Goal: Task Accomplishment & Management: Use online tool/utility

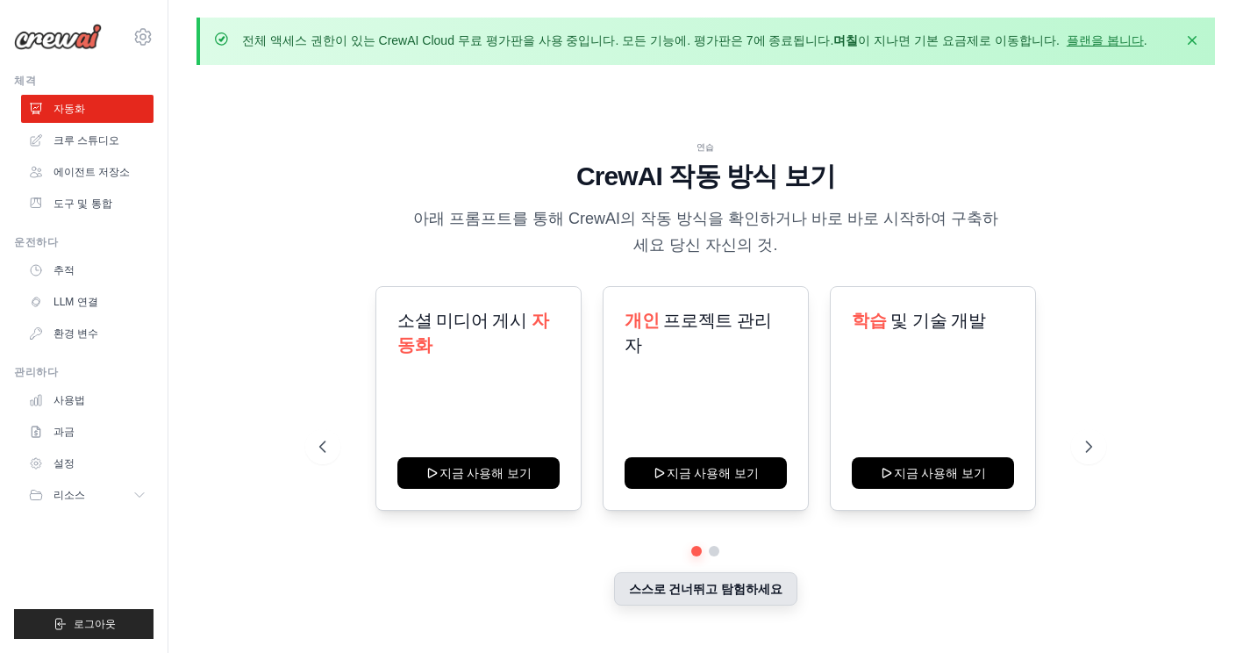
click at [669, 581] on button "스스로 건너뛰고 탐험하세요" at bounding box center [706, 588] width 184 height 33
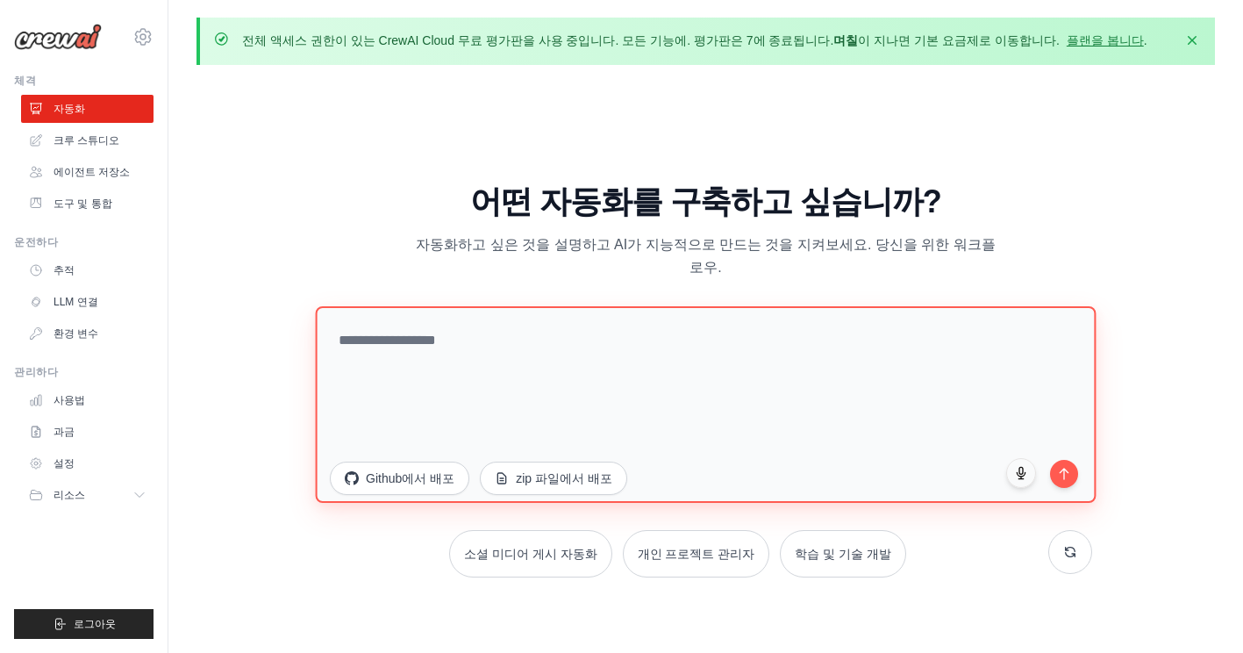
click at [353, 326] on textarea at bounding box center [706, 404] width 781 height 196
type textarea "*"
type textarea "*******"
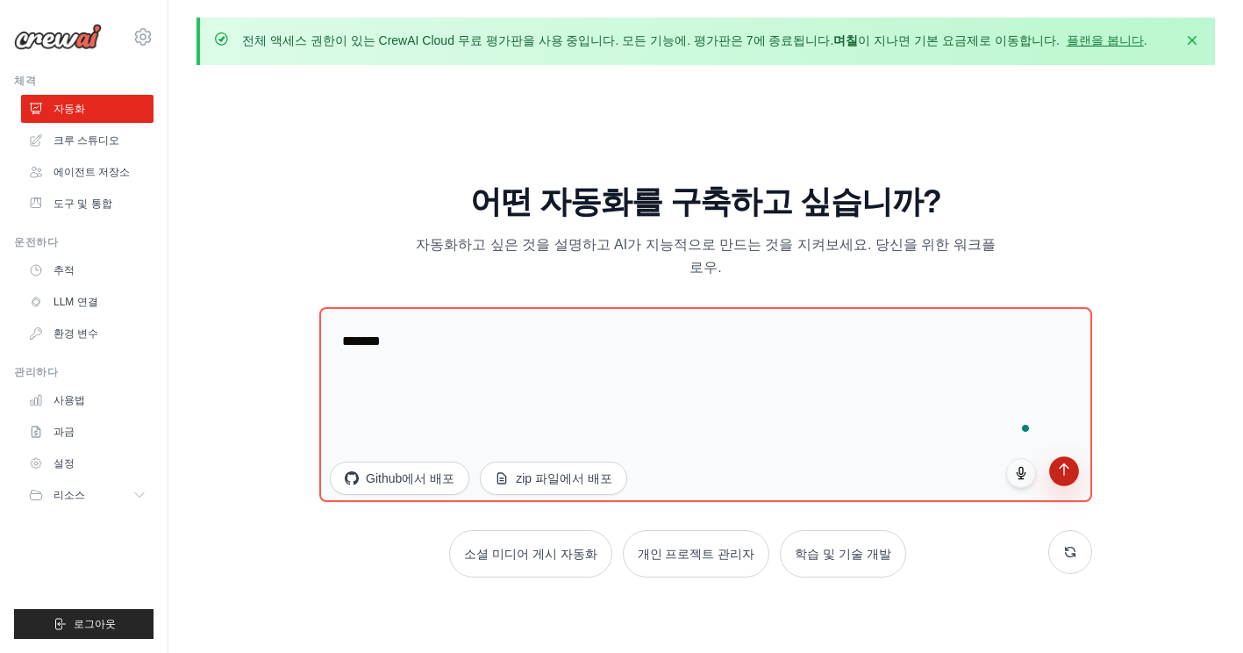
click at [1059, 462] on icon "submit" at bounding box center [1063, 469] width 15 height 15
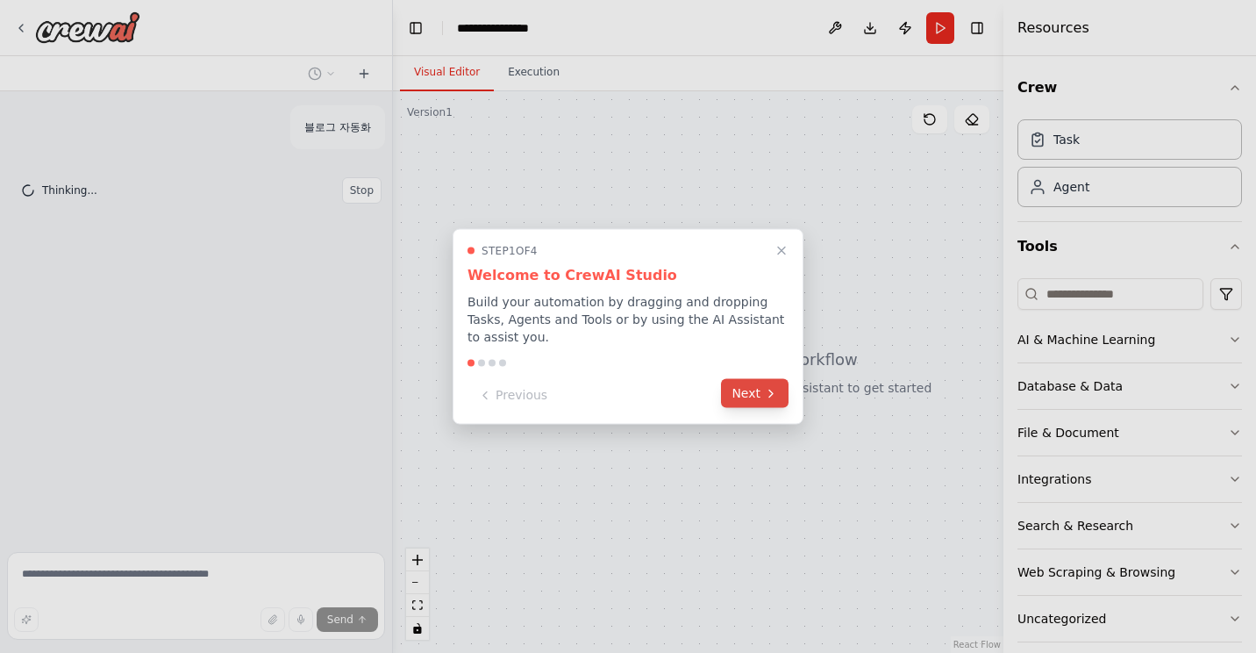
click at [751, 390] on button "Next" at bounding box center [755, 393] width 68 height 29
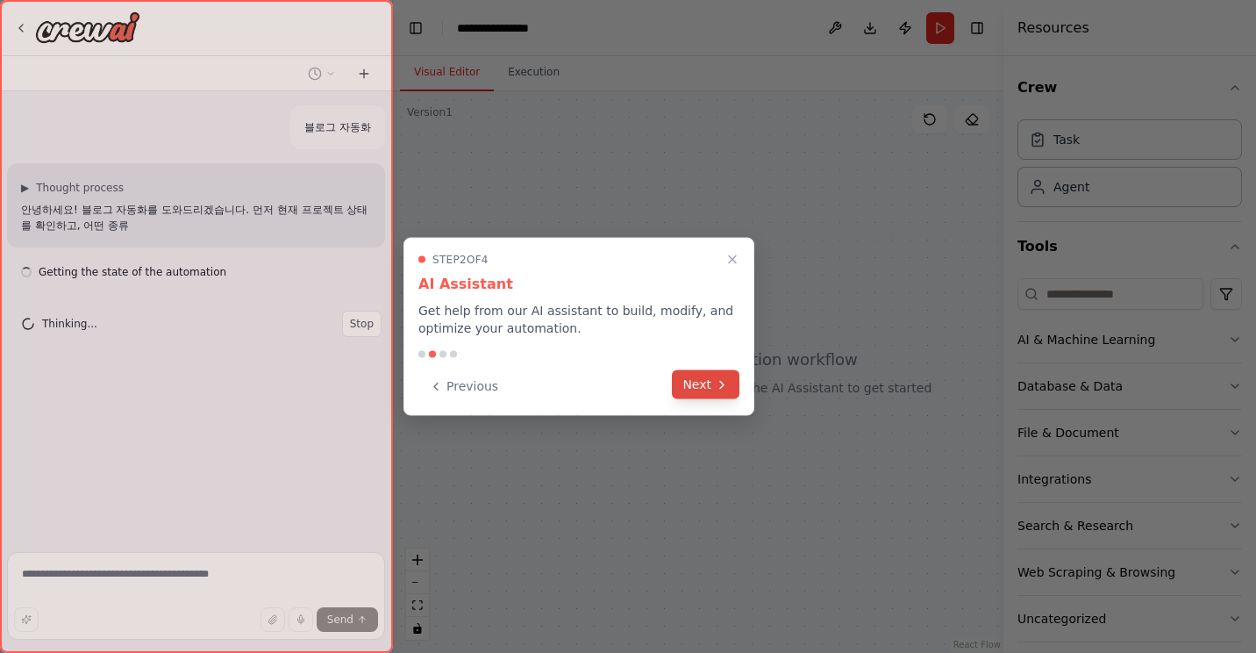
click at [708, 379] on button "Next" at bounding box center [706, 384] width 68 height 29
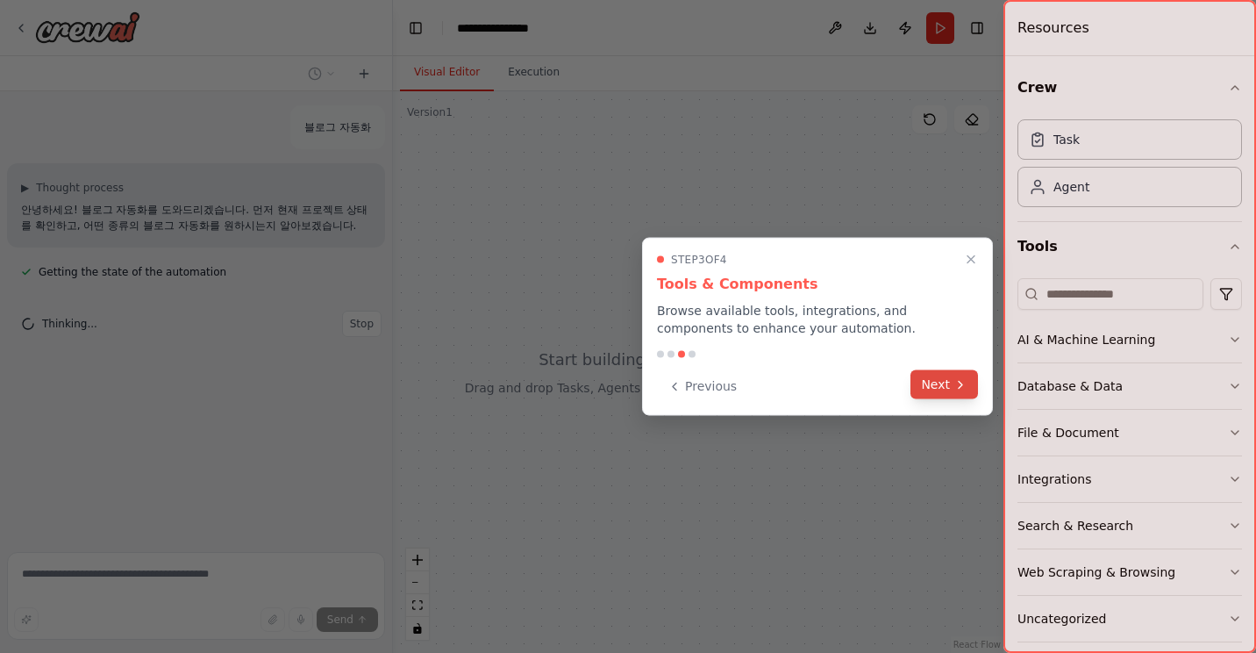
click at [937, 380] on button "Next" at bounding box center [944, 384] width 68 height 29
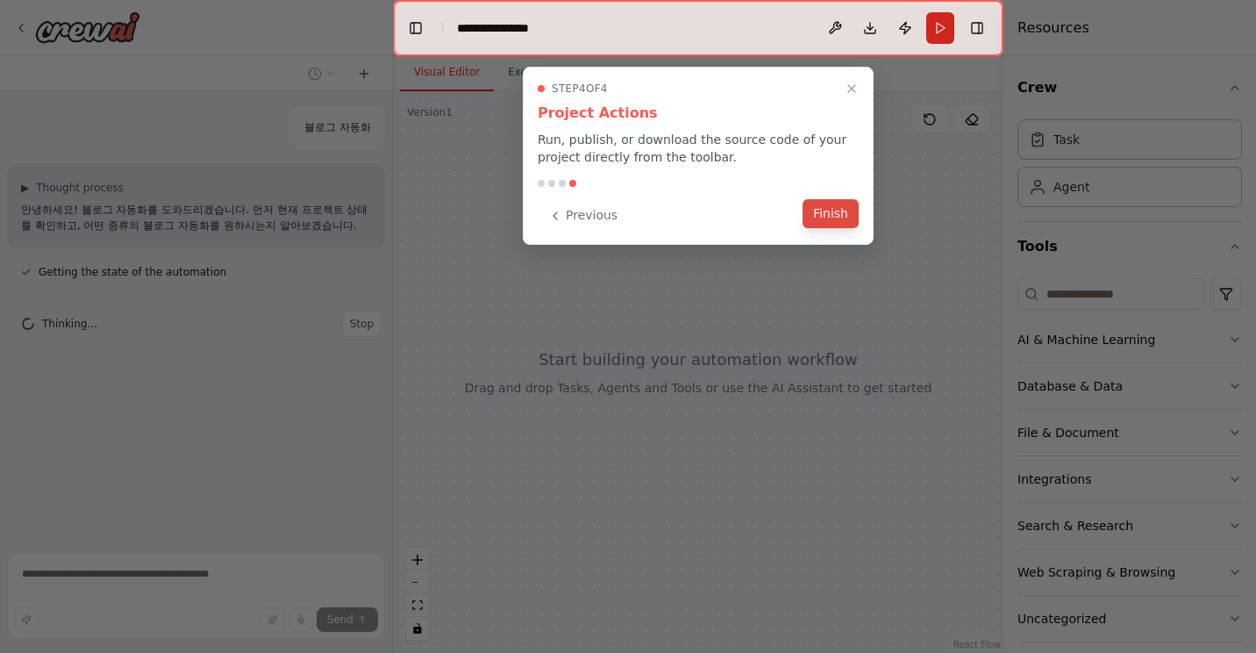
click at [844, 211] on button "Finish" at bounding box center [830, 213] width 56 height 29
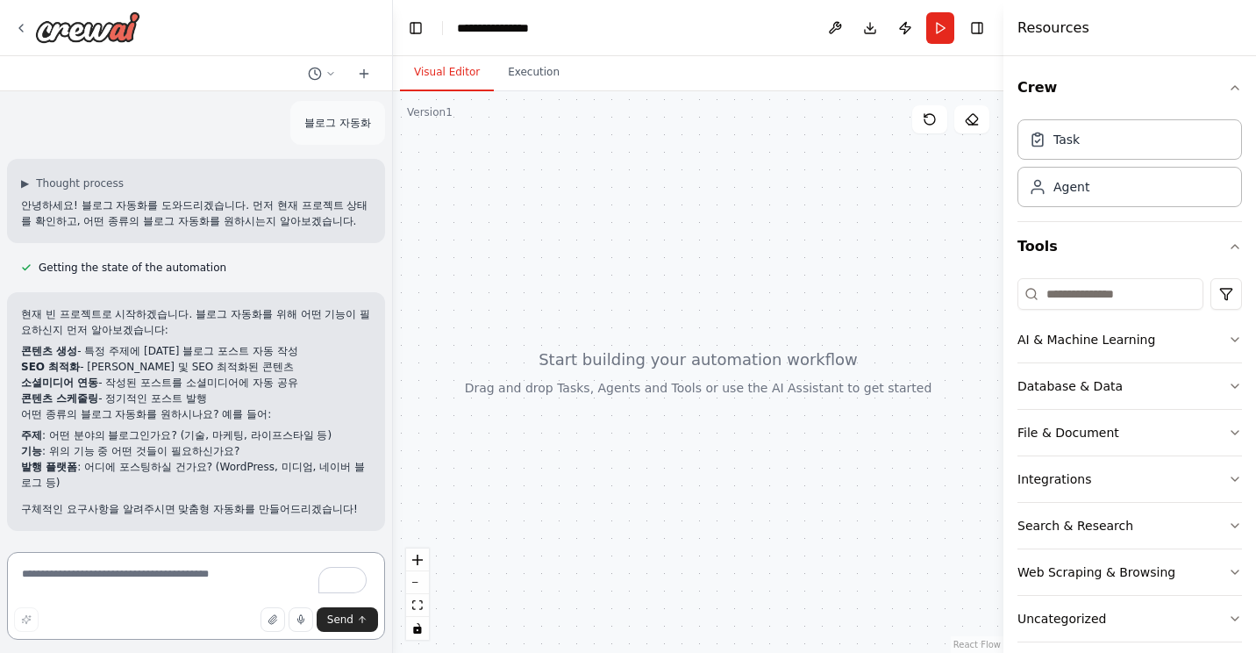
scroll to position [34, 0]
drag, startPoint x: 108, startPoint y: 381, endPoint x: 214, endPoint y: 383, distance: 106.2
click at [214, 390] on li "콘텐츠 스케줄링 - 정기적인 포스트 발행" at bounding box center [196, 398] width 350 height 16
copy li "정기적인 포스트 발행"
click at [61, 579] on textarea "To enrich screen reader interactions, please activate Accessibility in Grammarl…" at bounding box center [196, 596] width 378 height 88
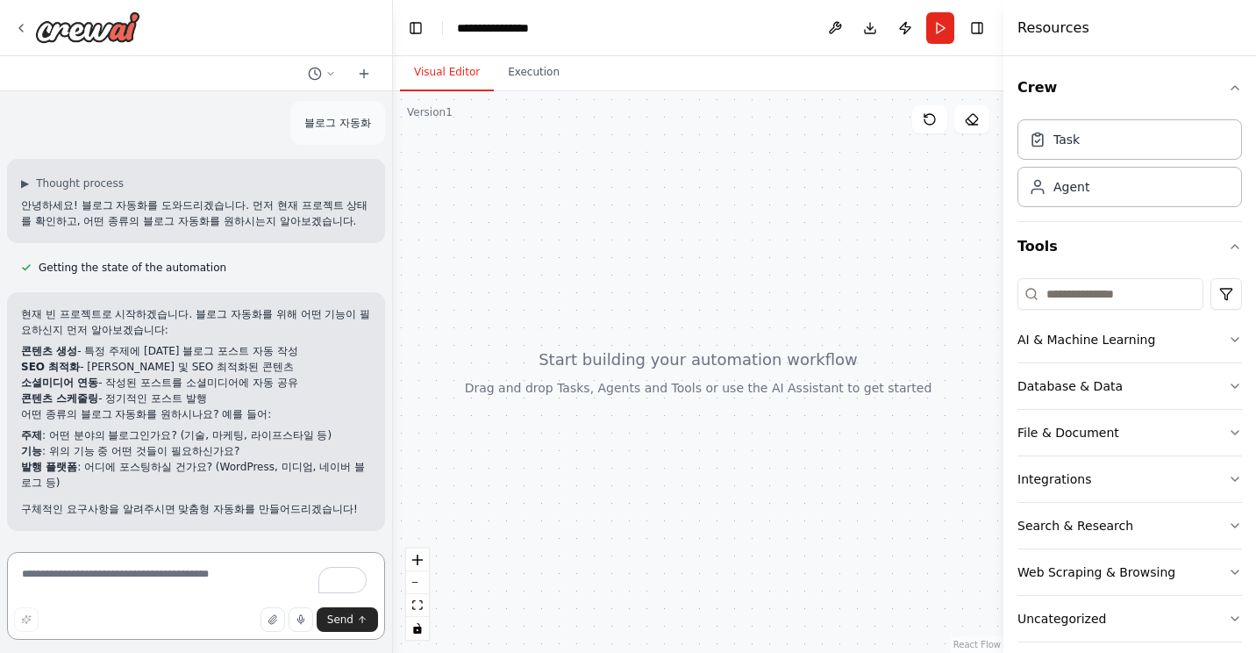
paste textarea "**********"
type textarea "**********"
click at [352, 617] on span "Send" at bounding box center [340, 619] width 26 height 14
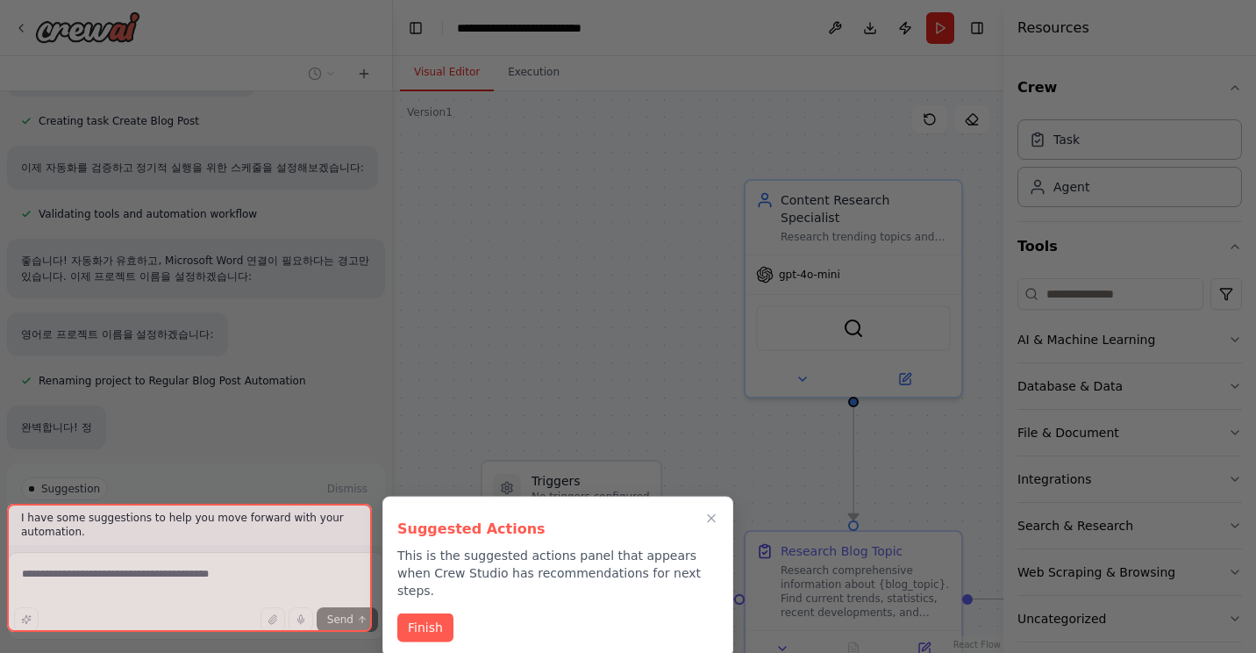
scroll to position [1392, 0]
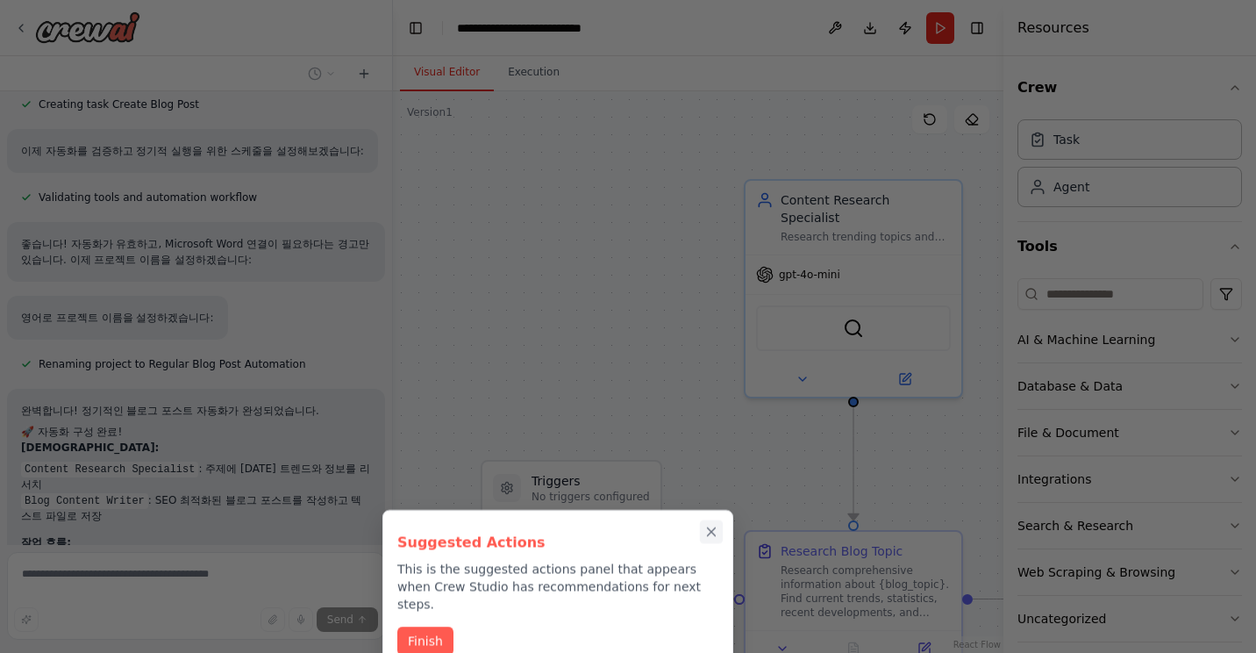
click at [712, 526] on icon "Close walkthrough" at bounding box center [711, 532] width 16 height 16
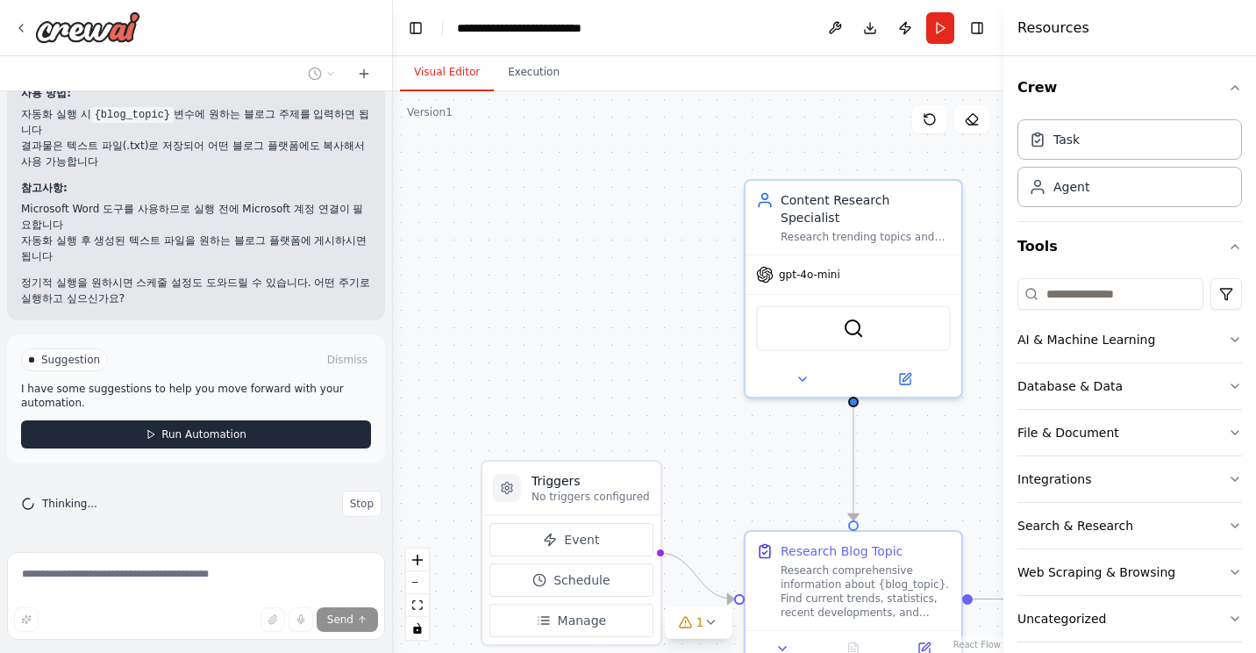
scroll to position [1955, 0]
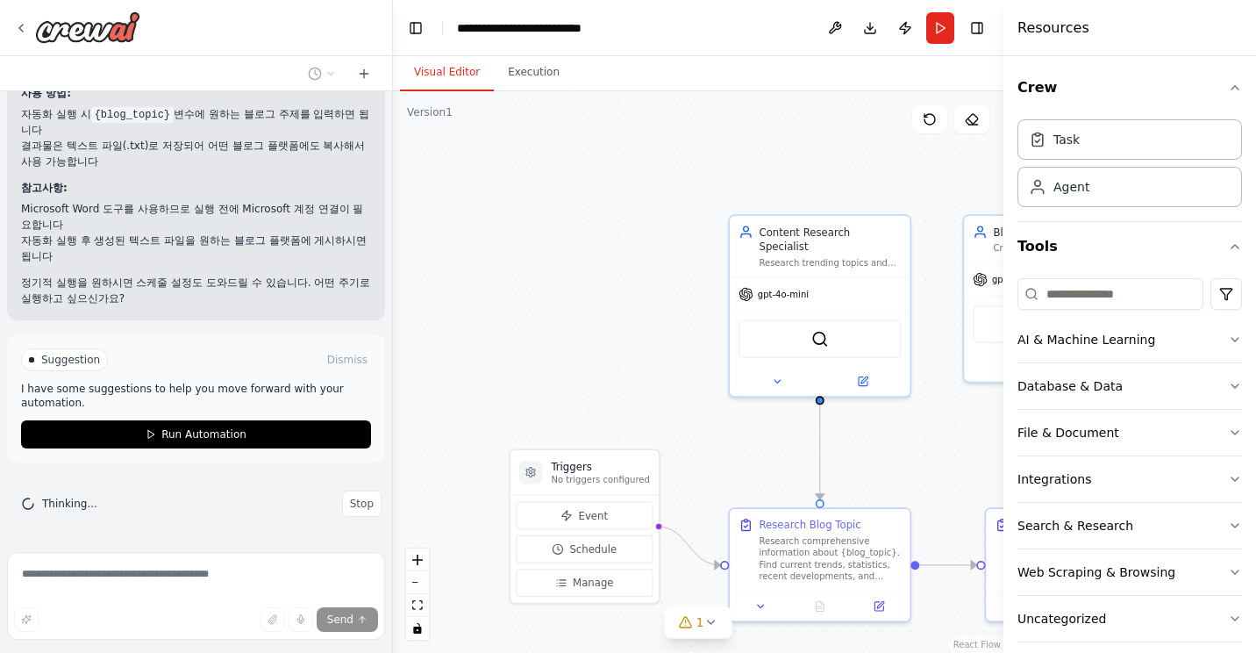
click at [895, 443] on div ".deletable-edge-delete-btn { width: 20px; height: 20px; border: 0px solid #ffff…" at bounding box center [698, 371] width 610 height 561
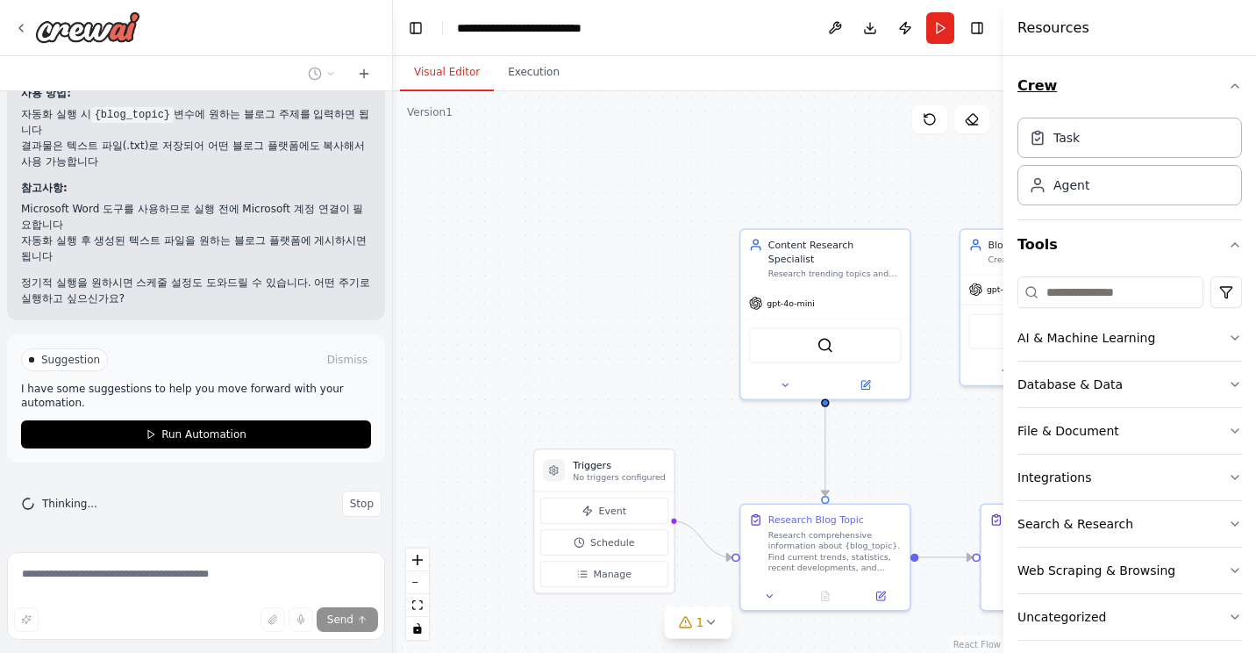
scroll to position [3, 0]
click at [1063, 143] on div "Task" at bounding box center [1066, 136] width 26 height 18
click at [812, 333] on div "SerplyWebSearchTool" at bounding box center [823, 343] width 152 height 36
click at [860, 378] on icon at bounding box center [864, 382] width 8 height 8
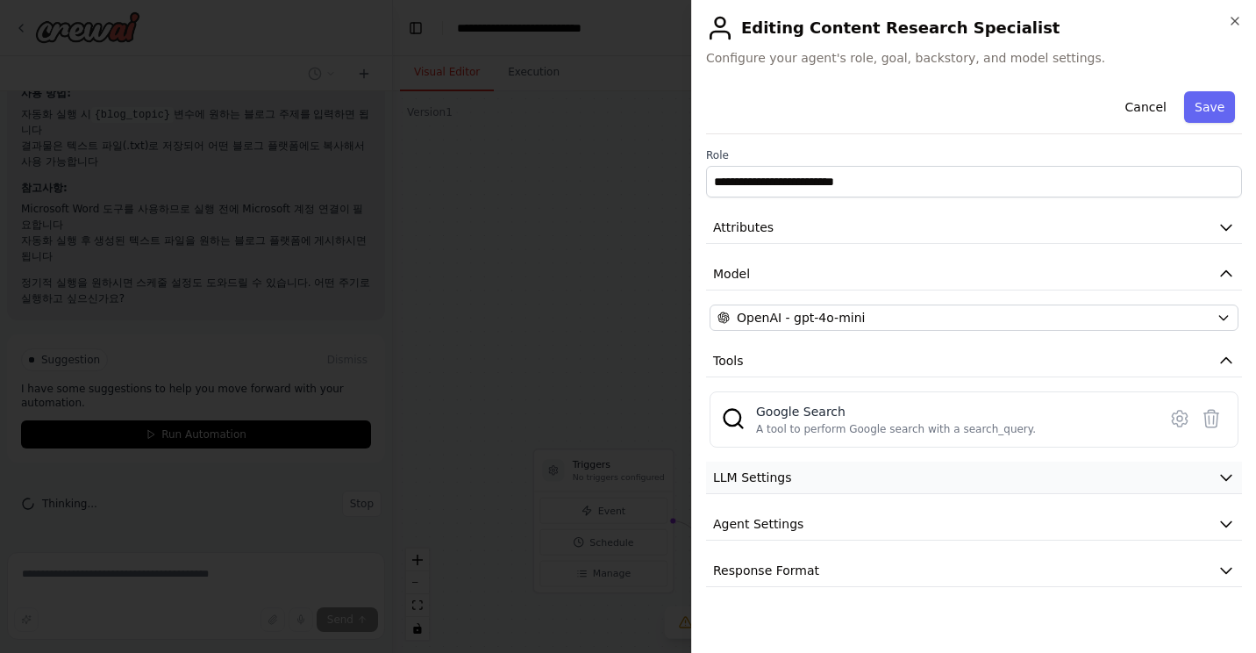
click at [1183, 468] on button "LLM Settings" at bounding box center [974, 477] width 536 height 32
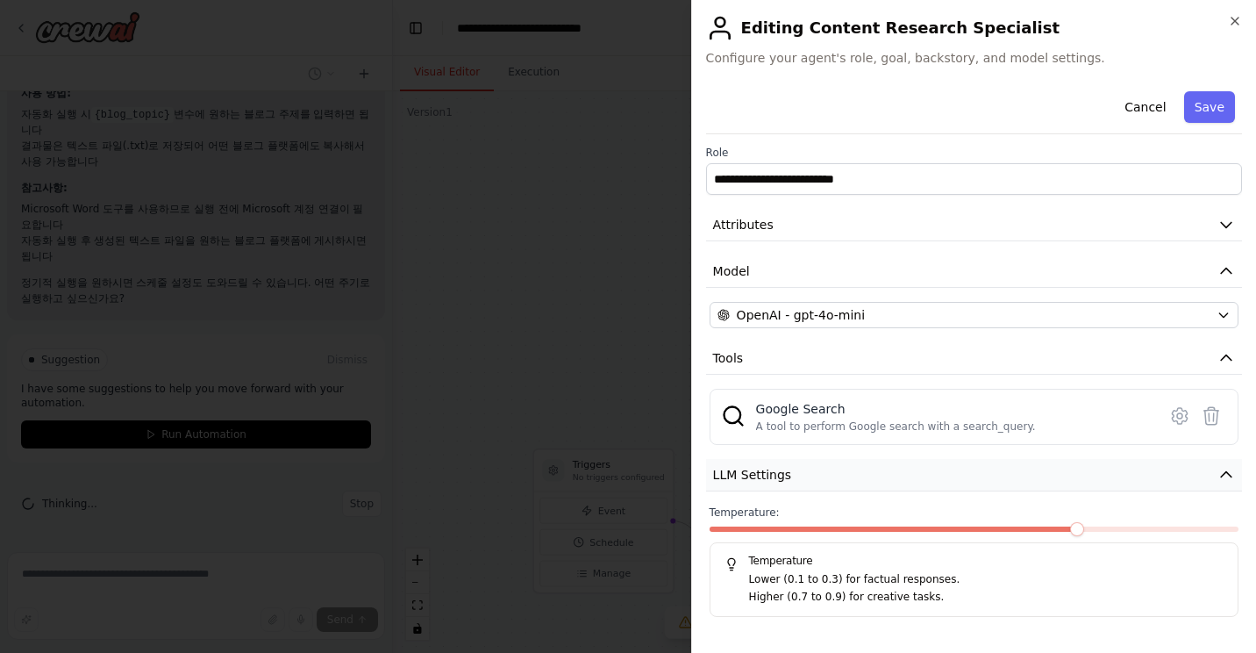
click at [1183, 469] on button "LLM Settings" at bounding box center [974, 475] width 536 height 32
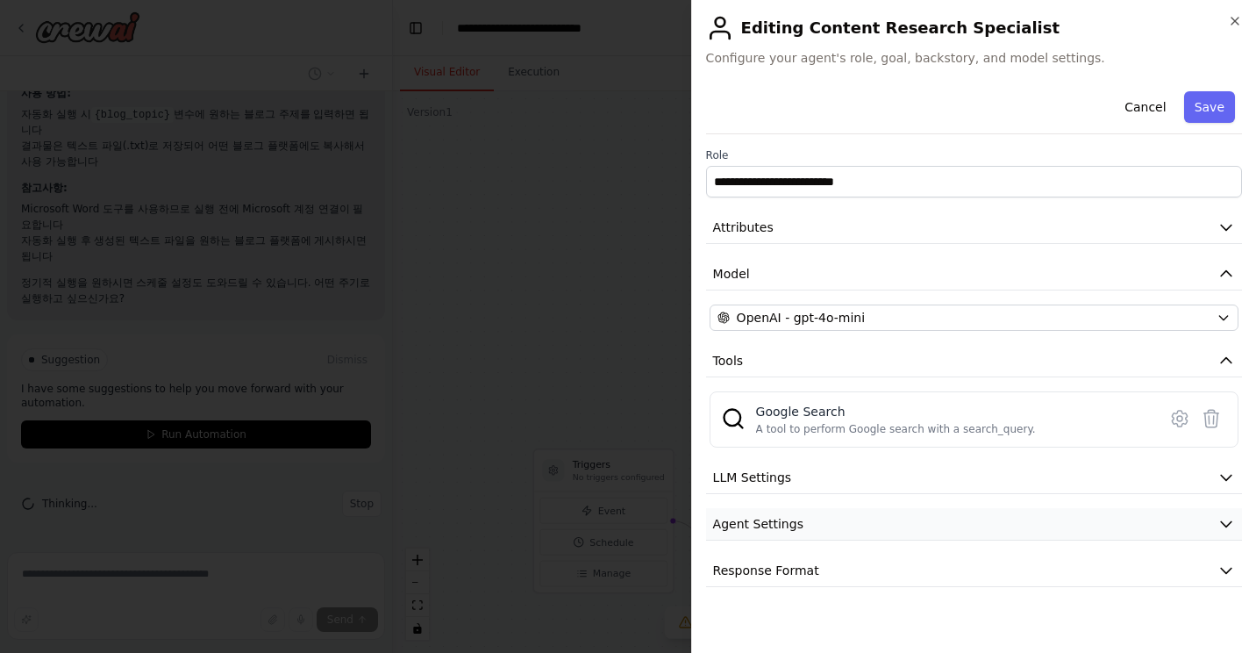
click at [1173, 525] on button "Agent Settings" at bounding box center [974, 524] width 536 height 32
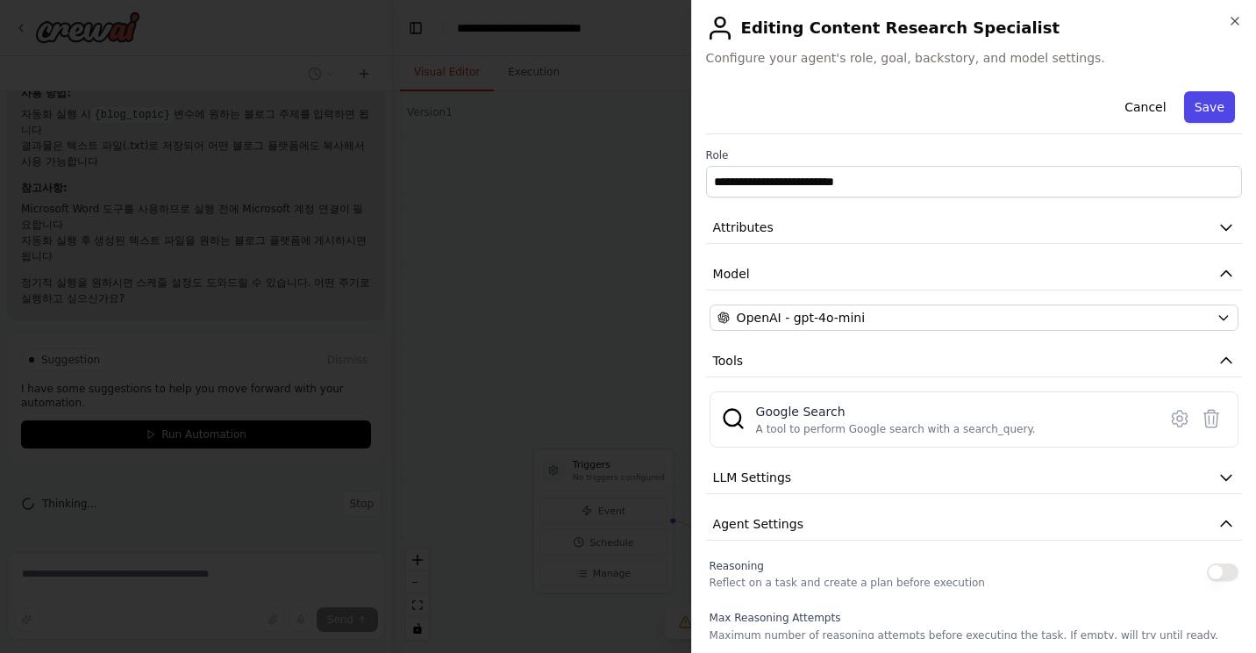
click at [1195, 101] on button "Save" at bounding box center [1209, 107] width 51 height 32
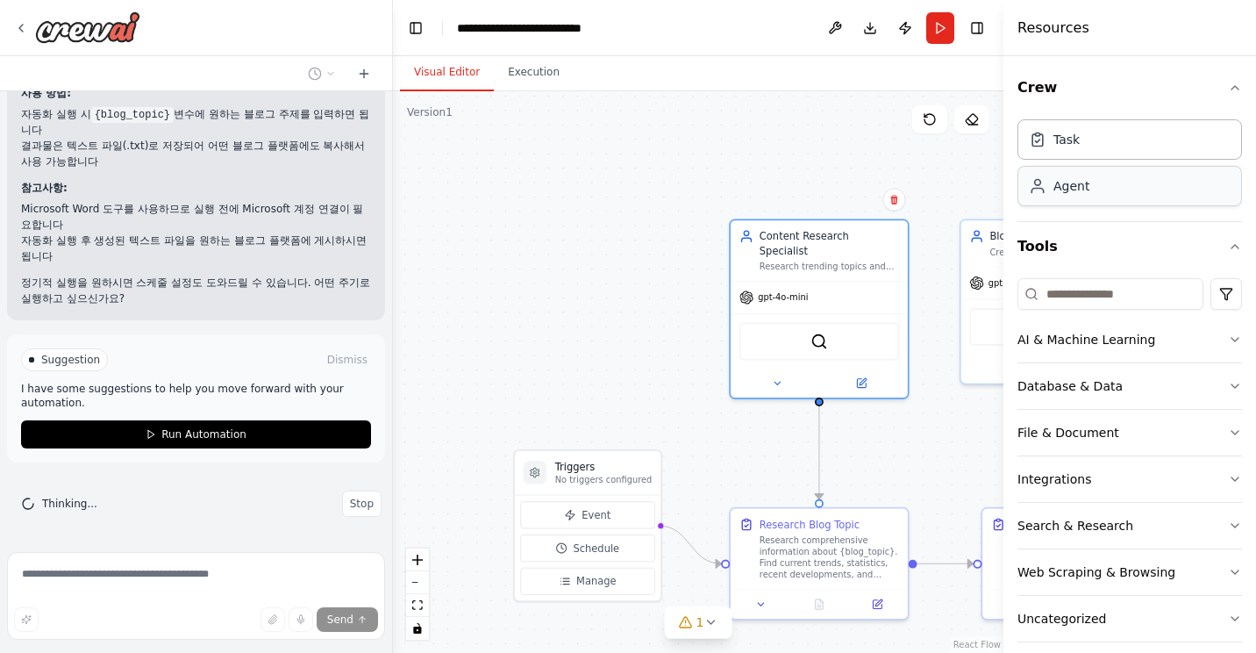
click at [1085, 188] on div "Agent" at bounding box center [1071, 186] width 36 height 18
click at [1059, 197] on div "Agent" at bounding box center [1129, 186] width 225 height 40
click at [607, 514] on button "Event" at bounding box center [587, 514] width 134 height 27
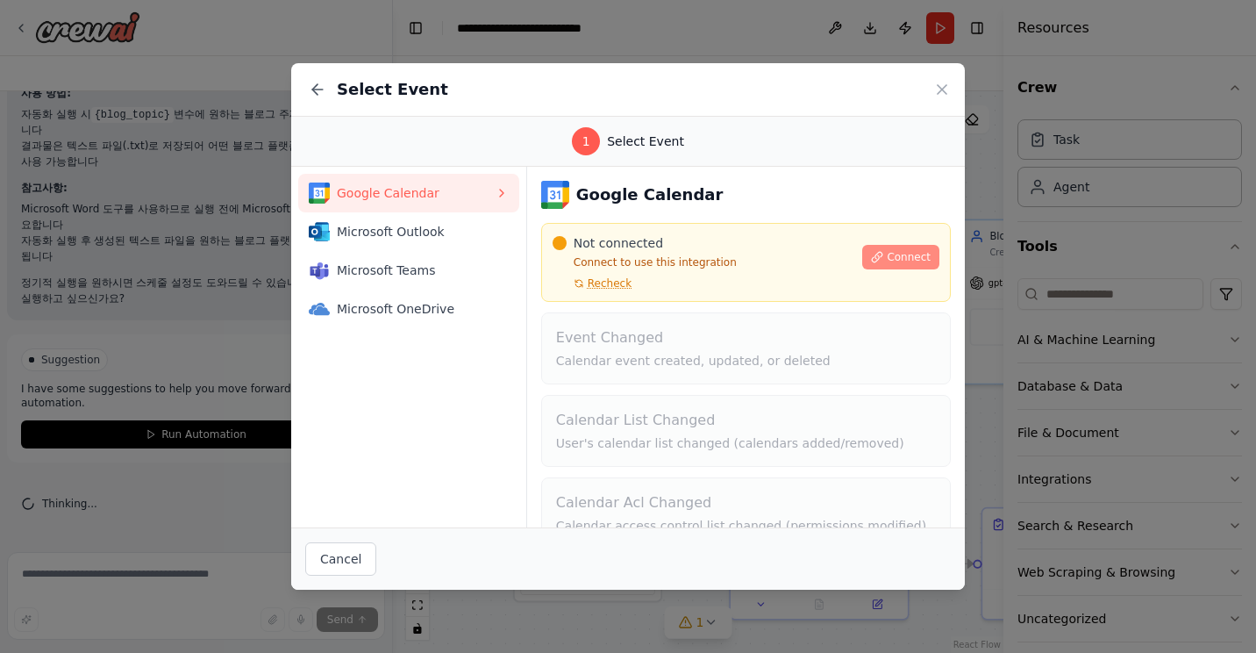
click at [887, 254] on span "Connect" at bounding box center [909, 257] width 44 height 14
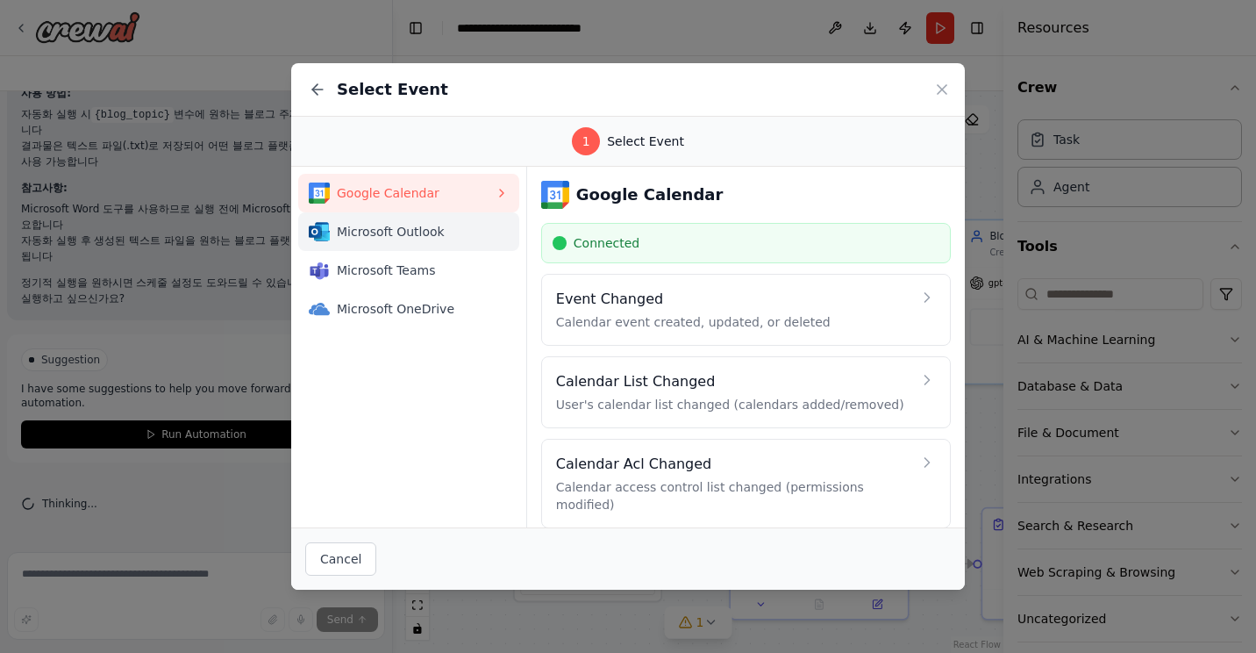
click at [415, 225] on span "Microsoft Outlook" at bounding box center [416, 232] width 158 height 18
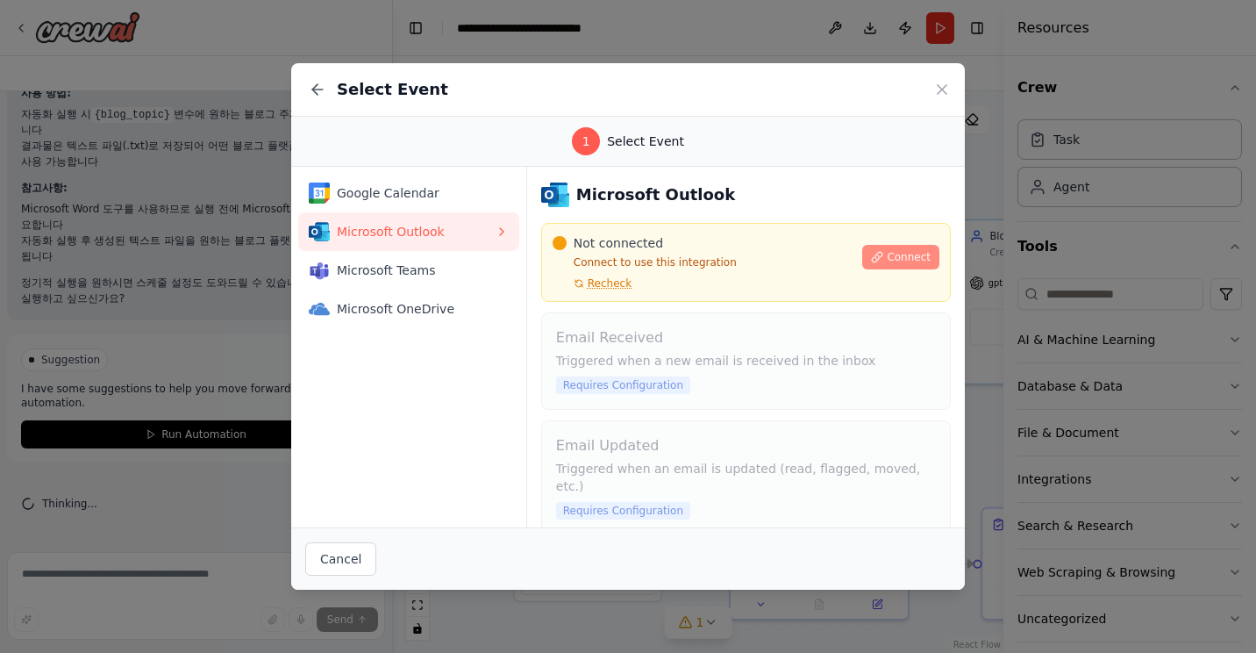
click at [887, 253] on span "Connect" at bounding box center [909, 257] width 44 height 14
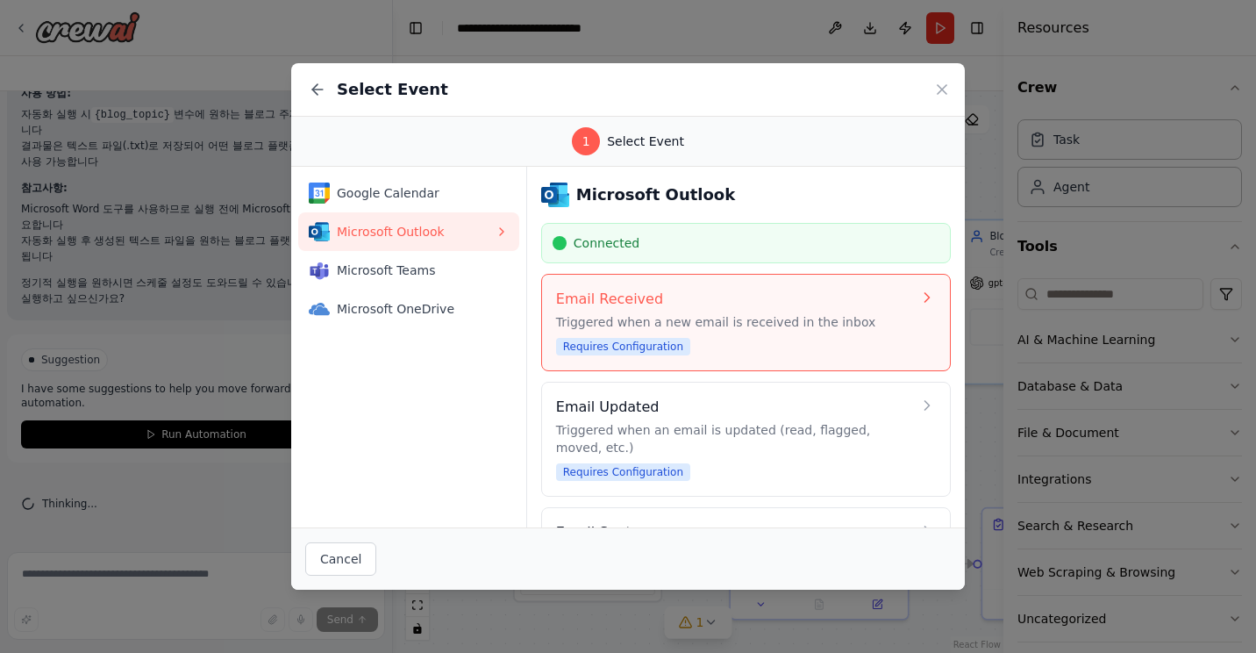
click at [918, 293] on icon at bounding box center [927, 298] width 18 height 18
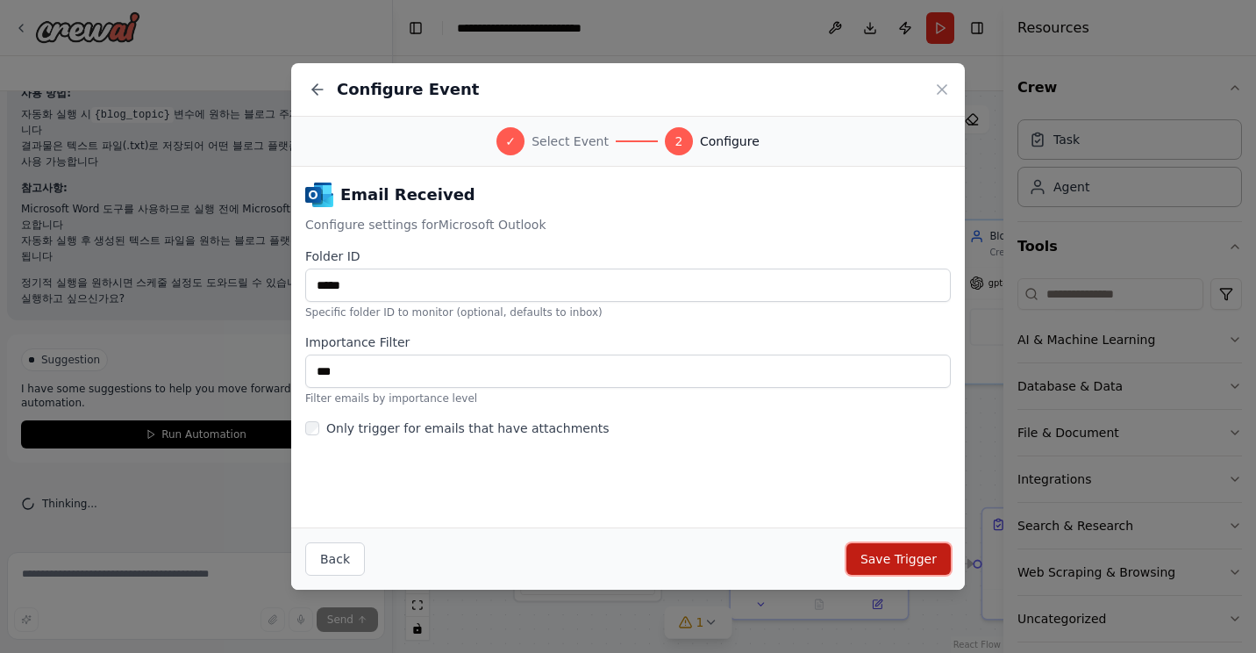
drag, startPoint x: 891, startPoint y: 557, endPoint x: 881, endPoint y: 553, distance: 10.6
click at [890, 557] on button "Save Trigger" at bounding box center [898, 559] width 104 height 32
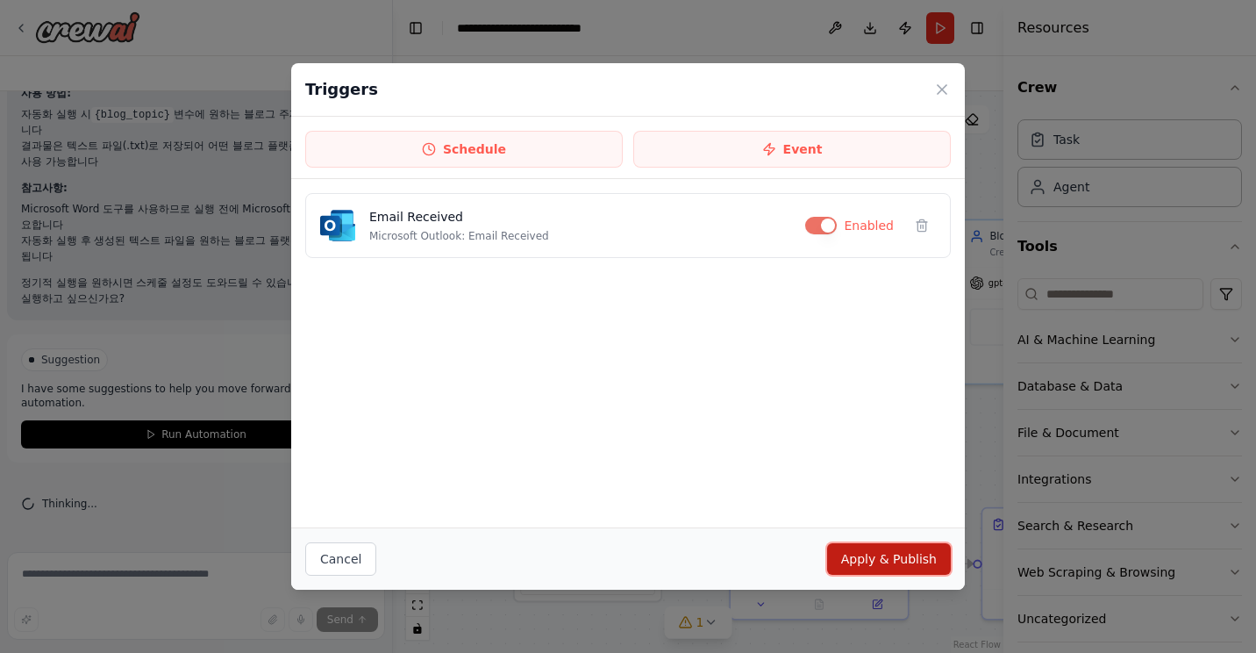
click at [884, 553] on button "Apply & Publish" at bounding box center [889, 559] width 124 height 32
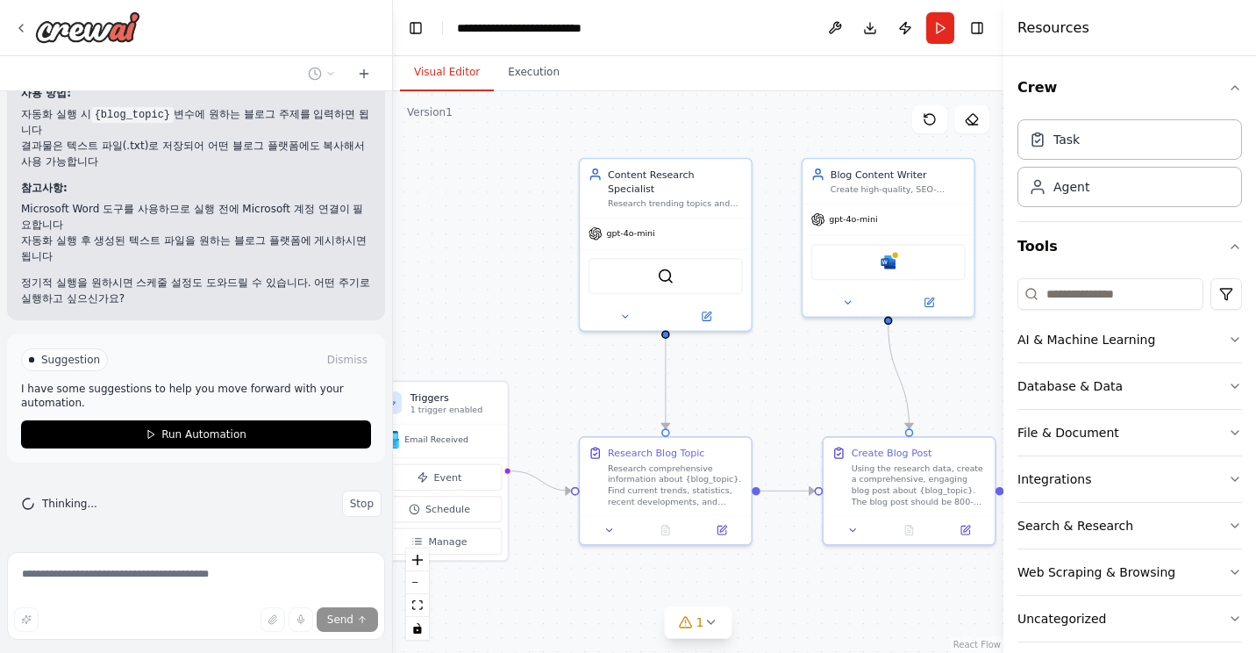
drag, startPoint x: 842, startPoint y: 511, endPoint x: 779, endPoint y: 401, distance: 127.3
click at [779, 402] on div ".deletable-edge-delete-btn { width: 20px; height: 20px; border: 0px solid #ffff…" at bounding box center [698, 371] width 610 height 561
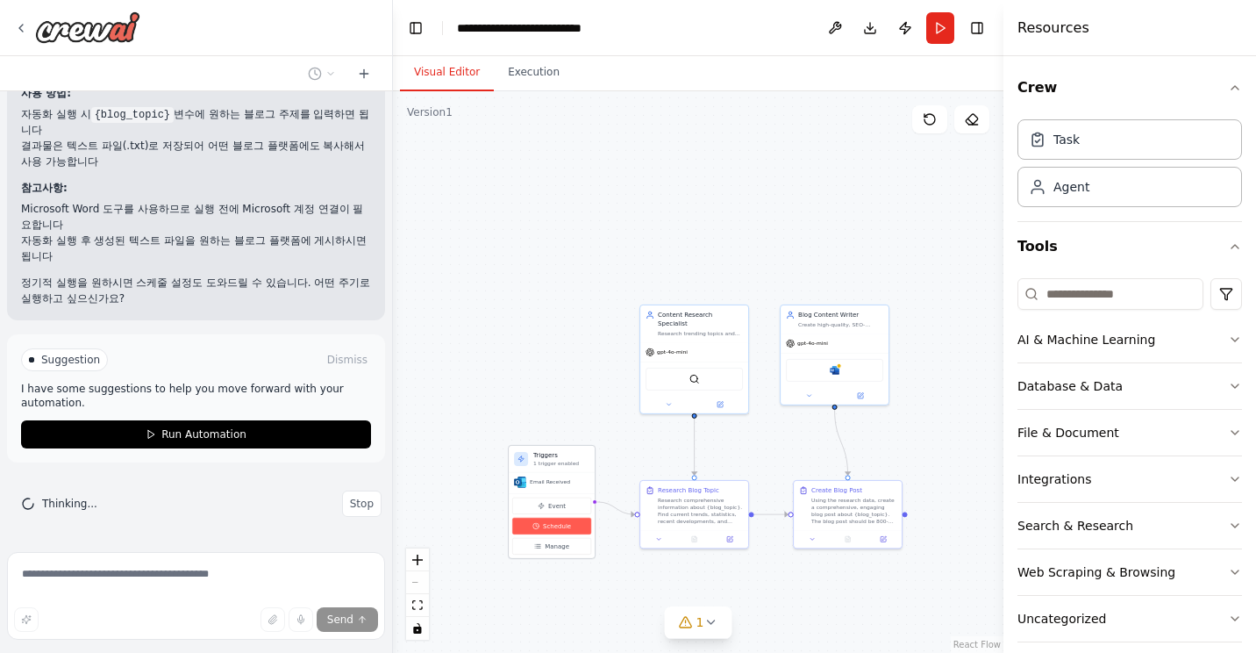
click at [566, 521] on span "Schedule" at bounding box center [557, 525] width 28 height 9
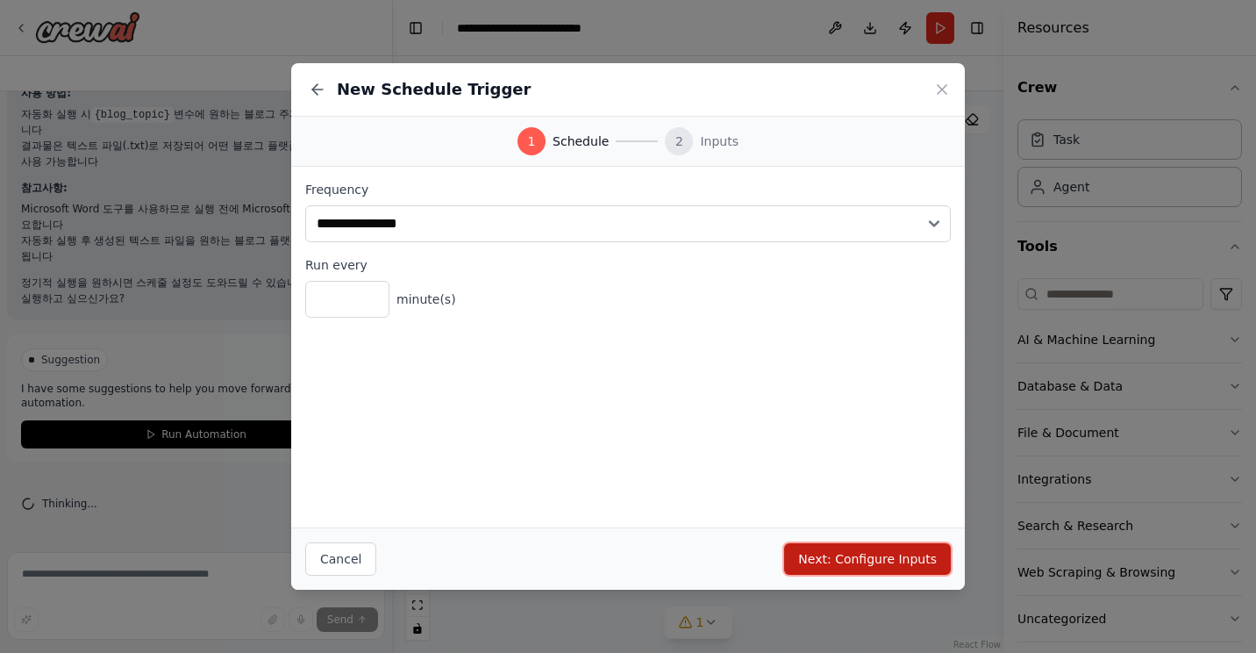
click at [863, 552] on button "Next: Configure Inputs" at bounding box center [867, 559] width 167 height 32
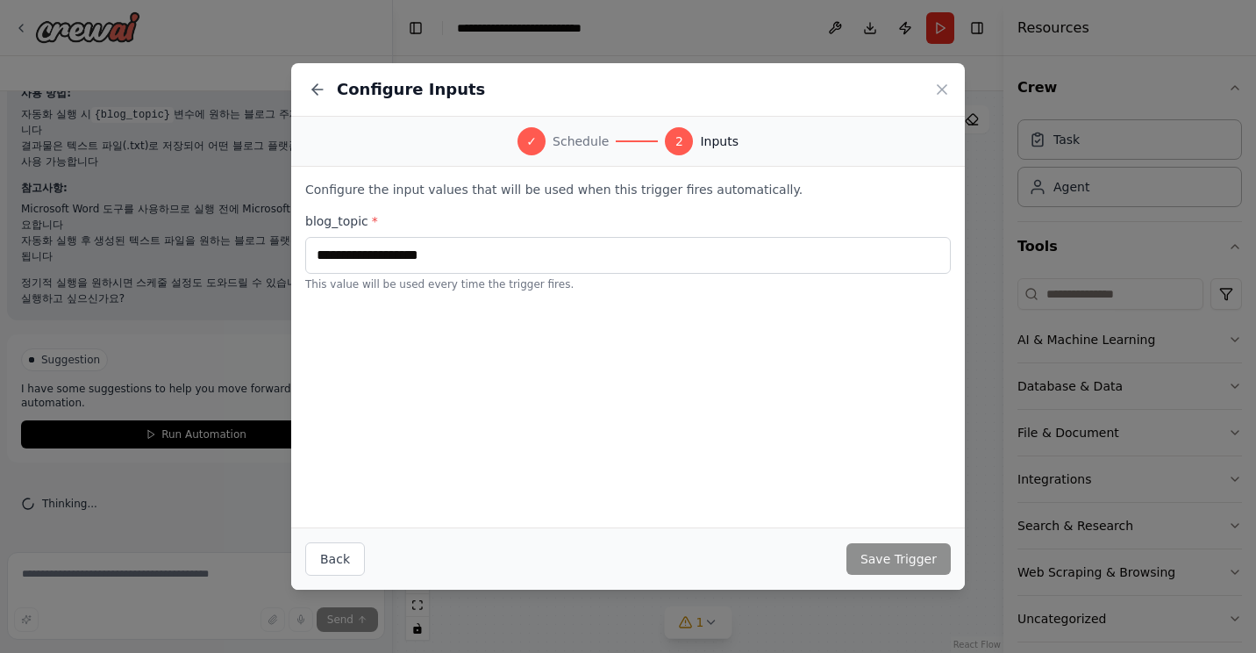
click at [679, 397] on div "Configure the input values that will be used when this trigger fires automatica…" at bounding box center [628, 347] width 674 height 360
click at [332, 554] on button "Back" at bounding box center [335, 558] width 60 height 33
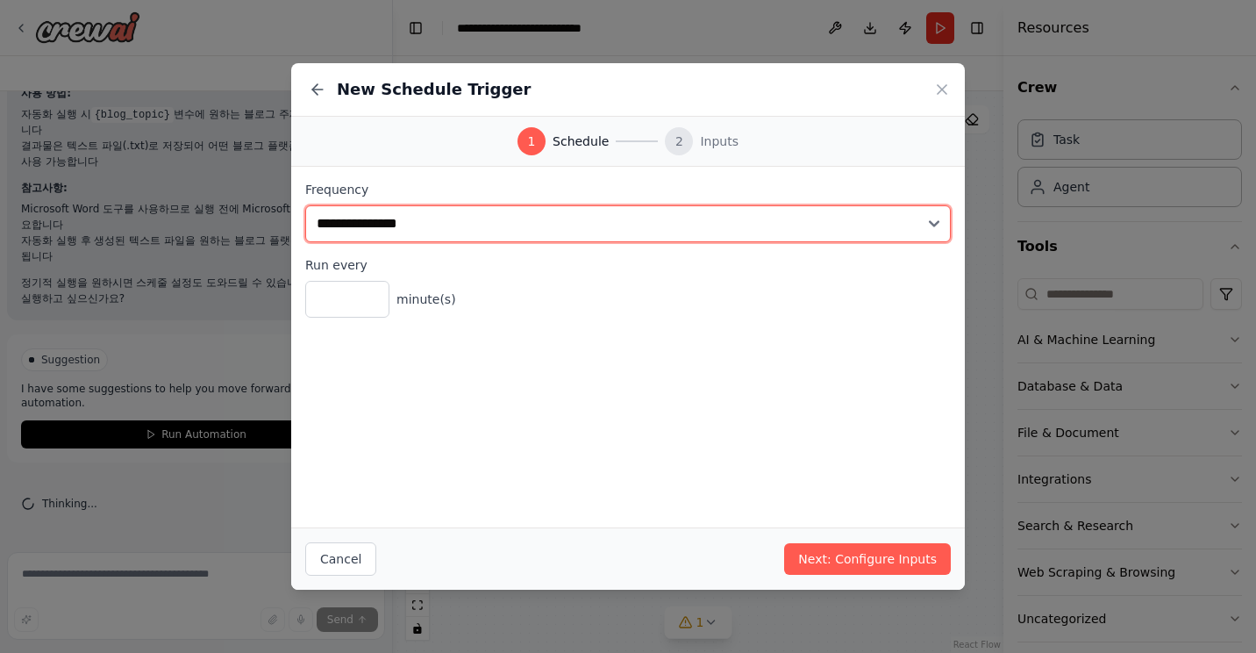
click at [935, 219] on select "**********" at bounding box center [628, 223] width 646 height 37
select select "*****"
click at [305, 205] on select "**********" at bounding box center [628, 223] width 646 height 37
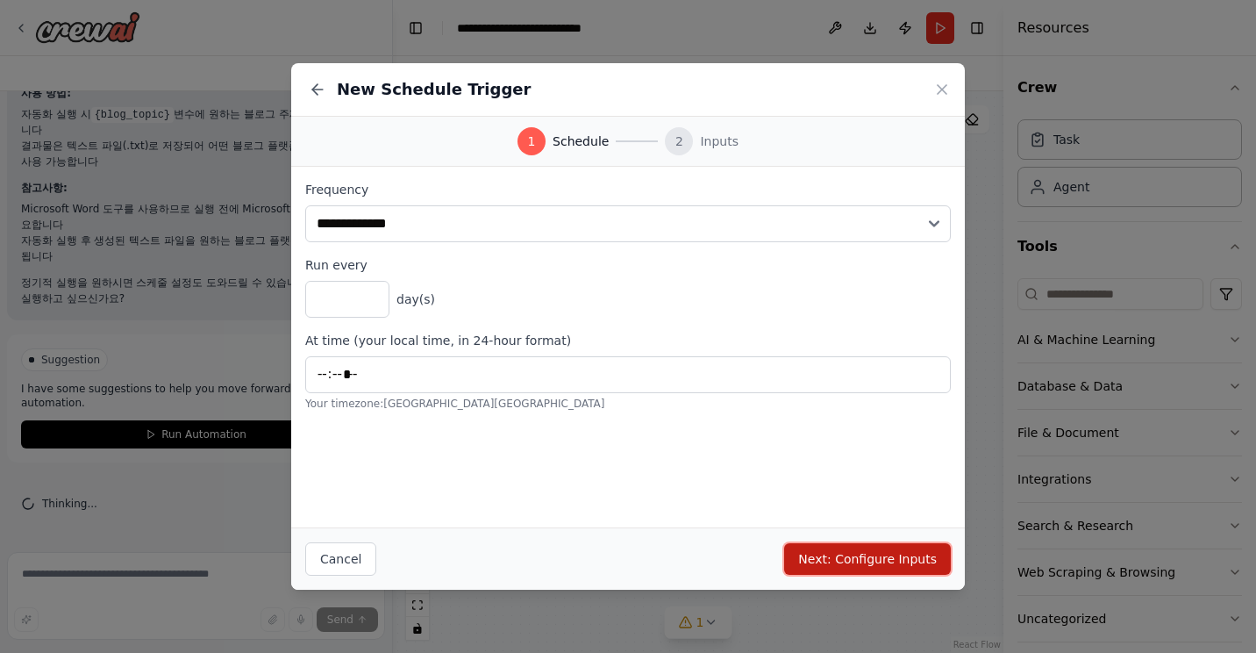
click at [872, 559] on button "Next: Configure Inputs" at bounding box center [867, 559] width 167 height 32
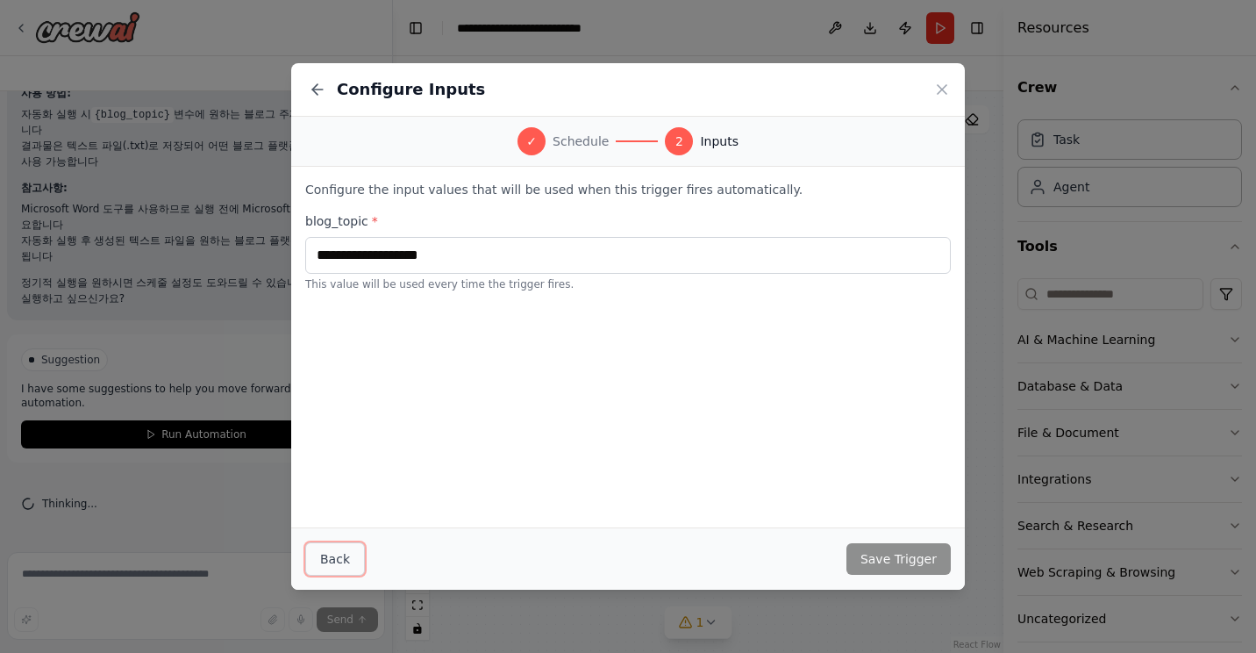
click at [333, 552] on button "Back" at bounding box center [335, 558] width 60 height 33
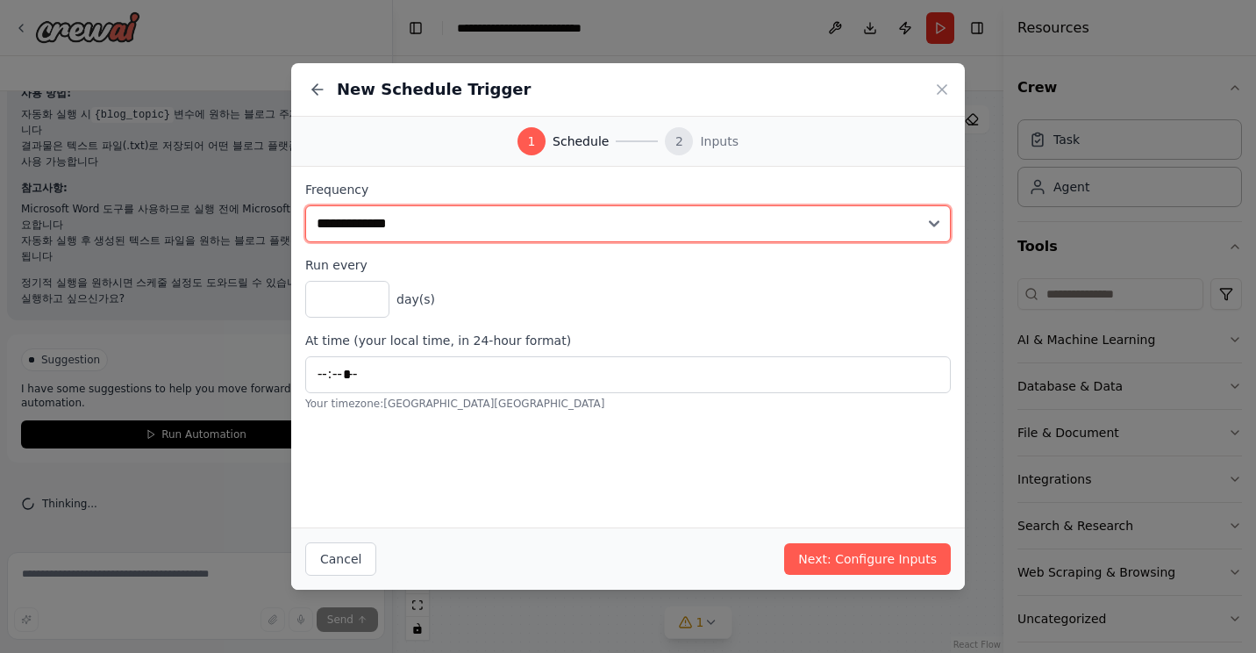
click at [932, 215] on select "**********" at bounding box center [628, 223] width 646 height 37
select select "*****"
click at [305, 205] on select "**********" at bounding box center [628, 223] width 646 height 37
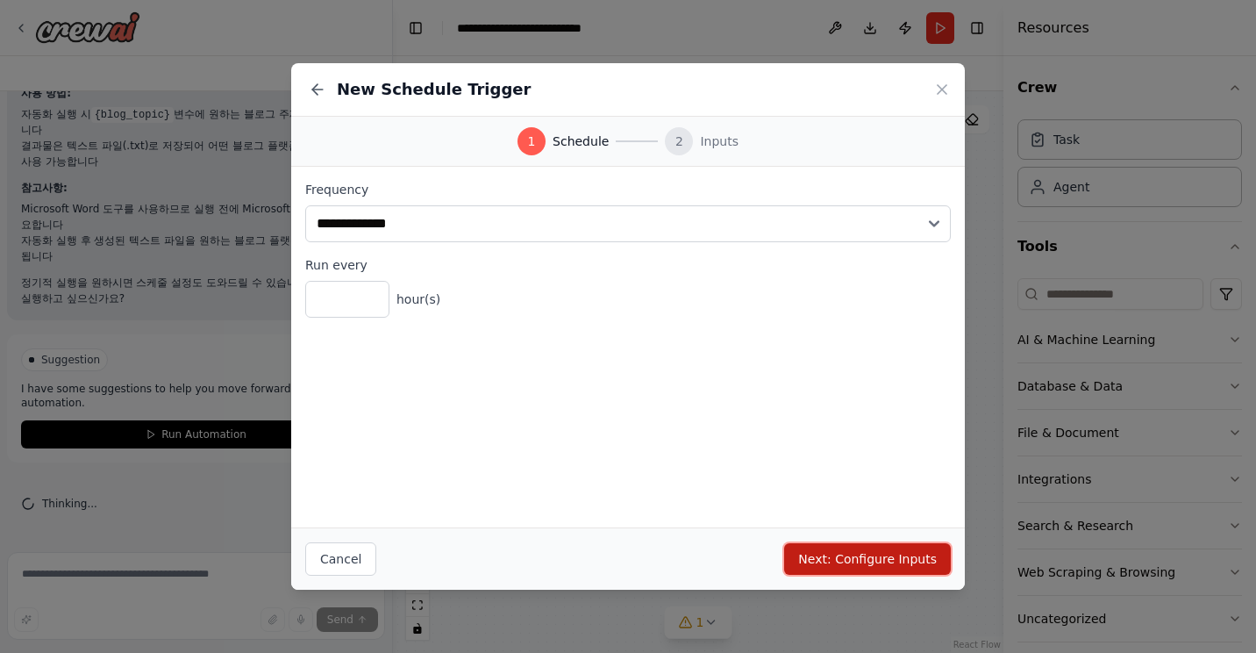
click at [838, 558] on button "Next: Configure Inputs" at bounding box center [867, 559] width 167 height 32
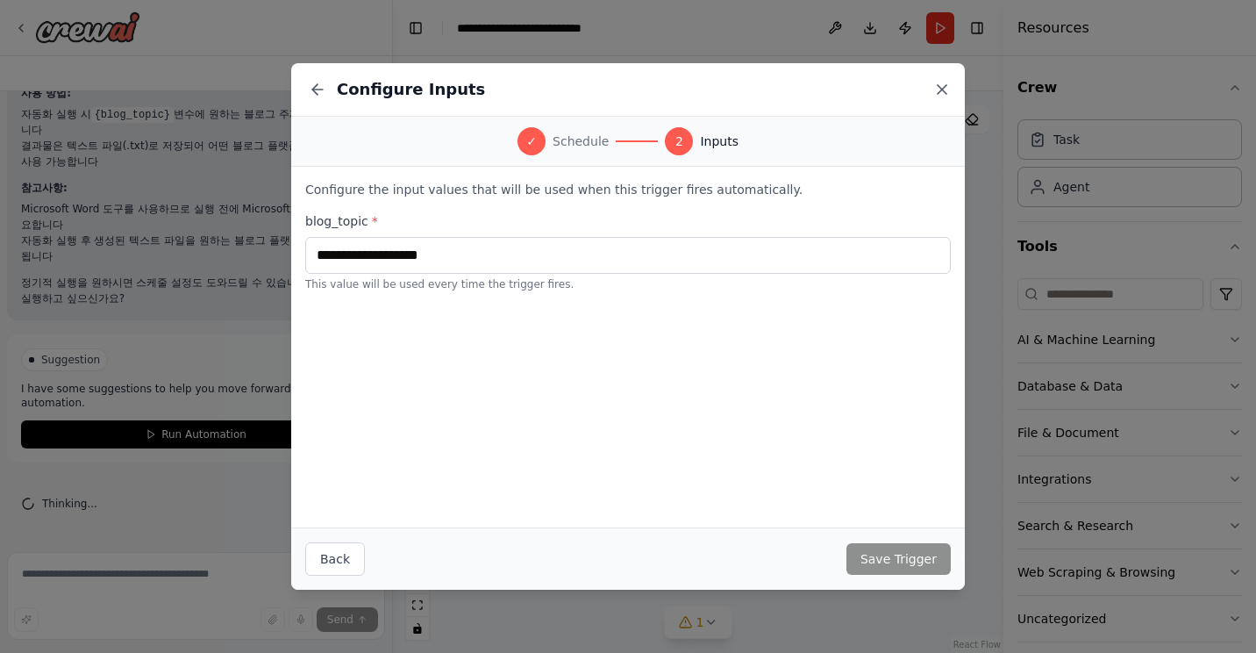
click at [935, 89] on icon at bounding box center [942, 90] width 18 height 18
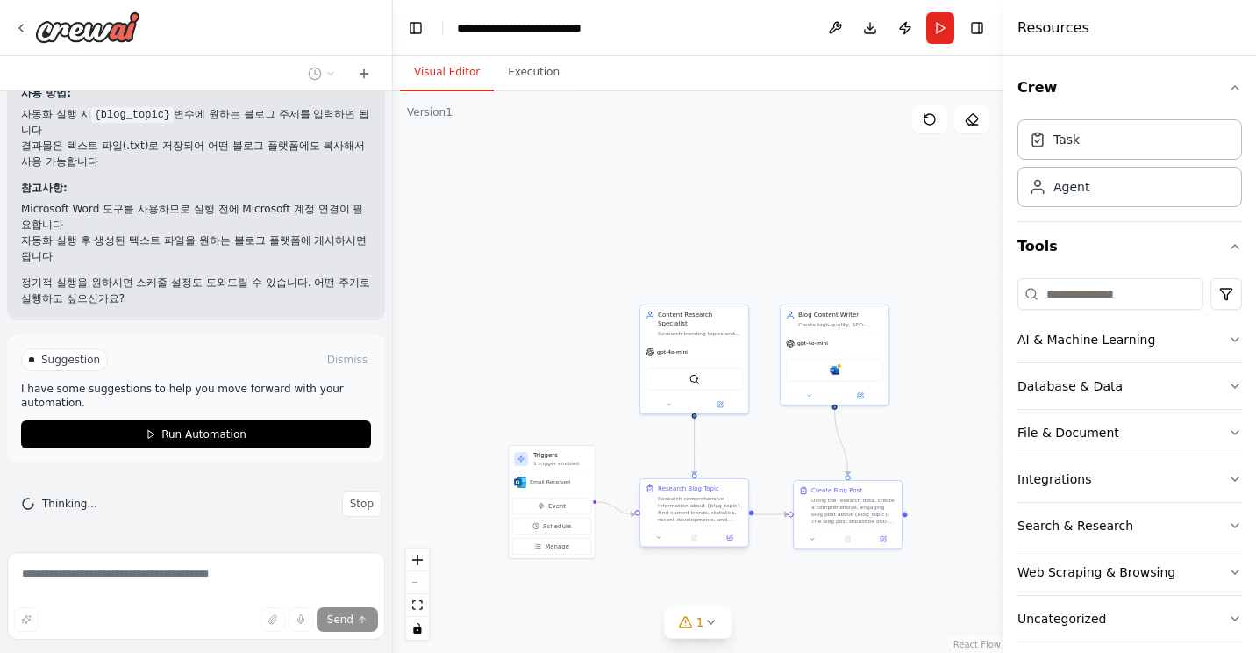
click at [691, 524] on div "Research Blog Topic Research comprehensive information about {blog_topic}. Find…" at bounding box center [694, 503] width 108 height 49
click at [734, 536] on button at bounding box center [730, 536] width 30 height 11
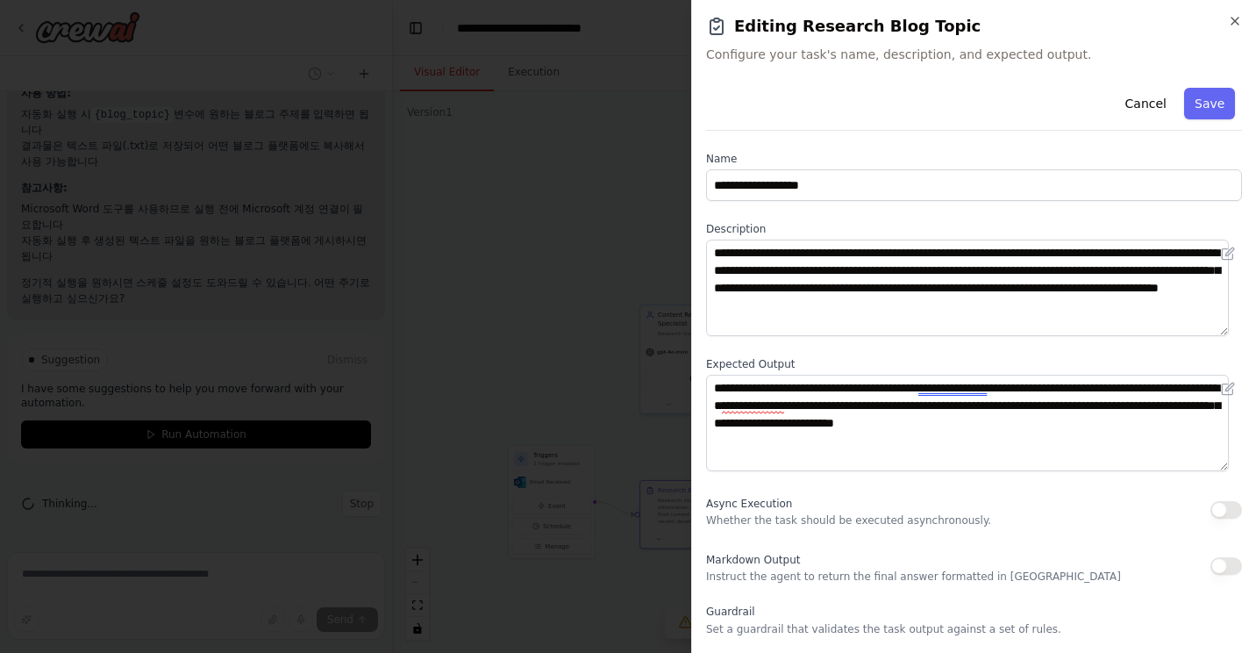
click at [944, 168] on div "**********" at bounding box center [974, 176] width 536 height 49
click at [1193, 104] on button "Save" at bounding box center [1209, 104] width 51 height 32
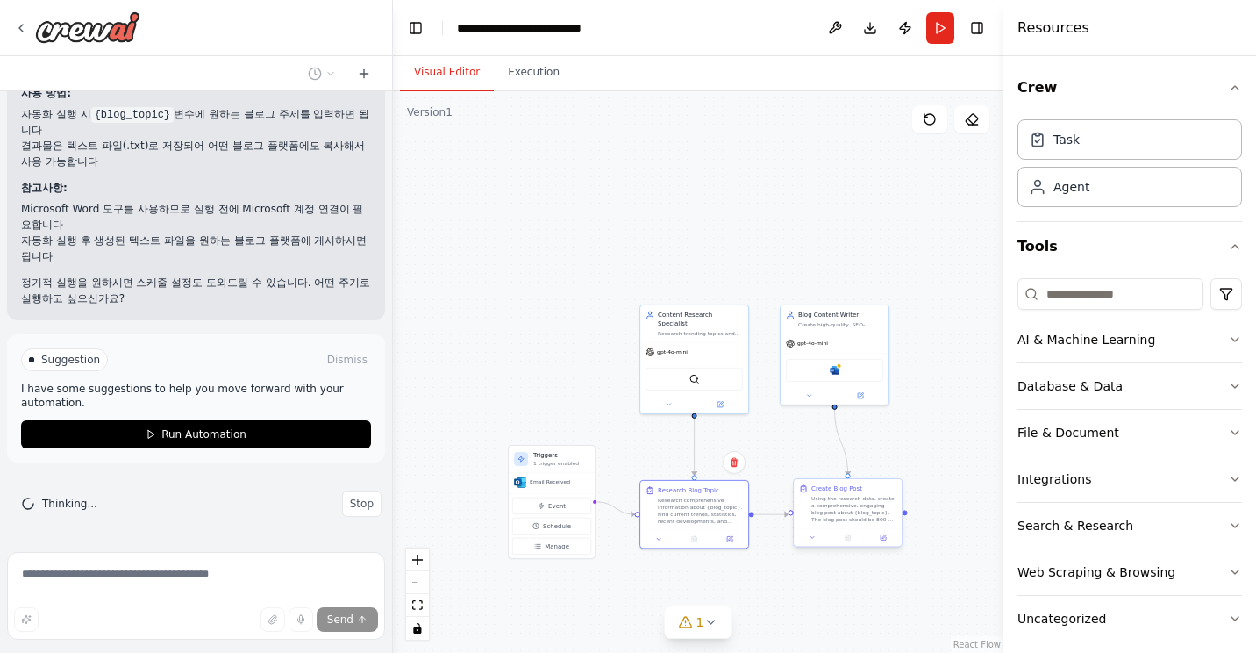
click at [836, 522] on div "Using the research data, create a comprehensive, engaging blog post about {blog…" at bounding box center [853, 509] width 85 height 28
click at [887, 539] on button at bounding box center [888, 536] width 30 height 11
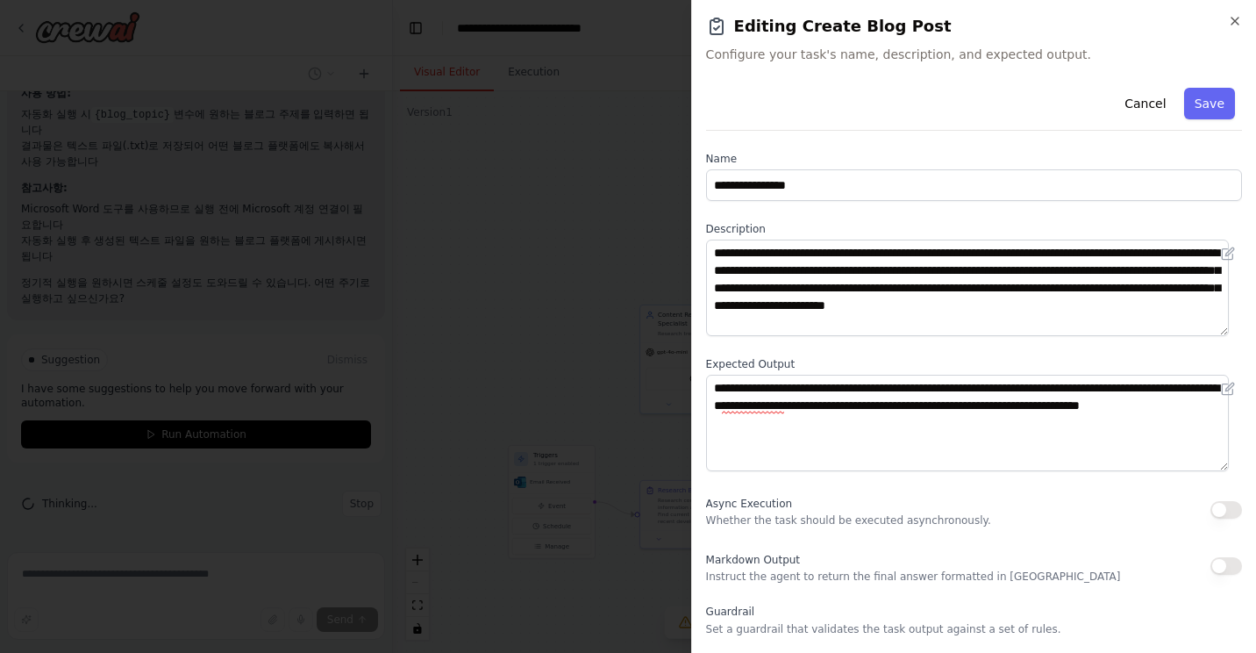
click at [874, 104] on div "Cancel Save" at bounding box center [974, 106] width 536 height 50
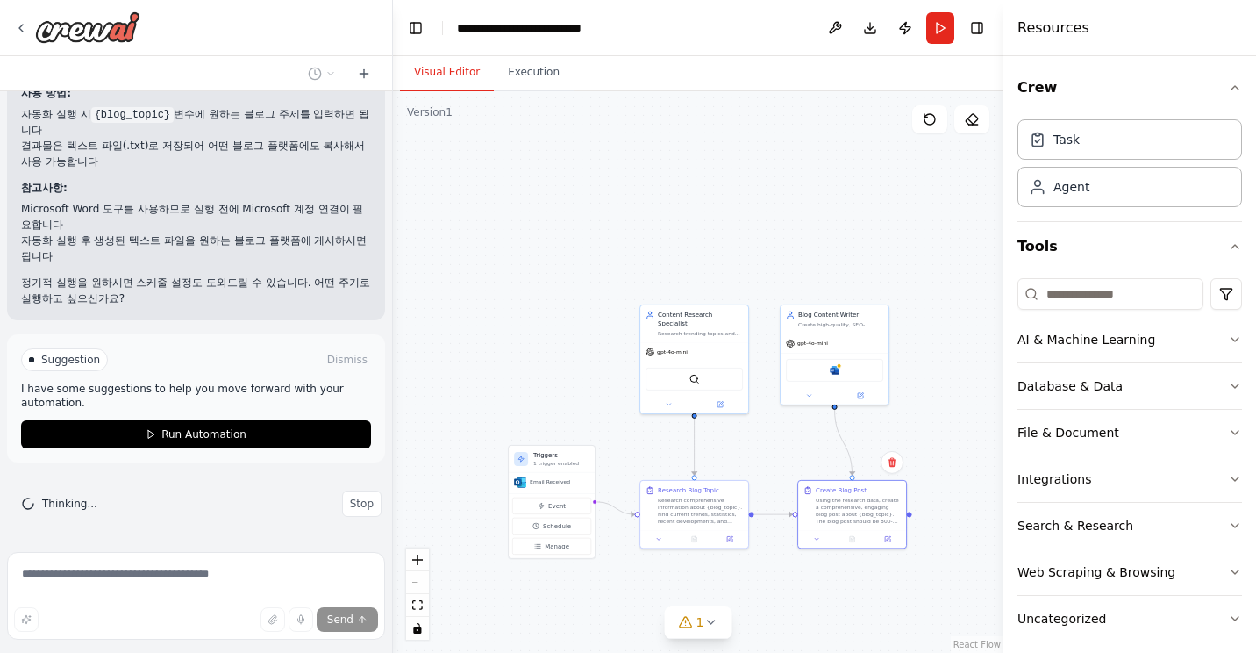
scroll to position [1955, 0]
click at [350, 500] on span "Stop" at bounding box center [362, 503] width 24 height 14
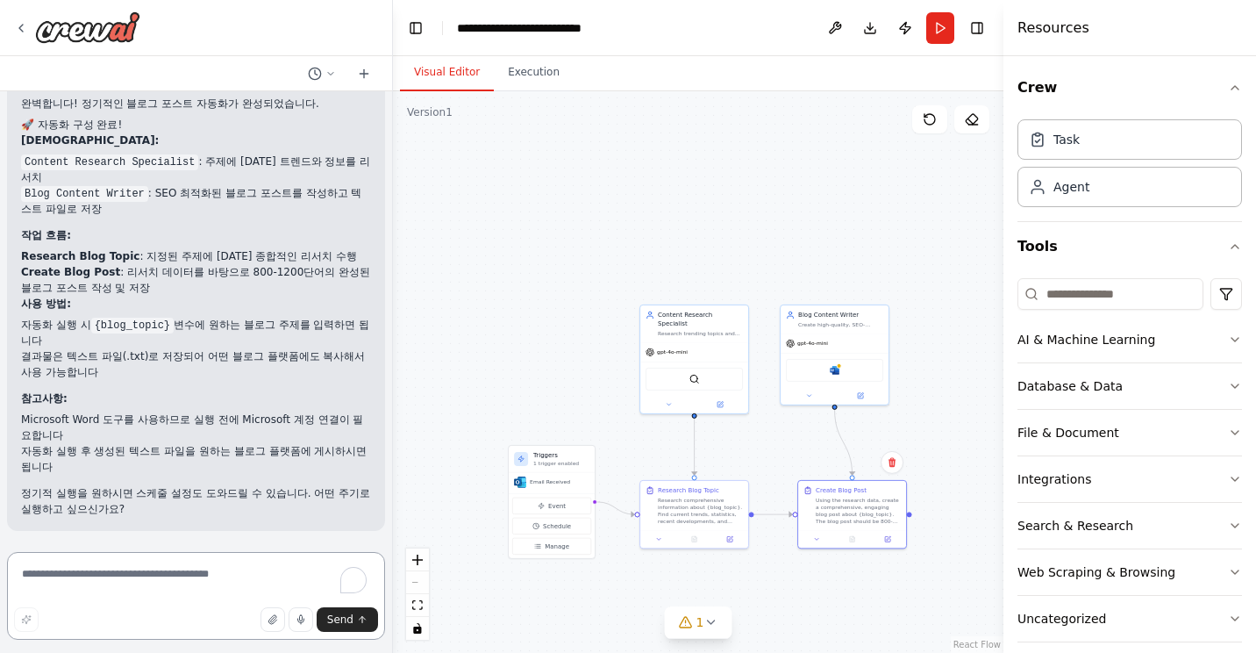
scroll to position [1744, 0]
click at [81, 577] on textarea "To enrich screen reader interactions, please activate Accessibility in Grammarl…" at bounding box center [196, 596] width 378 height 88
type textarea "**********"
click at [349, 617] on span "Send" at bounding box center [340, 619] width 26 height 14
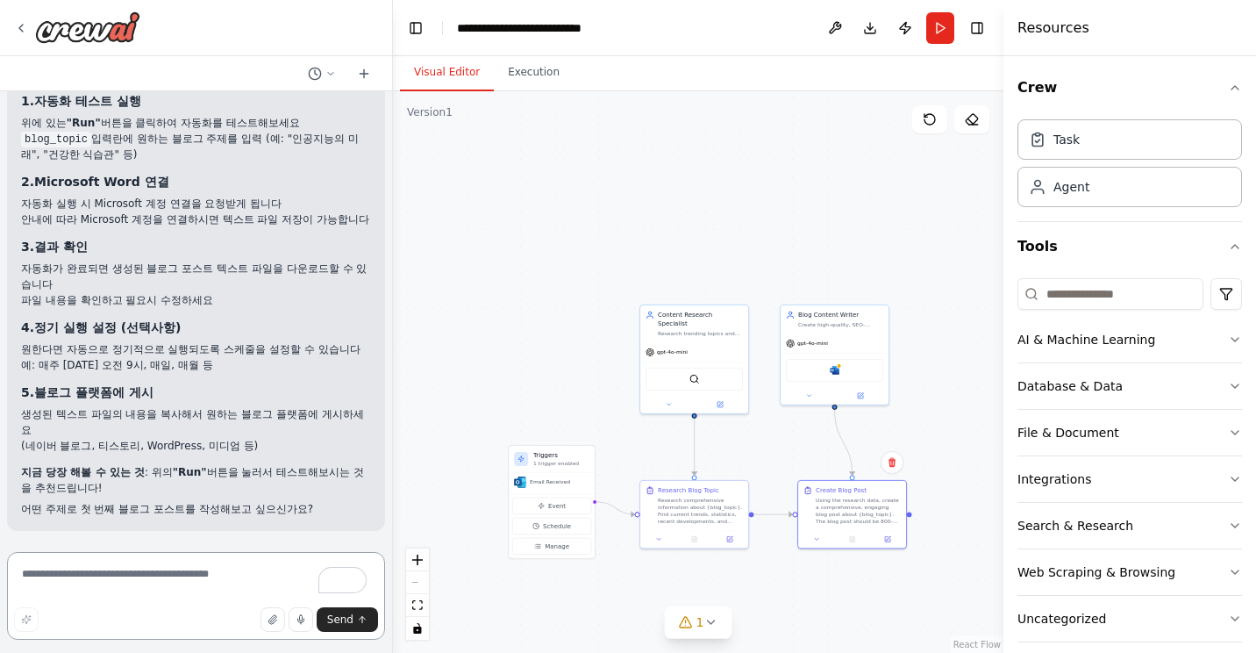
scroll to position [2400, 0]
click at [32, 575] on textarea "To enrich screen reader interactions, please activate Accessibility in Grammarl…" at bounding box center [196, 596] width 378 height 88
type textarea "******"
click at [353, 622] on button "Send" at bounding box center [347, 619] width 61 height 25
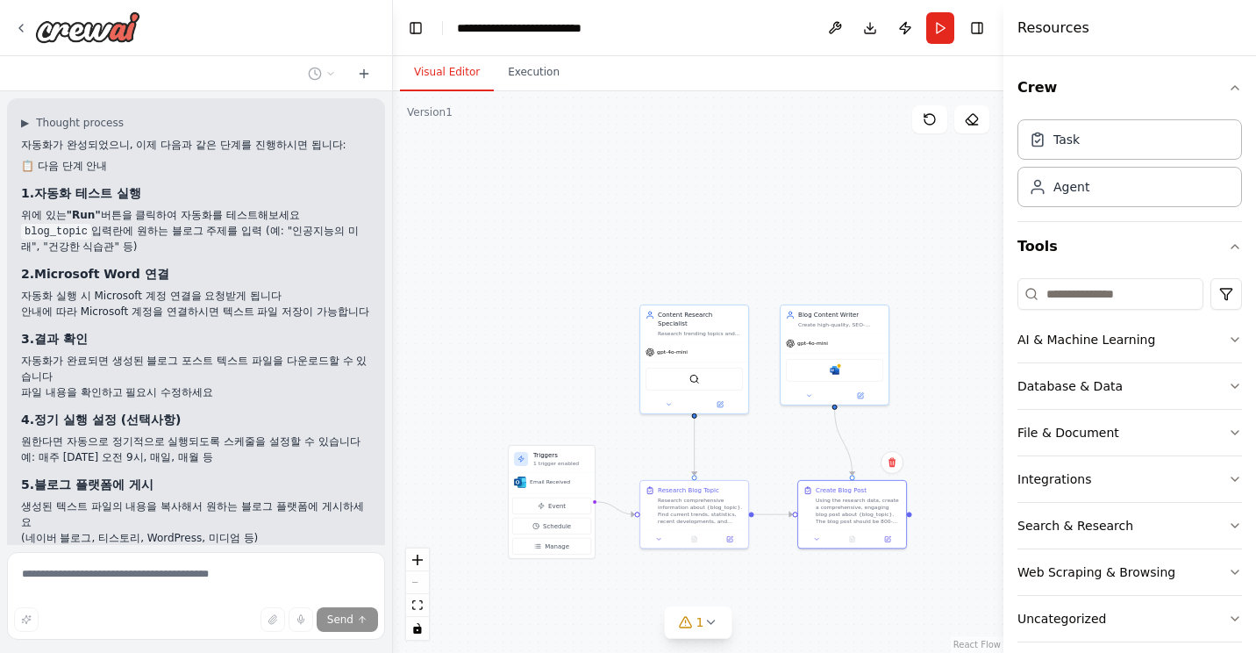
scroll to position [2234, 0]
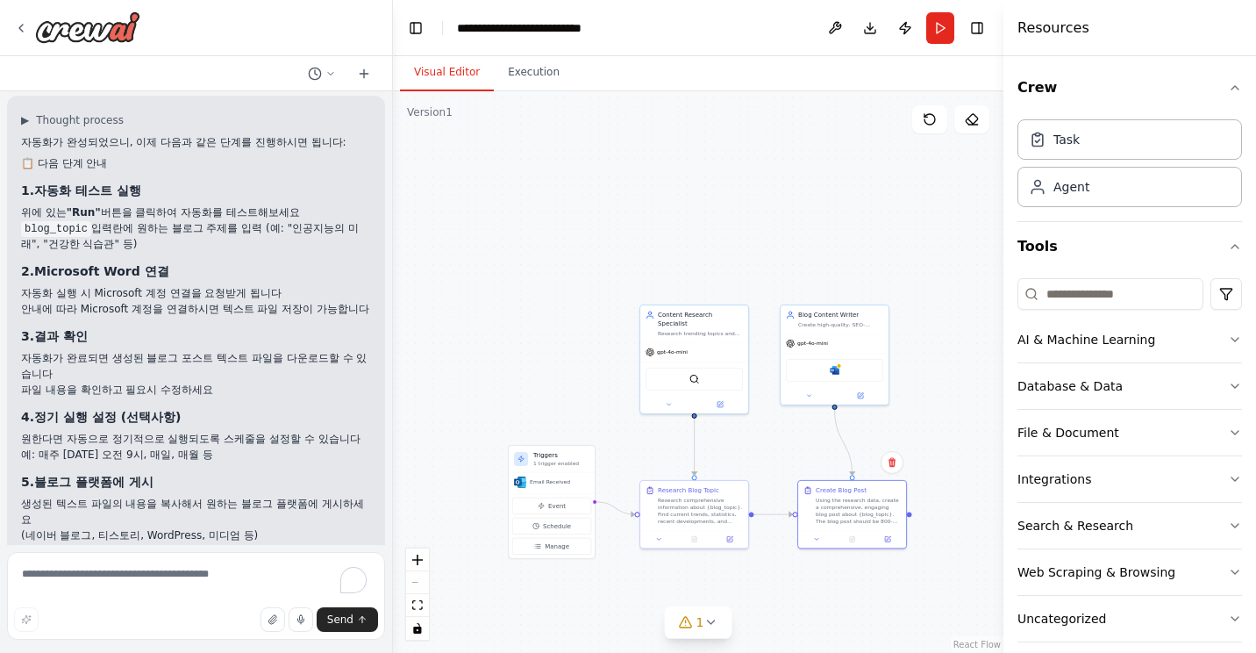
click at [882, 205] on div ".deletable-edge-delete-btn { width: 20px; height: 20px; border: 0px solid #ffff…" at bounding box center [698, 371] width 610 height 561
click at [1218, 332] on button "AI & Machine Learning" at bounding box center [1129, 340] width 225 height 46
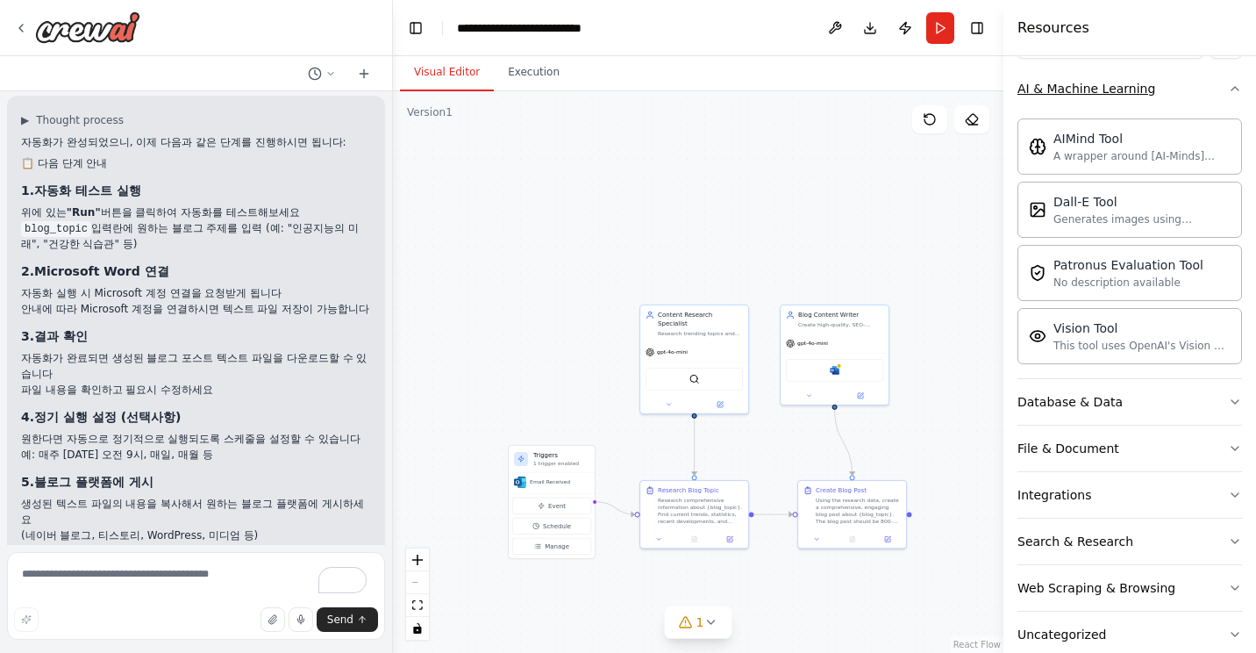
scroll to position [284, 0]
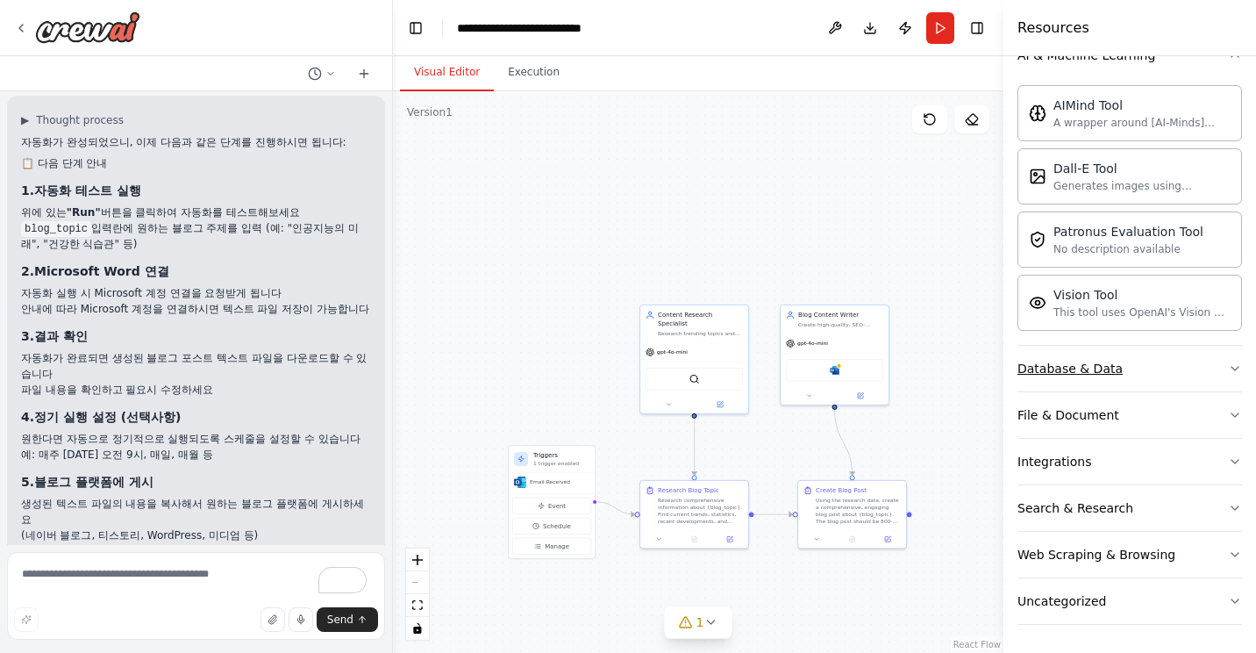
click at [1228, 362] on icon "button" at bounding box center [1235, 368] width 14 height 14
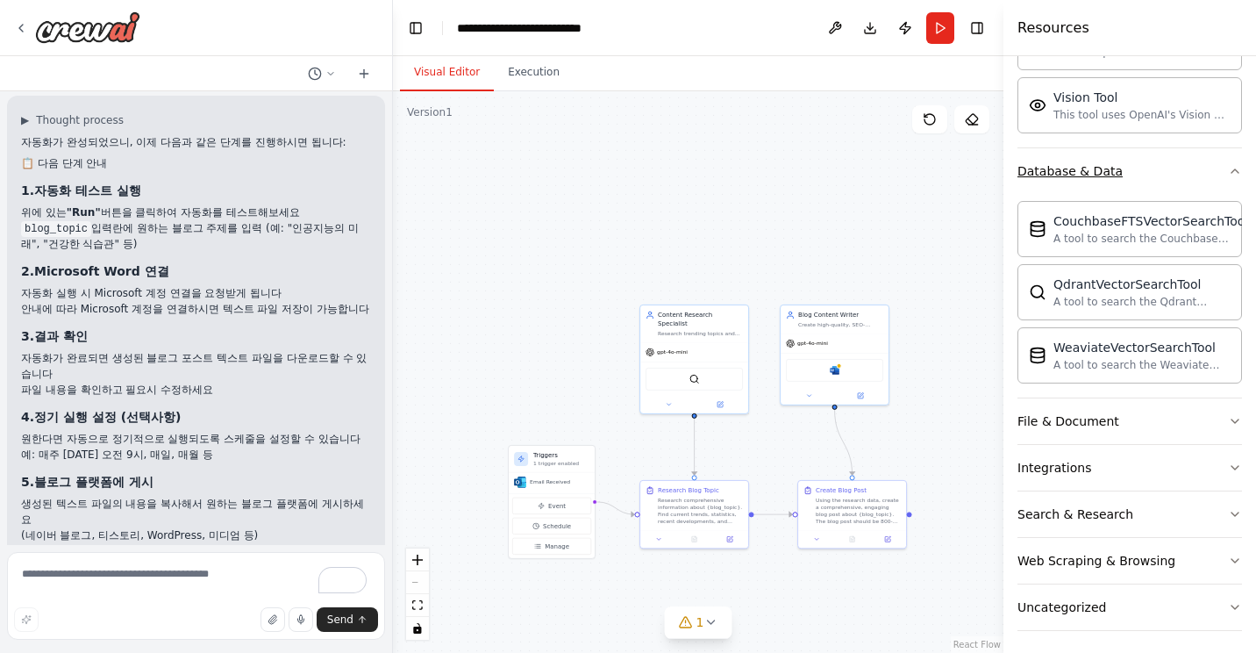
scroll to position [488, 0]
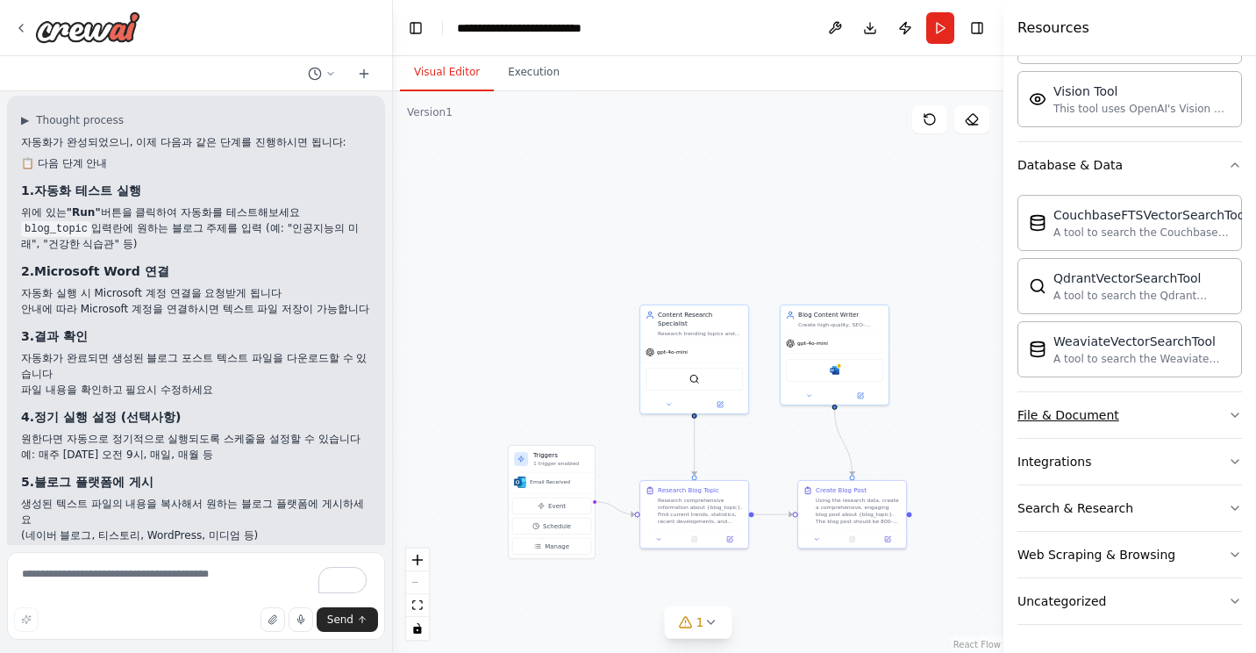
click at [1211, 416] on button "File & Document" at bounding box center [1129, 415] width 225 height 46
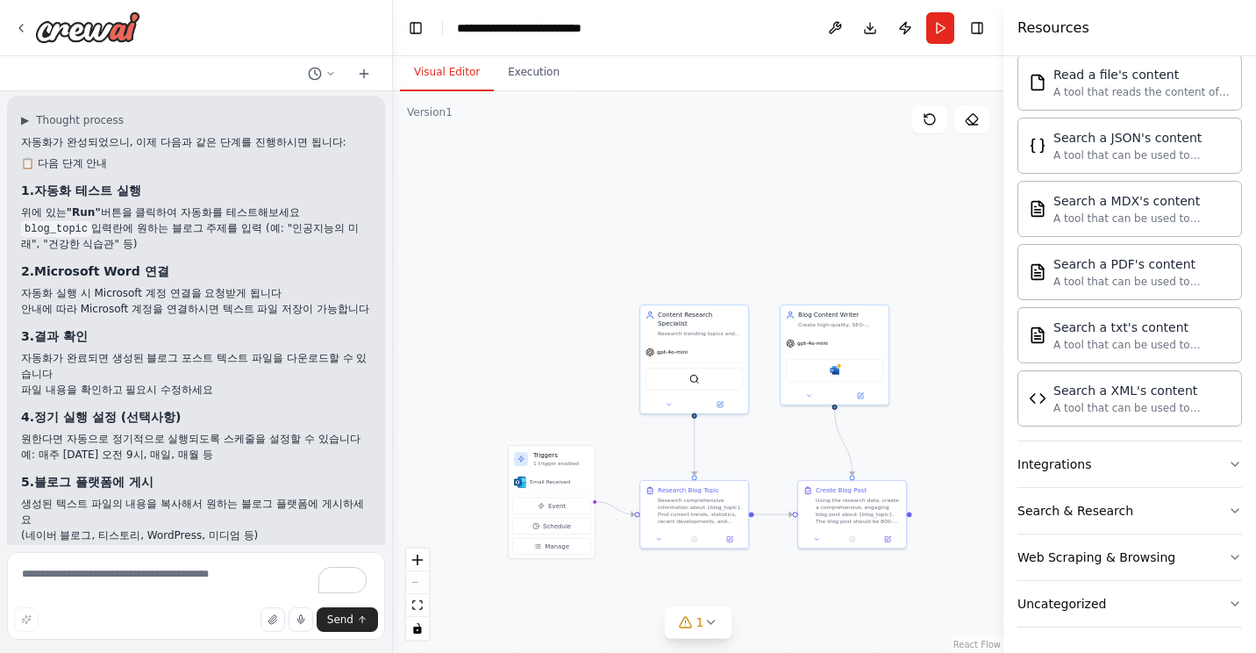
scroll to position [1007, 0]
click at [1213, 459] on button "Integrations" at bounding box center [1129, 462] width 225 height 46
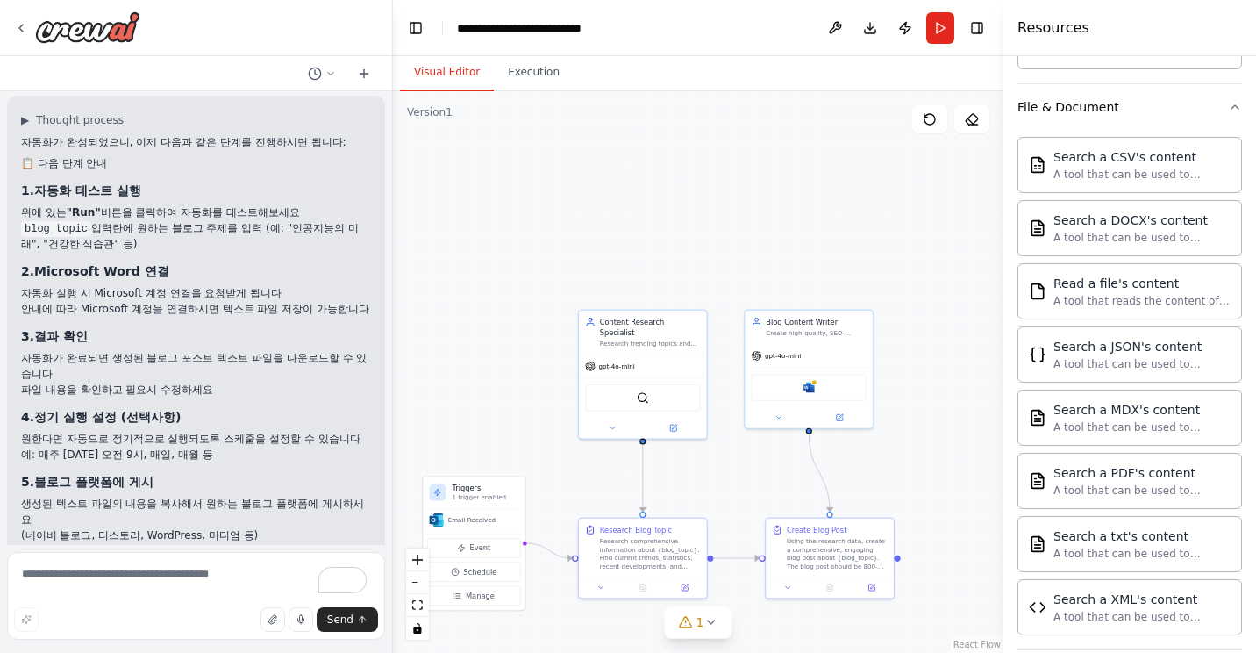
scroll to position [0, 0]
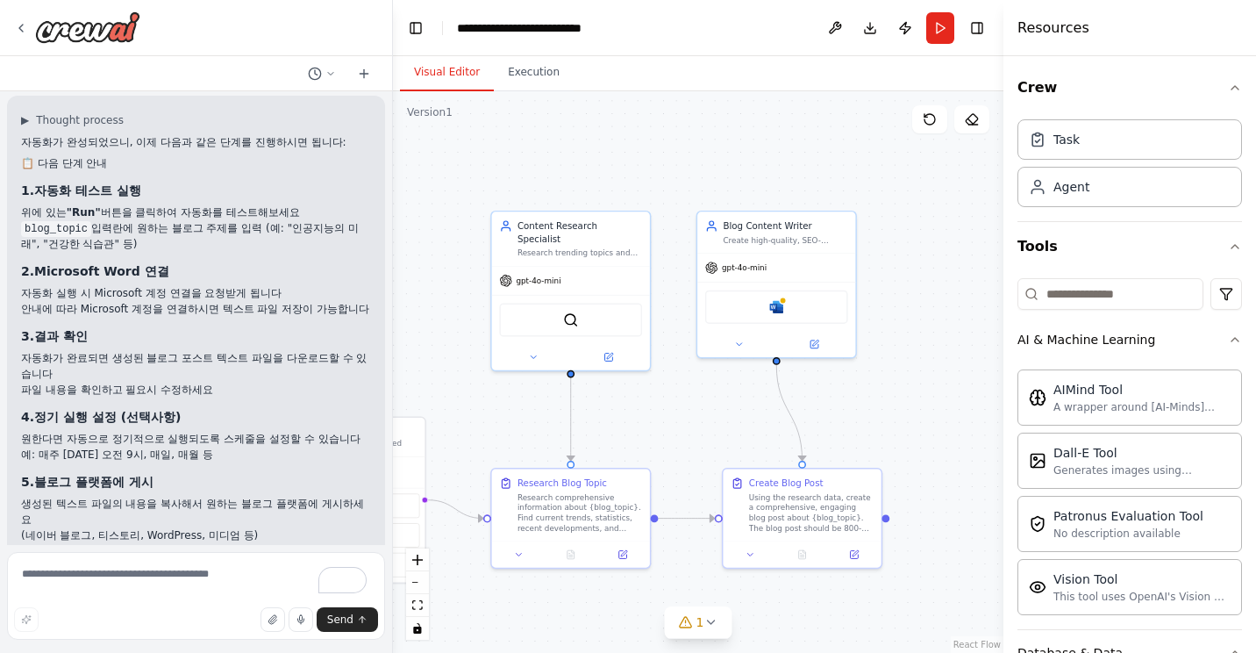
drag, startPoint x: 874, startPoint y: 467, endPoint x: 898, endPoint y: 318, distance: 150.2
click at [898, 318] on div ".deletable-edge-delete-btn { width: 20px; height: 20px; border: 0px solid #ffff…" at bounding box center [698, 371] width 610 height 561
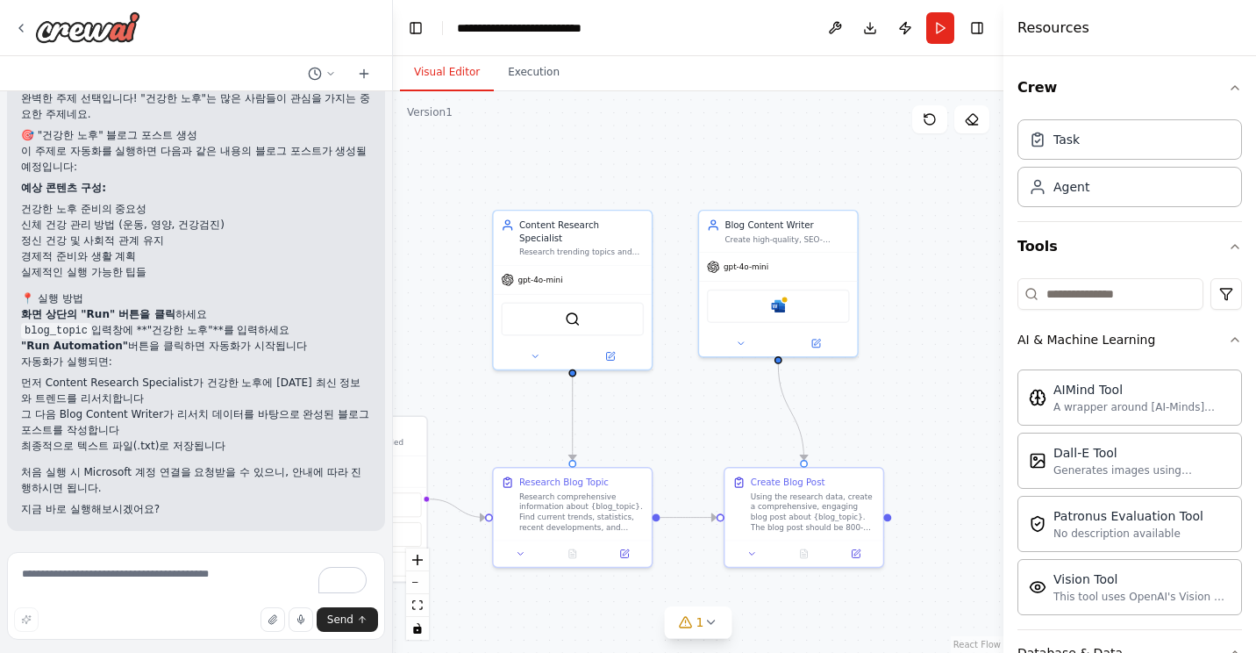
scroll to position [2979, 0]
click at [331, 72] on icon at bounding box center [330, 73] width 11 height 11
click at [331, 72] on div at bounding box center [196, 326] width 393 height 653
click at [978, 22] on button "Toggle Right Sidebar" at bounding box center [977, 28] width 25 height 25
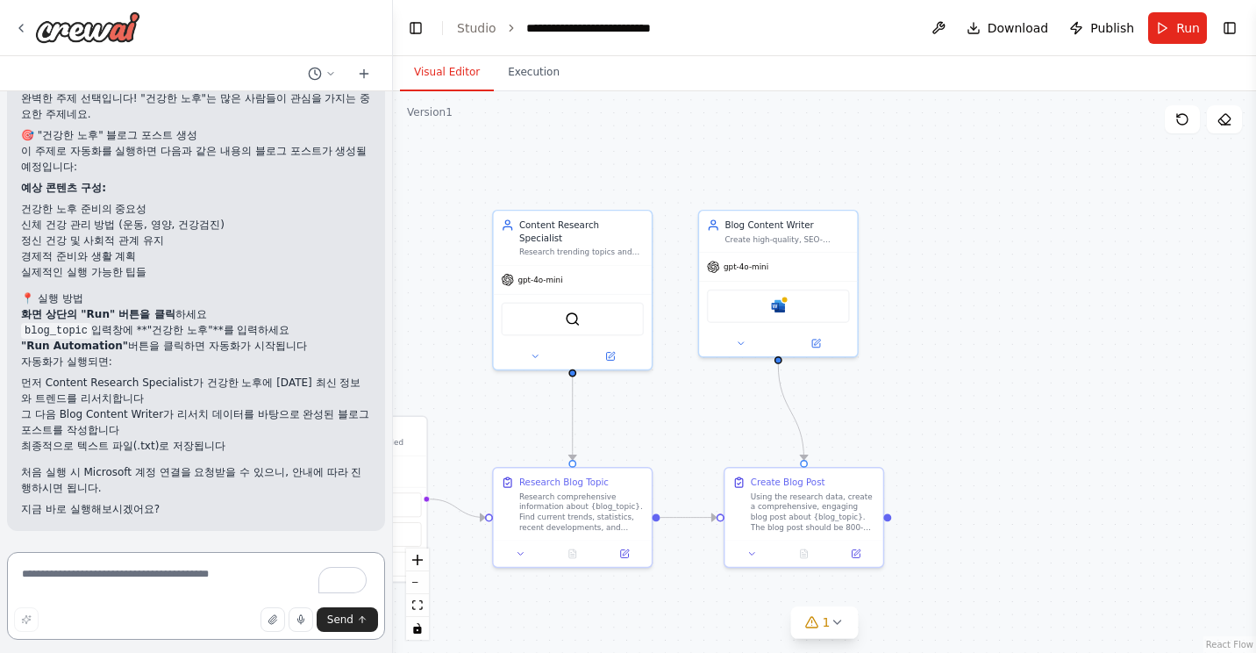
click at [54, 581] on textarea "To enrich screen reader interactions, please activate Accessibility in Grammarl…" at bounding box center [196, 596] width 378 height 88
type textarea "*"
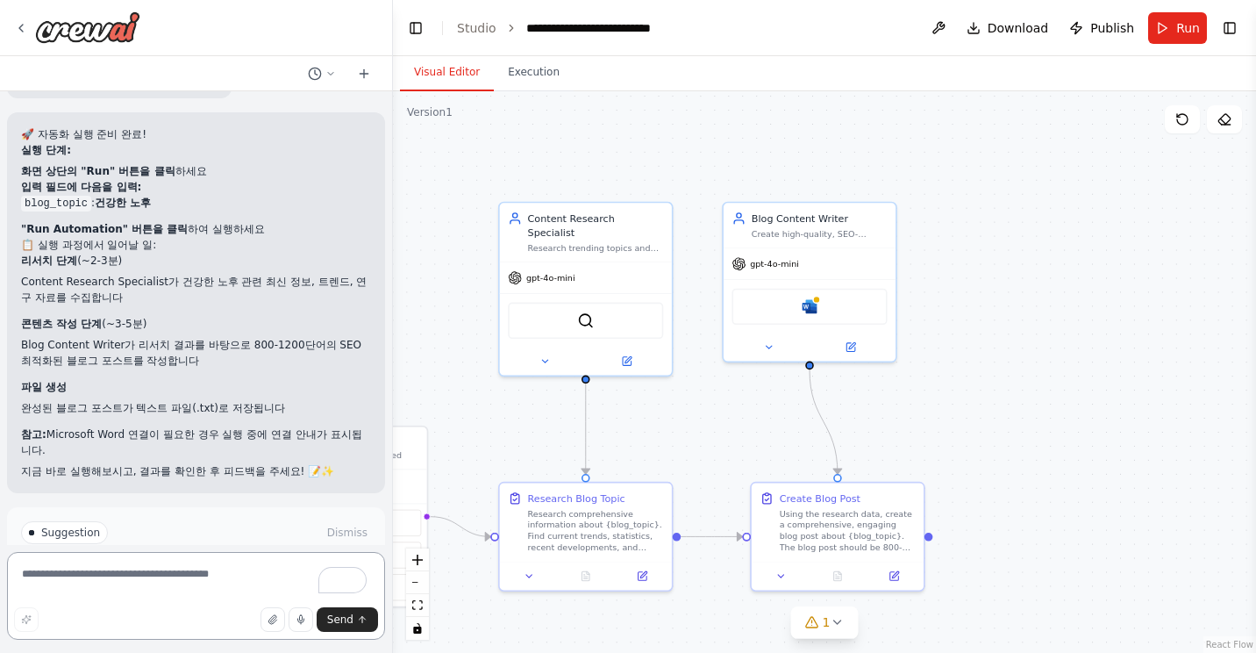
scroll to position [3503, 0]
click at [1186, 22] on span "Run" at bounding box center [1188, 28] width 24 height 18
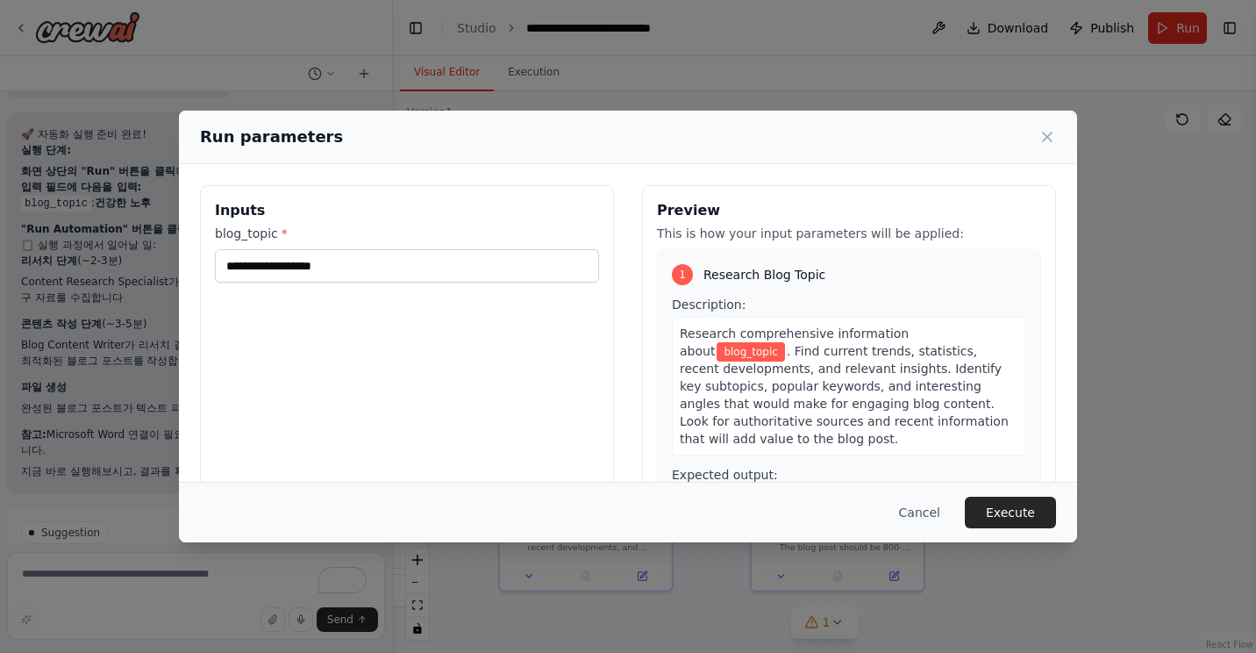
drag, startPoint x: 561, startPoint y: 131, endPoint x: 676, endPoint y: 129, distance: 114.9
click at [676, 129] on div "Run parameters" at bounding box center [628, 137] width 856 height 25
drag, startPoint x: 436, startPoint y: 134, endPoint x: 470, endPoint y: 168, distance: 47.8
click at [479, 158] on div "Run parameters" at bounding box center [628, 137] width 898 height 53
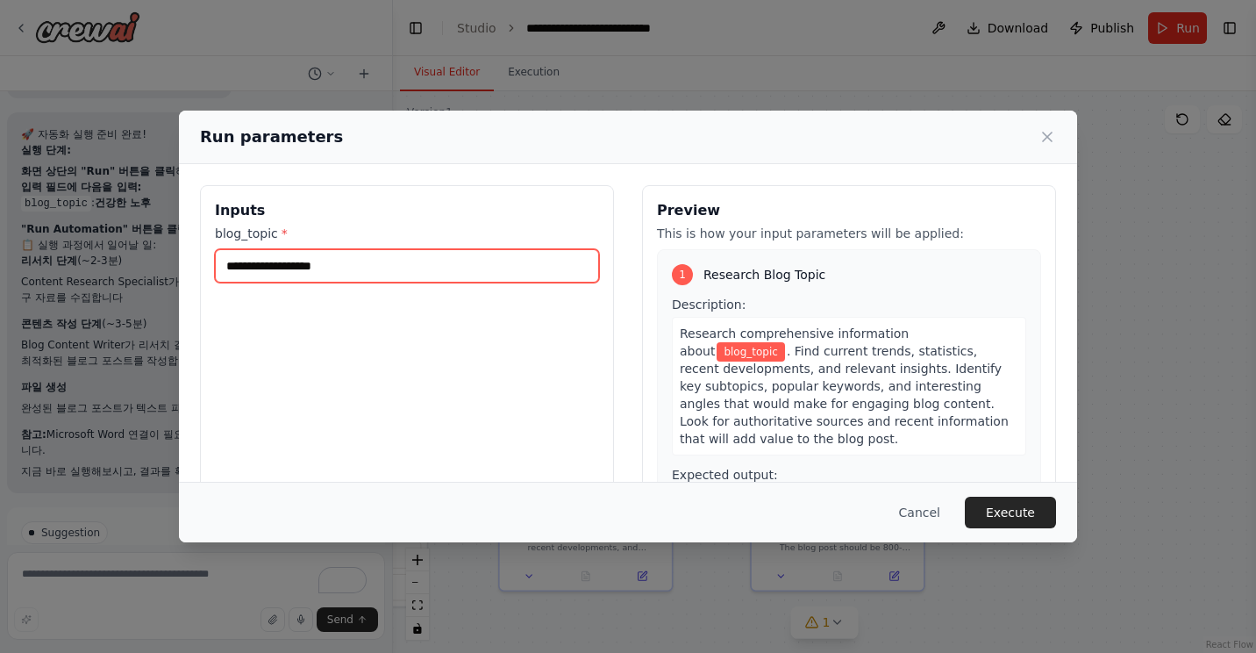
drag, startPoint x: 326, startPoint y: 268, endPoint x: 236, endPoint y: 264, distance: 90.4
click at [236, 264] on input "blog_topic *" at bounding box center [407, 265] width 384 height 33
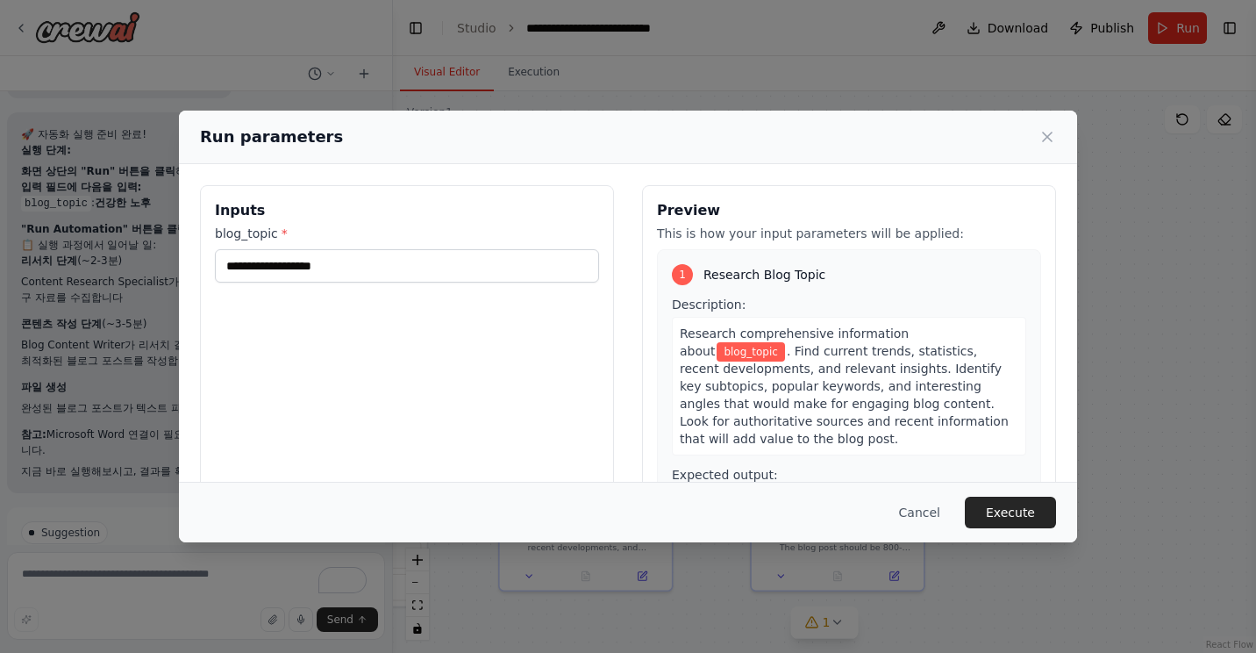
drag, startPoint x: 803, startPoint y: 138, endPoint x: 912, endPoint y: 90, distance: 118.6
click at [912, 90] on div "Run parameters Inputs blog_topic * Preview This is how your input parameters wi…" at bounding box center [628, 326] width 1256 height 653
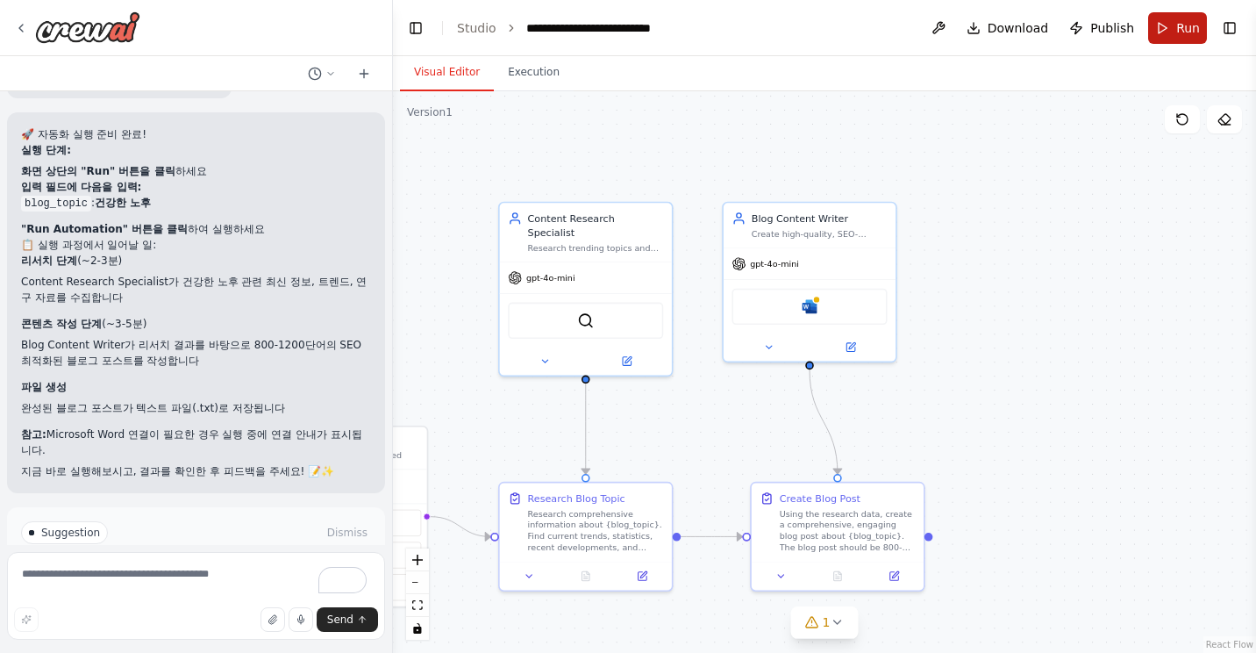
click at [1175, 24] on button "Run" at bounding box center [1177, 28] width 59 height 32
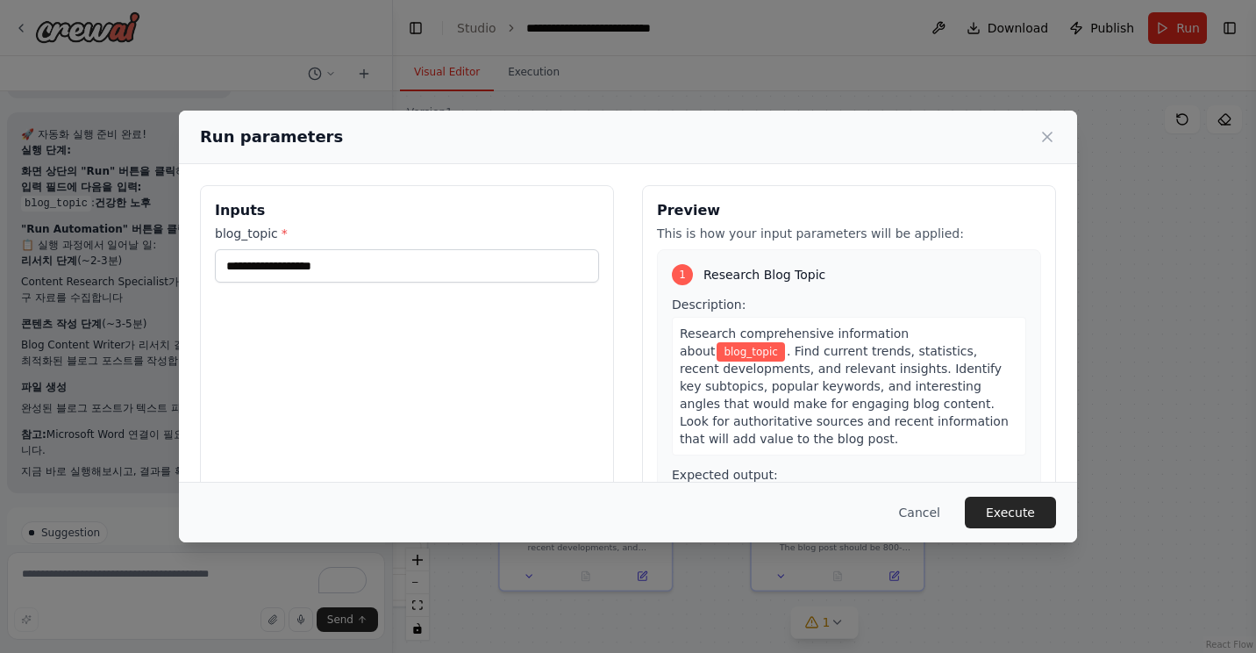
click at [154, 283] on div "Run parameters Inputs blog_topic * Preview This is how your input parameters wi…" at bounding box center [628, 326] width 1256 height 653
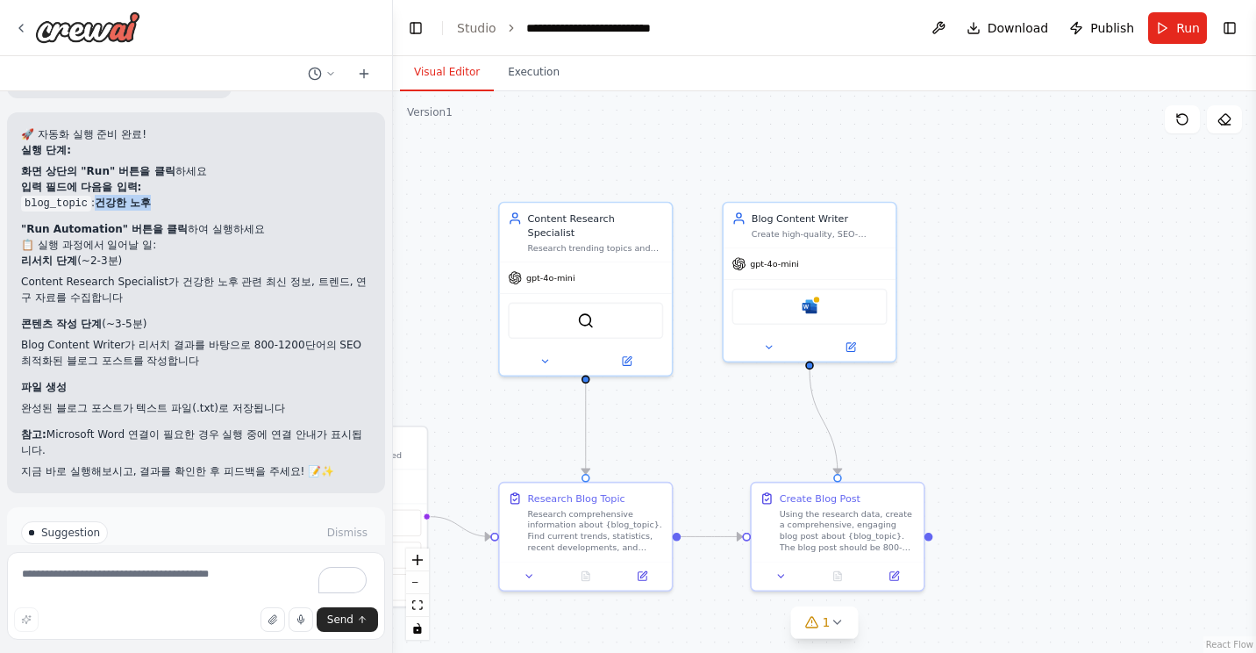
drag, startPoint x: 93, startPoint y: 283, endPoint x: 151, endPoint y: 284, distance: 57.9
click at [151, 210] on li "blog_topic : 건강한 노후" at bounding box center [196, 203] width 350 height 16
copy strong "건강한 노후"
click at [1185, 28] on span "Run" at bounding box center [1188, 28] width 24 height 18
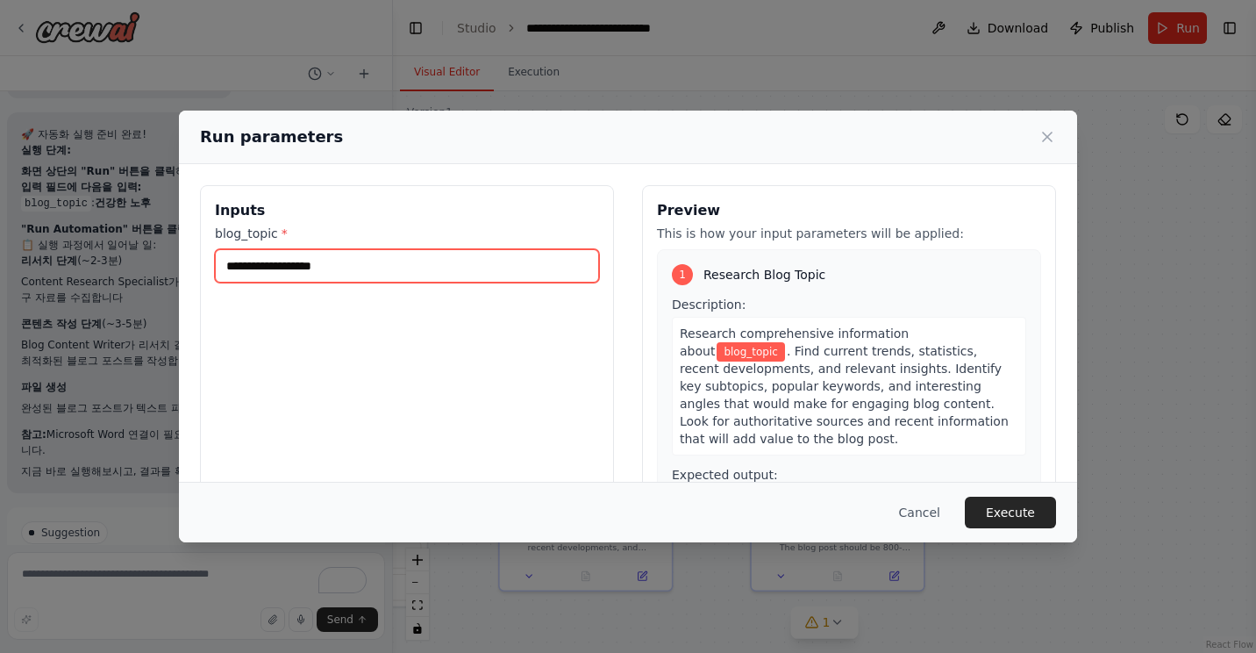
click at [366, 267] on input "blog_topic *" at bounding box center [407, 265] width 384 height 33
paste input "******"
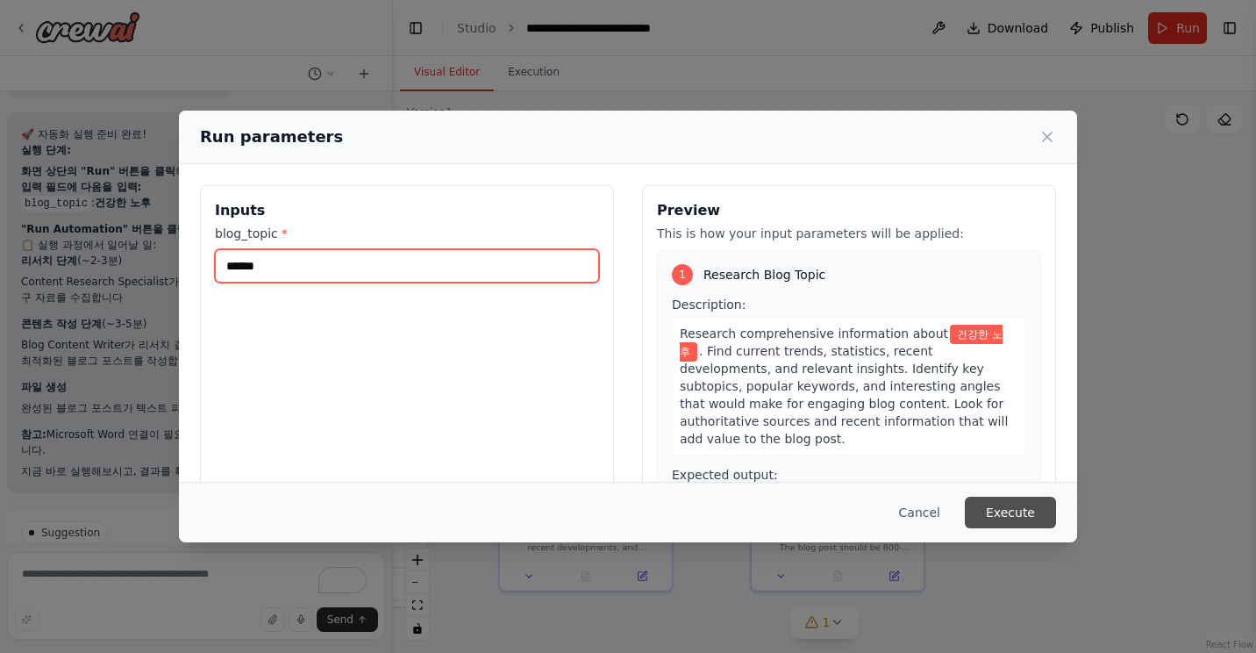
type input "******"
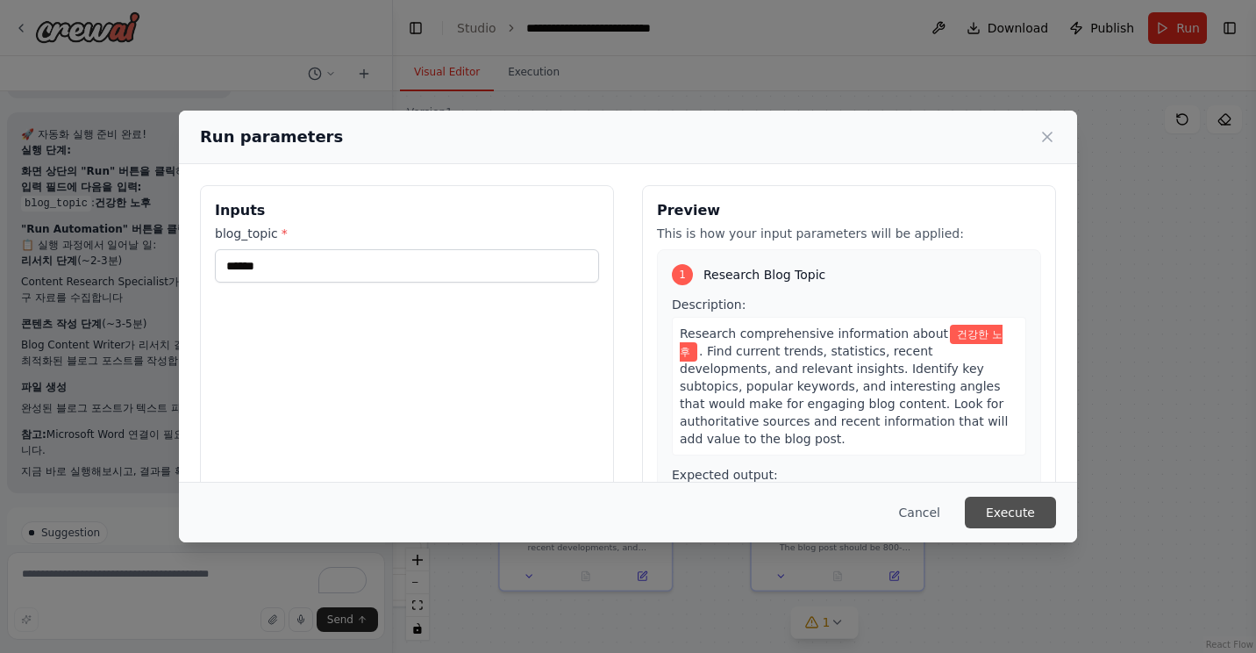
click at [1012, 511] on button "Execute" at bounding box center [1010, 512] width 91 height 32
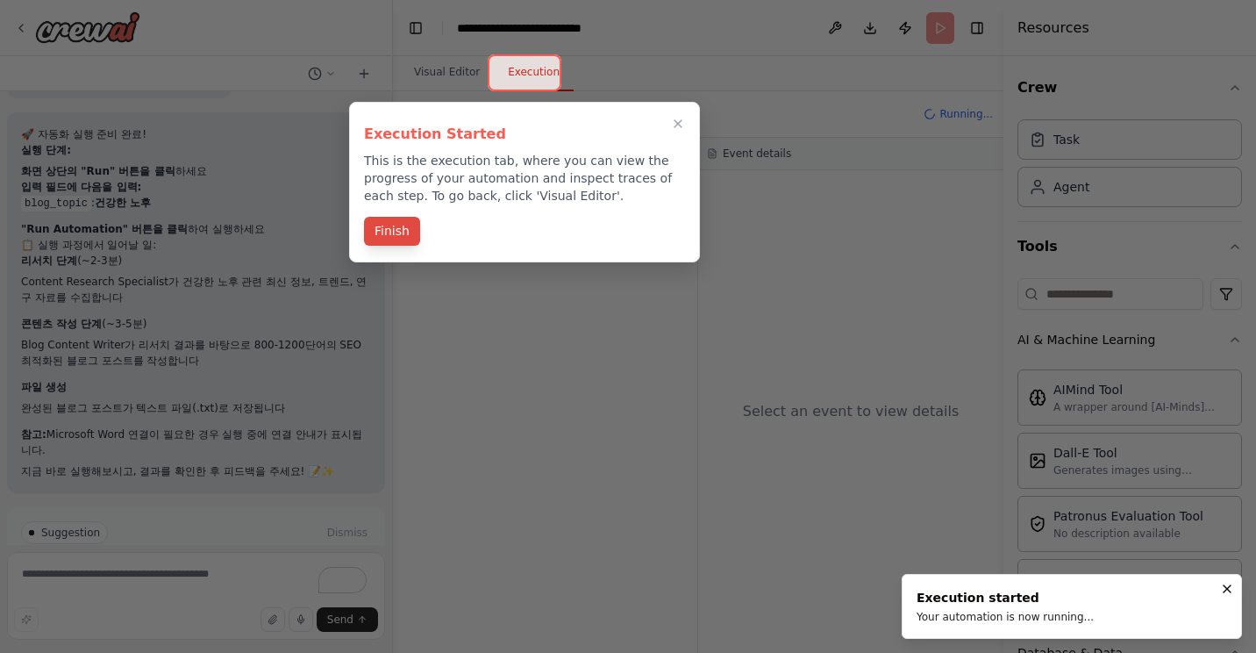
click at [396, 228] on button "Finish" at bounding box center [392, 231] width 56 height 29
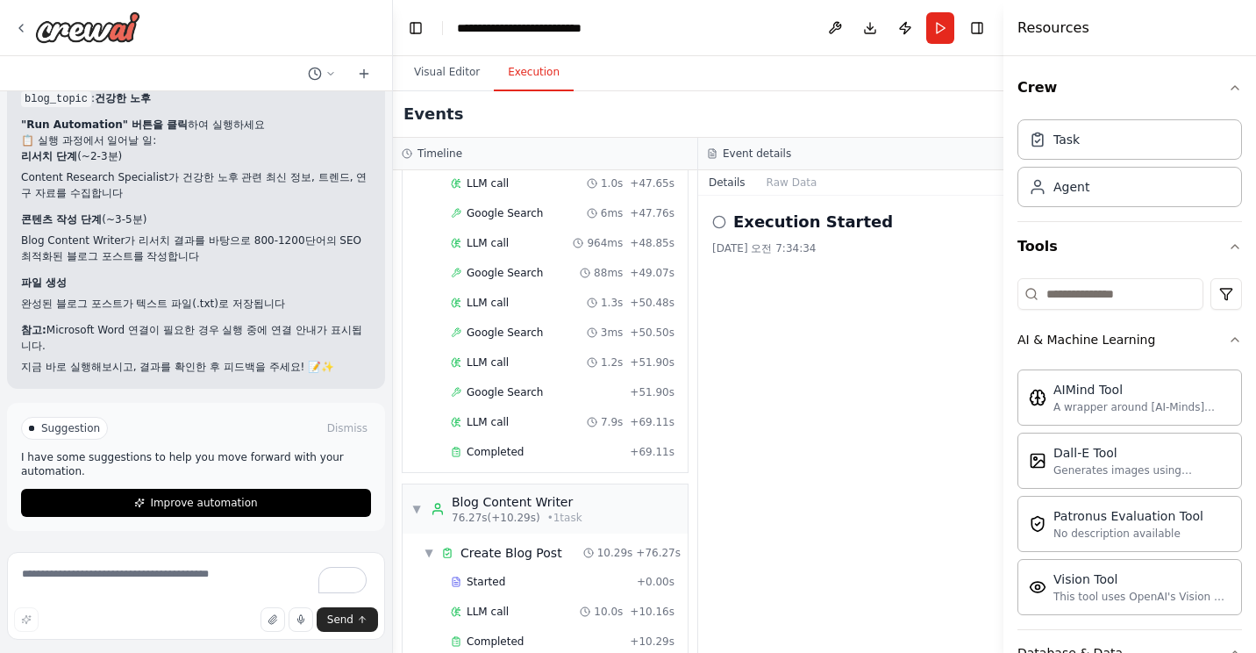
scroll to position [1375, 0]
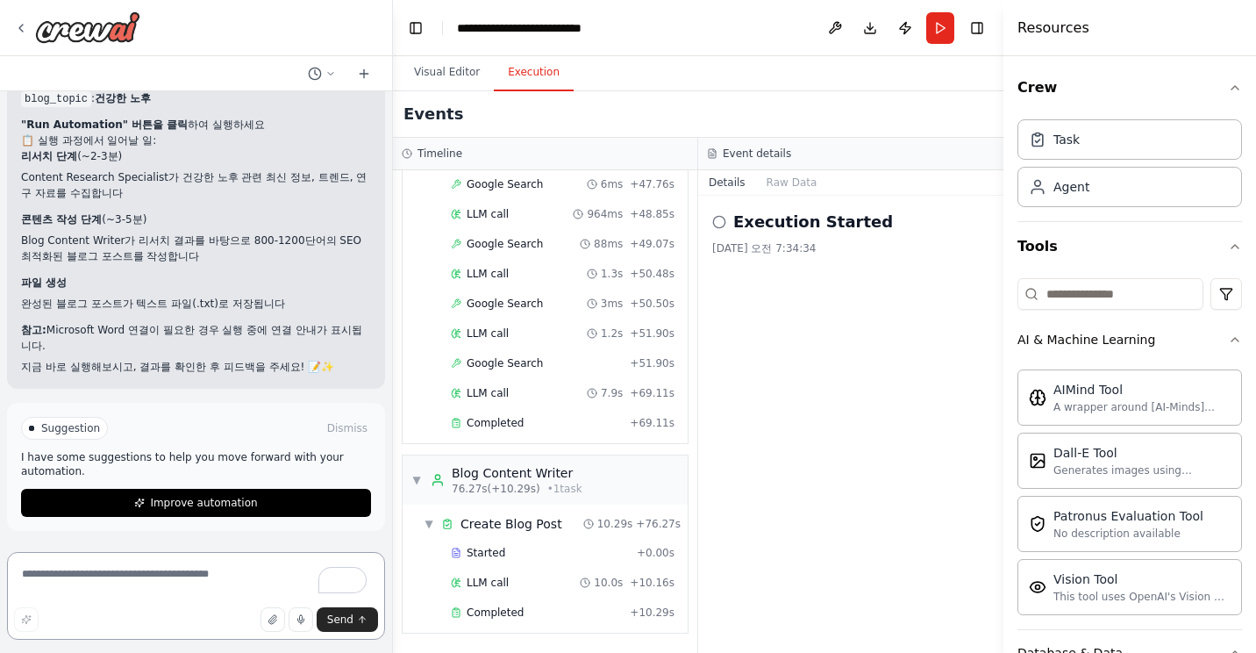
click at [47, 580] on textarea "To enrich screen reader interactions, please activate Accessibility in Grammarl…" at bounding box center [196, 596] width 378 height 88
type textarea "**********"
click at [976, 24] on button "Toggle Right Sidebar" at bounding box center [977, 28] width 25 height 25
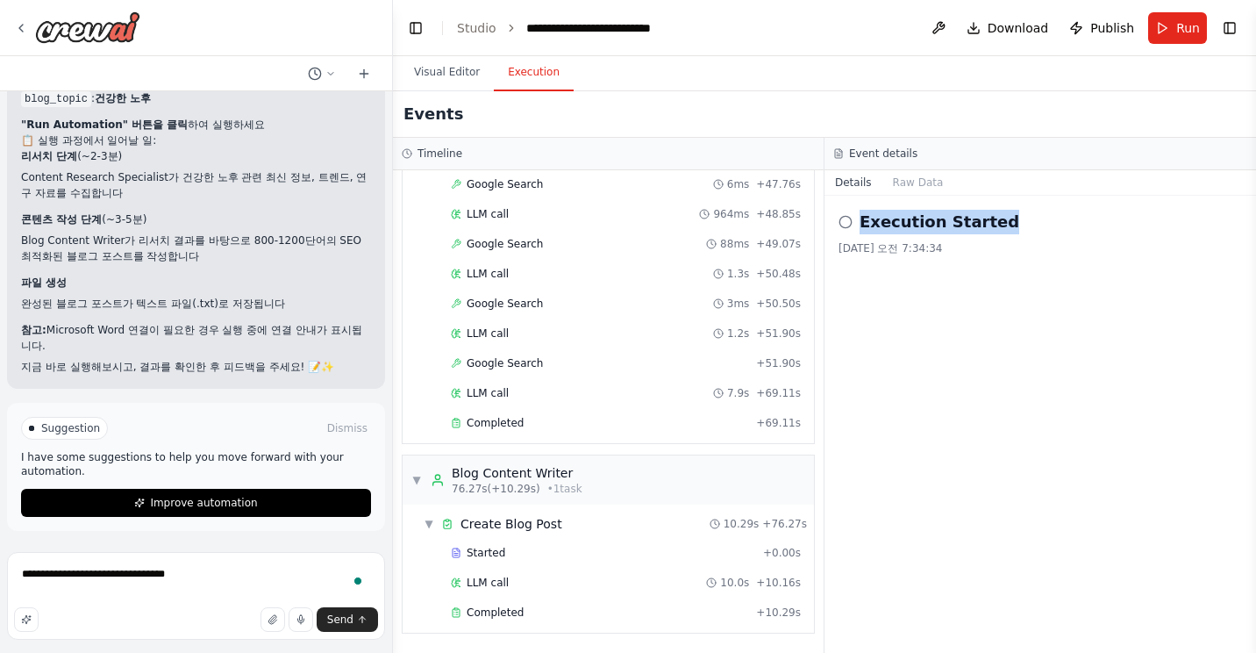
drag, startPoint x: 988, startPoint y: 222, endPoint x: 863, endPoint y: 225, distance: 125.5
click at [863, 225] on h2 "Execution Started" at bounding box center [940, 222] width 160 height 25
copy h2 "Execution Started"
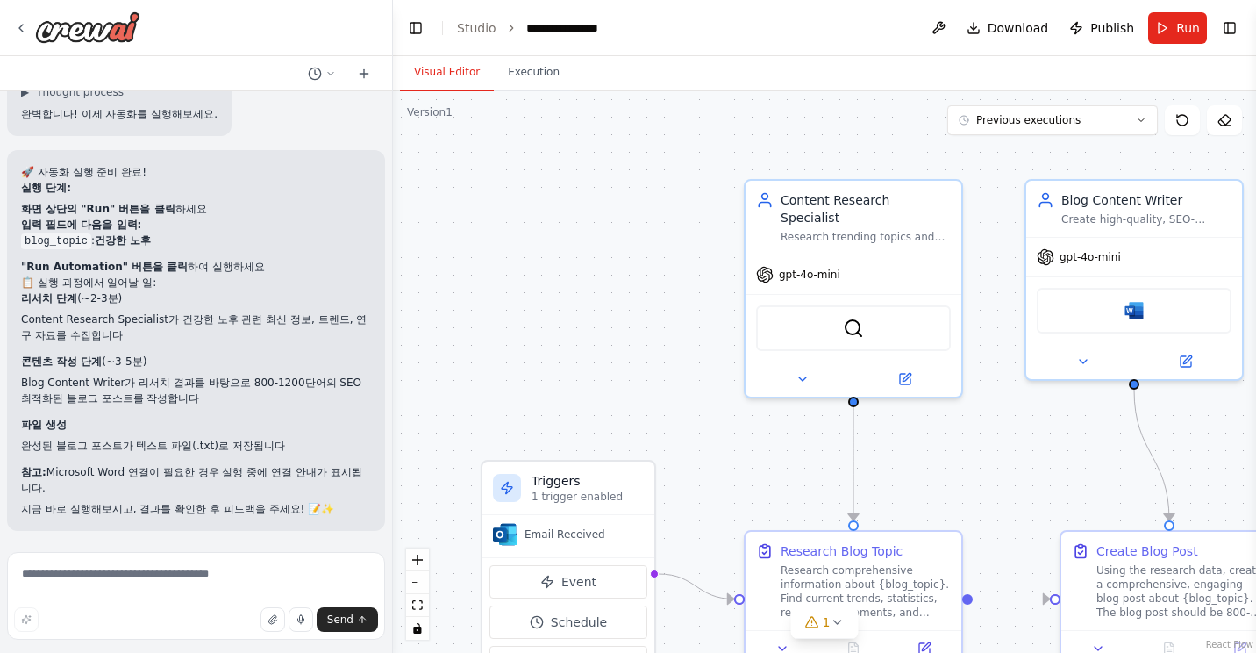
scroll to position [3542, 0]
drag, startPoint x: 389, startPoint y: 503, endPoint x: 393, endPoint y: 513, distance: 11.1
click at [393, 513] on div "블로그 자동화 ▶ Thought process 안녕하세요! 블로그 자동화를 도와드리겠습니다. 먼저 현재 프로젝트 상태를 확인하고, 어떤 종류의…" at bounding box center [628, 326] width 1256 height 653
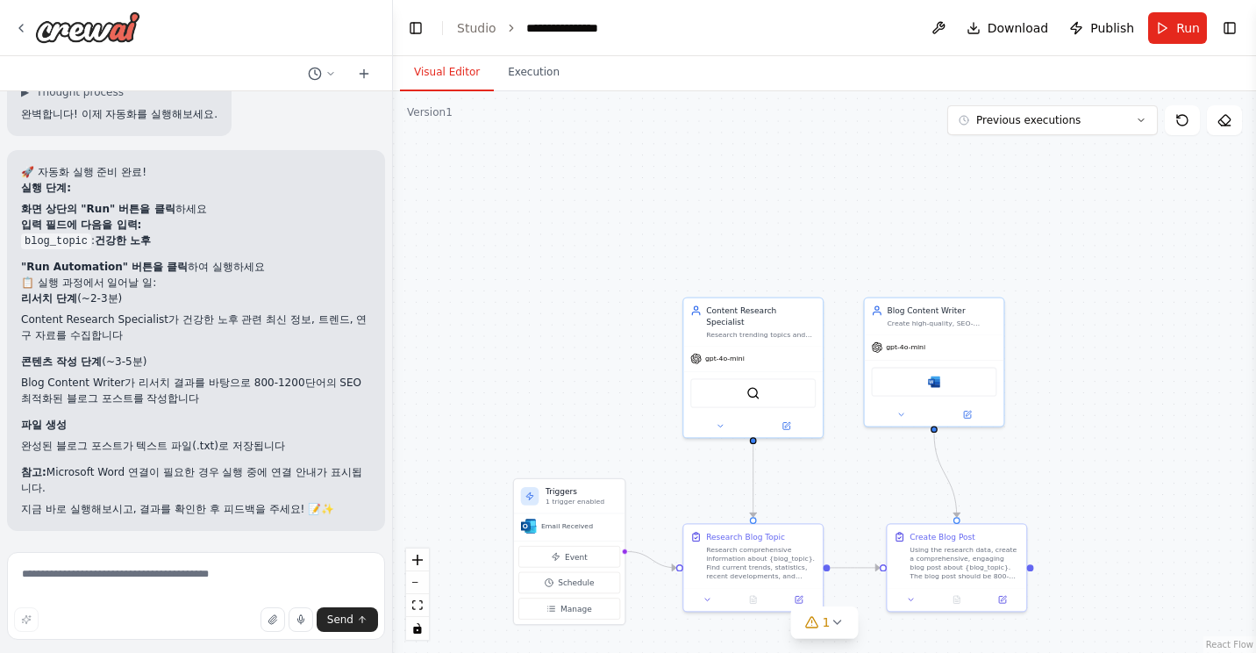
click at [1110, 429] on div ".deletable-edge-delete-btn { width: 20px; height: 20px; border: 0px solid #ffff…" at bounding box center [824, 371] width 863 height 561
click at [1231, 21] on button "Toggle Right Sidebar" at bounding box center [1229, 28] width 25 height 25
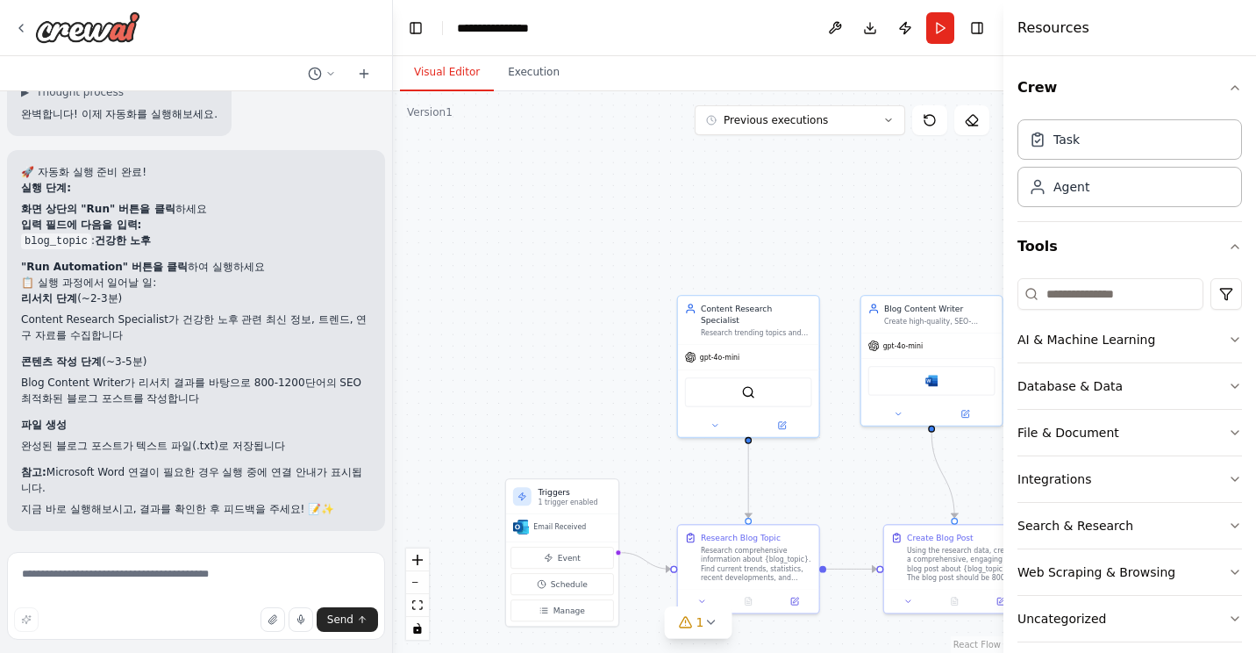
click at [934, 198] on div ".deletable-edge-delete-btn { width: 20px; height: 20px; border: 0px solid #ffff…" at bounding box center [698, 371] width 610 height 561
click at [972, 24] on button "Toggle Right Sidebar" at bounding box center [977, 28] width 25 height 25
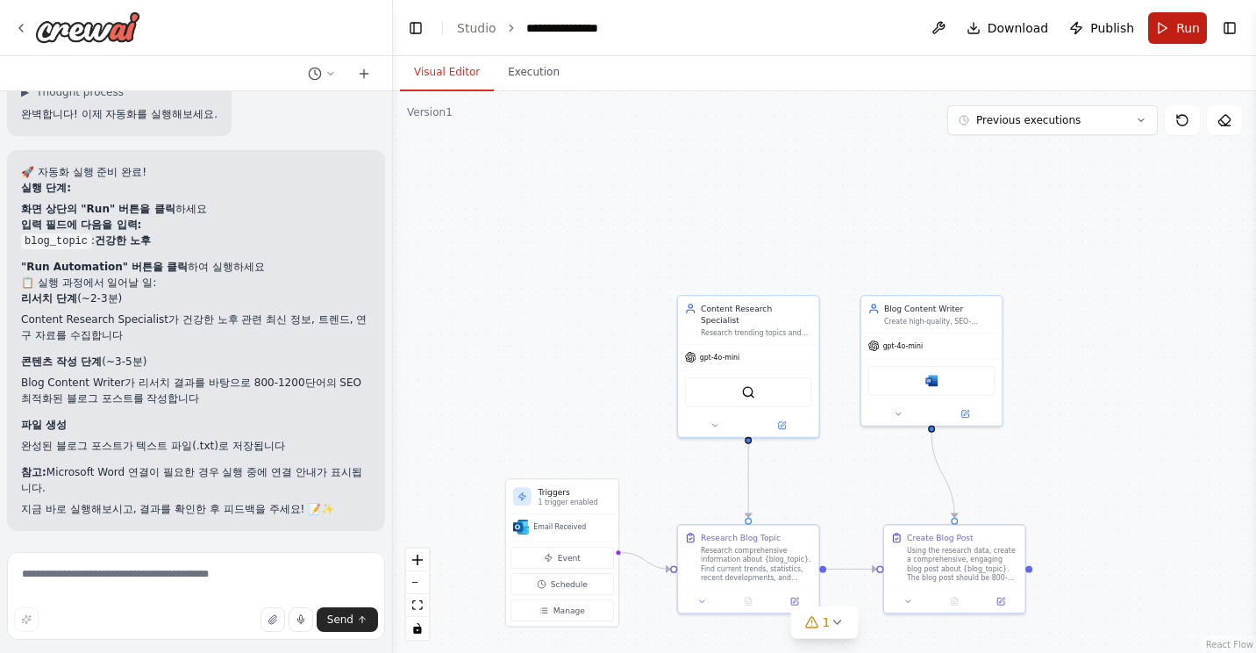
click at [1166, 25] on button "Run" at bounding box center [1177, 28] width 59 height 32
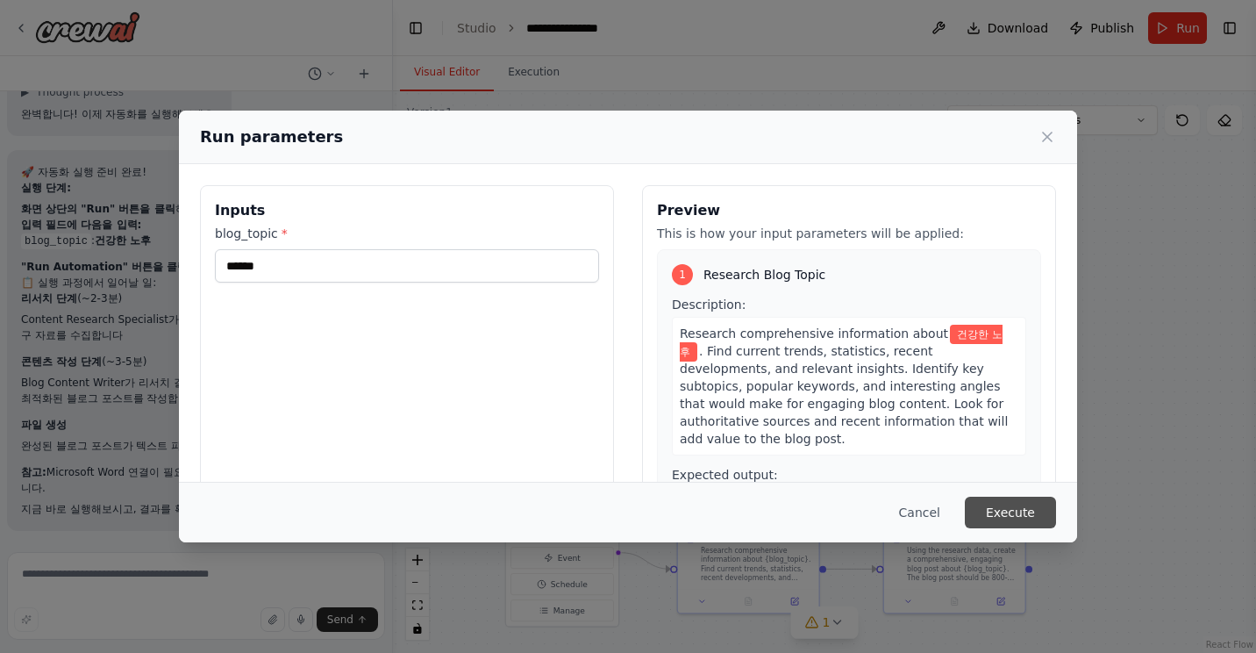
click at [1011, 511] on button "Execute" at bounding box center [1010, 512] width 91 height 32
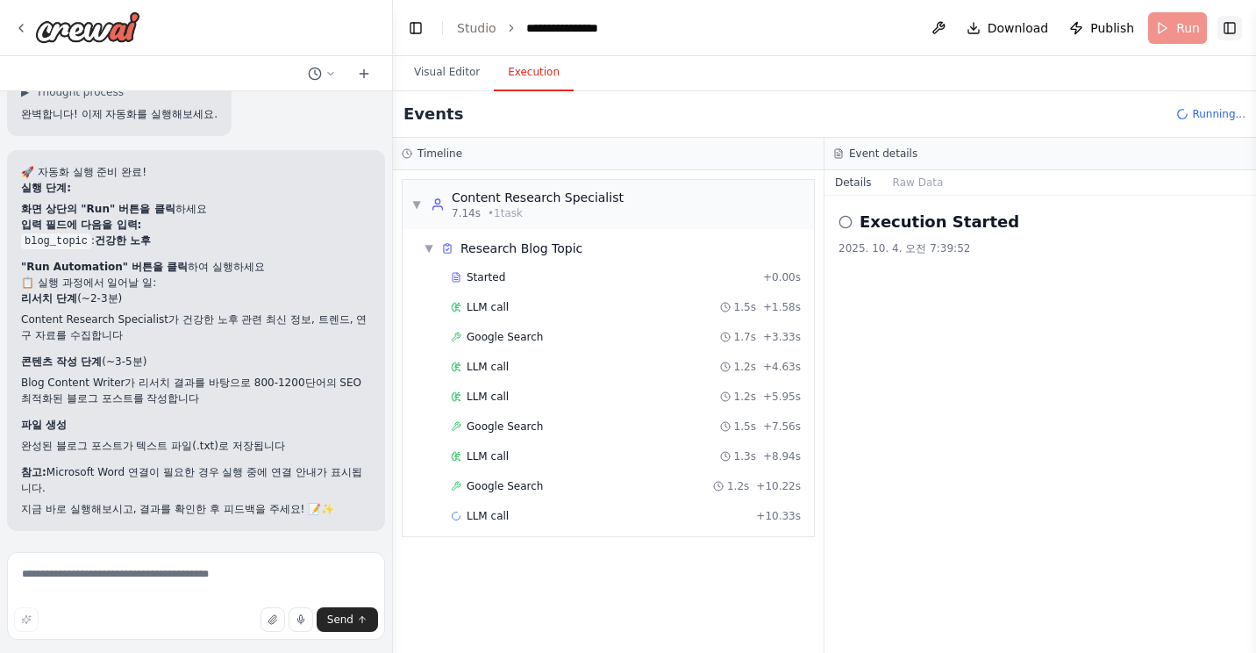
click at [1228, 23] on button "Toggle Right Sidebar" at bounding box center [1229, 28] width 25 height 25
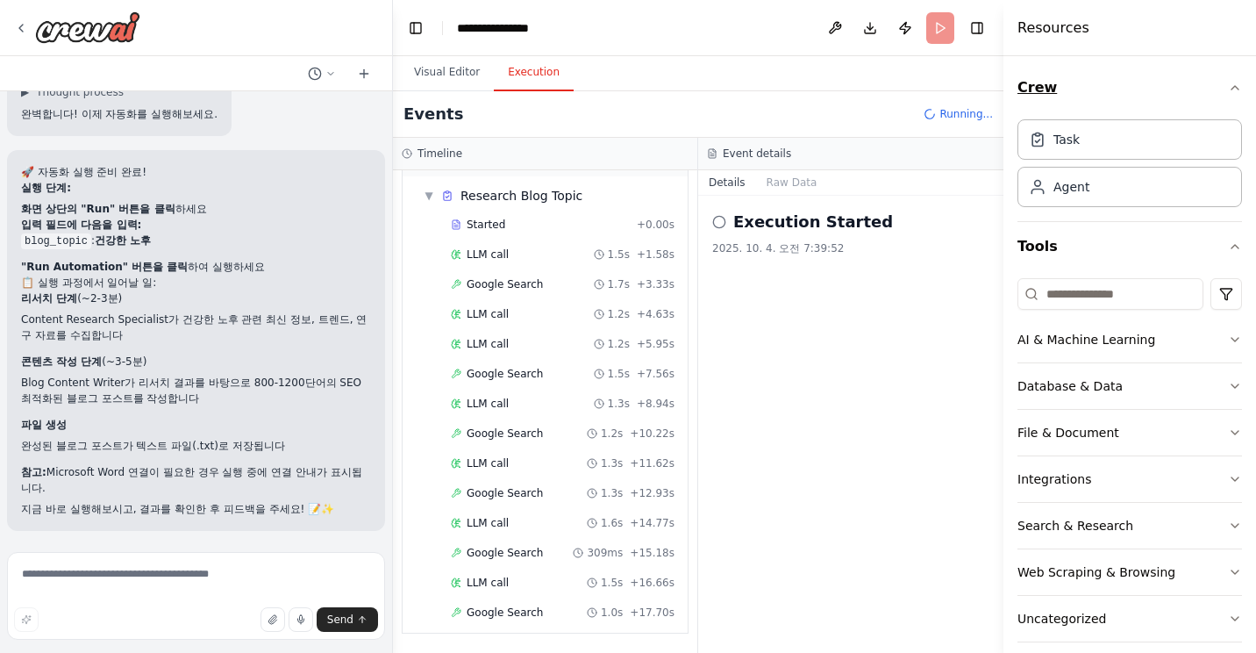
scroll to position [82, 0]
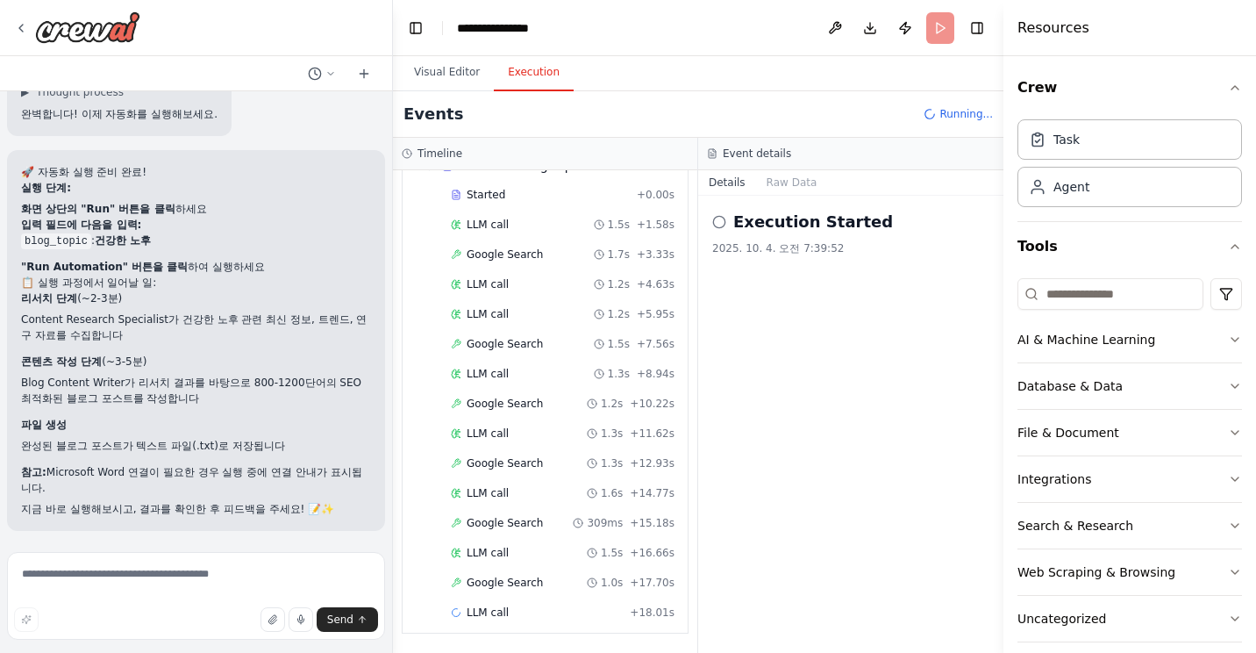
drag, startPoint x: 1036, startPoint y: 84, endPoint x: 689, endPoint y: 113, distance: 347.6
click at [689, 113] on div "Events Running..." at bounding box center [698, 114] width 610 height 46
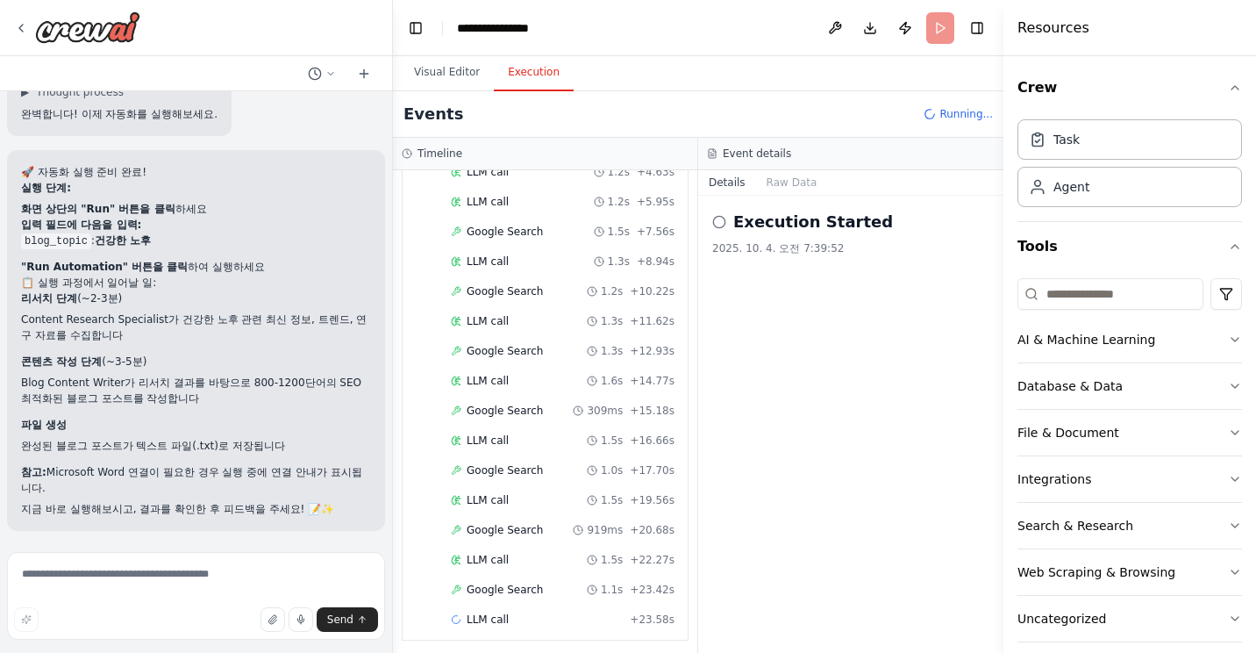
scroll to position [202, 0]
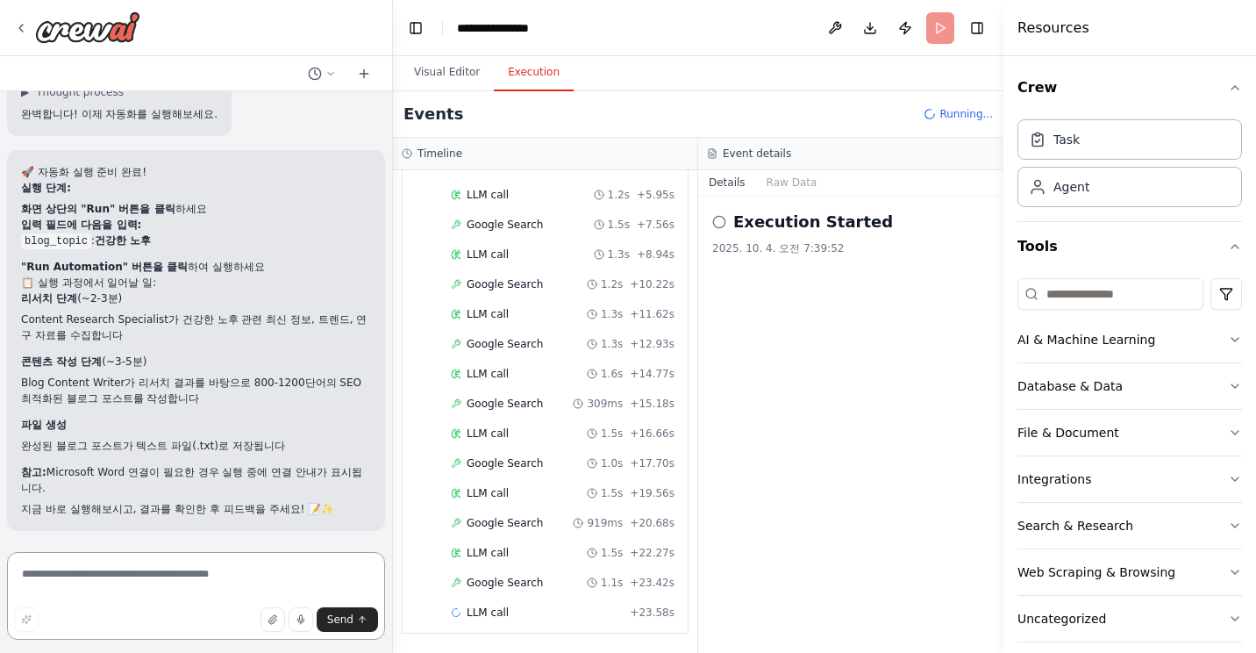
click at [40, 579] on textarea at bounding box center [196, 596] width 378 height 88
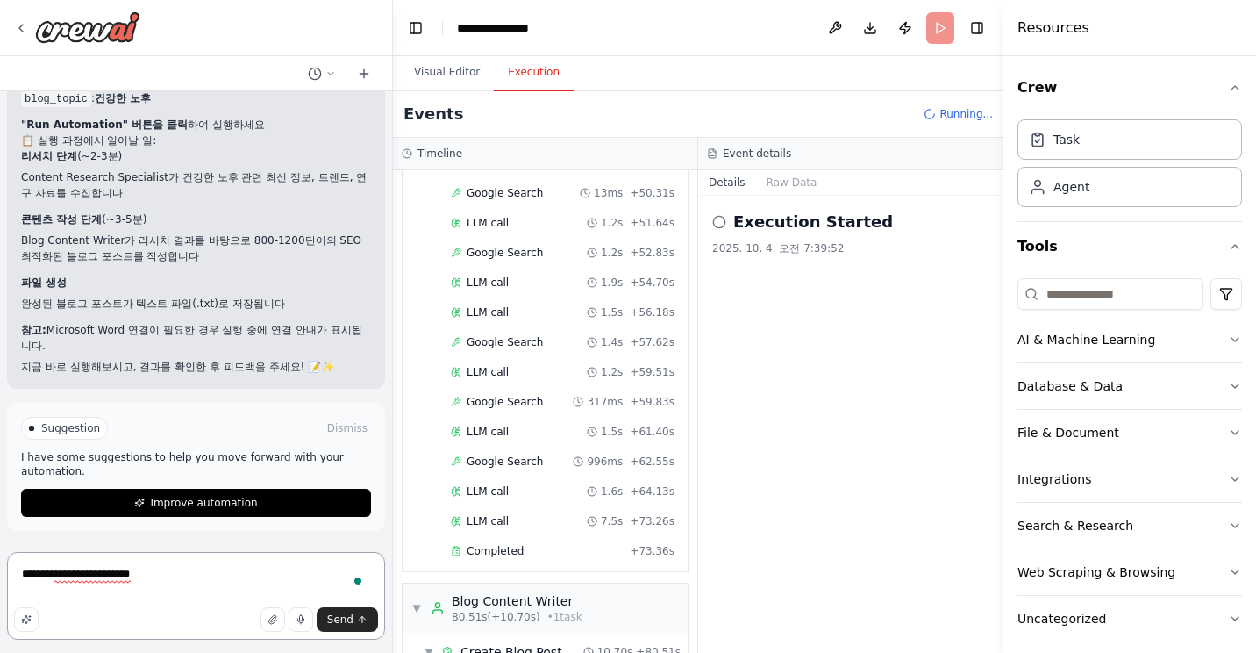
scroll to position [3684, 0]
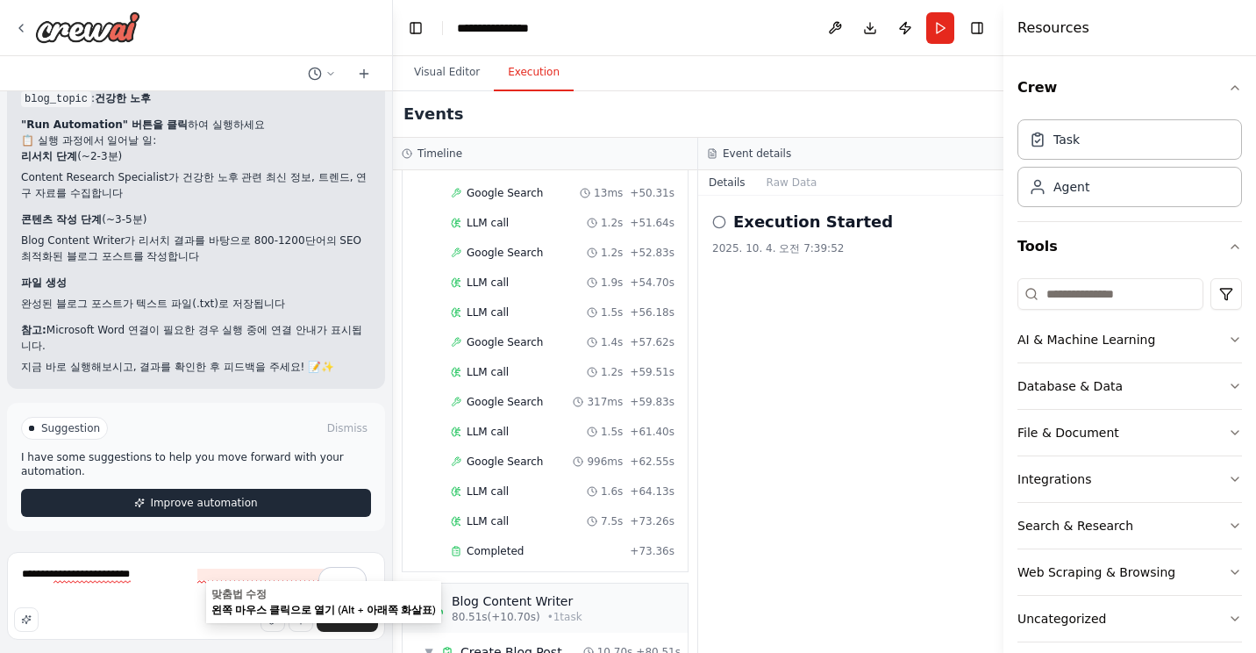
click at [240, 501] on span "Improve automation" at bounding box center [203, 503] width 107 height 14
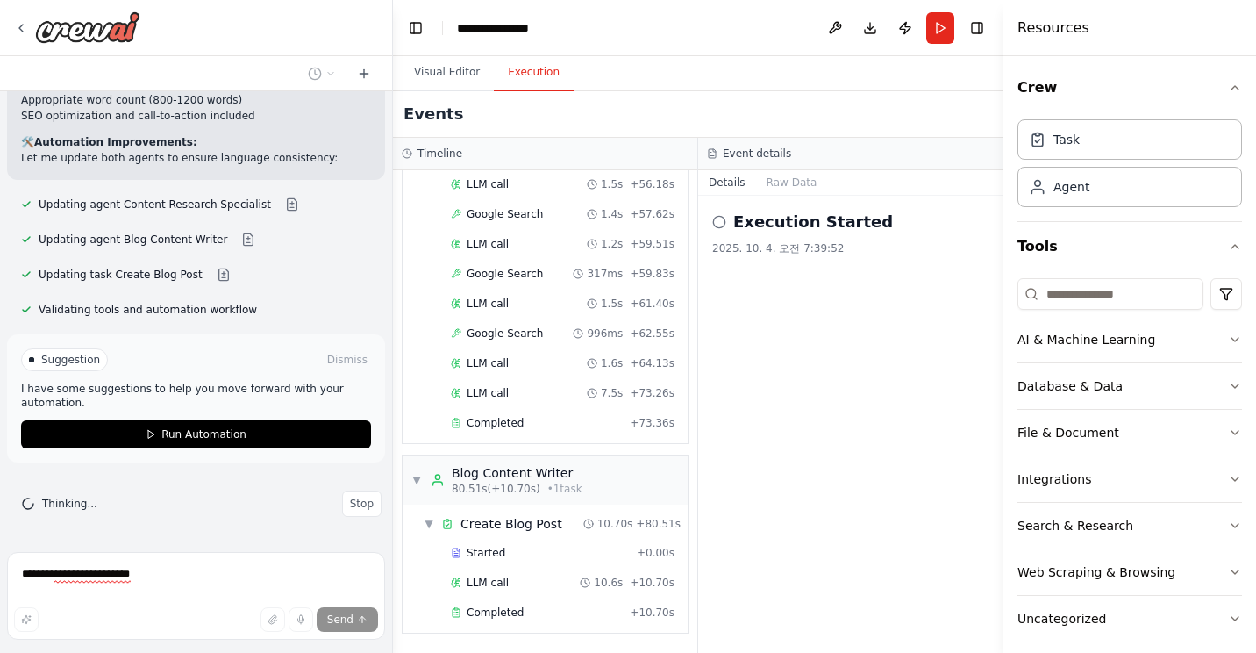
scroll to position [4290, 0]
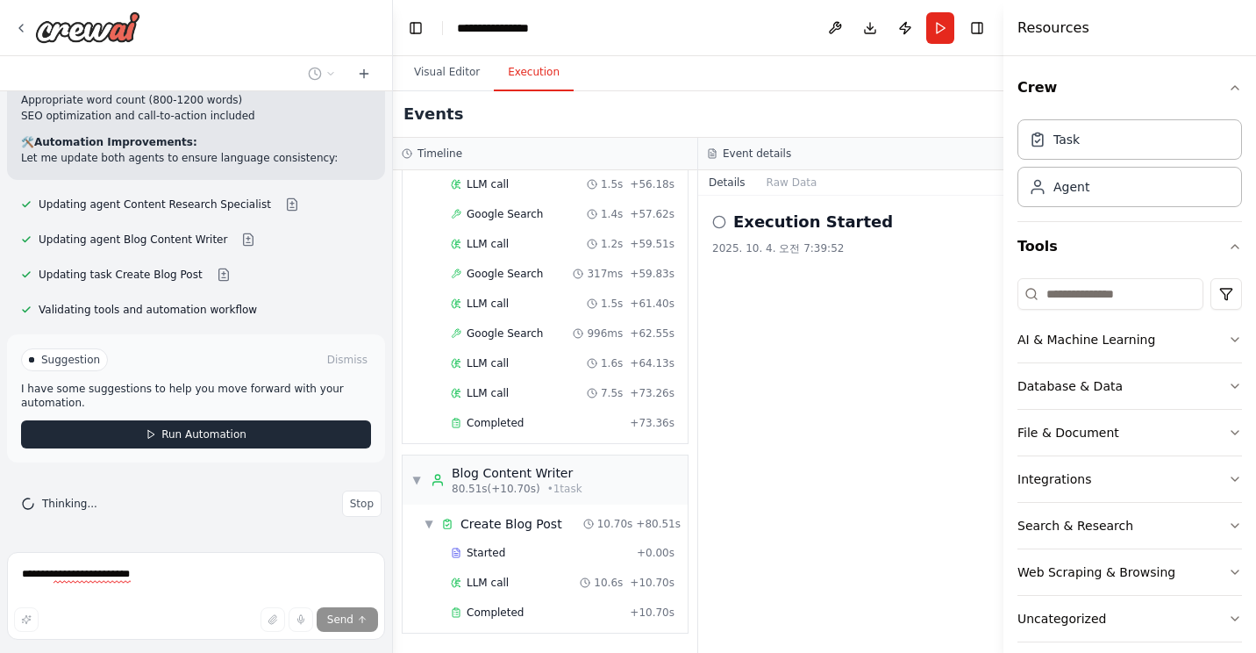
click at [189, 430] on span "Run Automation" at bounding box center [203, 434] width 85 height 14
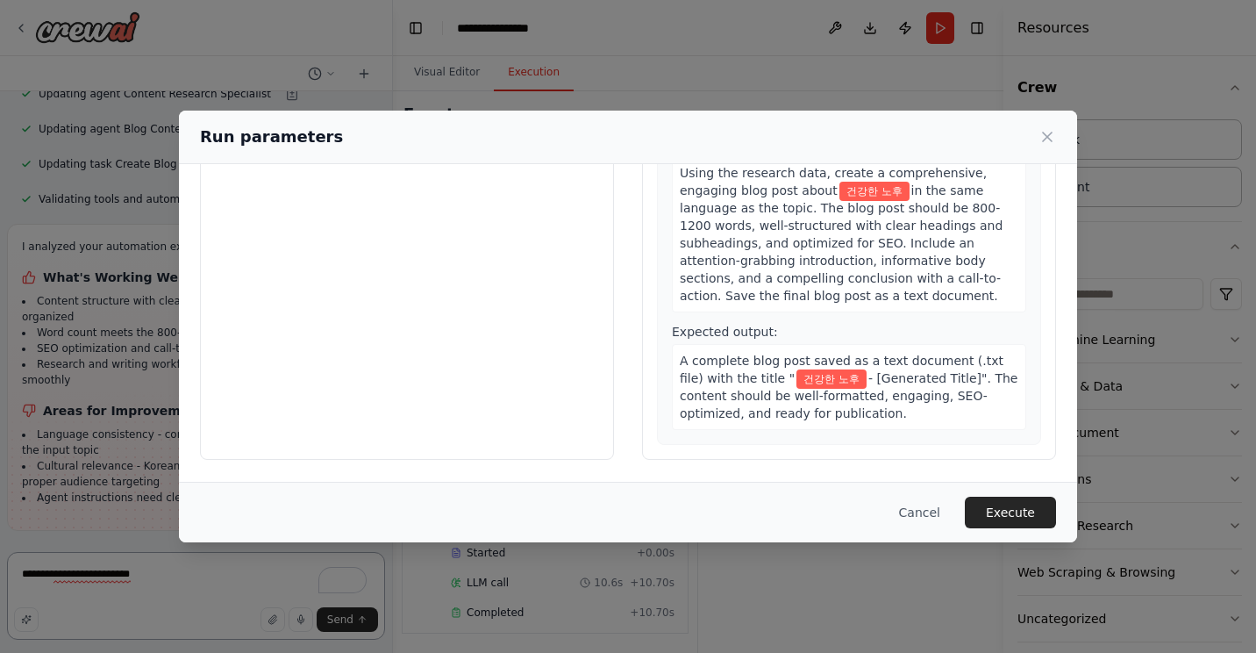
scroll to position [4416, 0]
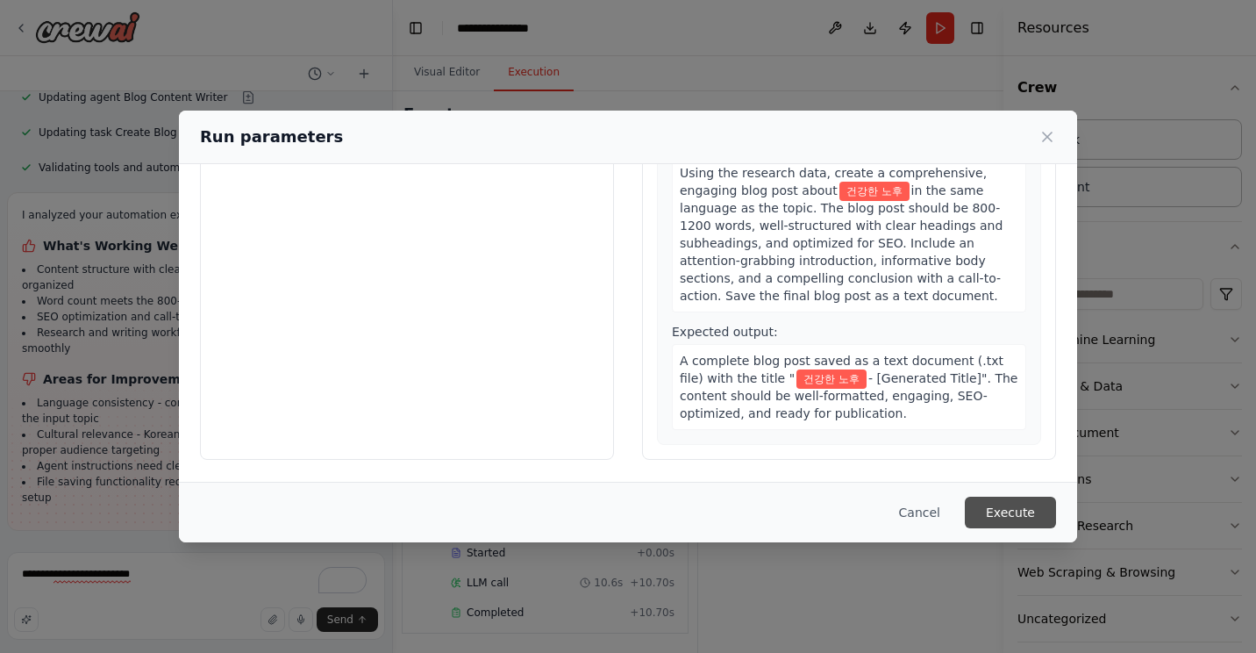
click at [1029, 507] on button "Execute" at bounding box center [1010, 512] width 91 height 32
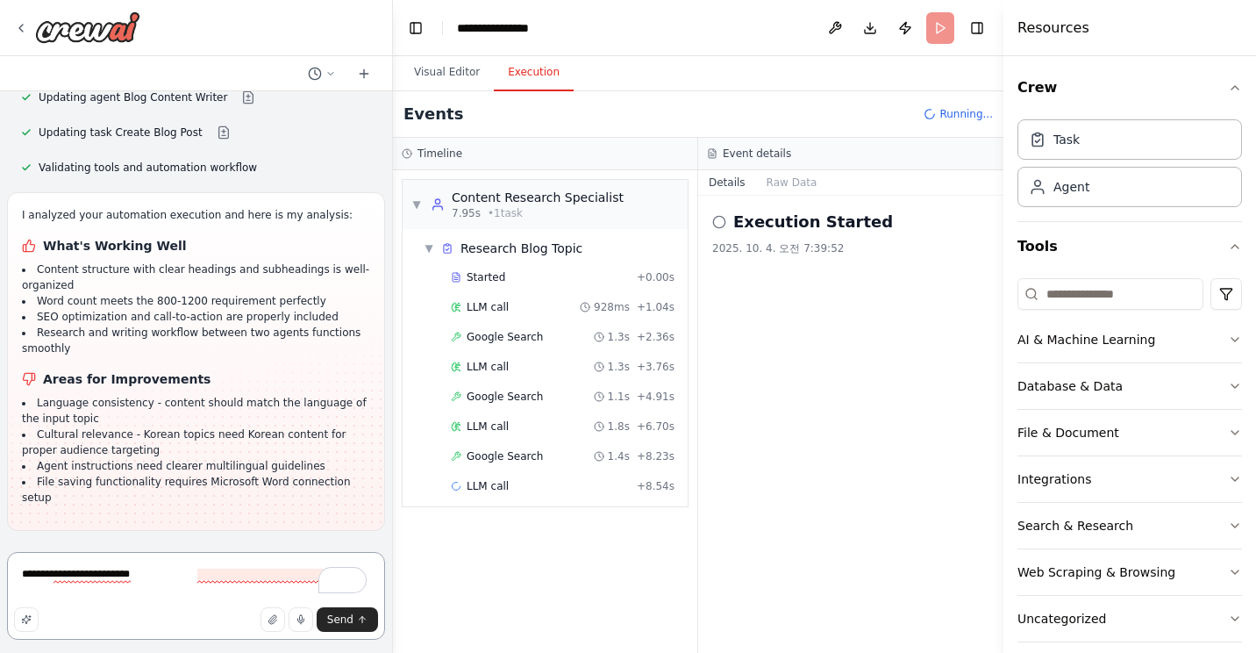
drag, startPoint x: 248, startPoint y: 578, endPoint x: 85, endPoint y: 585, distance: 163.3
click at [20, 564] on textarea "**********" at bounding box center [196, 596] width 378 height 88
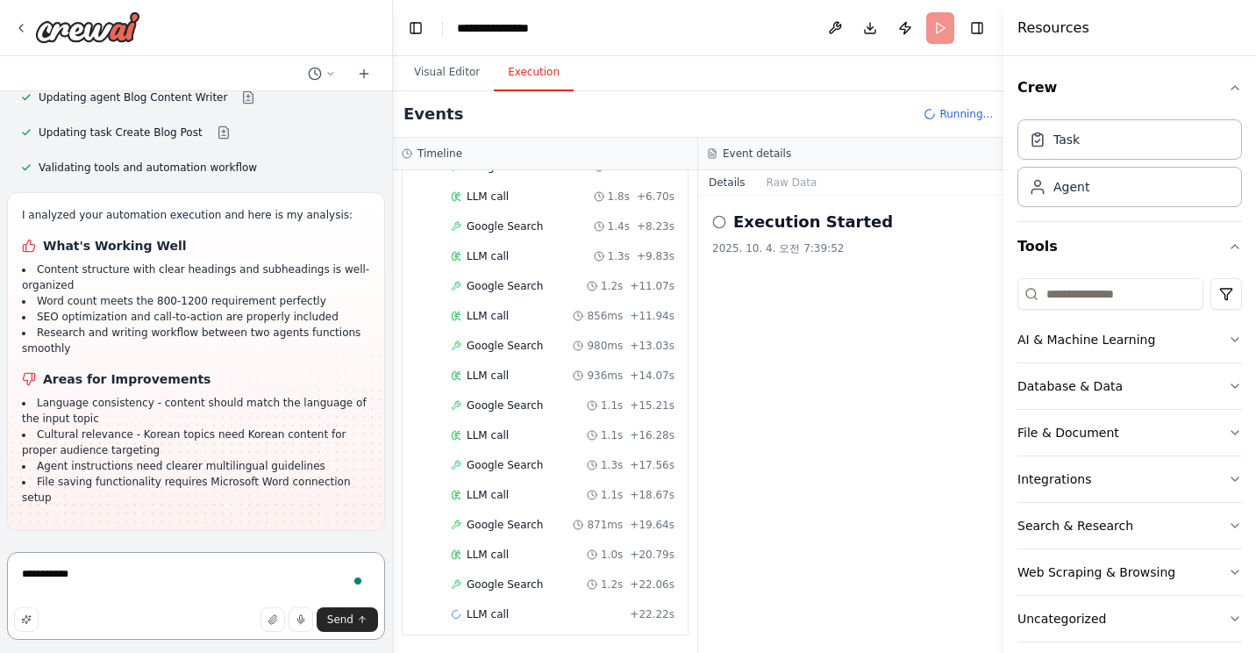
scroll to position [232, 0]
type textarea "**********"
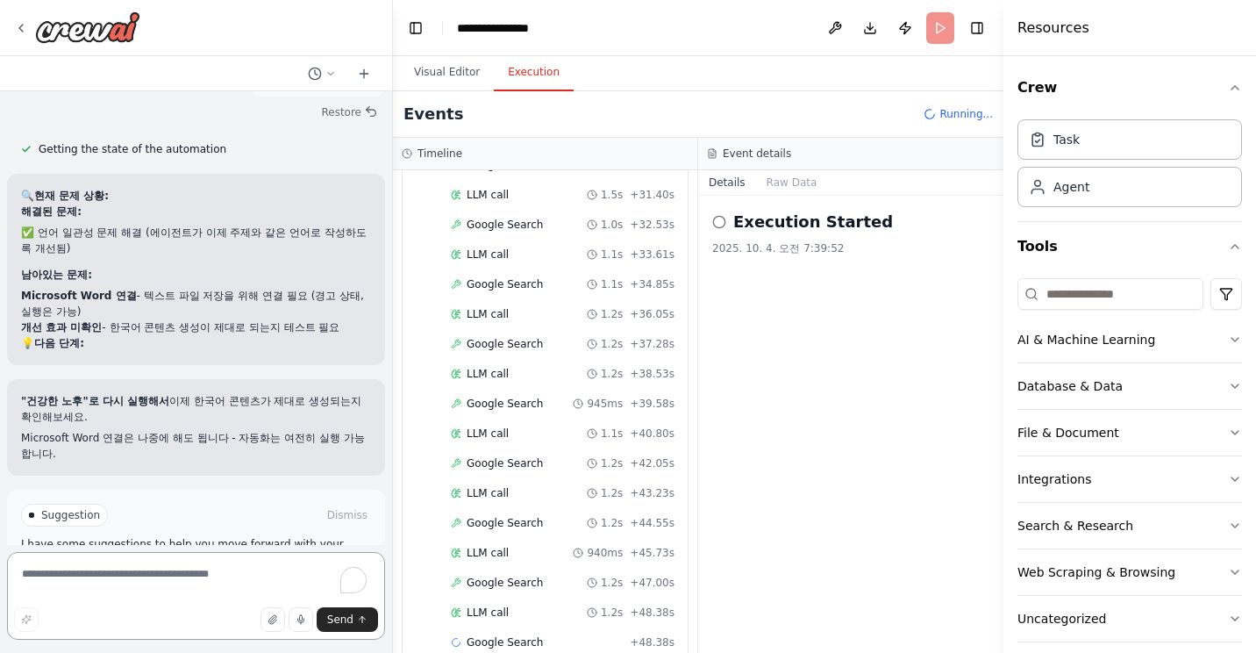
scroll to position [848, 0]
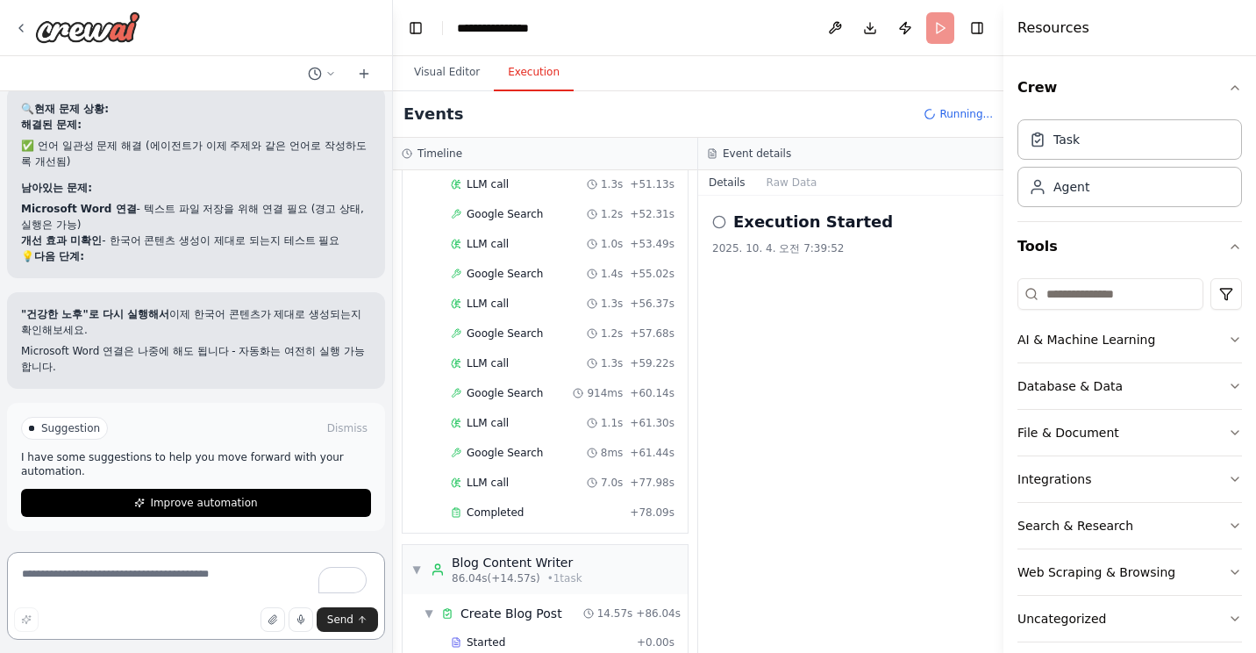
click at [104, 568] on textarea "To enrich screen reader interactions, please activate Accessibility in Grammarl…" at bounding box center [196, 596] width 378 height 88
type textarea "*"
type textarea "**********"
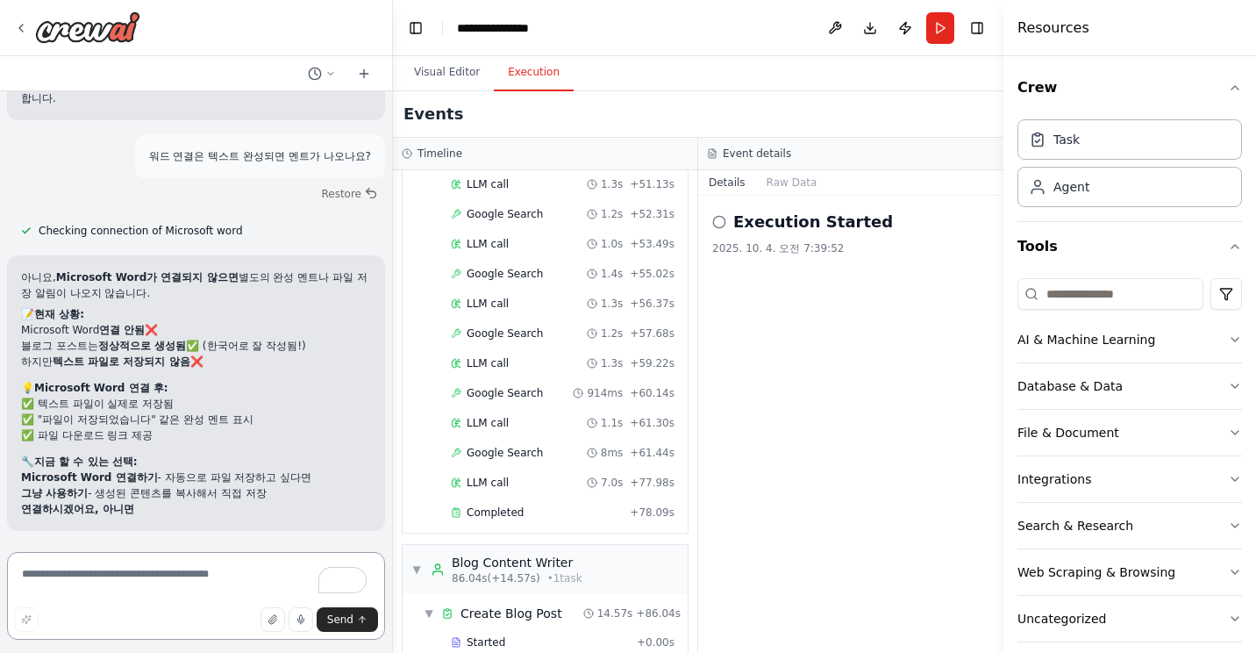
scroll to position [5263, 0]
click at [55, 578] on textarea "To enrich screen reader interactions, please activate Accessibility in Grammarl…" at bounding box center [196, 596] width 378 height 88
type textarea "******"
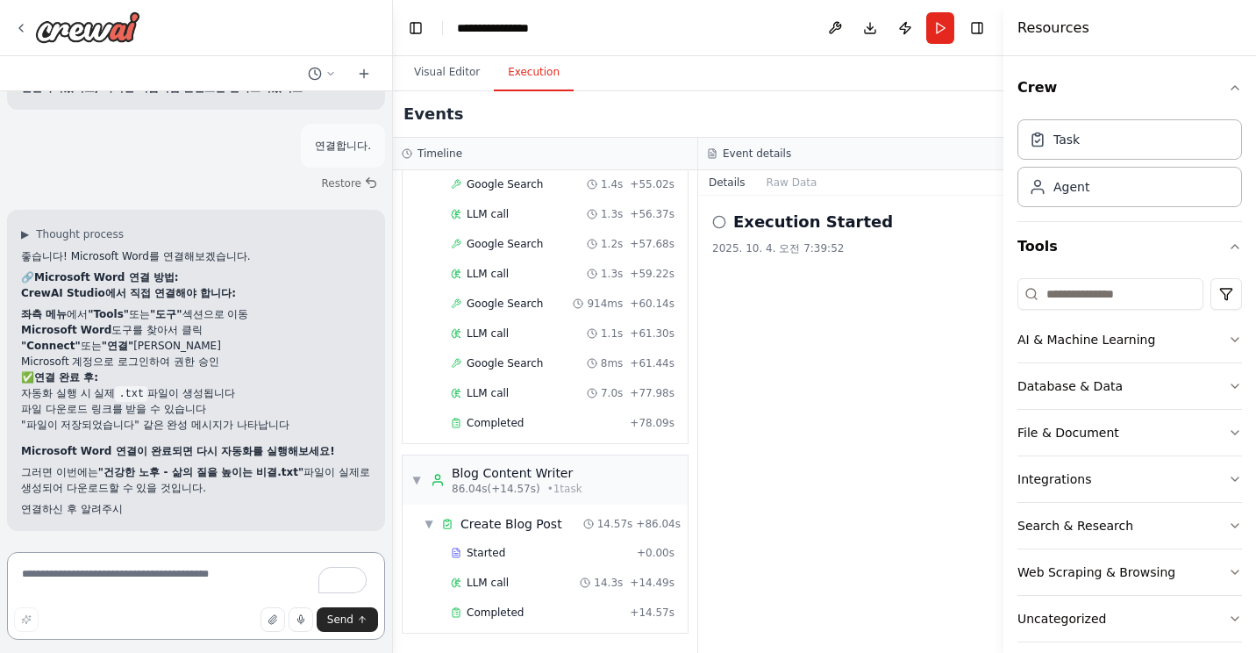
scroll to position [5684, 0]
click at [1079, 246] on button "Tools" at bounding box center [1129, 246] width 225 height 49
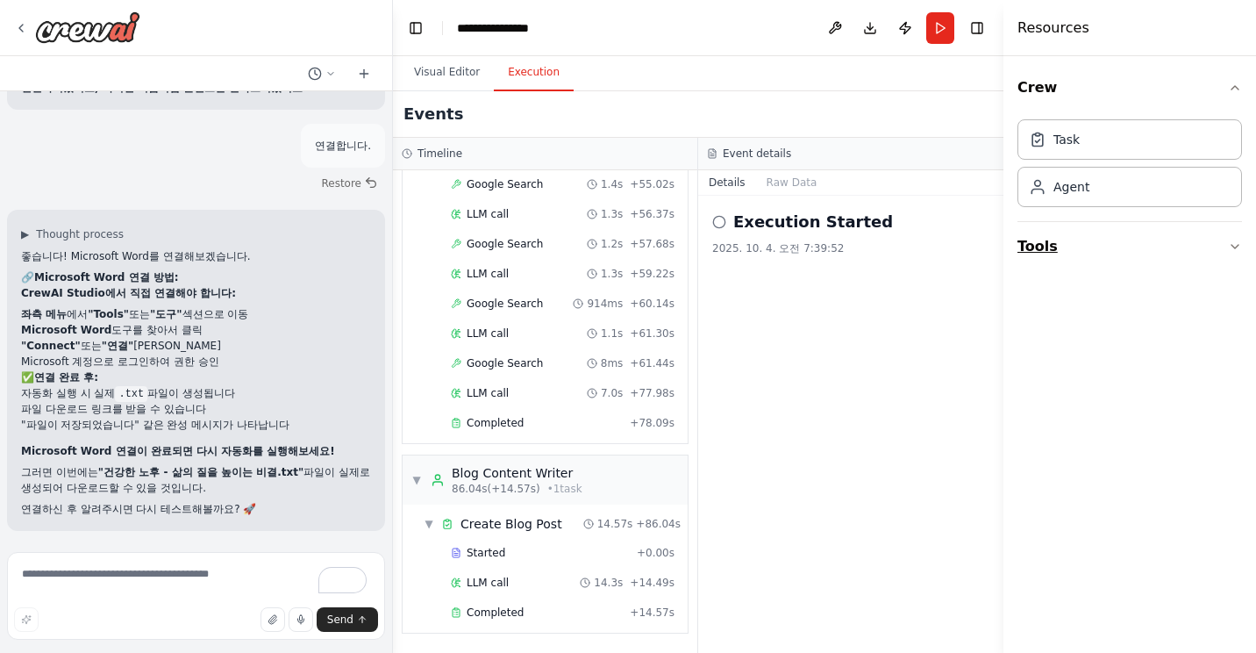
click at [1079, 246] on button "Tools" at bounding box center [1129, 246] width 225 height 49
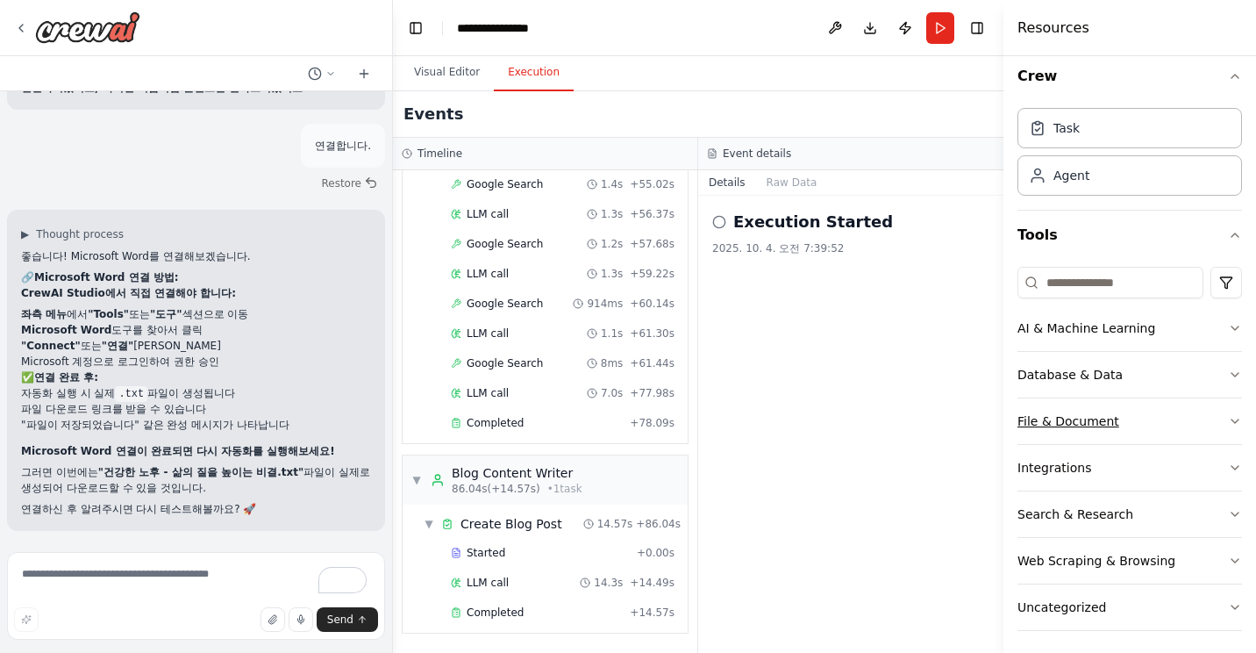
scroll to position [18, 0]
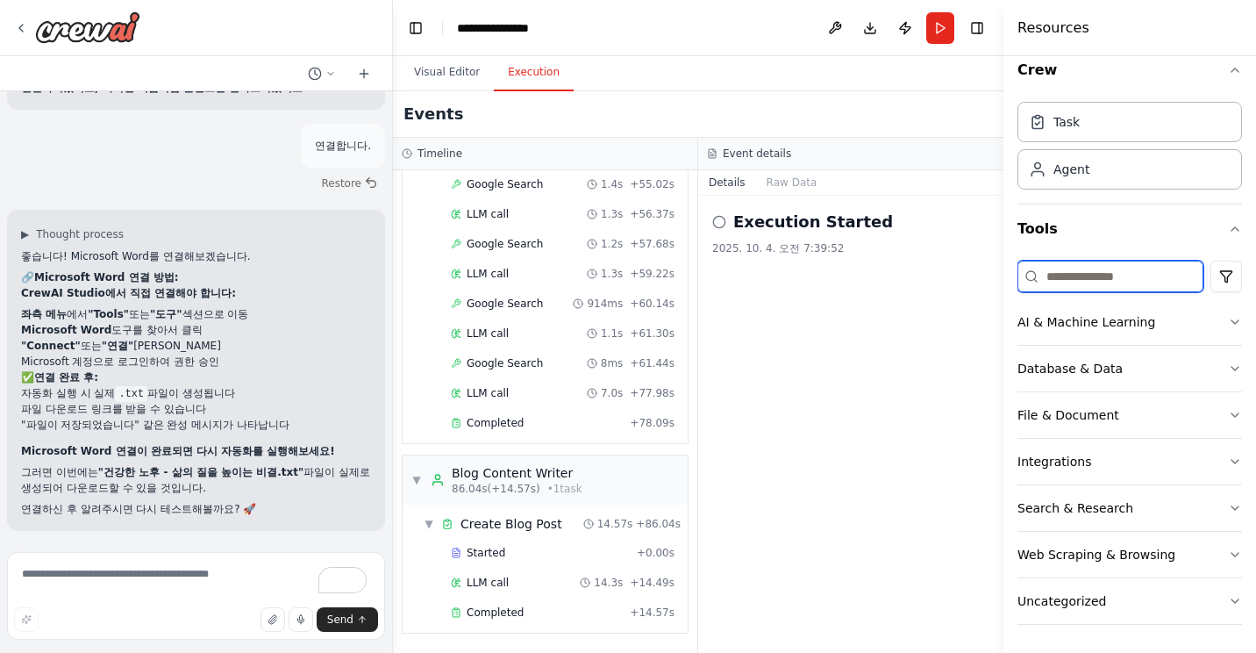
click at [1097, 277] on input at bounding box center [1110, 276] width 186 height 32
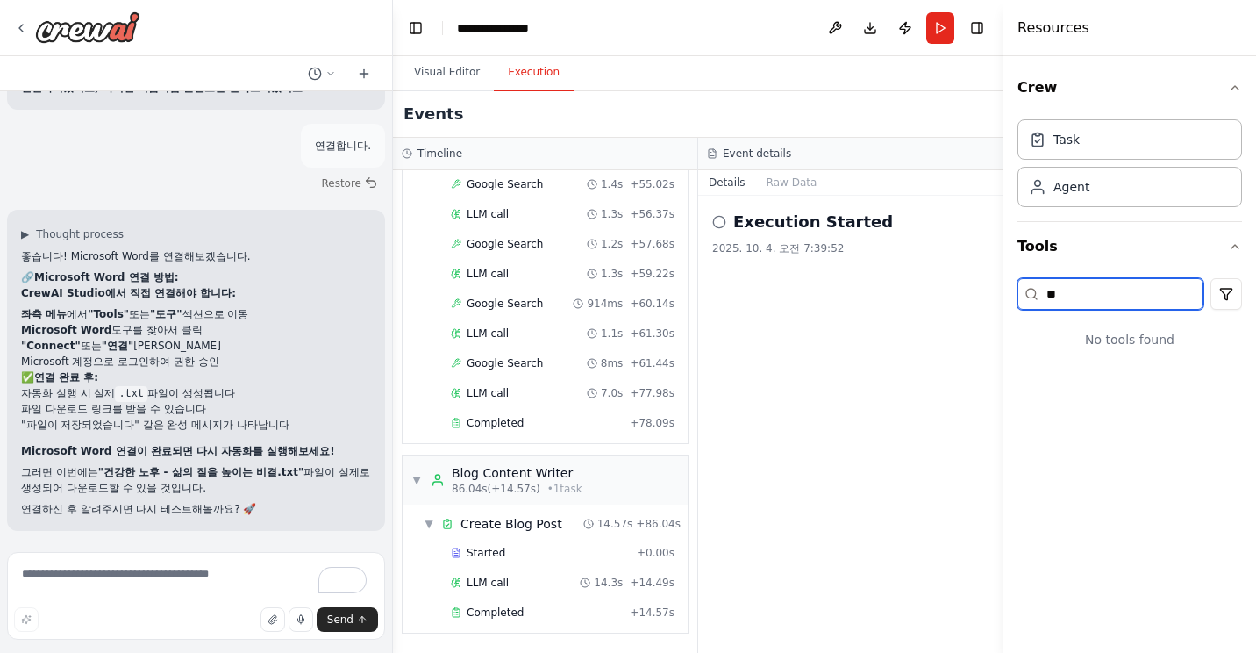
type input "**"
click at [1032, 292] on icon at bounding box center [1031, 294] width 14 height 14
click at [1226, 292] on html "블로그 자동화 ▶ Thought process 안녕하세요! 블로그 자동화를 도와드리겠습니다. 먼저 현재 프로젝트 상태를 확인하고, 어떤 종류의…" at bounding box center [628, 614] width 1256 height 1228
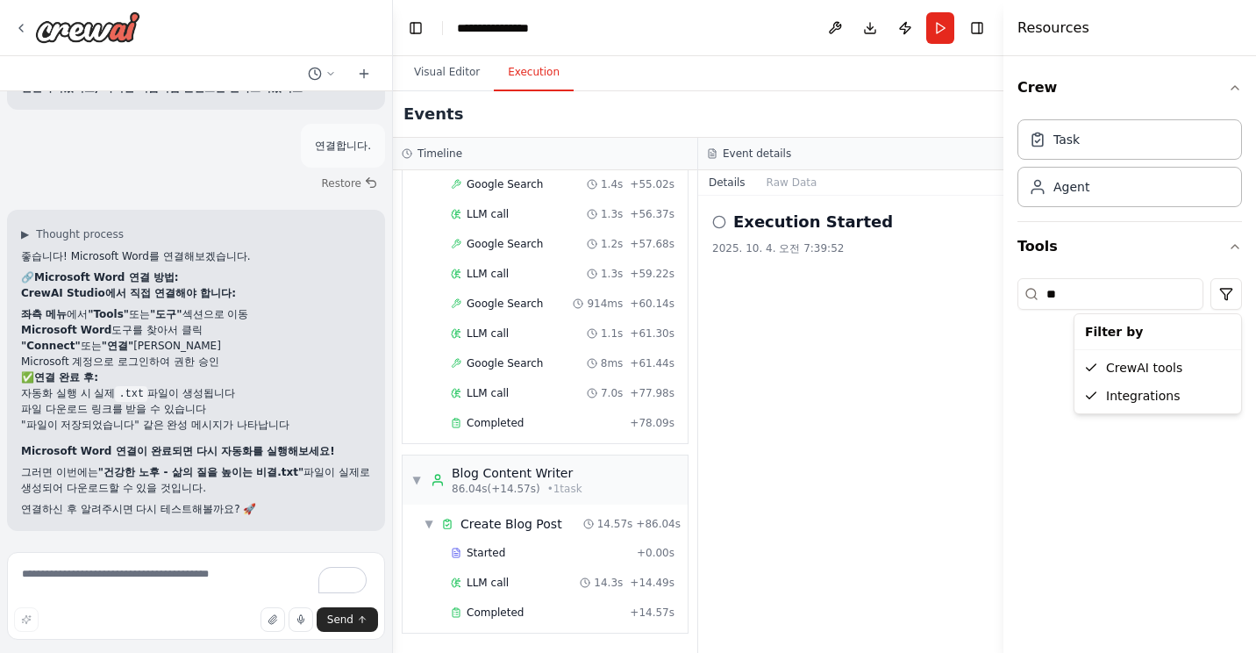
click at [1035, 247] on html "블로그 자동화 ▶ Thought process 안녕하세요! 블로그 자동화를 도와드리겠습니다. 먼저 현재 프로젝트 상태를 확인하고, 어떤 종류의…" at bounding box center [628, 614] width 1256 height 1228
click at [1036, 246] on button "Tools" at bounding box center [1129, 246] width 225 height 49
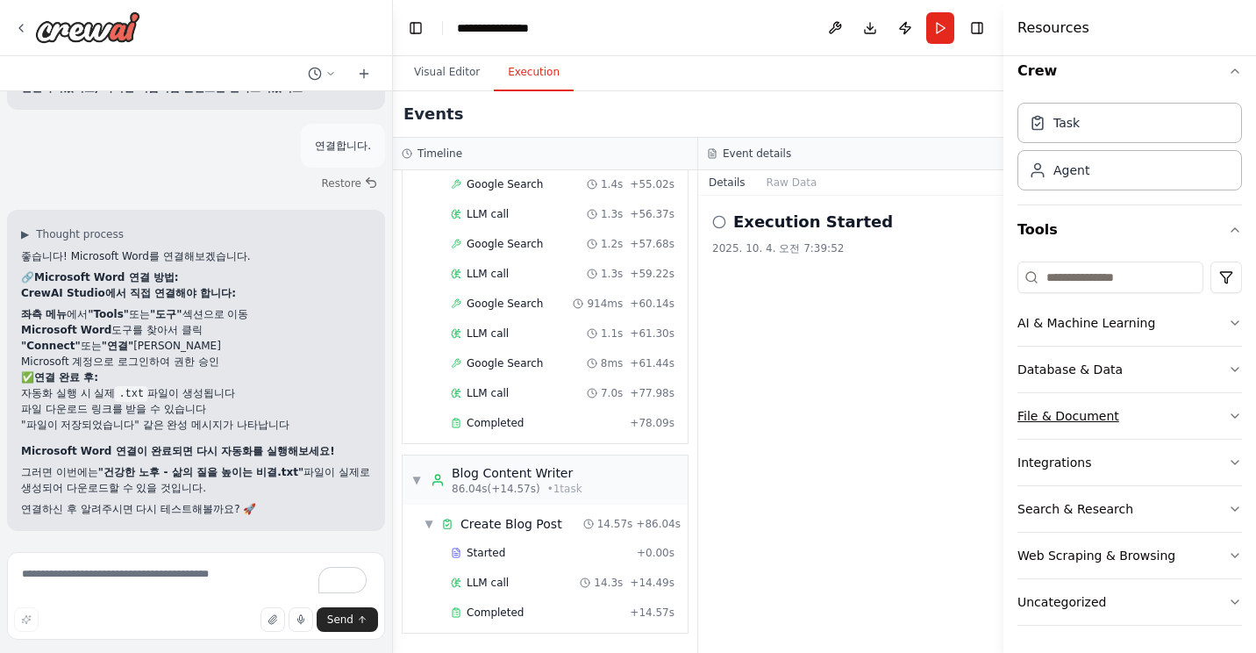
scroll to position [18, 0]
click at [1228, 551] on icon "button" at bounding box center [1235, 554] width 14 height 14
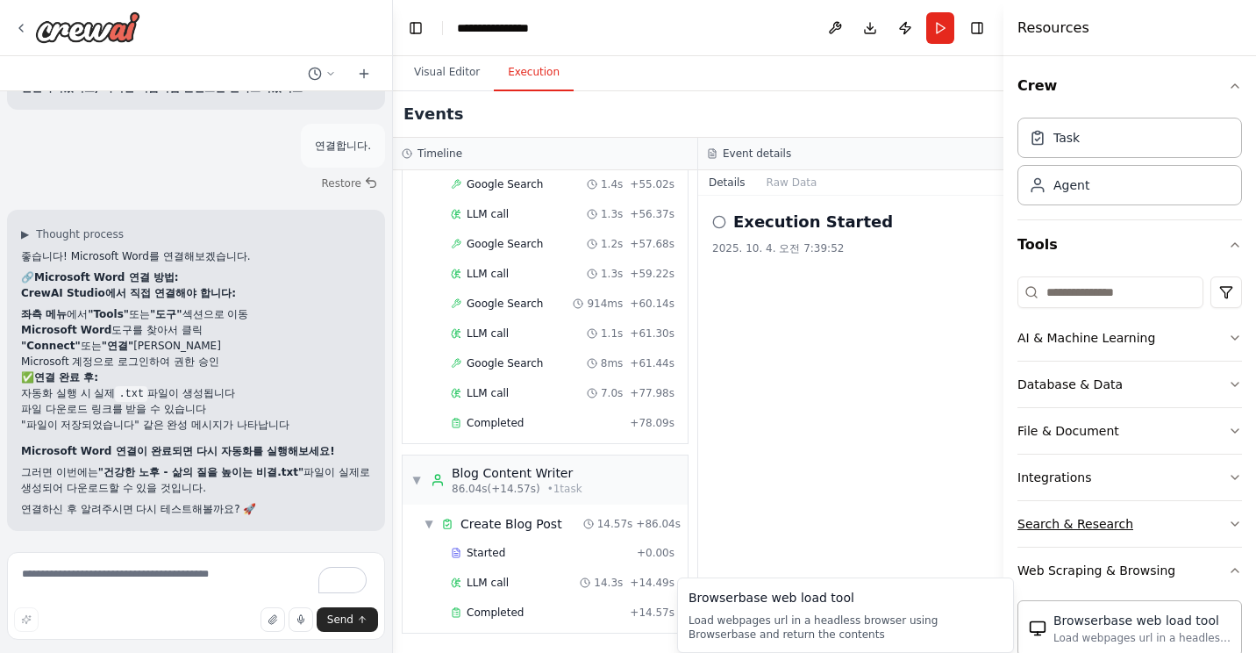
scroll to position [0, 0]
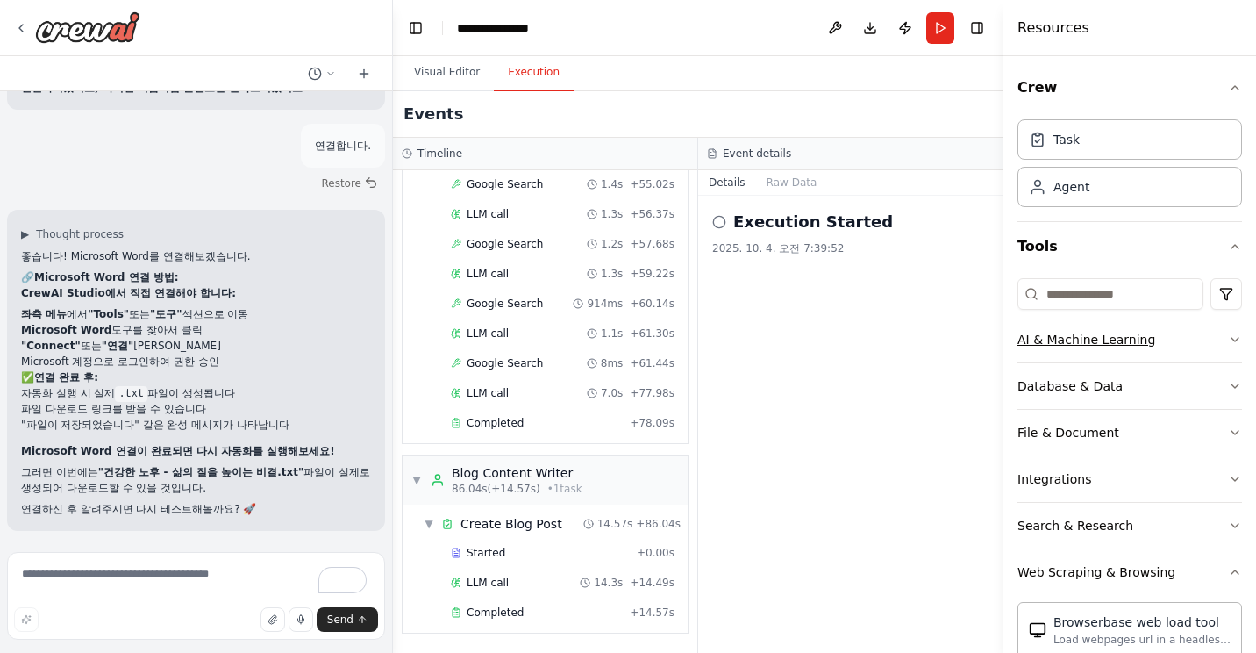
click at [1228, 336] on icon "button" at bounding box center [1235, 339] width 14 height 14
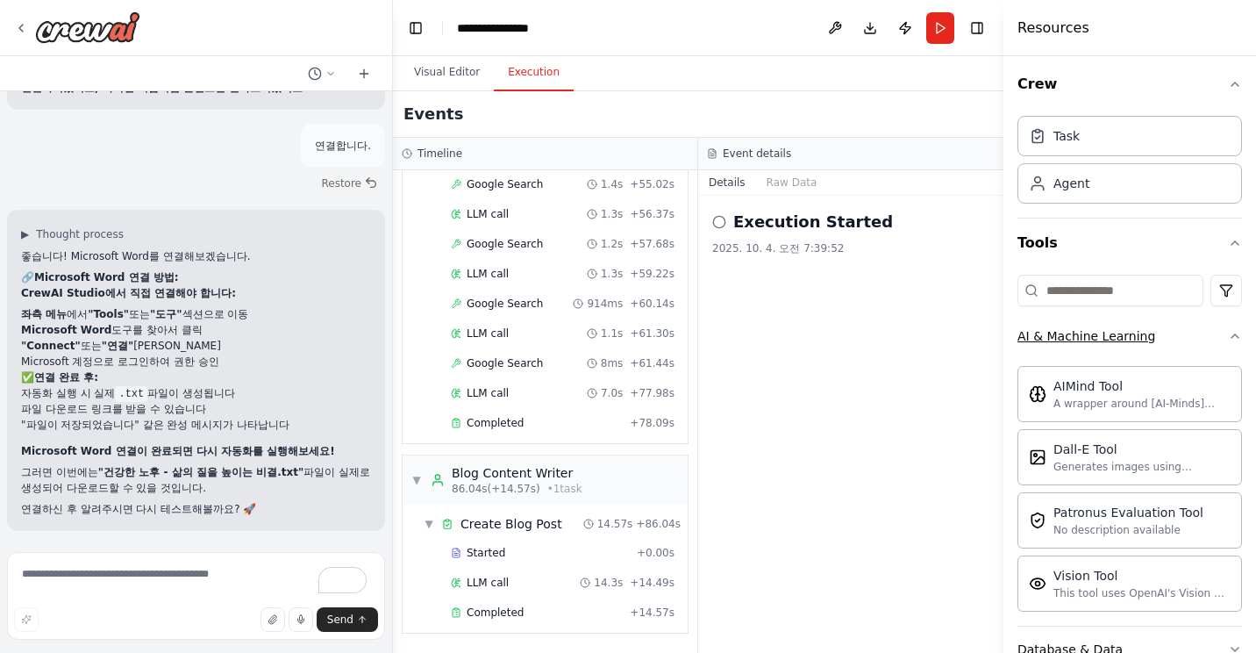
scroll to position [3, 0]
click at [1231, 335] on icon "button" at bounding box center [1234, 337] width 7 height 4
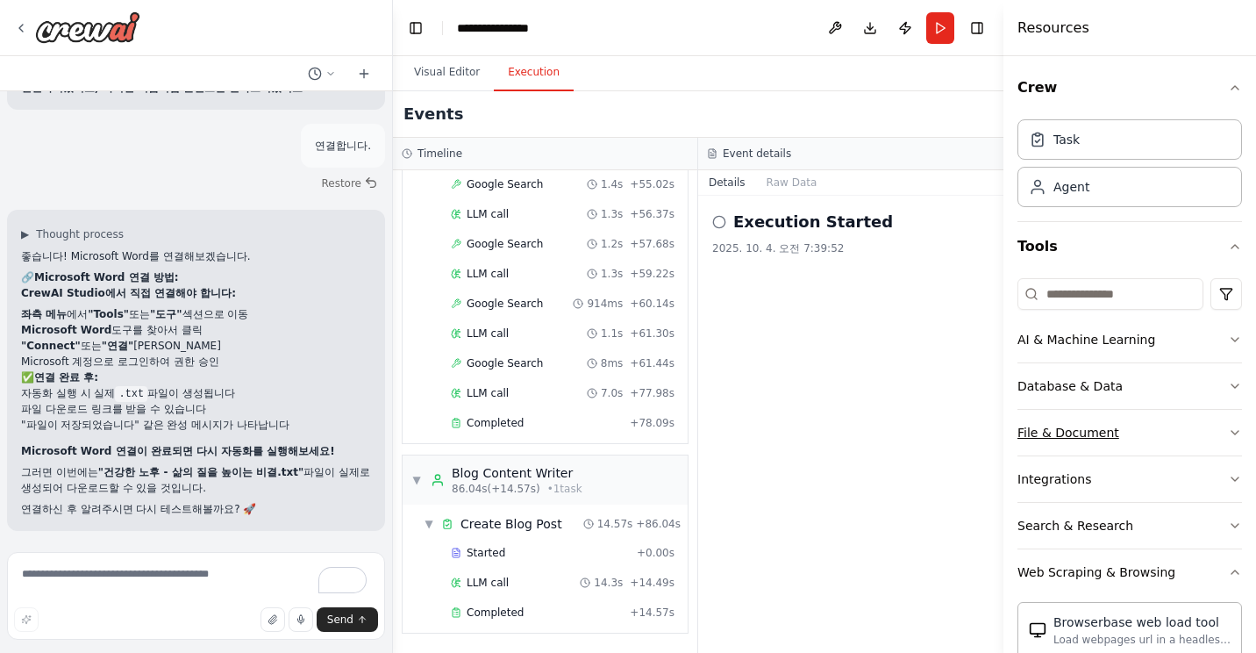
click at [1228, 429] on icon "button" at bounding box center [1235, 432] width 14 height 14
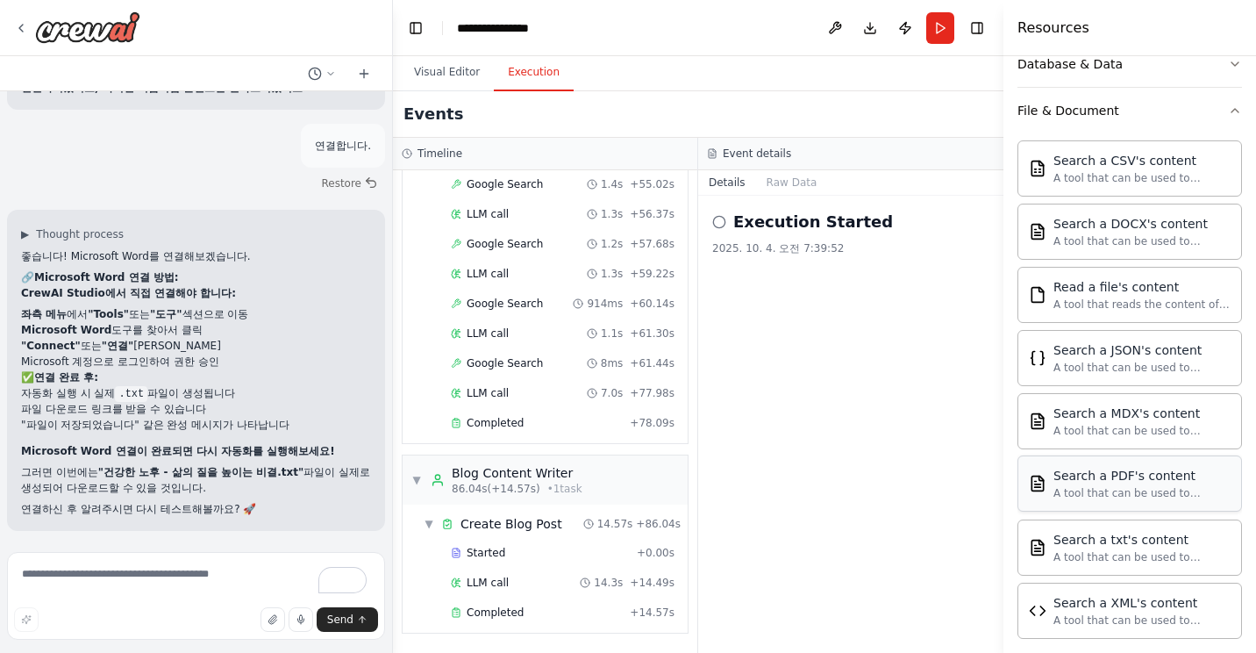
scroll to position [321, 0]
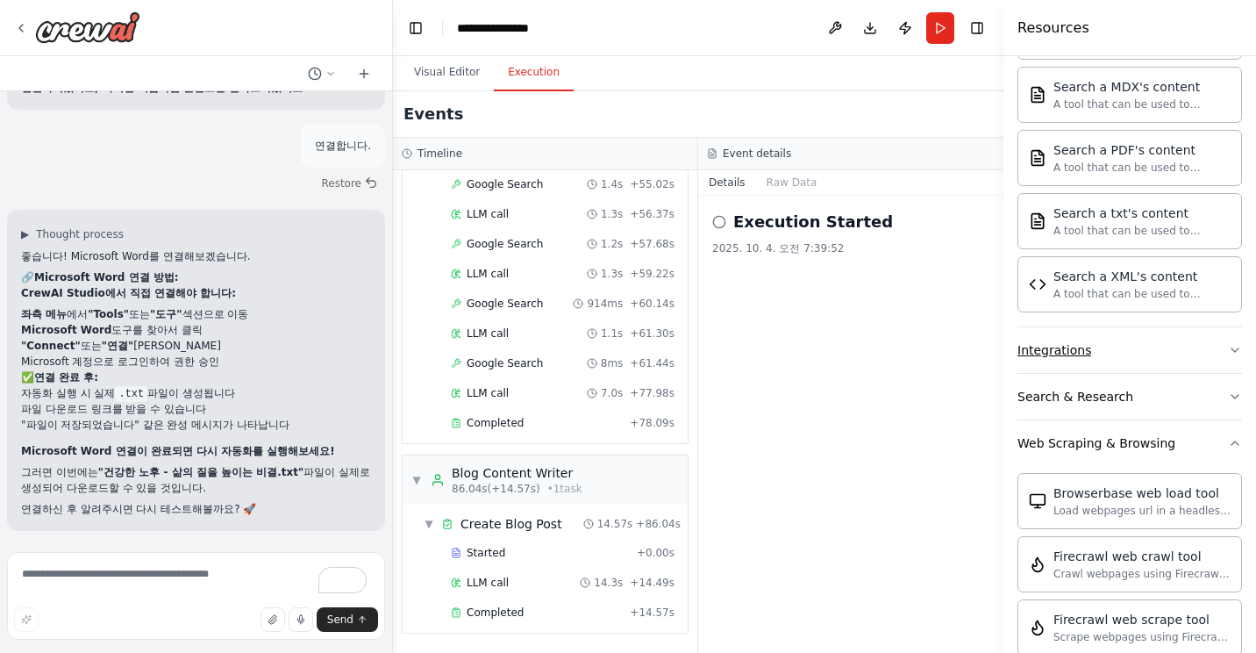
click at [1202, 337] on button "Integrations" at bounding box center [1129, 350] width 225 height 46
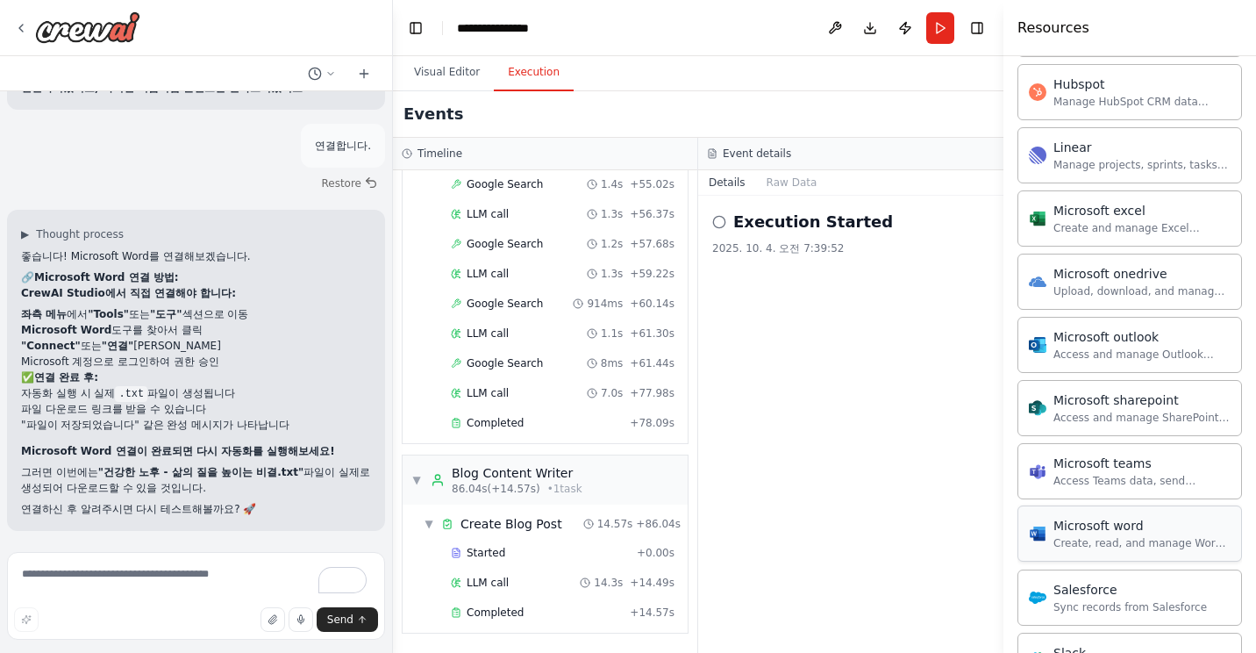
scroll to position [1280, 0]
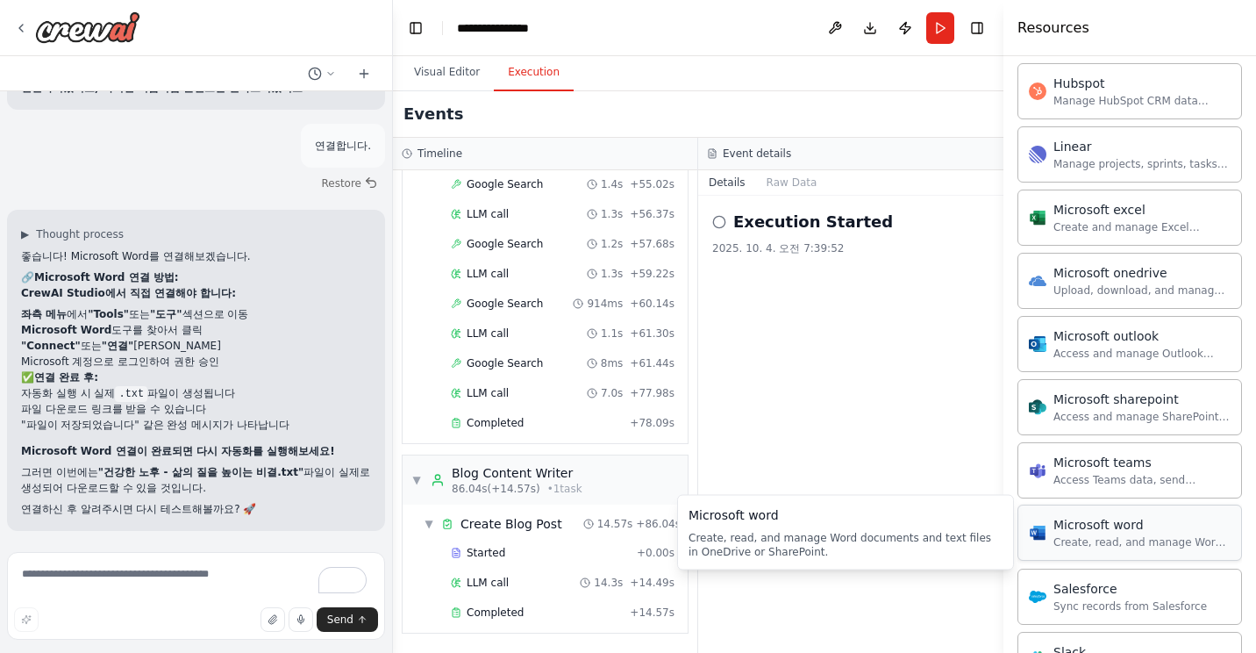
click at [1078, 539] on div "Create, read, and manage Word documents and text files in OneDrive or SharePoin…" at bounding box center [1141, 542] width 177 height 14
click at [1197, 535] on div "Create, read, and manage Word documents and text files in OneDrive or SharePoin…" at bounding box center [1141, 542] width 177 height 14
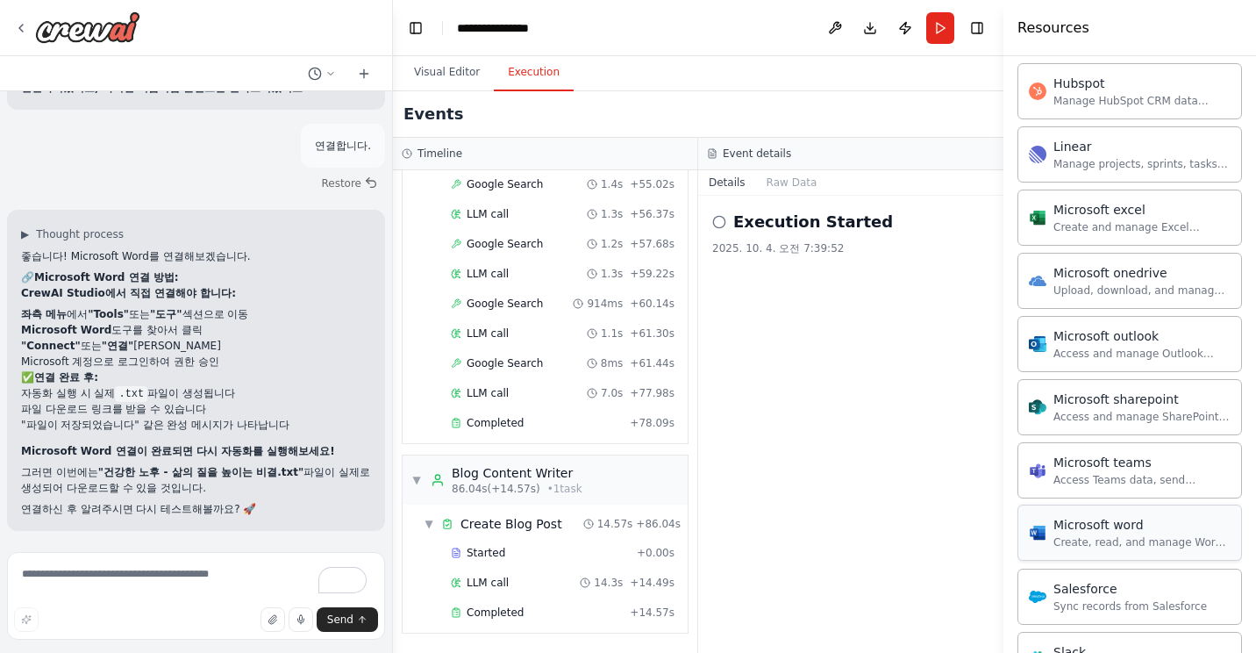
click at [1102, 539] on div "Create, read, and manage Word documents and text files in OneDrive or SharePoin…" at bounding box center [1141, 542] width 177 height 14
click at [1096, 532] on div "Microsoft word" at bounding box center [1141, 525] width 177 height 18
click at [1152, 535] on div "Create, read, and manage Word documents and text files in OneDrive or SharePoin…" at bounding box center [1141, 542] width 177 height 14
click at [1153, 532] on div "Microsoft word Create, read, and manage Word documents and text files in OneDri…" at bounding box center [1141, 532] width 177 height 33
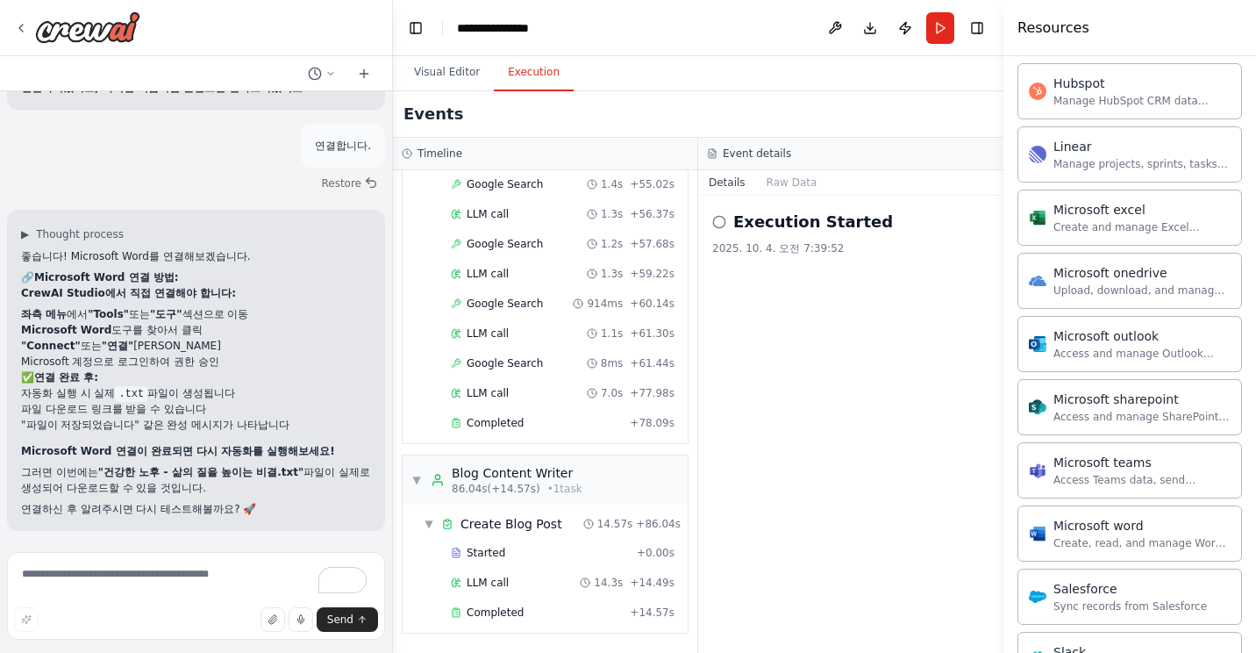
drag, startPoint x: 1093, startPoint y: 535, endPoint x: 848, endPoint y: 544, distance: 244.9
click at [848, 544] on div "Execution Started 2025. 10. 4. 오전 7:39:52" at bounding box center [850, 424] width 305 height 457
click at [1102, 538] on div "Create, read, and manage Word documents and text files in OneDrive or SharePoin…" at bounding box center [1141, 542] width 177 height 14
click at [1099, 541] on div "Create, read, and manage Word documents and text files in OneDrive or SharePoin…" at bounding box center [1141, 542] width 177 height 14
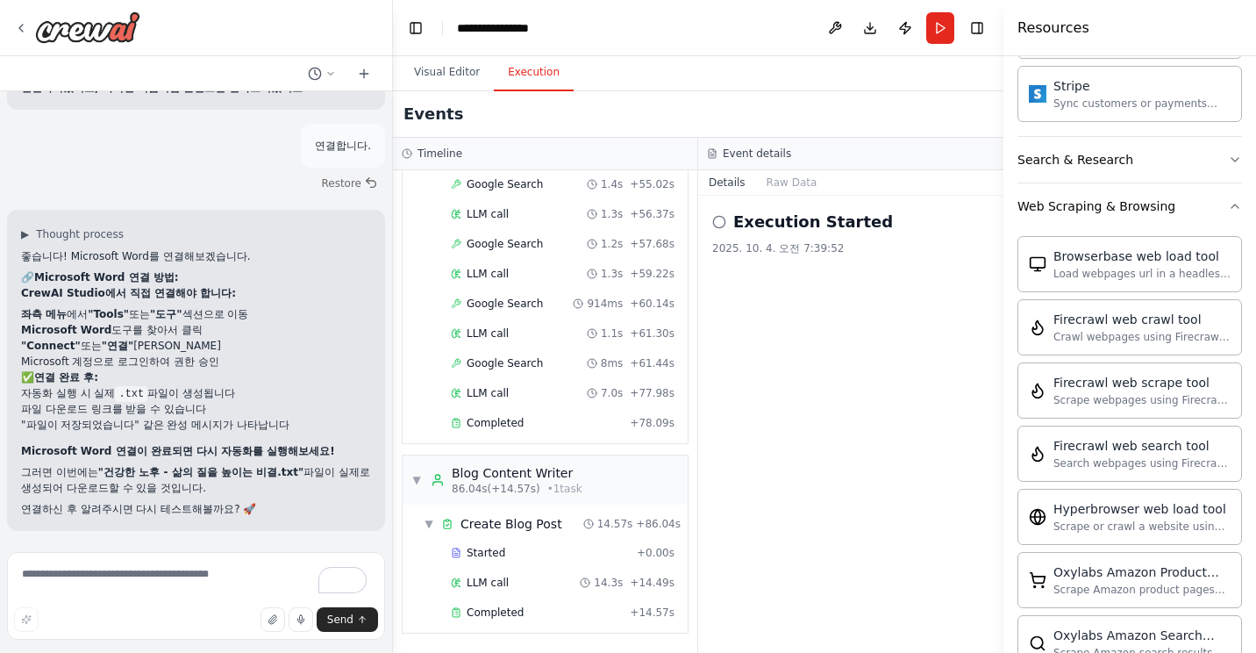
scroll to position [1910, 0]
click at [82, 580] on textarea "To enrich screen reader interactions, please activate Accessibility in Grammarl…" at bounding box center [196, 596] width 378 height 88
click at [70, 572] on textarea "To enrich screen reader interactions, please activate Accessibility in Grammarl…" at bounding box center [196, 596] width 378 height 88
type textarea "*"
type textarea "**********"
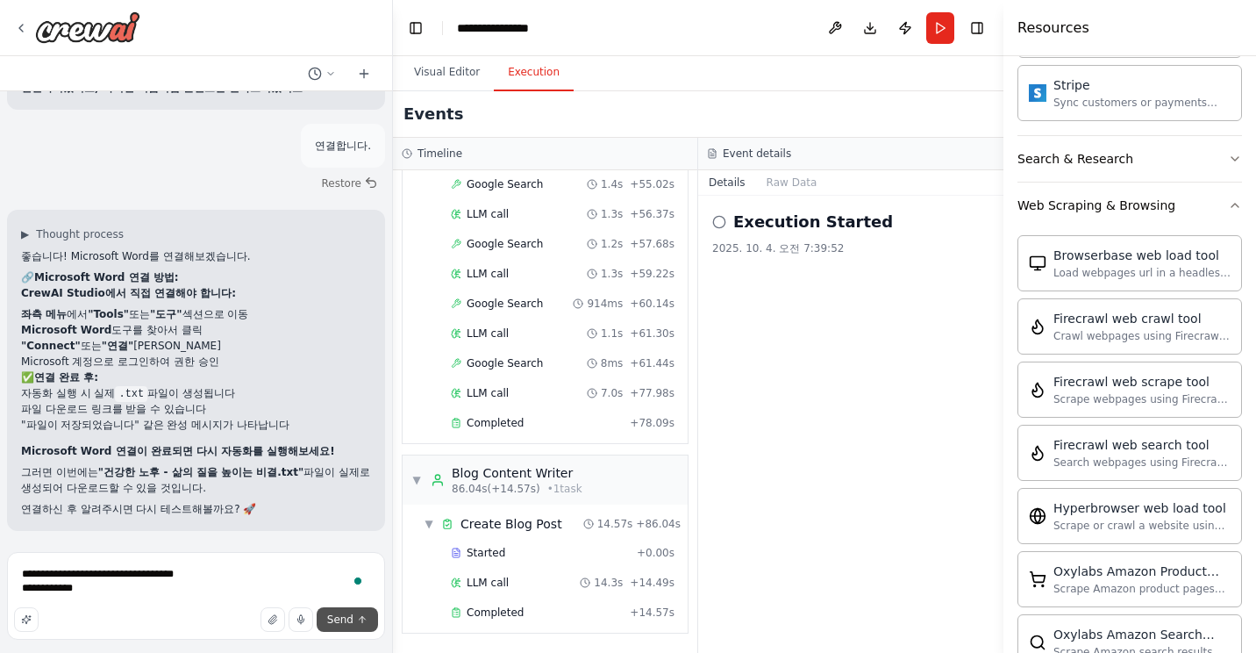
click at [346, 617] on span "Send" at bounding box center [340, 619] width 26 height 14
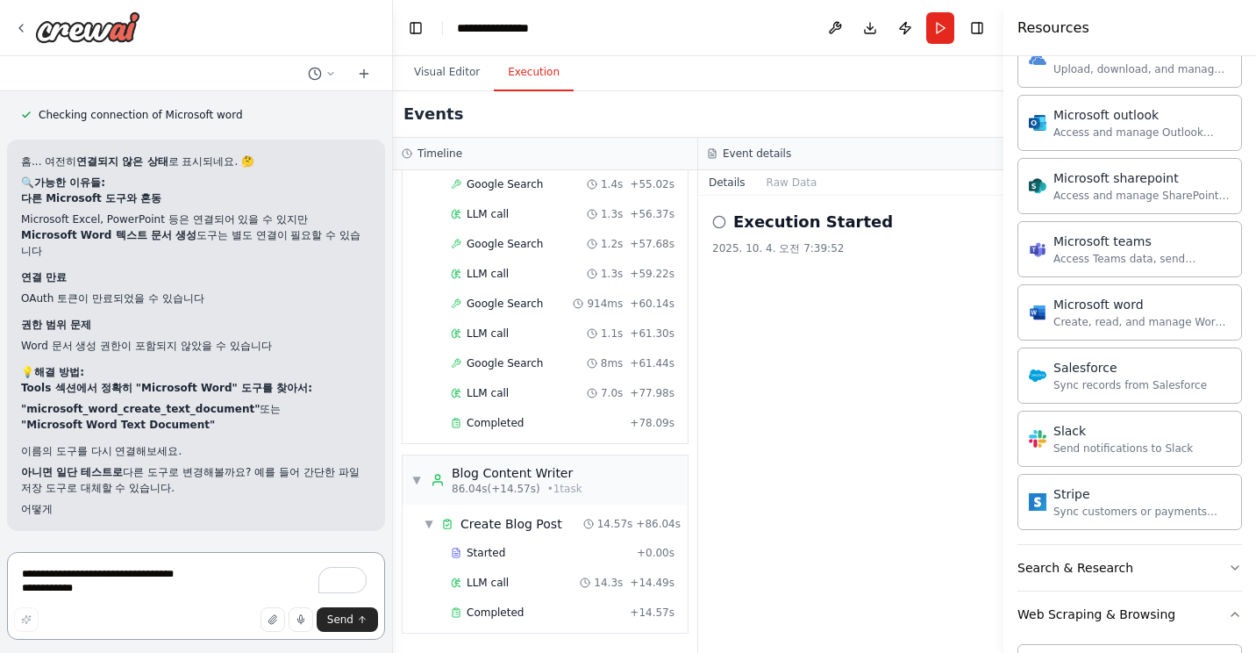
scroll to position [6226, 0]
click at [1089, 326] on div "Create, read, and manage Word documents and text files in OneDrive or SharePoin…" at bounding box center [1141, 321] width 177 height 14
click at [108, 581] on textarea "**********" at bounding box center [196, 596] width 378 height 88
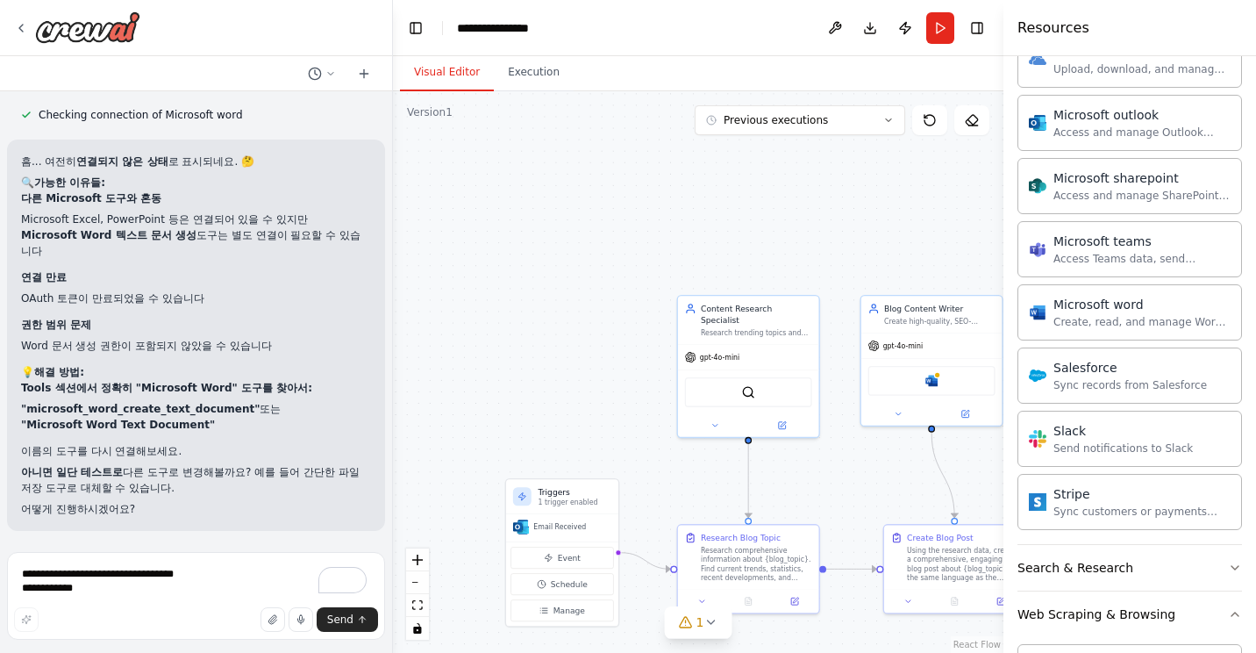
click at [447, 67] on button "Visual Editor" at bounding box center [447, 72] width 94 height 37
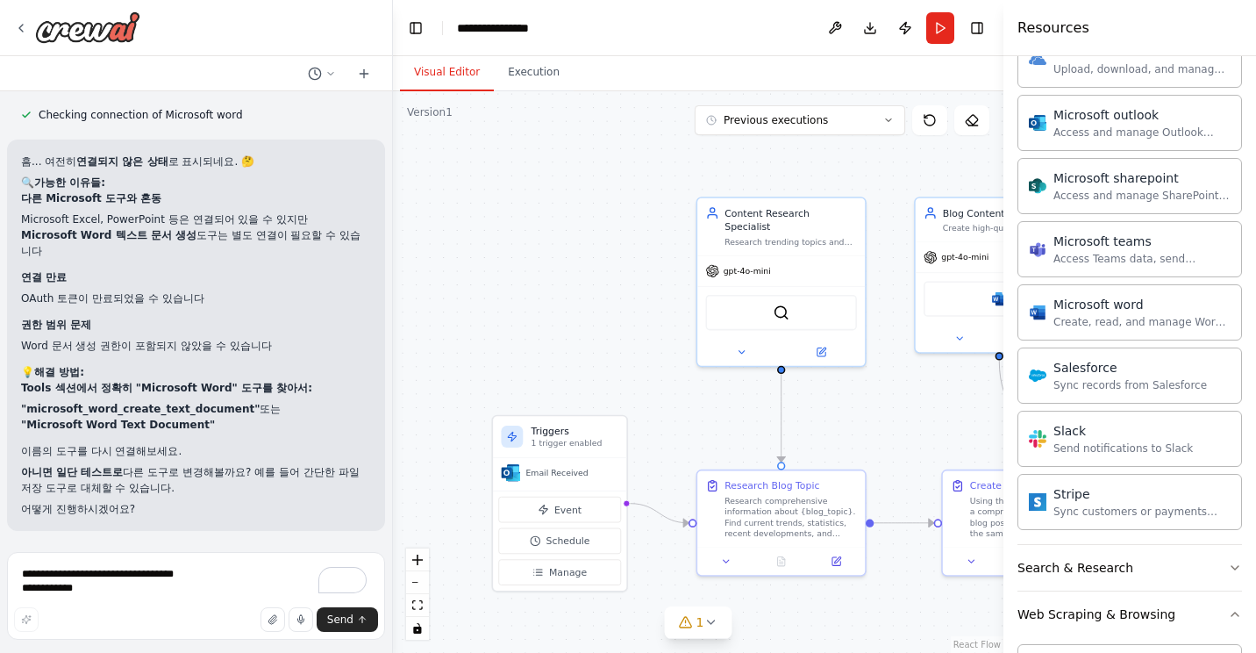
drag, startPoint x: 883, startPoint y: 487, endPoint x: 927, endPoint y: 435, distance: 67.8
click at [927, 435] on div ".deletable-edge-delete-btn { width: 20px; height: 20px; border: 0px solid #ffff…" at bounding box center [698, 371] width 610 height 561
click at [833, 560] on icon at bounding box center [836, 558] width 8 height 8
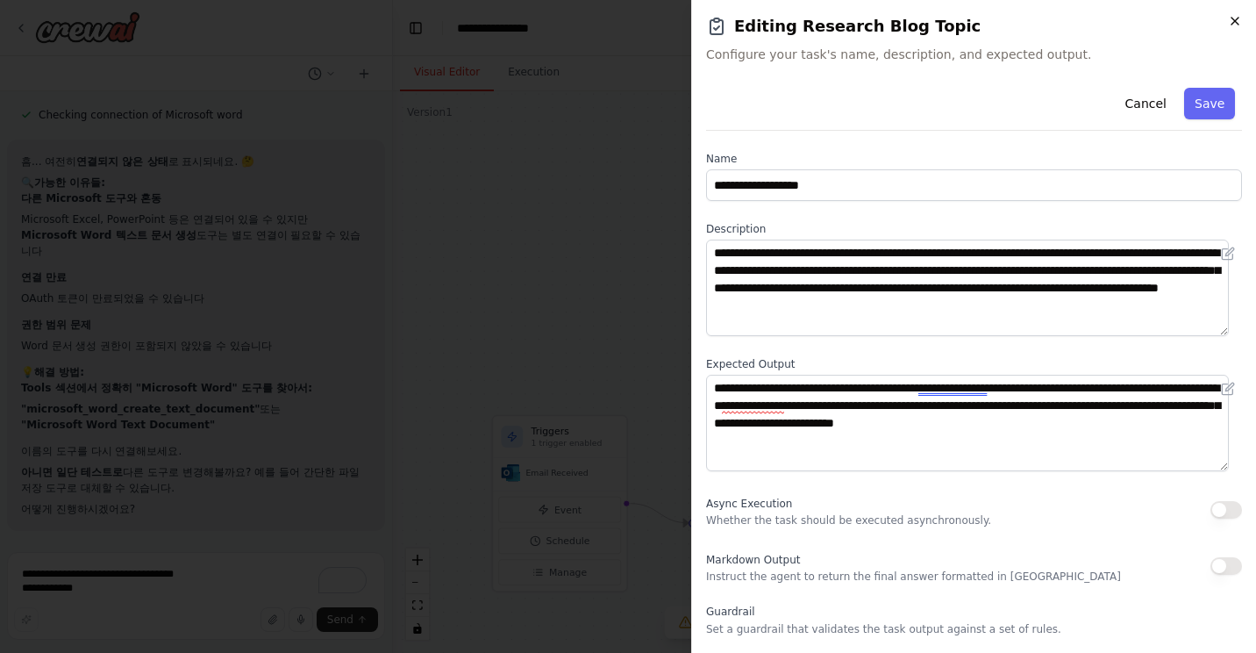
click at [1230, 18] on icon "button" at bounding box center [1235, 21] width 14 height 14
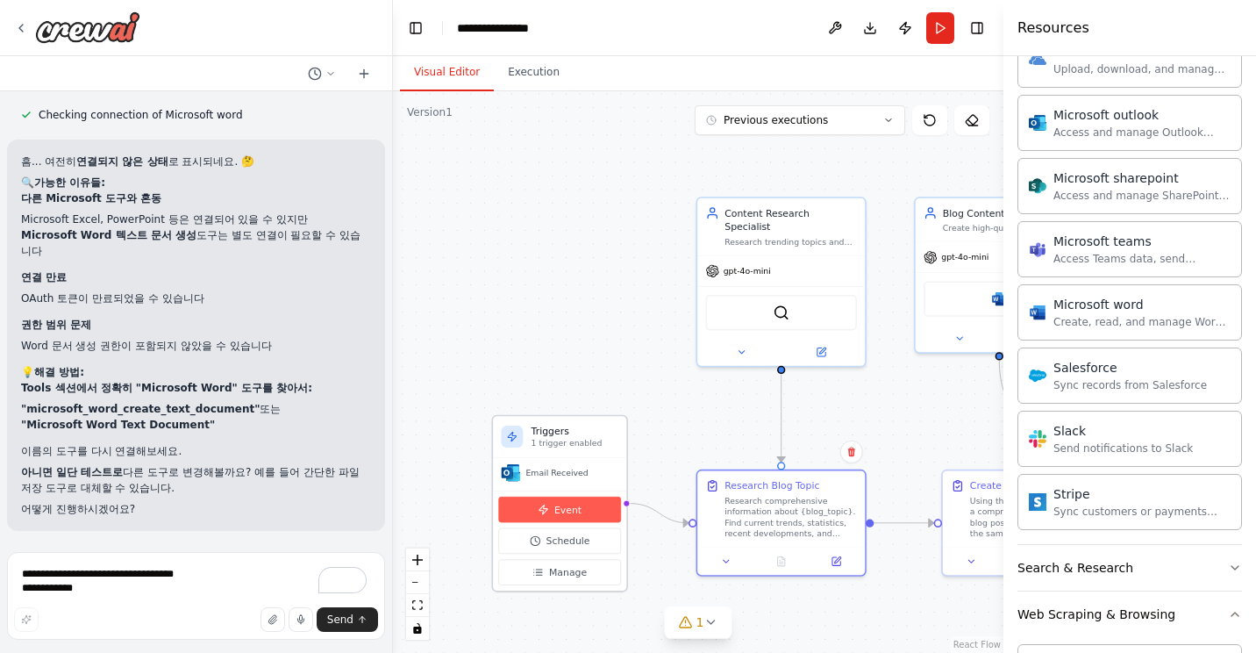
click at [605, 509] on button "Event" at bounding box center [559, 509] width 123 height 26
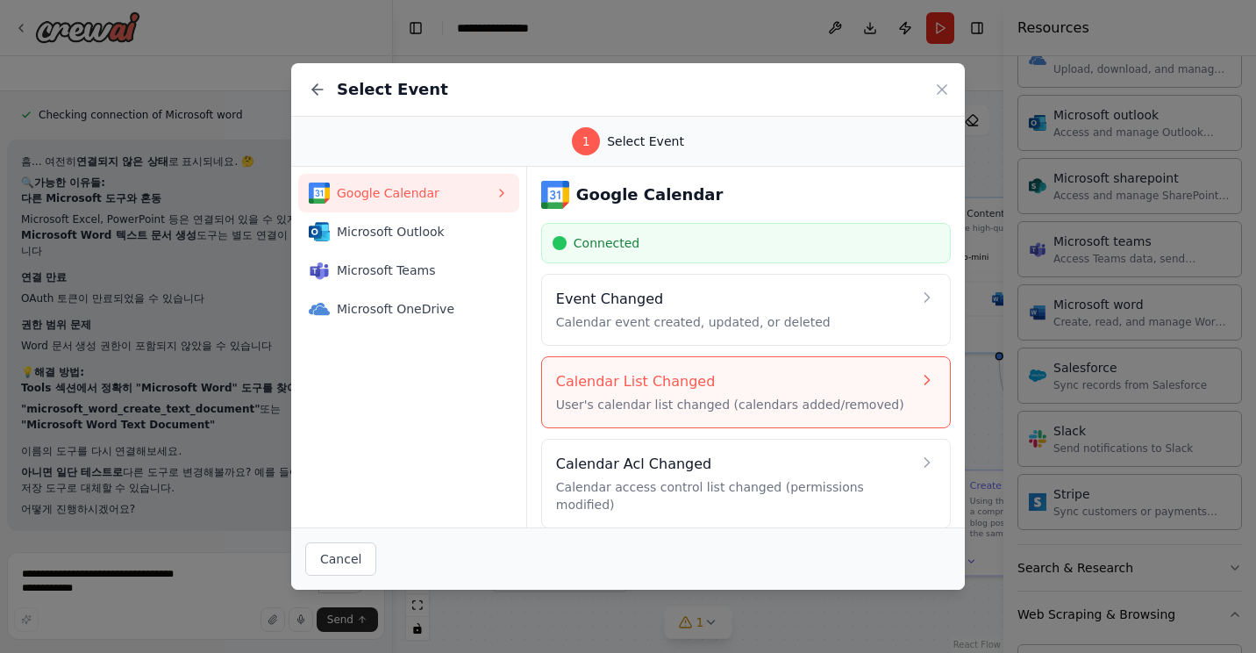
click at [925, 375] on icon at bounding box center [927, 379] width 4 height 9
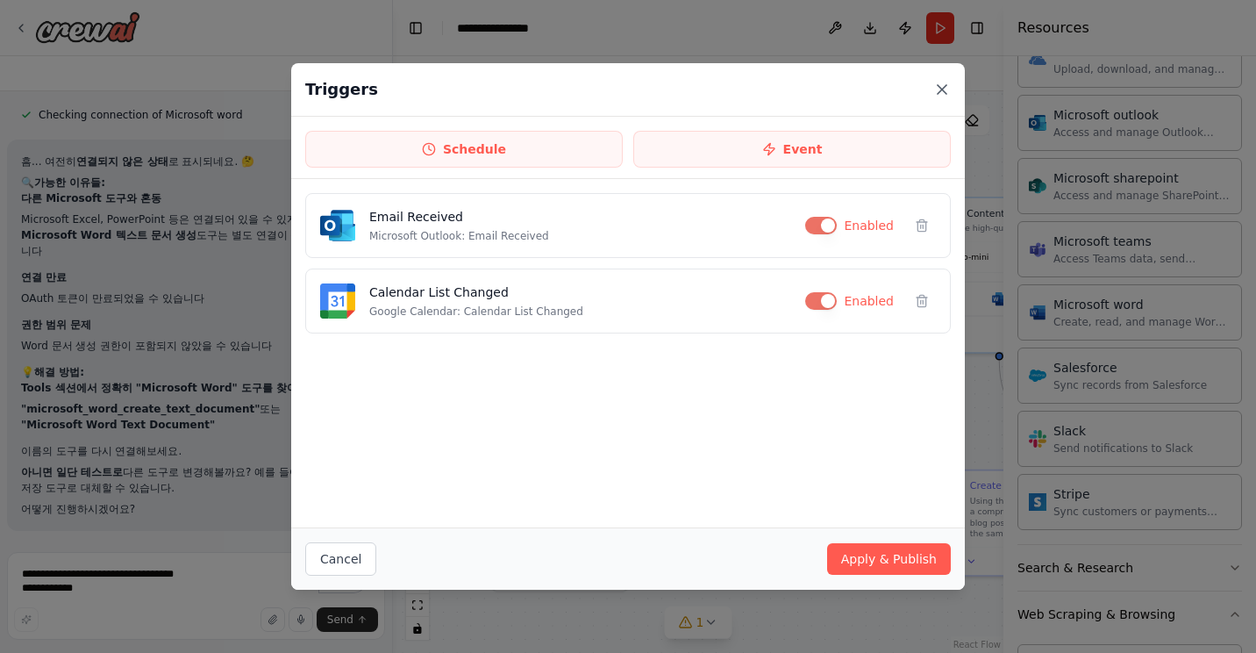
click at [944, 82] on icon at bounding box center [942, 90] width 18 height 18
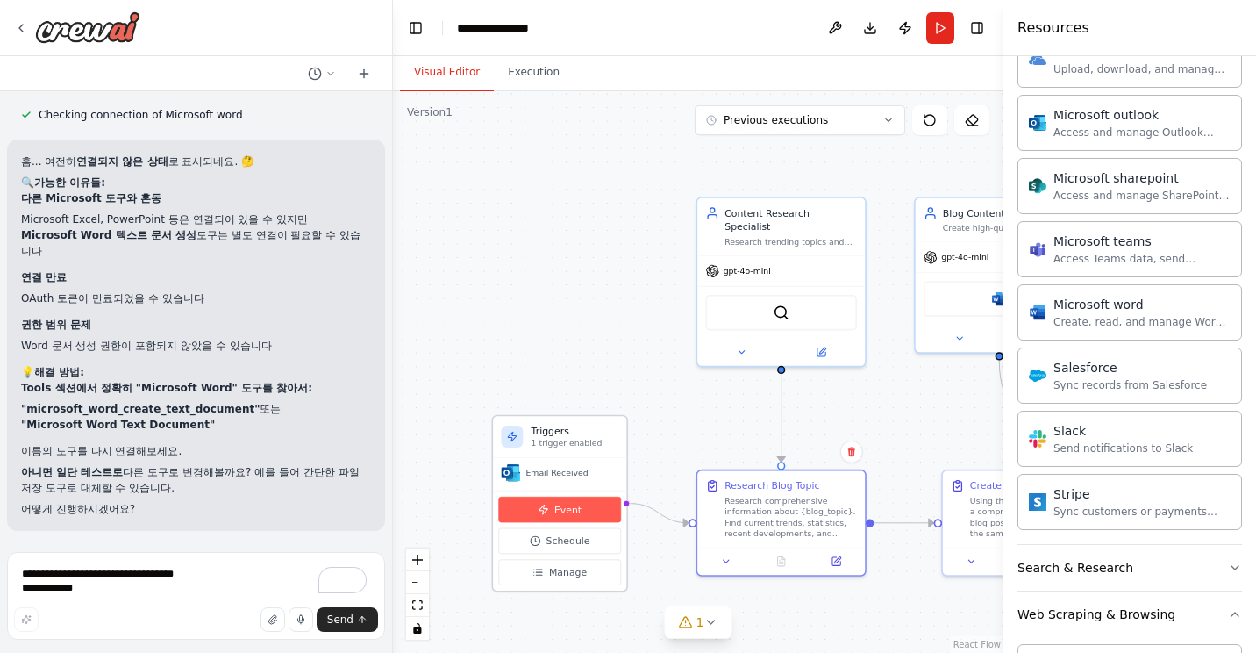
click at [585, 516] on button "Event" at bounding box center [559, 509] width 123 height 26
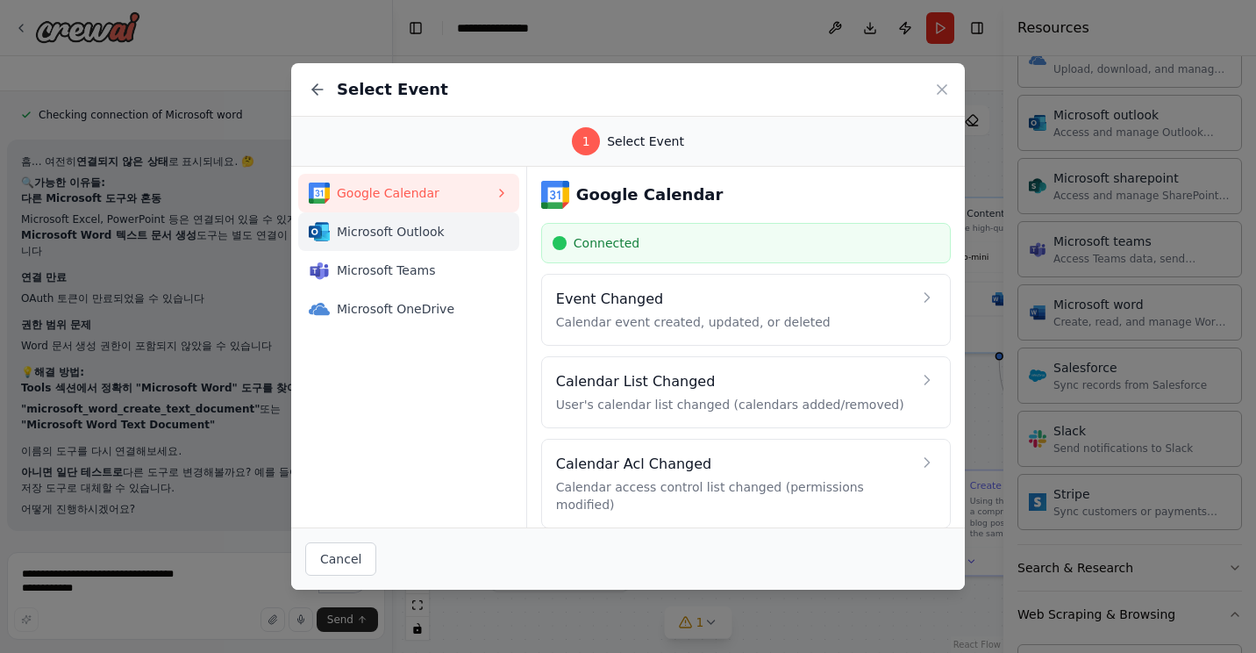
click at [442, 232] on span "Microsoft Outlook" at bounding box center [416, 232] width 158 height 18
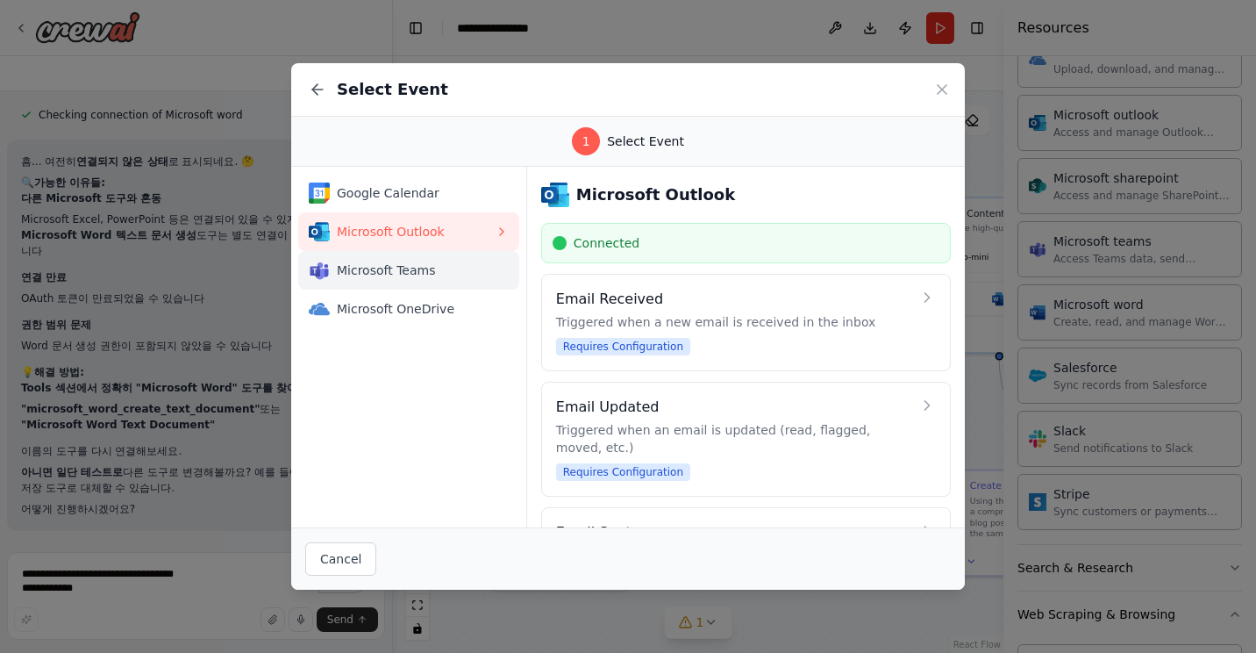
click at [437, 270] on span "Microsoft Teams" at bounding box center [416, 270] width 158 height 18
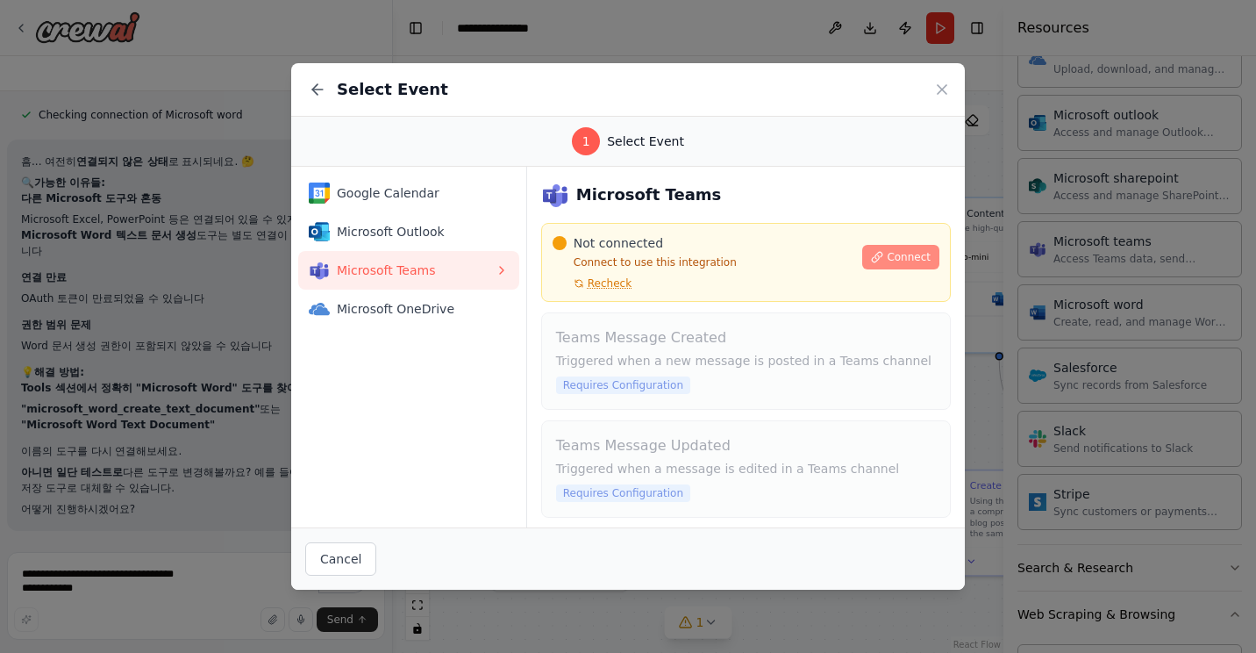
click at [887, 255] on span "Connect" at bounding box center [909, 257] width 44 height 14
click at [874, 254] on icon at bounding box center [878, 257] width 10 height 10
click at [882, 264] on button "Connect" at bounding box center [900, 257] width 77 height 25
click at [377, 303] on span "Microsoft OneDrive" at bounding box center [416, 309] width 158 height 18
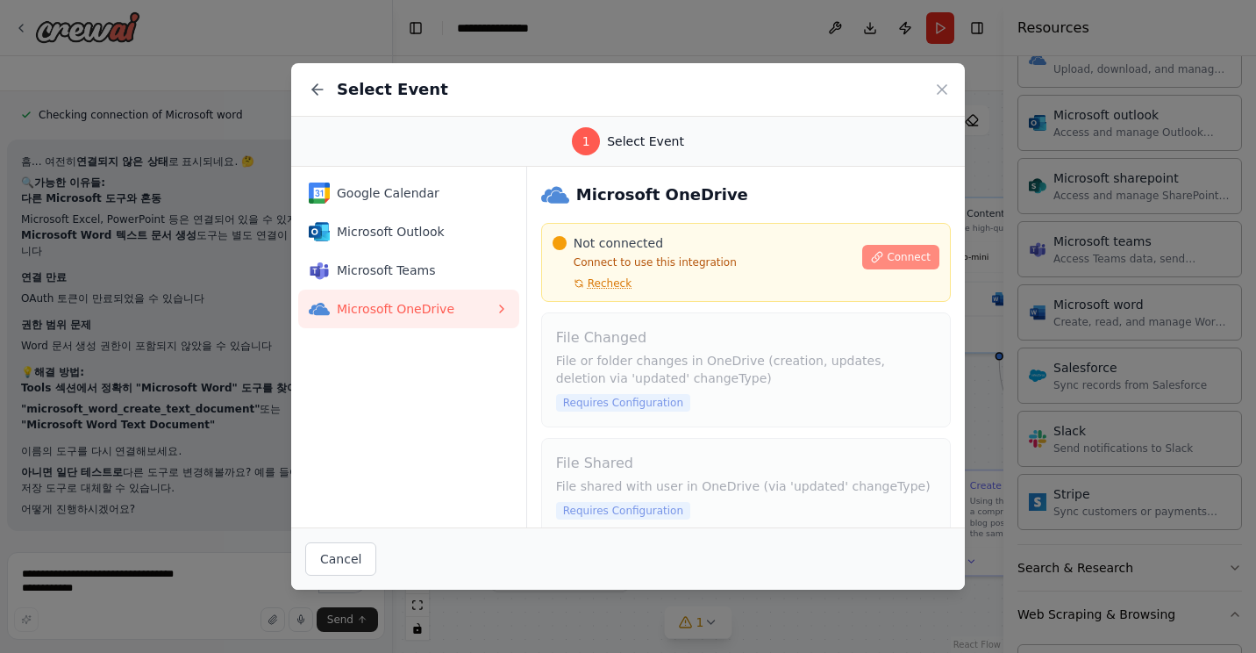
click at [887, 257] on span "Connect" at bounding box center [909, 257] width 44 height 14
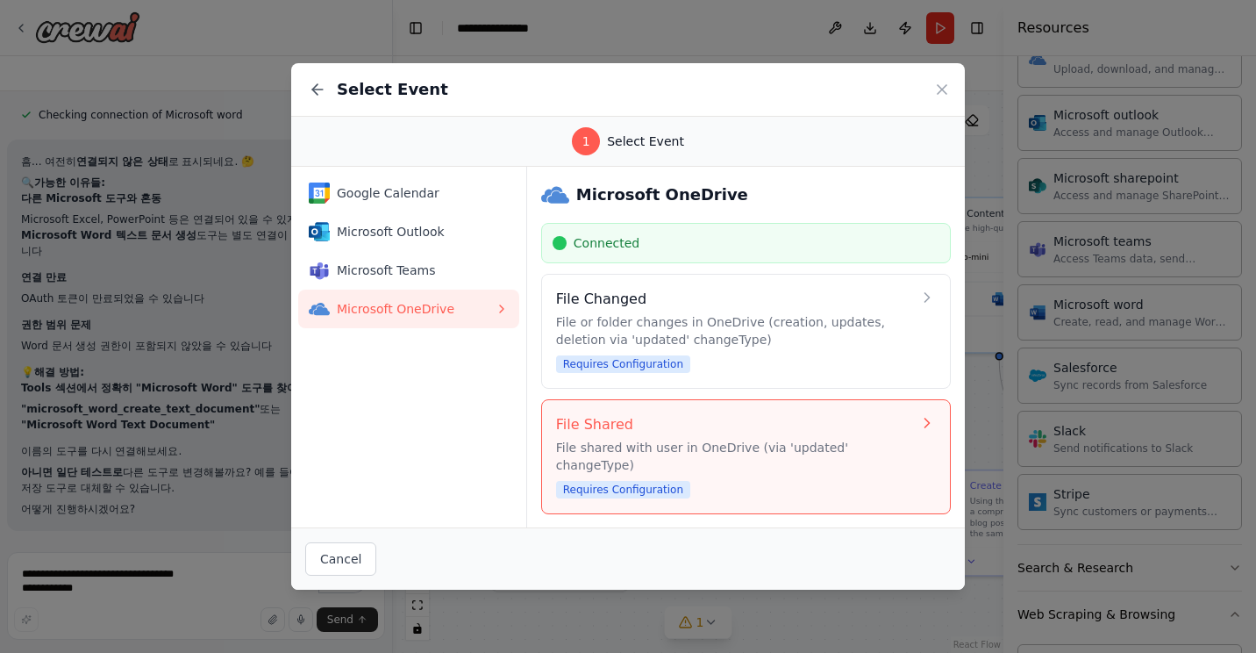
click at [924, 422] on icon at bounding box center [927, 423] width 18 height 18
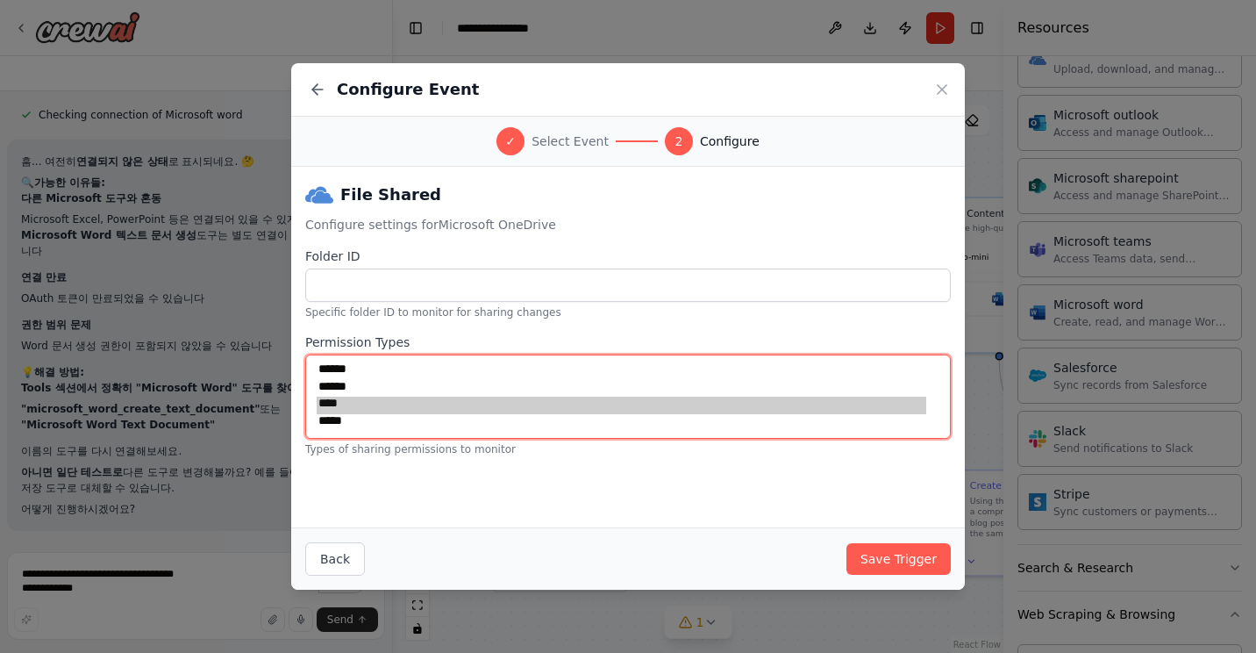
select select "*****"
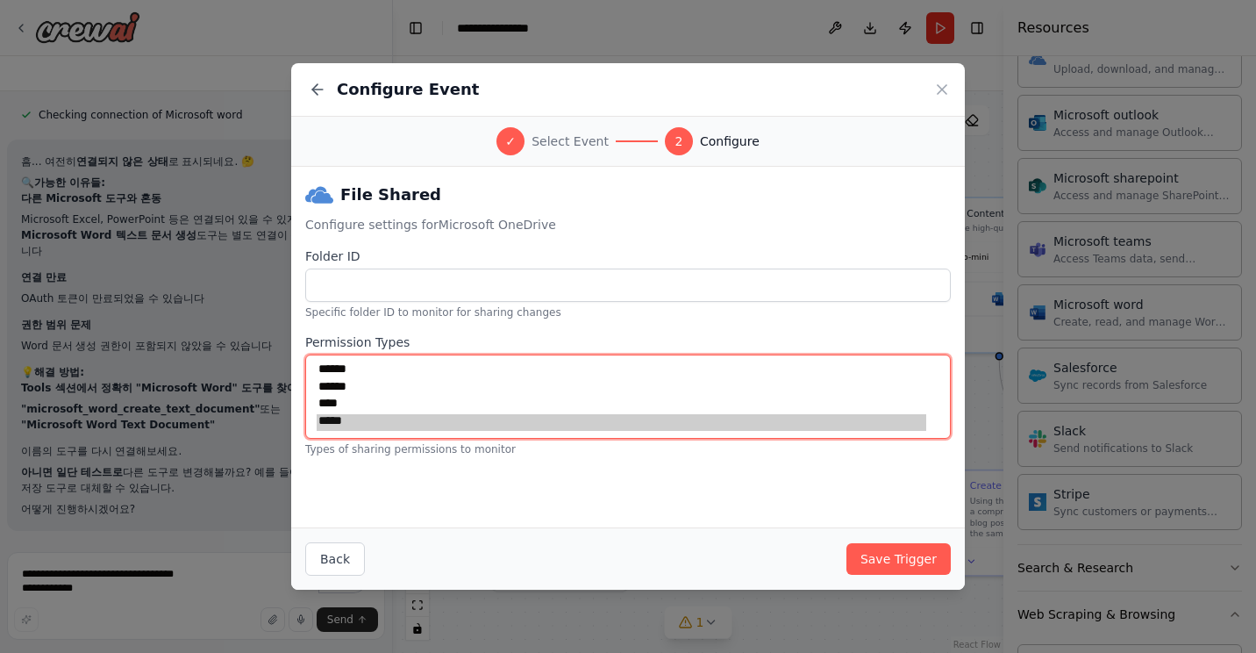
click at [924, 422] on option "*****" at bounding box center [622, 423] width 610 height 18
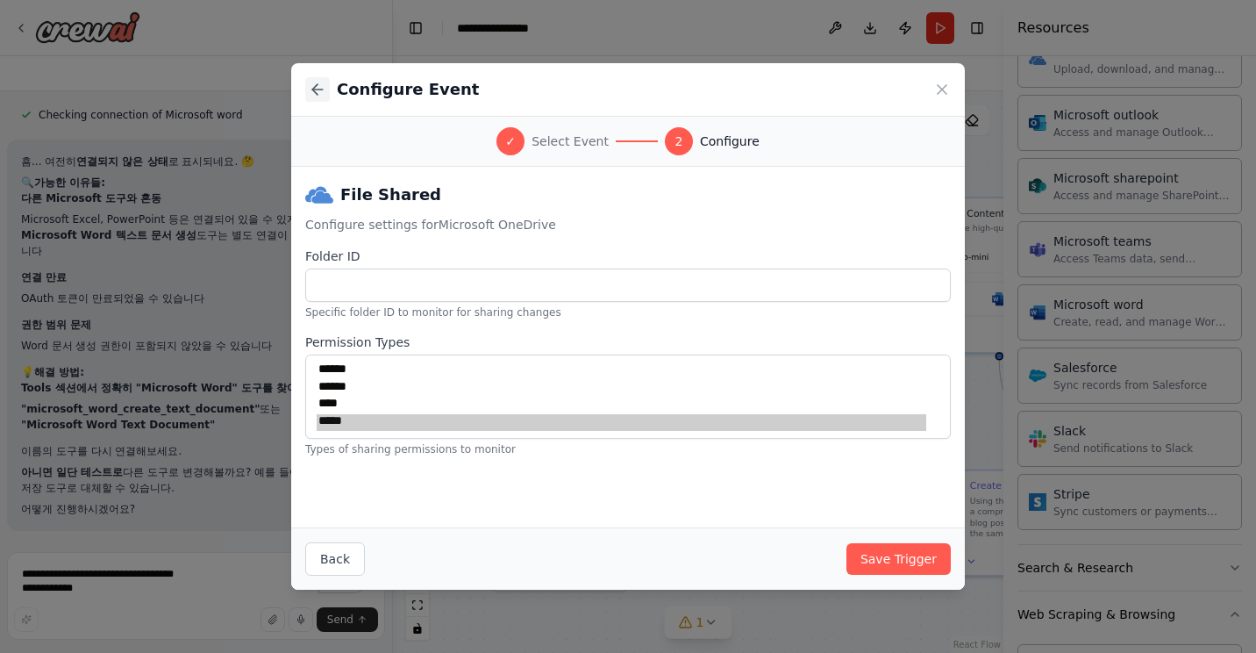
click at [316, 83] on icon at bounding box center [318, 90] width 18 height 18
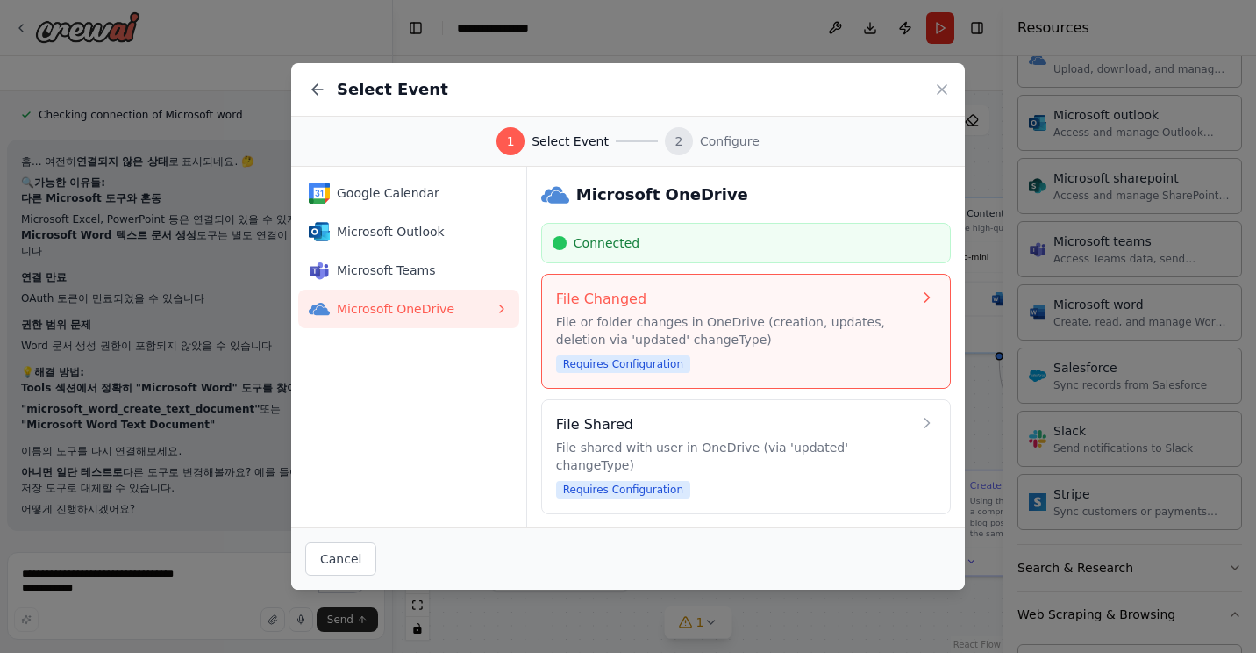
click at [924, 296] on icon at bounding box center [927, 298] width 18 height 18
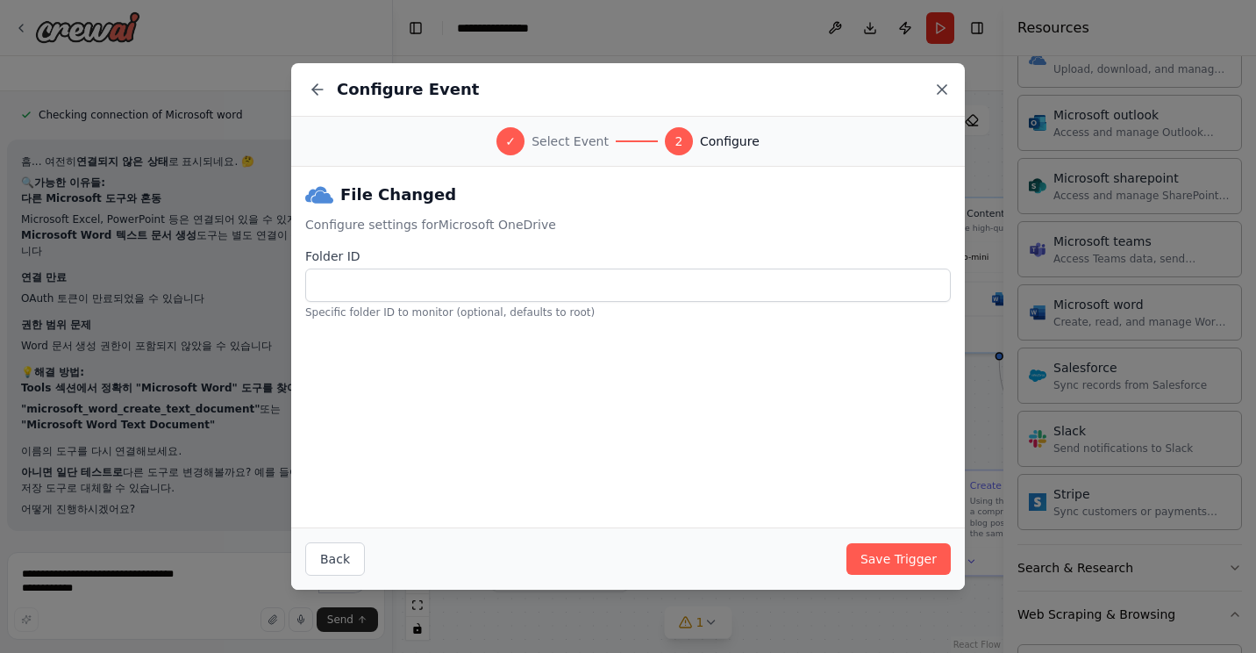
click at [939, 88] on icon at bounding box center [942, 89] width 9 height 9
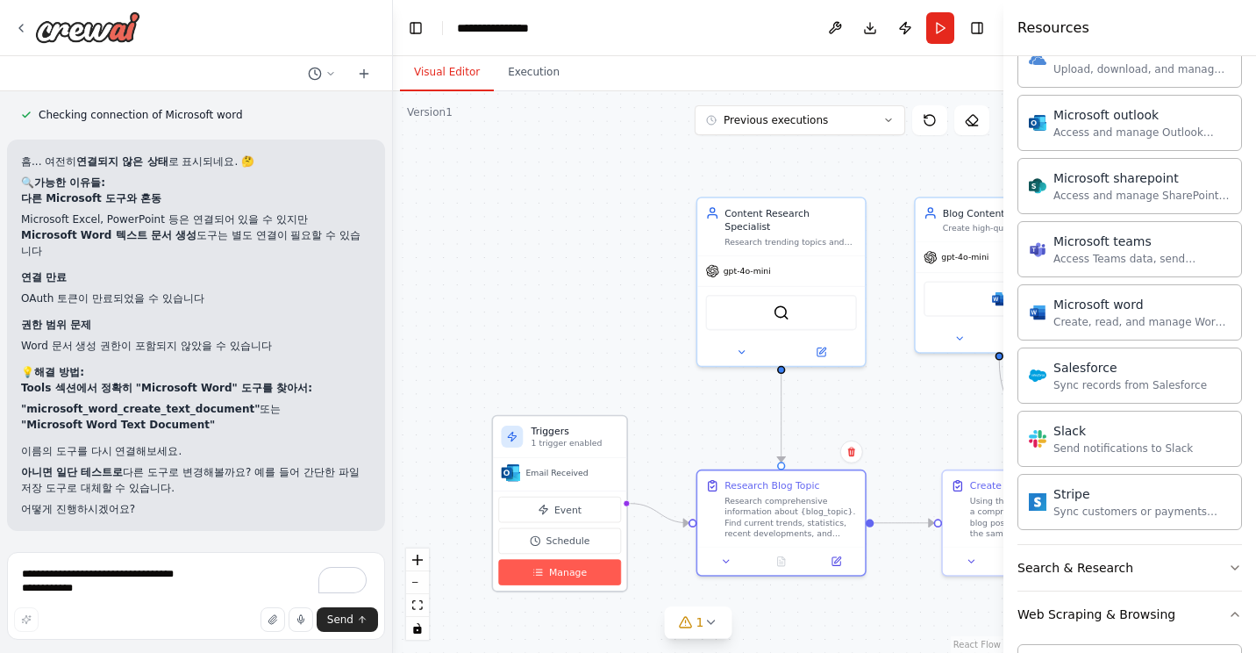
click at [577, 577] on span "Manage" at bounding box center [568, 572] width 38 height 14
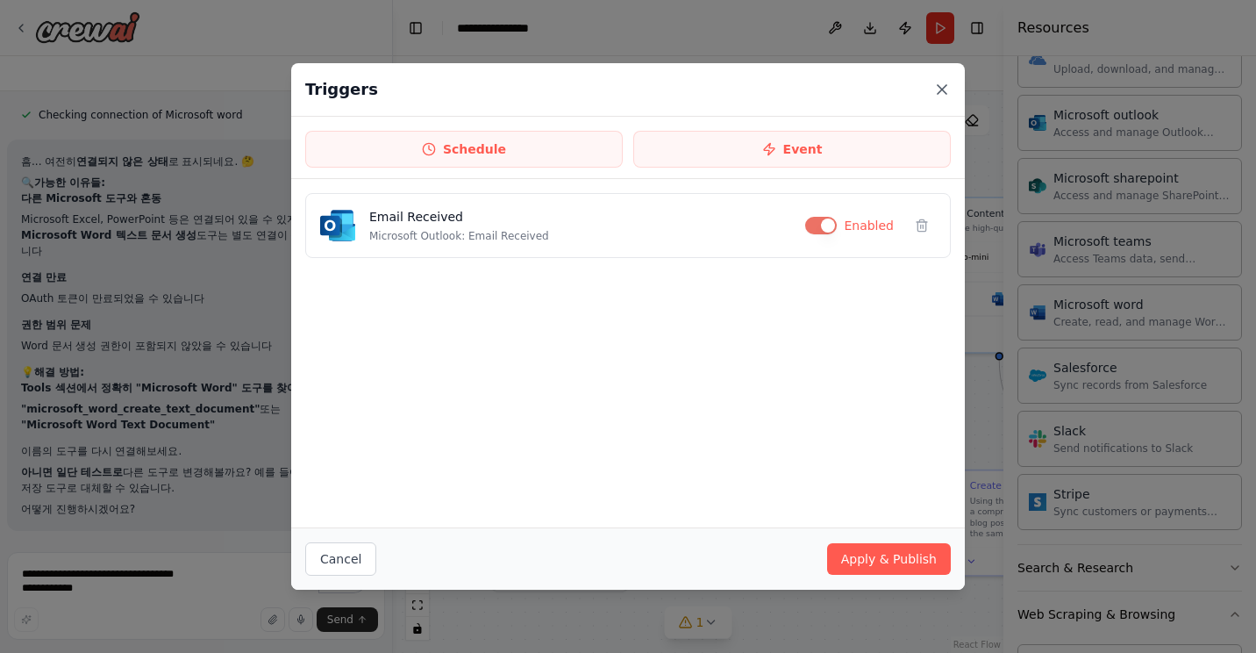
click at [940, 88] on icon at bounding box center [942, 89] width 9 height 9
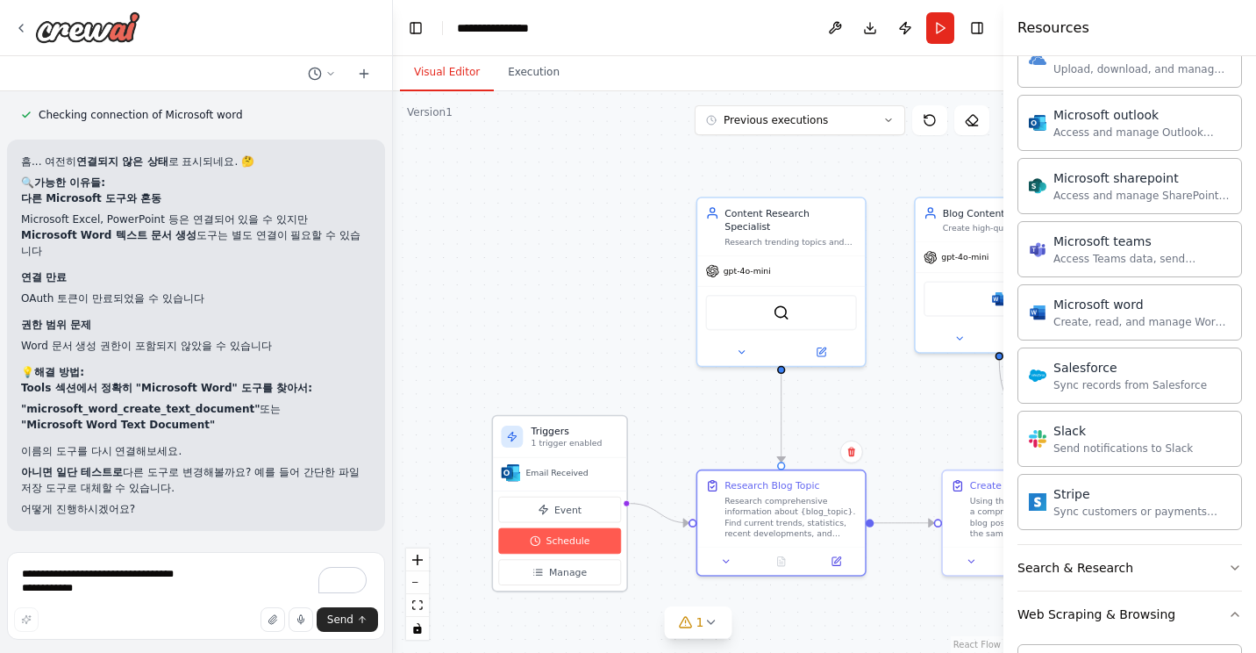
click at [582, 537] on span "Schedule" at bounding box center [568, 541] width 44 height 14
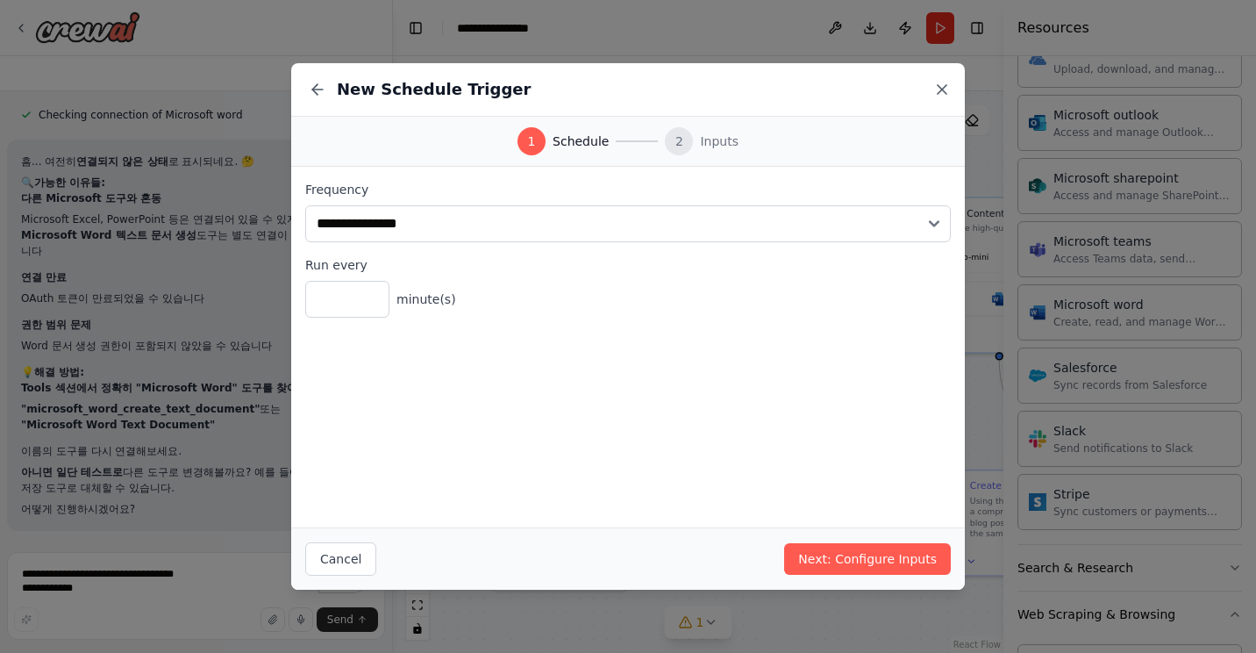
click at [945, 83] on icon at bounding box center [942, 90] width 18 height 18
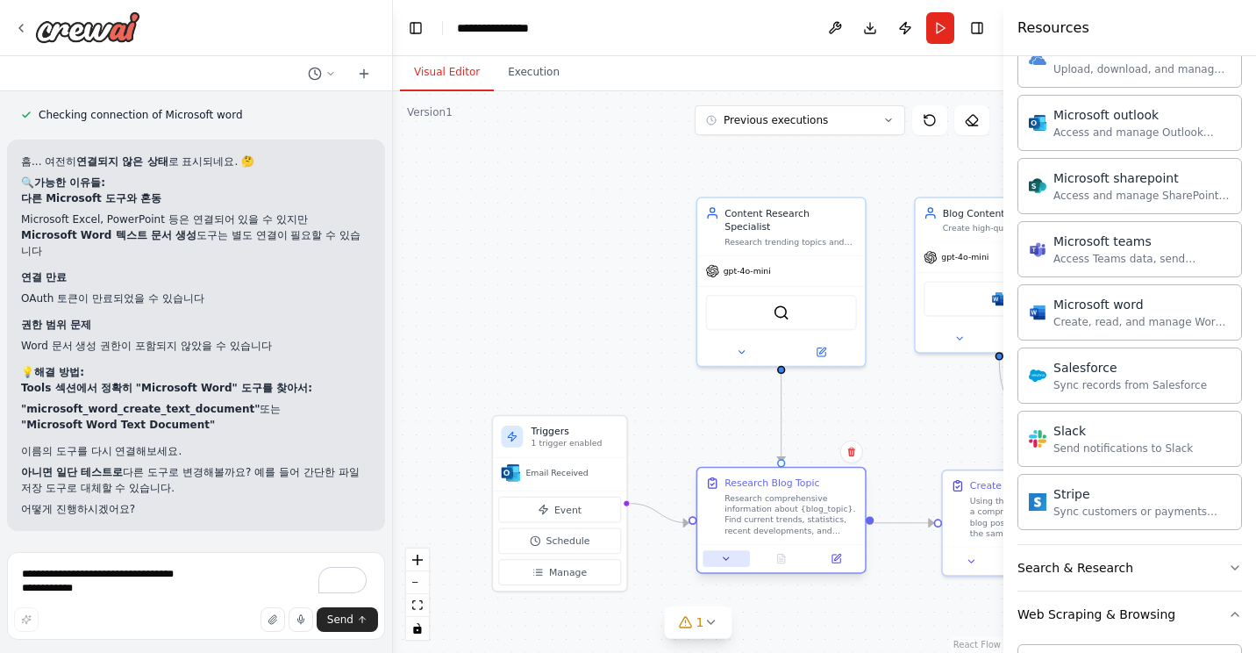
click at [725, 557] on icon at bounding box center [726, 558] width 11 height 11
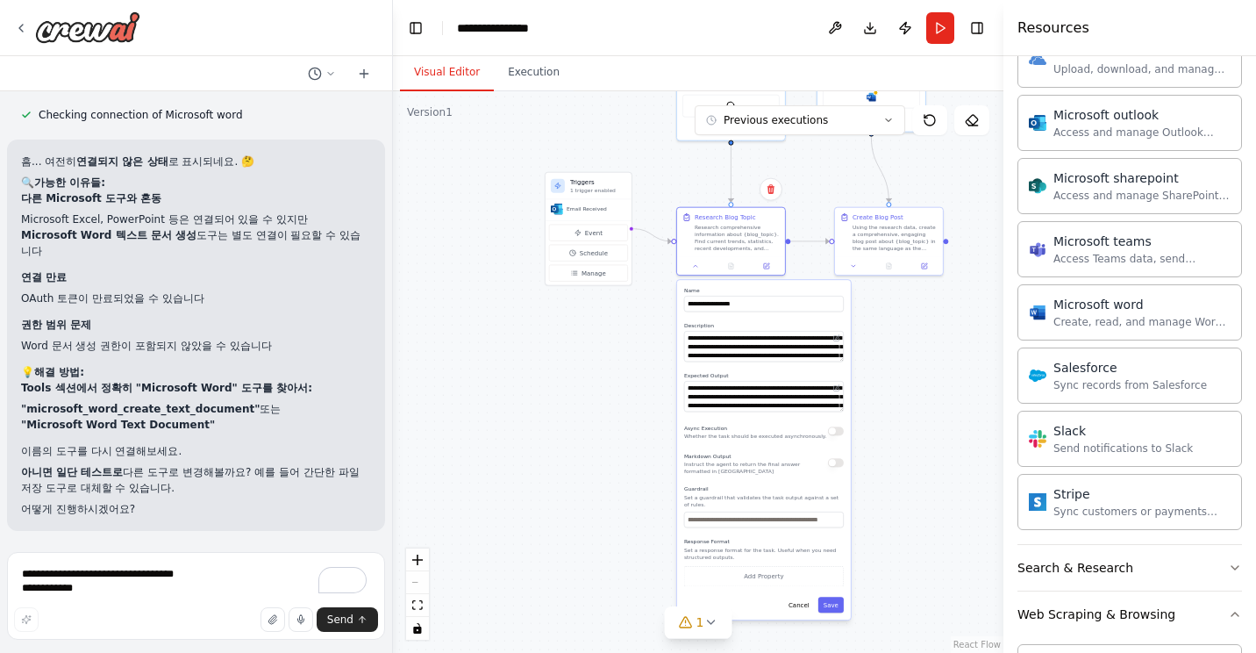
drag, startPoint x: 950, startPoint y: 600, endPoint x: 875, endPoint y: 300, distance: 309.1
click at [875, 300] on div ".deletable-edge-delete-btn { width: 20px; height: 20px; border: 0px solid #ffff…" at bounding box center [698, 371] width 610 height 561
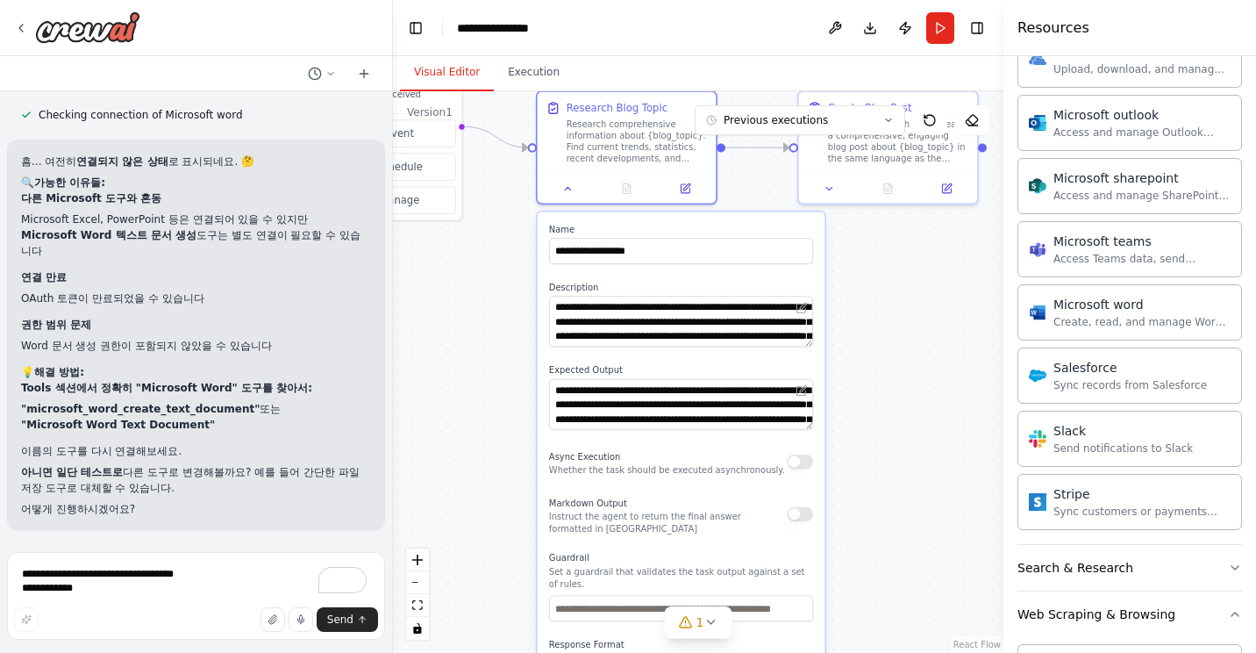
click at [903, 395] on div ".deletable-edge-delete-btn { width: 20px; height: 20px; border: 0px solid #ffff…" at bounding box center [698, 371] width 610 height 561
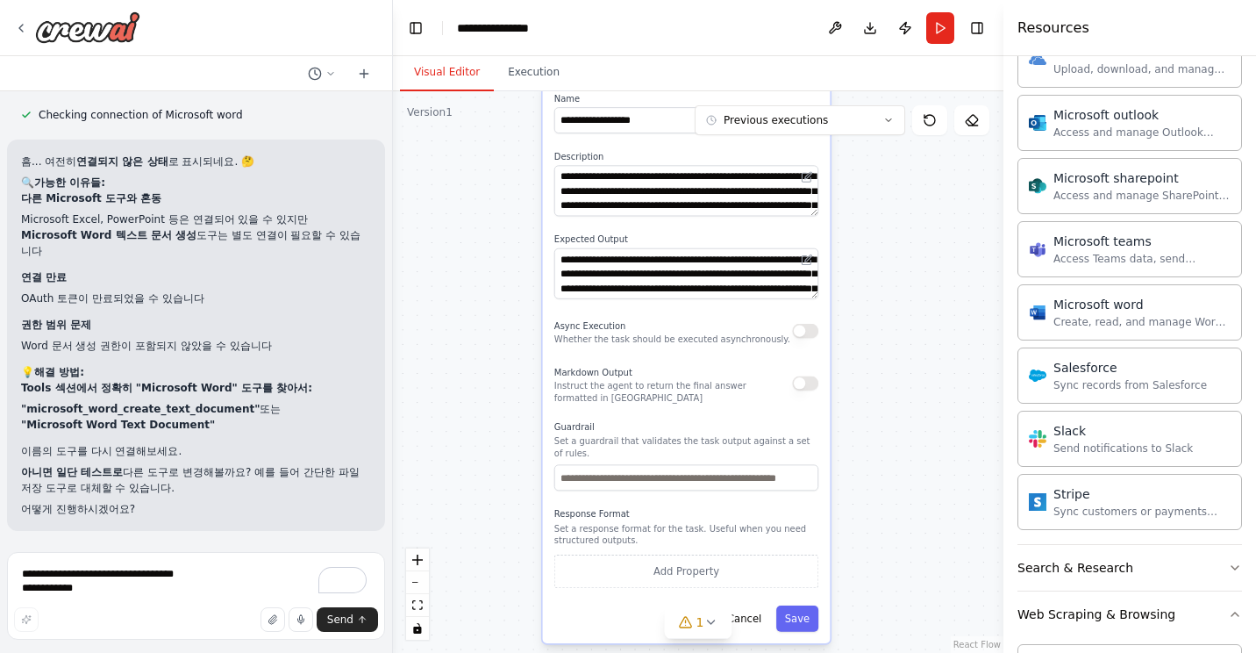
drag, startPoint x: 876, startPoint y: 524, endPoint x: 881, endPoint y: 400, distance: 123.8
click at [881, 400] on div ".deletable-edge-delete-btn { width: 20px; height: 20px; border: 0px solid #ffff…" at bounding box center [698, 371] width 610 height 561
click at [799, 624] on button "Save" at bounding box center [797, 618] width 42 height 26
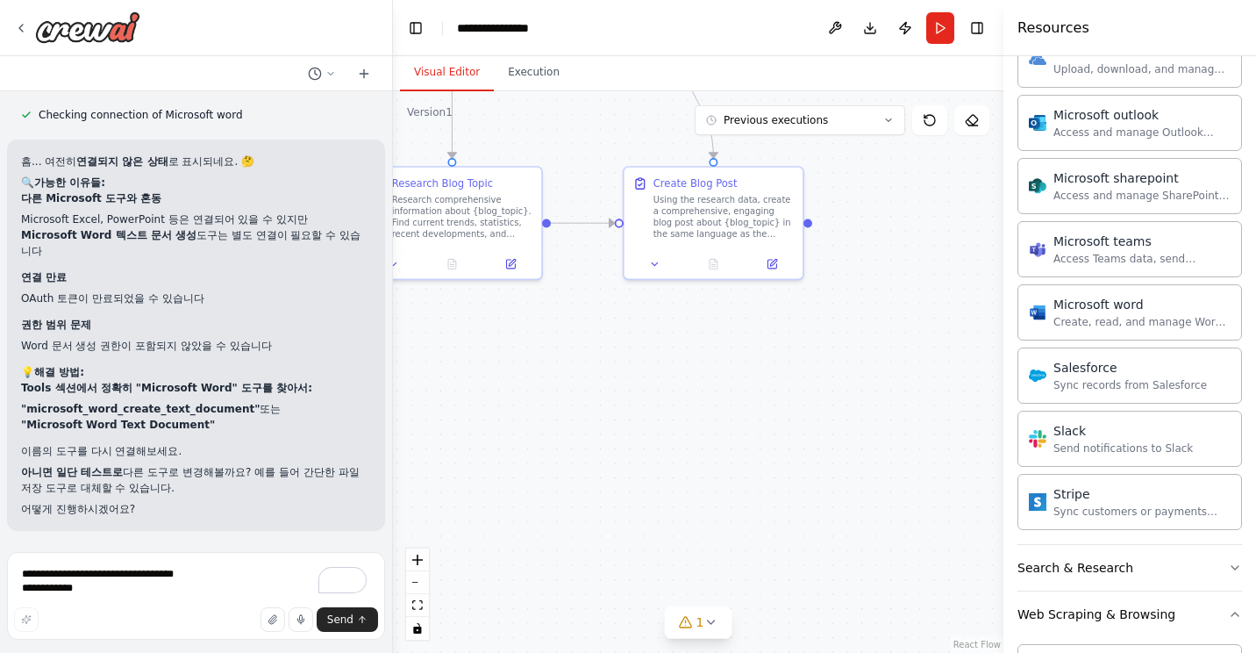
drag, startPoint x: 831, startPoint y: 480, endPoint x: 660, endPoint y: 678, distance: 261.8
click at [660, 652] on html "블로그 자동화 ▶ Thought process 안녕하세요! 블로그 자동화를 도와드리겠습니다. 먼저 현재 프로젝트 상태를 확인하고, 어떤 종류의…" at bounding box center [628, 614] width 1256 height 1228
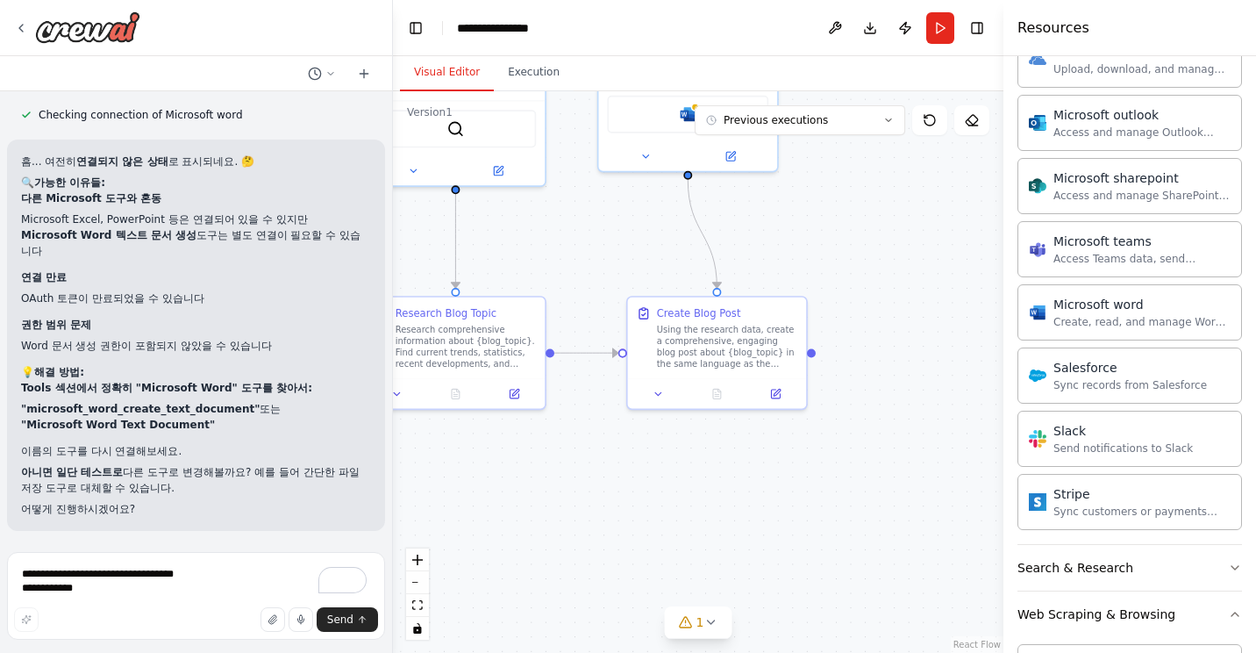
drag, startPoint x: 832, startPoint y: 427, endPoint x: 834, endPoint y: 557, distance: 129.8
click at [834, 557] on div ".deletable-edge-delete-btn { width: 20px; height: 20px; border: 0px solid #ffff…" at bounding box center [698, 371] width 610 height 561
click at [785, 391] on button at bounding box center [776, 393] width 50 height 18
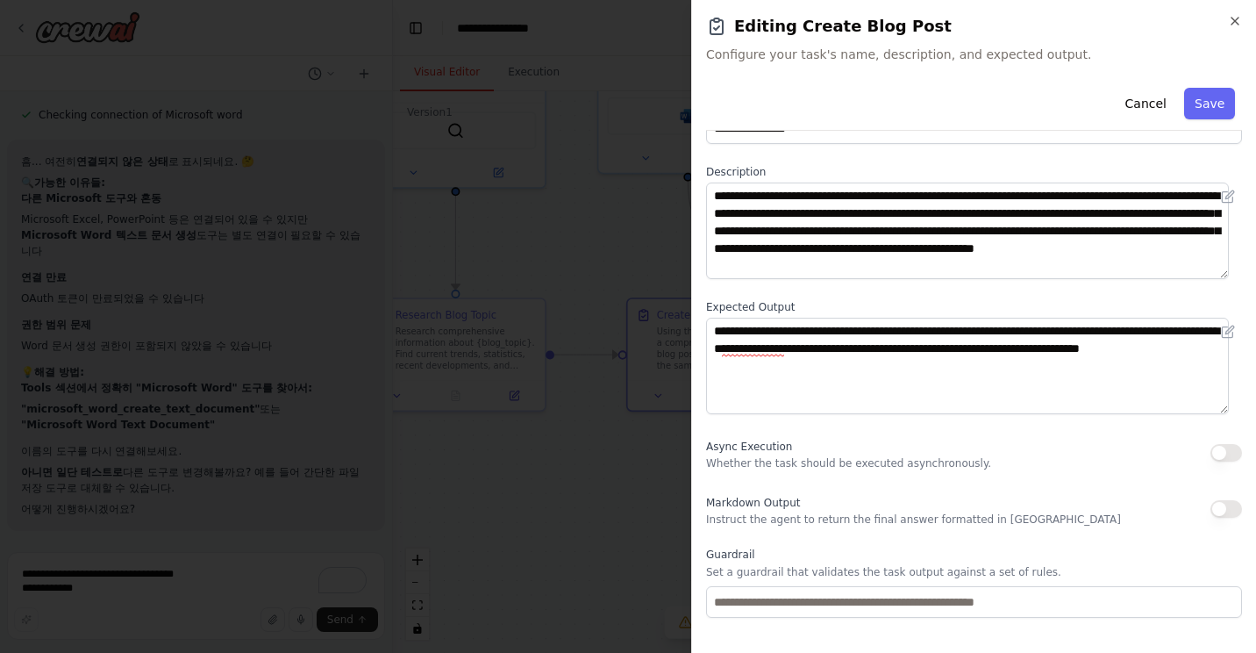
scroll to position [0, 0]
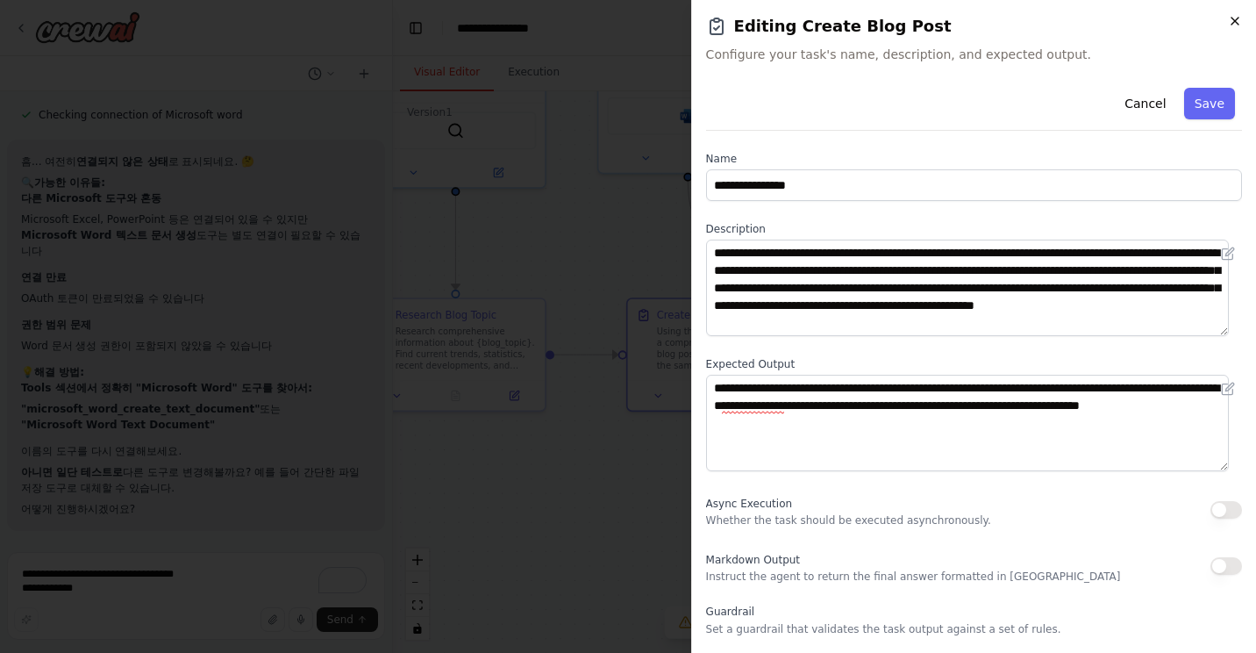
click at [1230, 18] on icon "button" at bounding box center [1235, 21] width 14 height 14
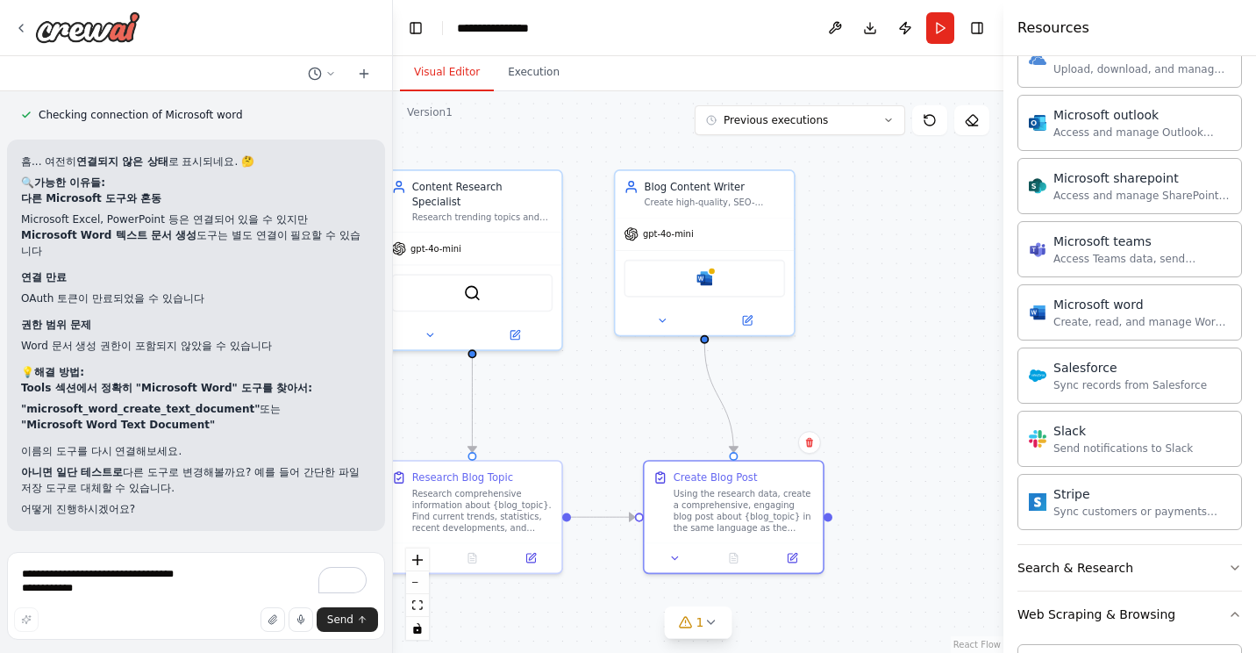
drag, startPoint x: 880, startPoint y: 460, endPoint x: 895, endPoint y: 619, distance: 160.4
click at [896, 621] on div ".deletable-edge-delete-btn { width: 20px; height: 20px; border: 0px solid #ffff…" at bounding box center [698, 371] width 610 height 561
click at [753, 325] on div at bounding box center [704, 316] width 179 height 29
click at [747, 310] on button at bounding box center [747, 317] width 82 height 18
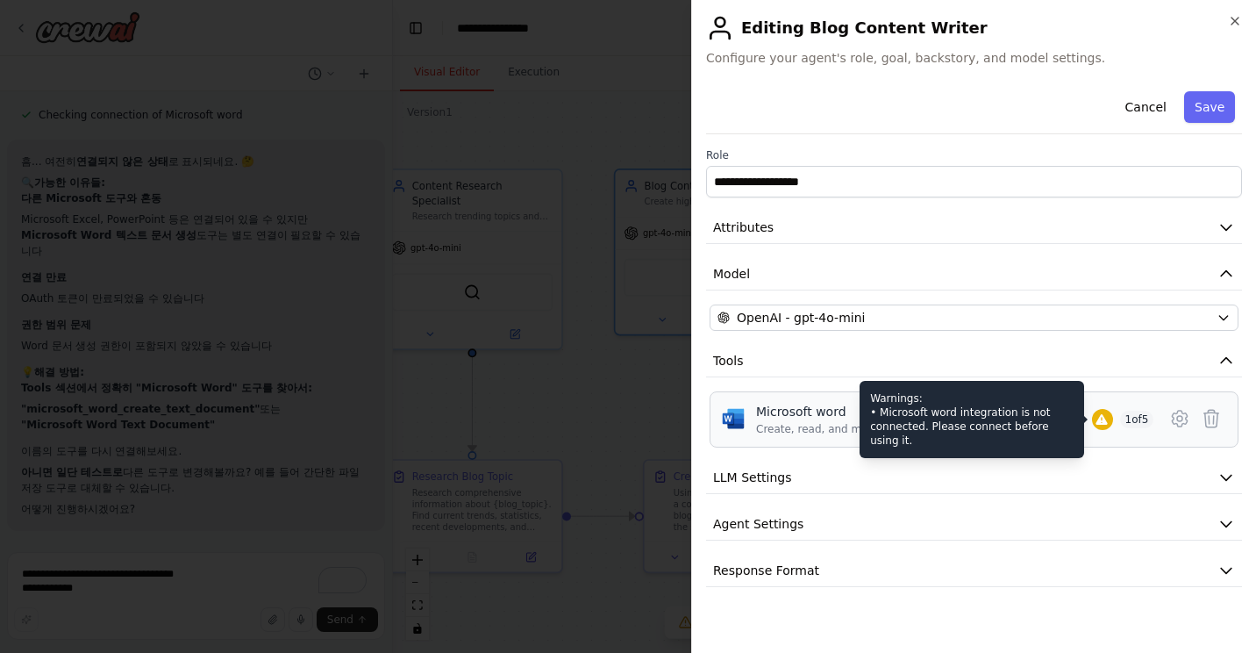
click at [1106, 414] on icon at bounding box center [1102, 419] width 14 height 14
click at [1020, 417] on div "Warnings: • Microsoft word integration is not connected. Please connect before …" at bounding box center [972, 419] width 225 height 77
click at [1102, 416] on icon at bounding box center [1100, 419] width 11 height 11
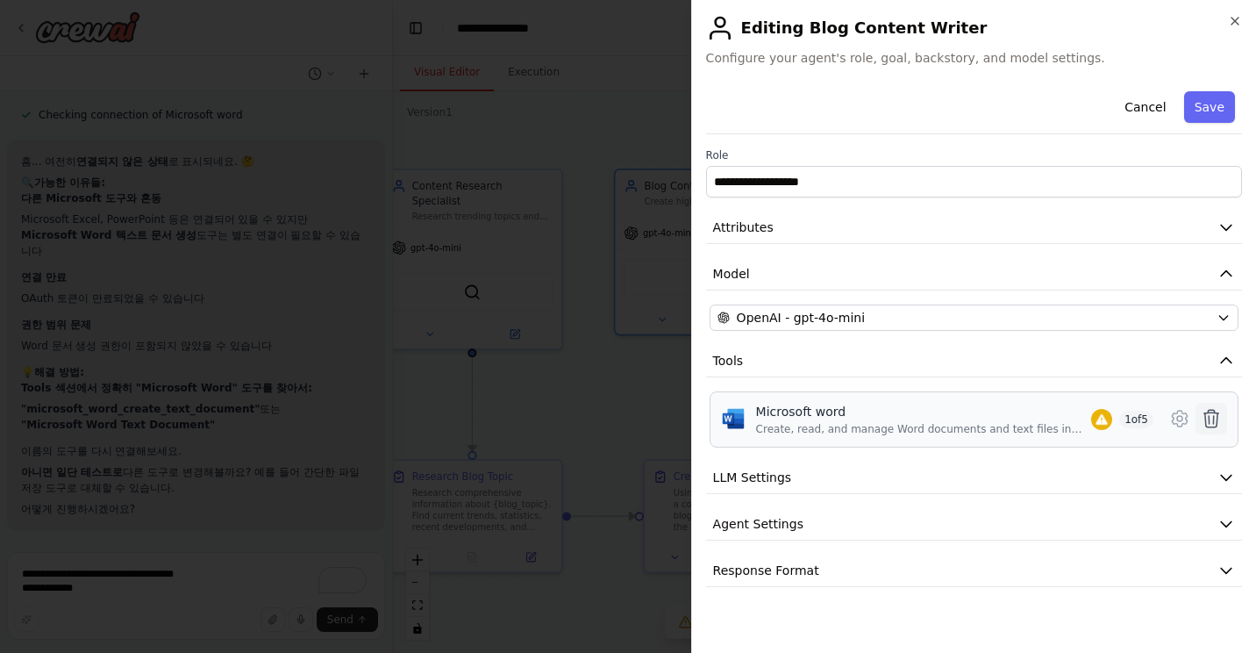
click at [1216, 415] on icon at bounding box center [1211, 418] width 21 height 21
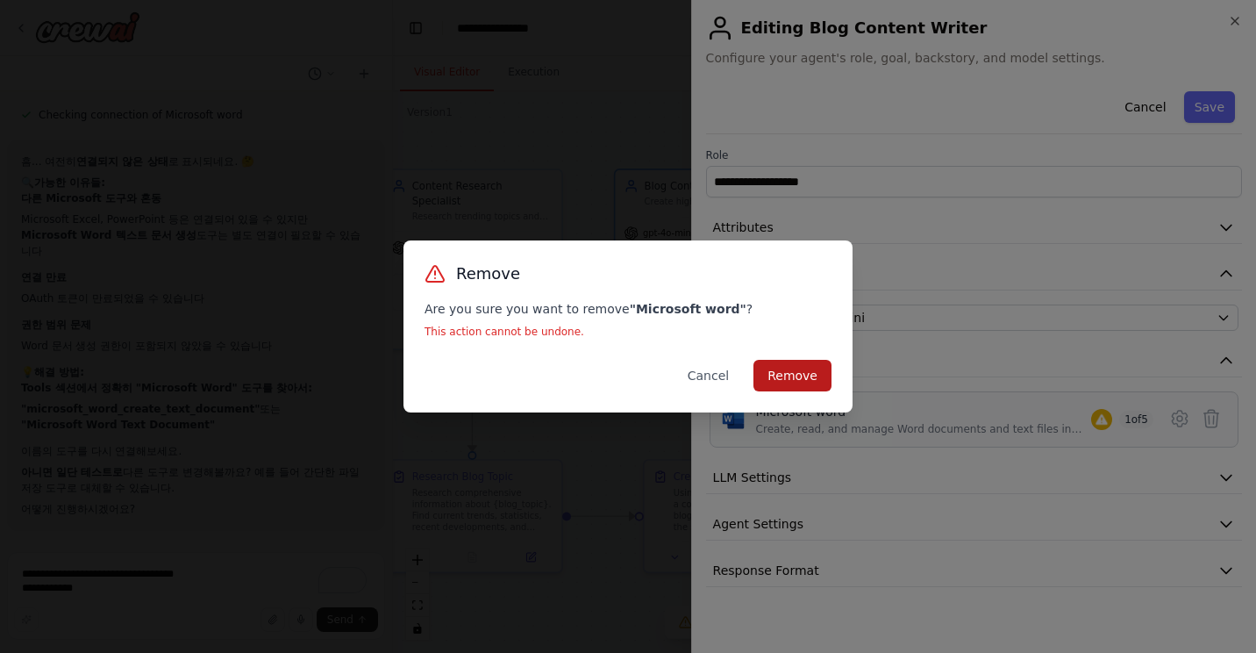
click at [796, 369] on button "Remove" at bounding box center [792, 376] width 78 height 32
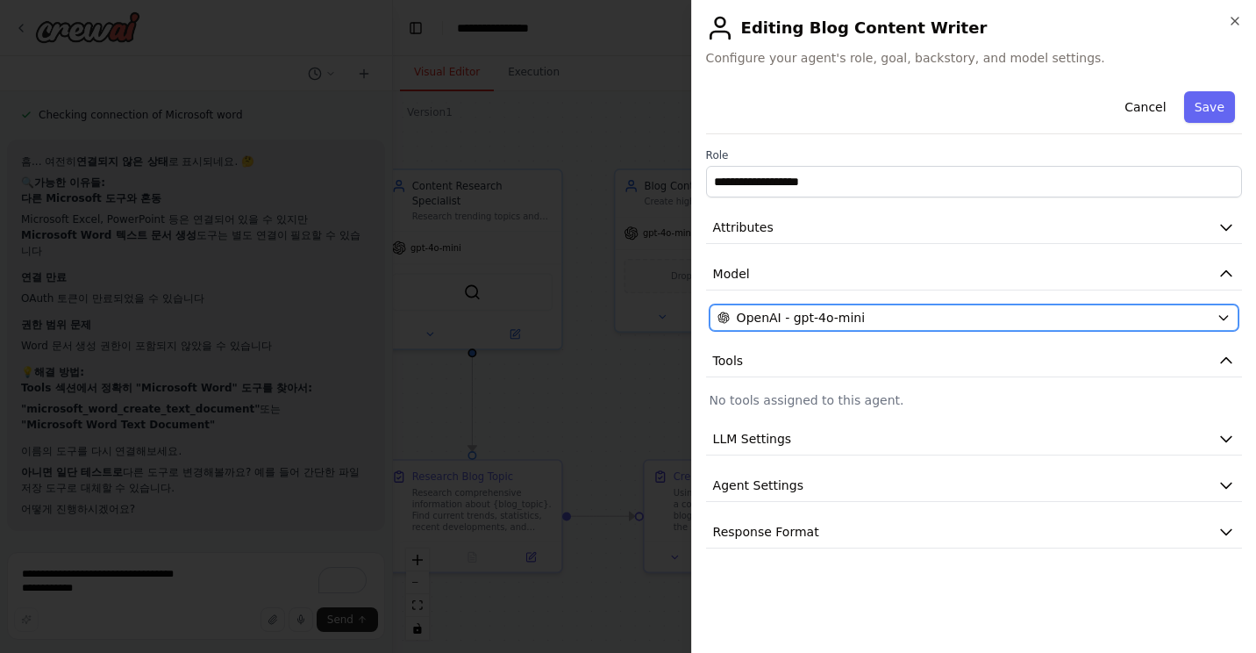
click at [1227, 313] on icon "button" at bounding box center [1223, 317] width 14 height 14
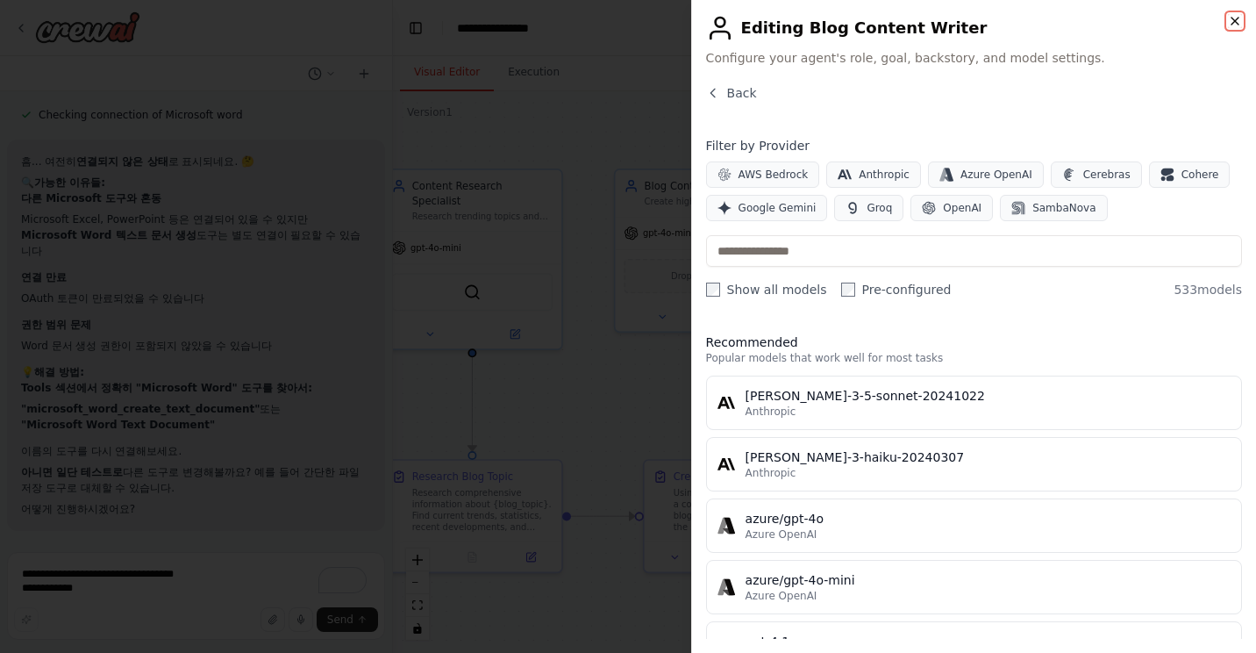
click at [1229, 18] on icon "button" at bounding box center [1235, 21] width 14 height 14
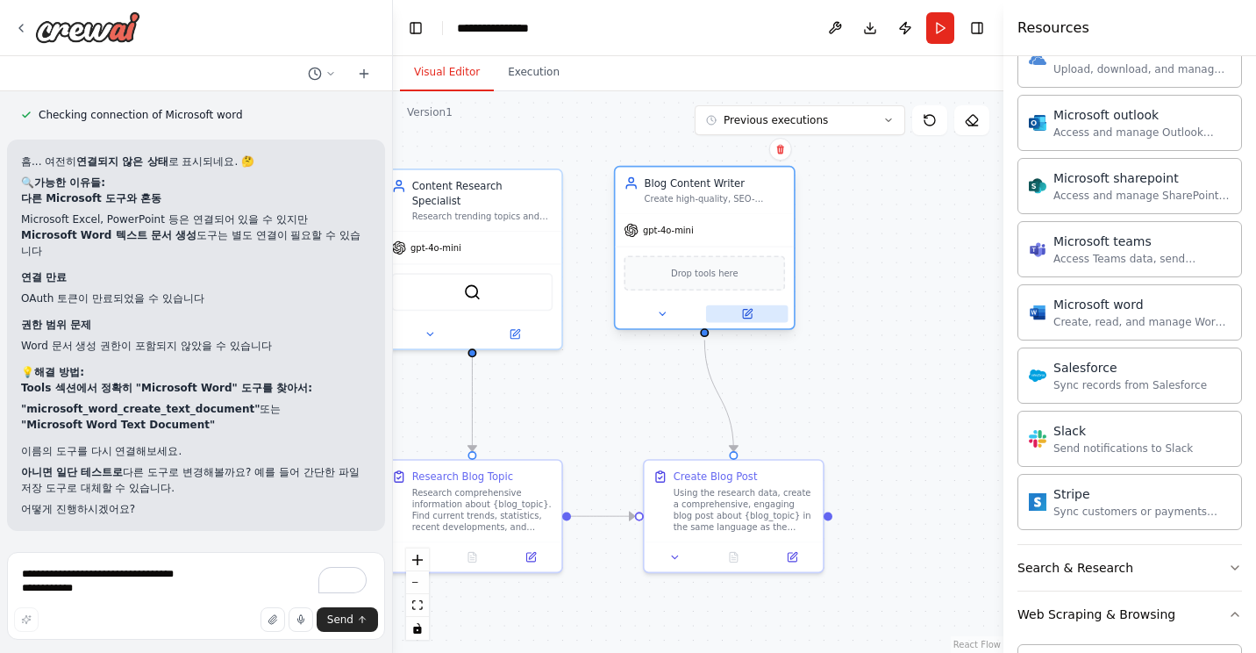
click at [748, 312] on icon at bounding box center [748, 312] width 7 height 7
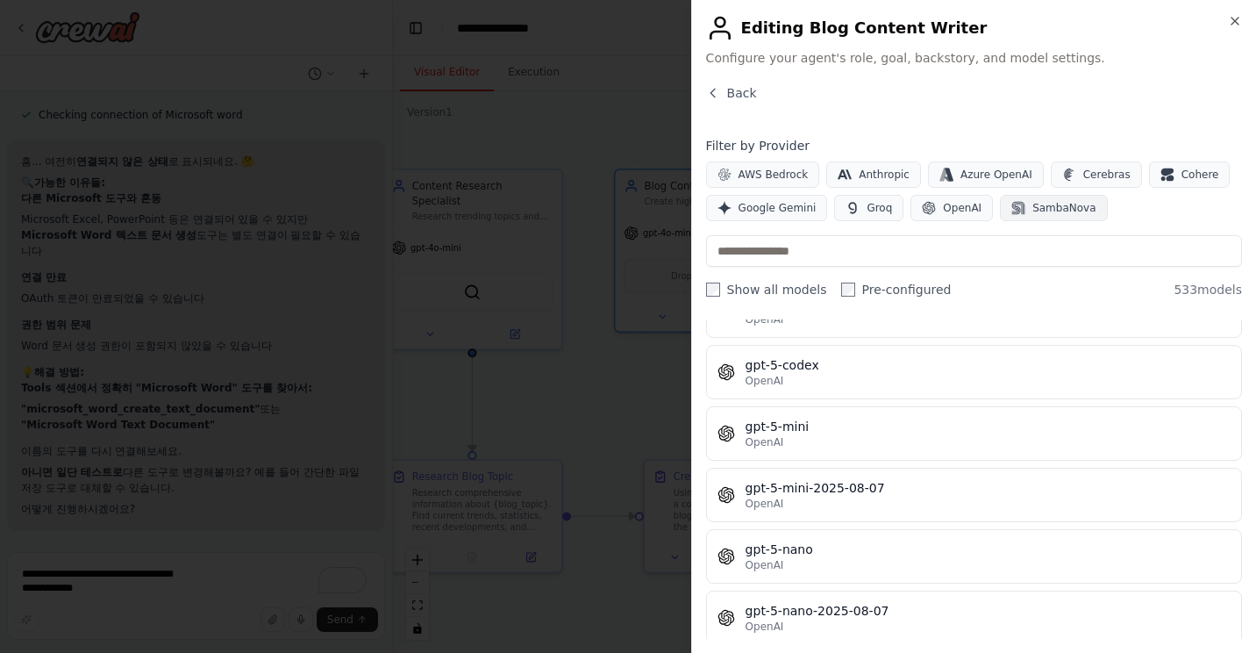
scroll to position [28634, 0]
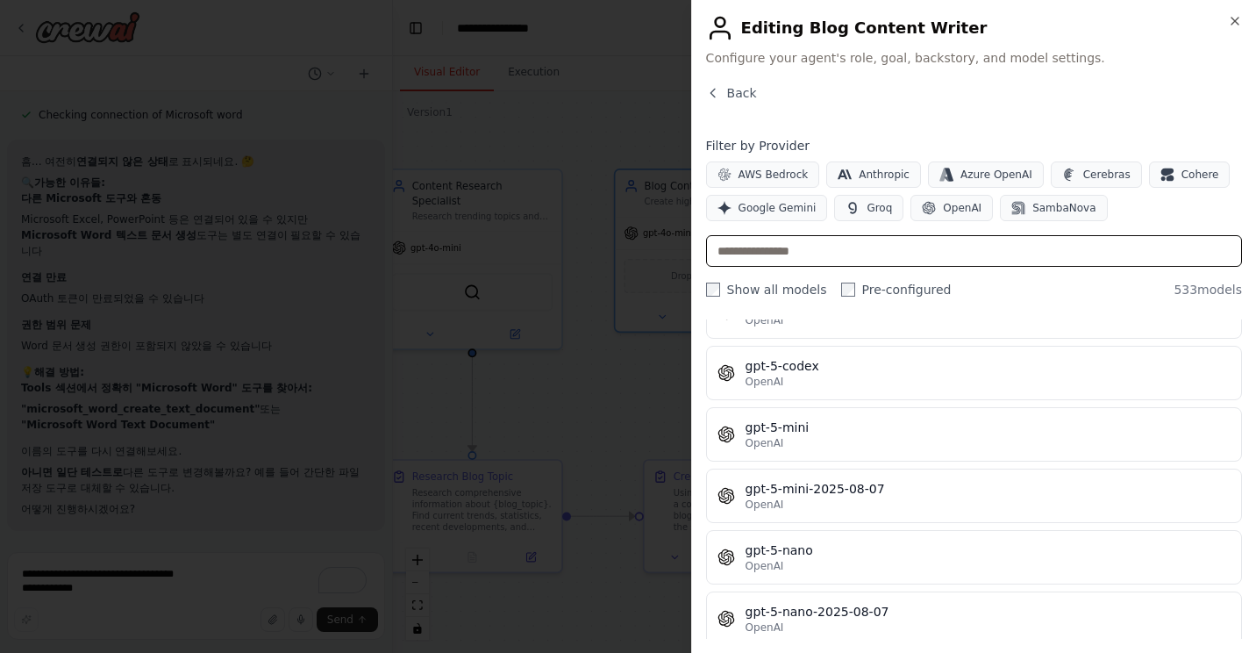
click at [1165, 248] on input "text" at bounding box center [974, 251] width 536 height 32
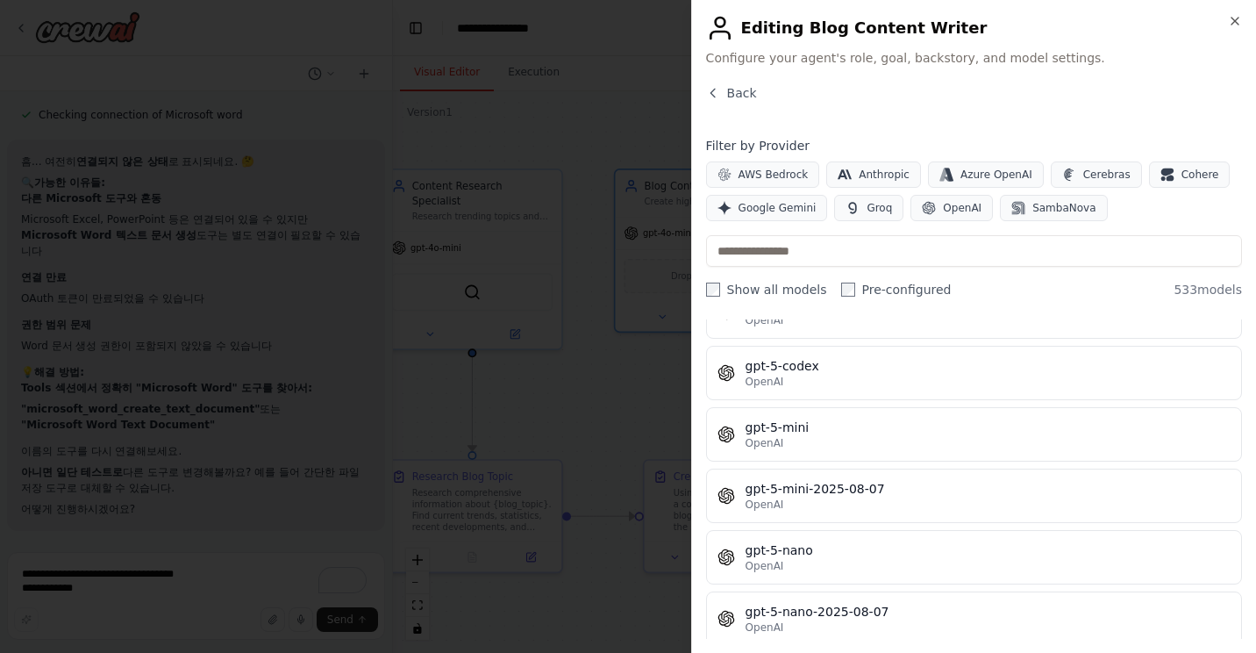
click at [1223, 85] on div "Back" at bounding box center [974, 100] width 536 height 32
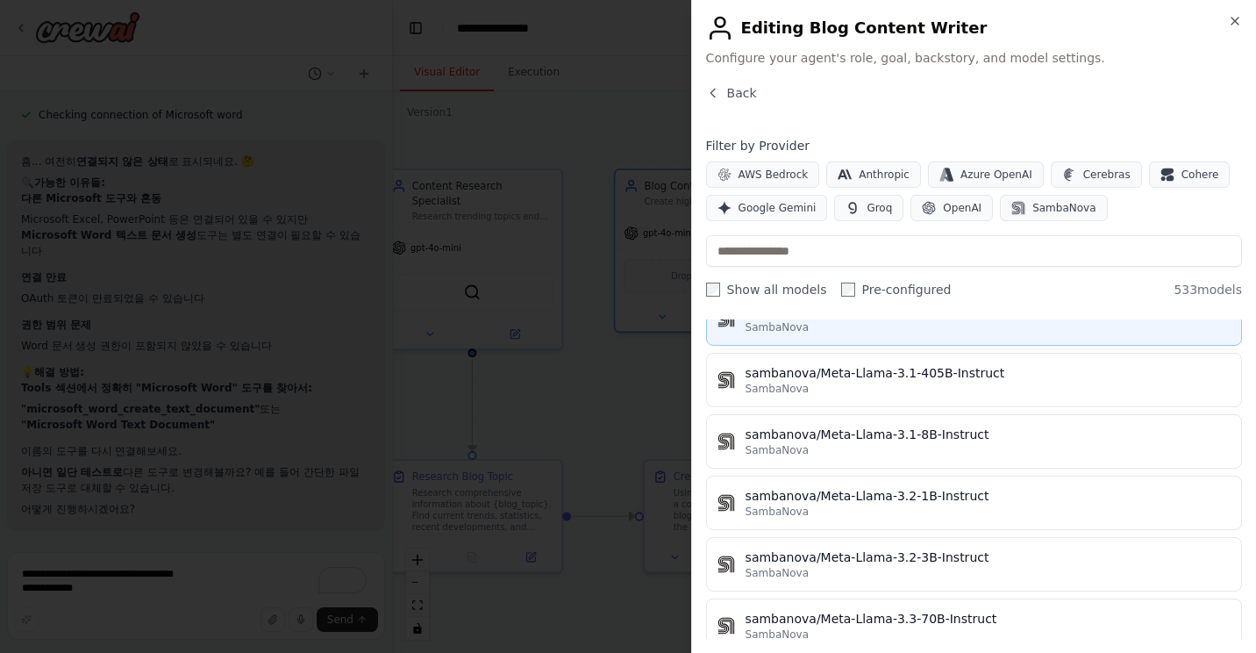
scroll to position [32523, 0]
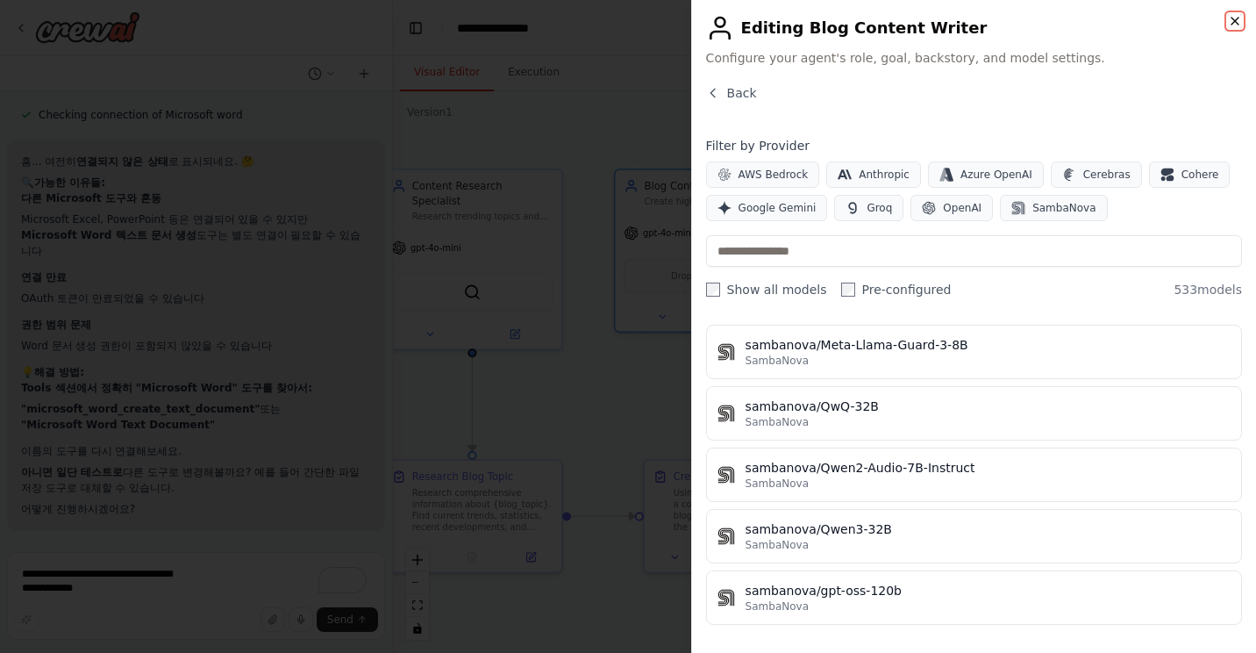
click at [1234, 16] on icon "button" at bounding box center [1235, 21] width 14 height 14
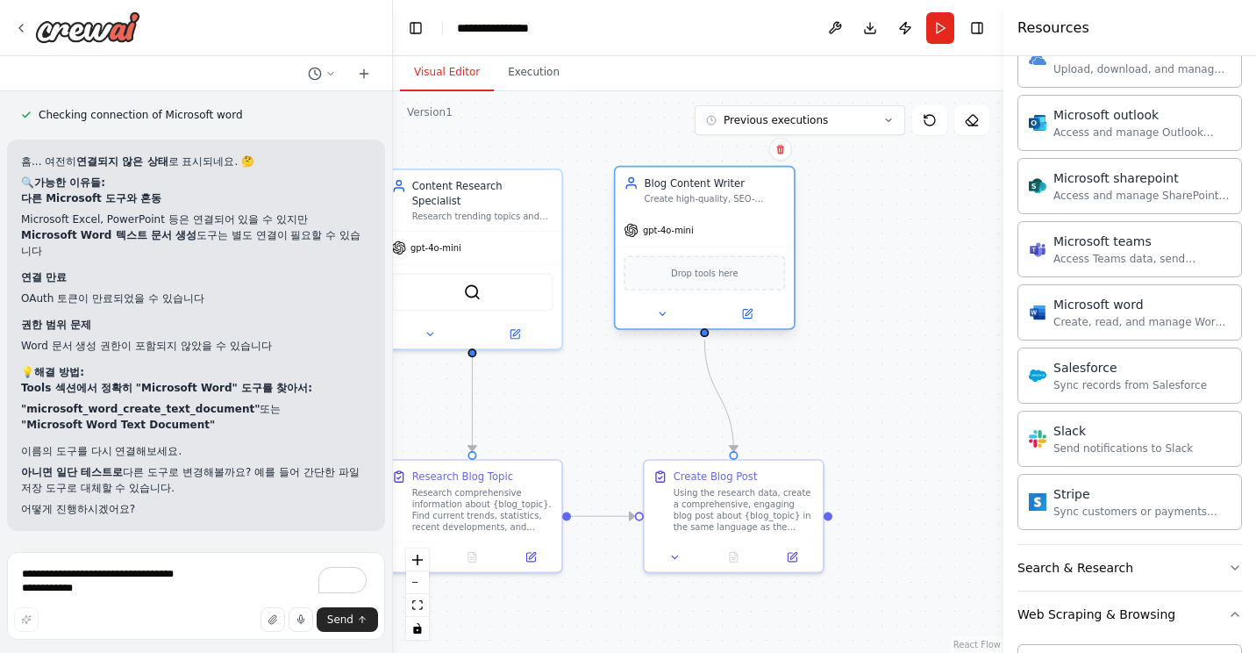
click at [670, 276] on div "Drop tools here" at bounding box center [704, 272] width 161 height 35
click at [749, 274] on div "Drop tools here" at bounding box center [704, 272] width 161 height 35
click at [745, 316] on icon at bounding box center [748, 312] width 7 height 7
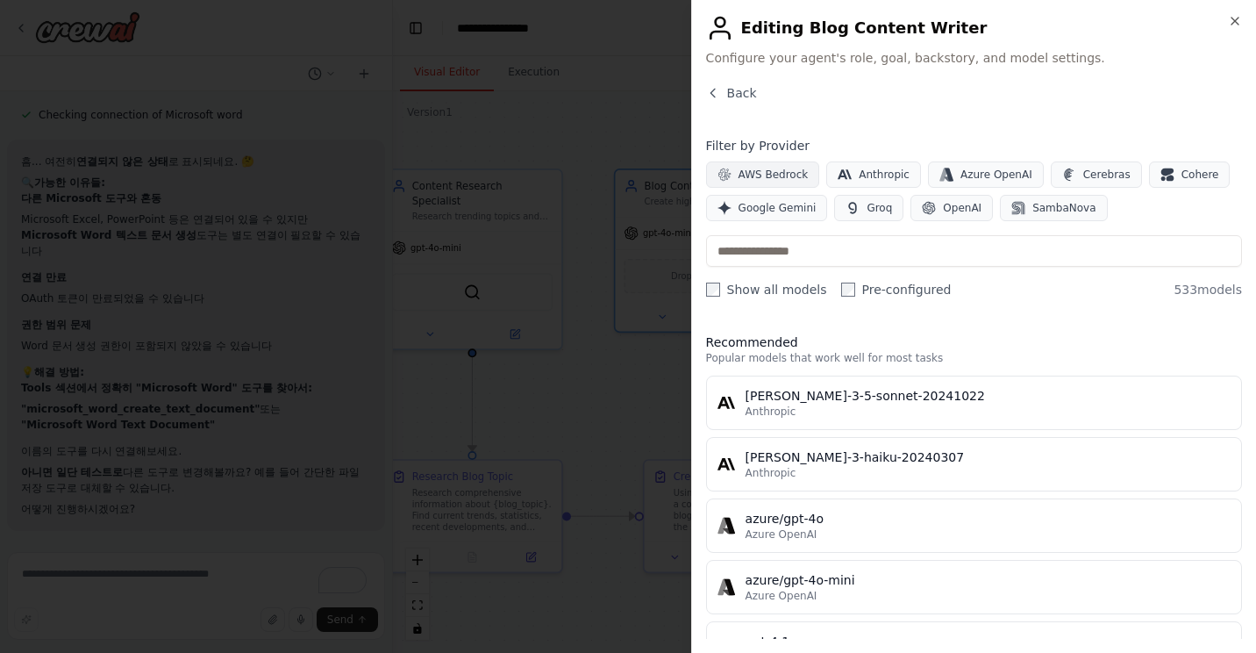
click at [769, 172] on span "AWS Bedrock" at bounding box center [773, 175] width 70 height 14
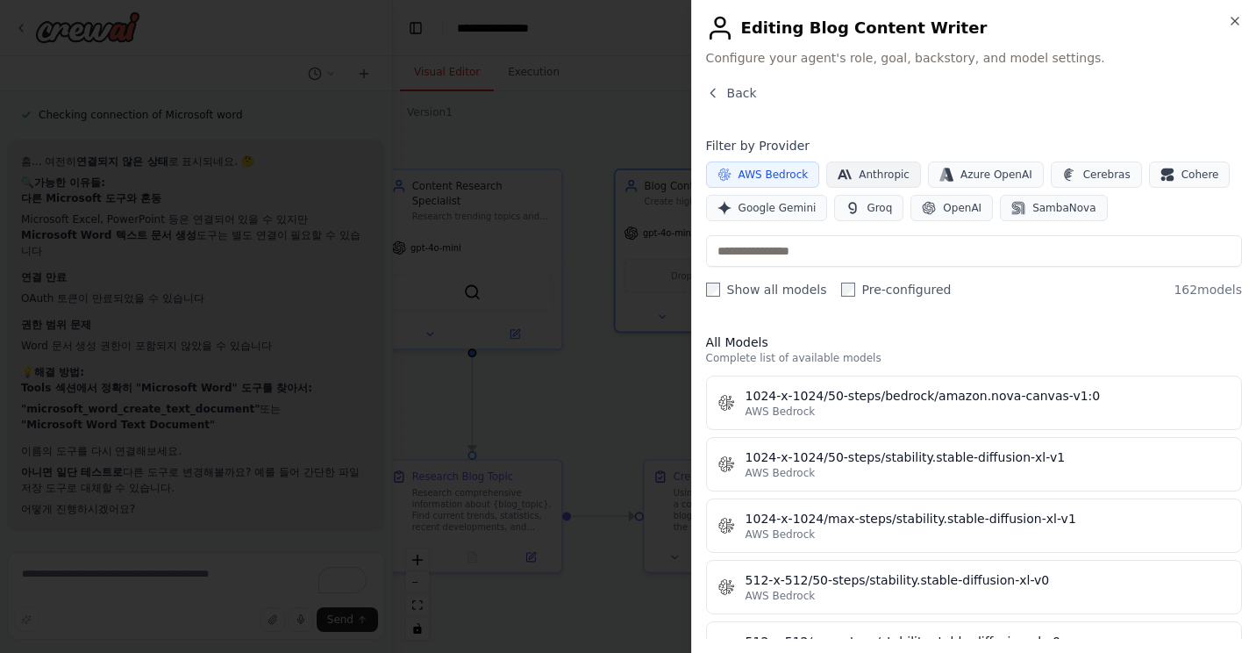
click at [873, 172] on span "Anthropic" at bounding box center [884, 175] width 51 height 14
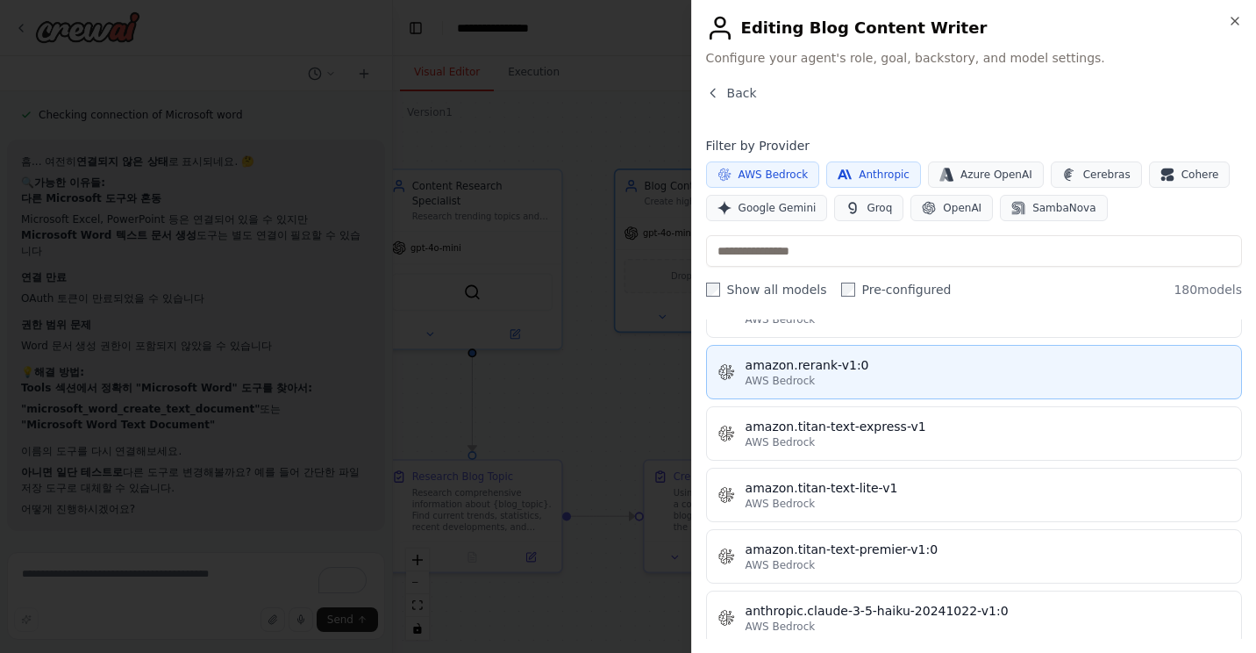
scroll to position [825, 0]
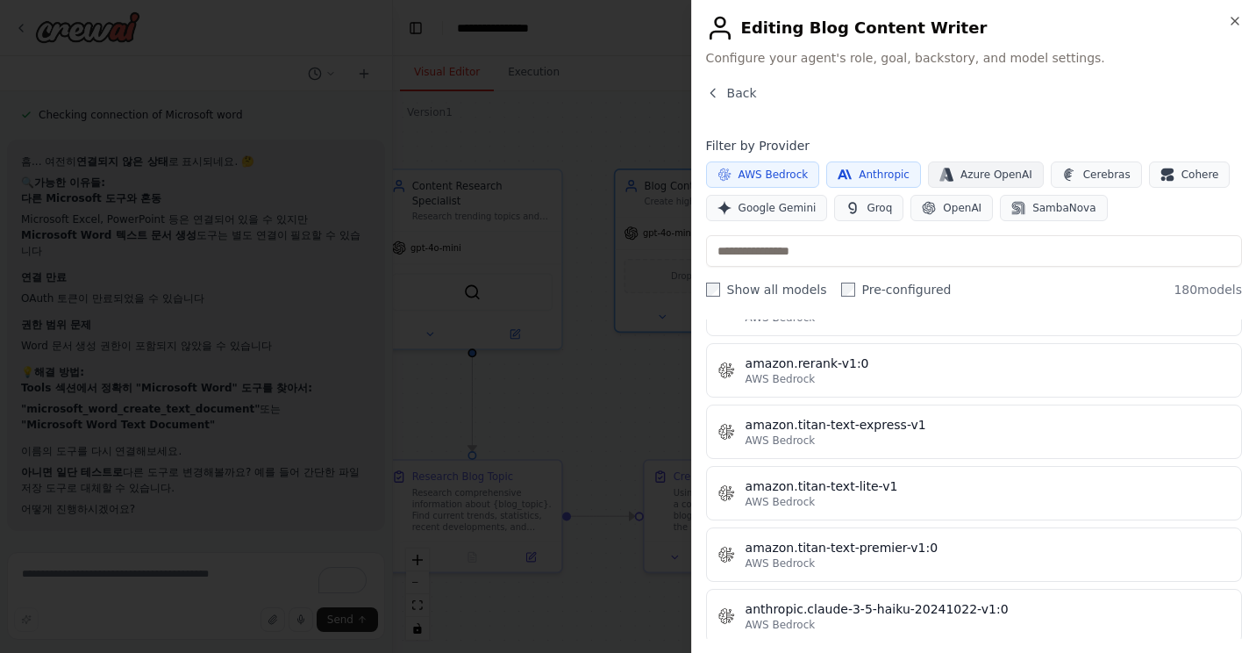
click at [972, 168] on button "Azure OpenAI" at bounding box center [986, 174] width 116 height 26
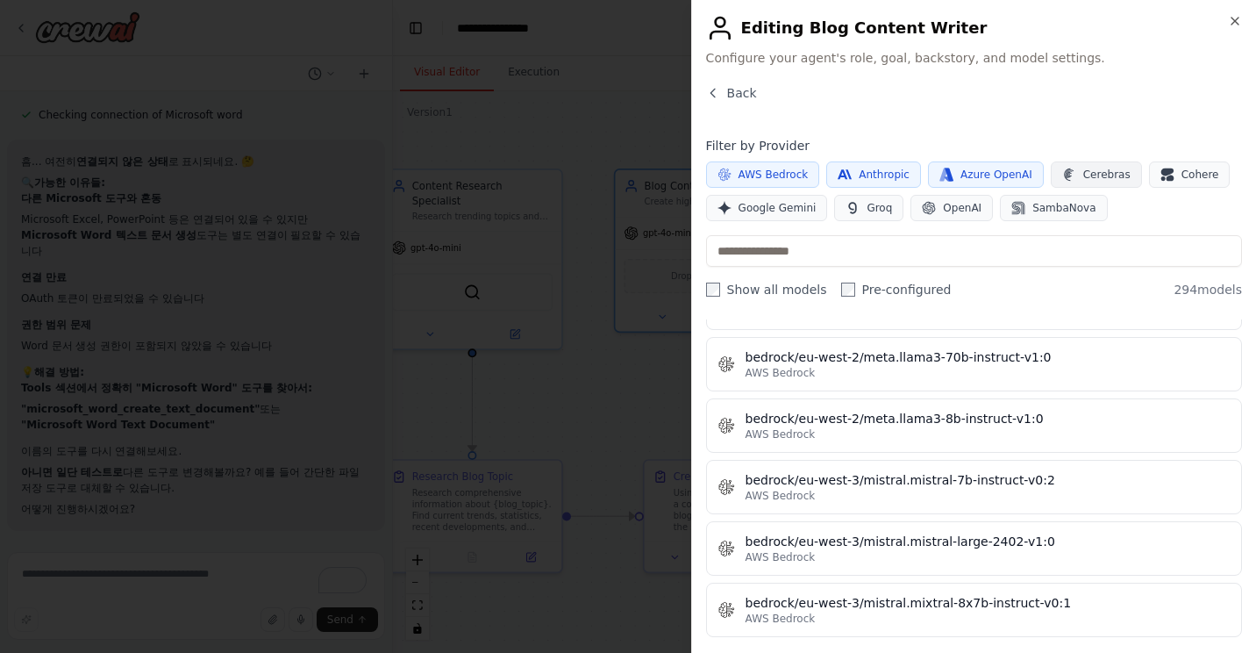
click at [1086, 173] on span "Cerebras" at bounding box center [1106, 175] width 47 height 14
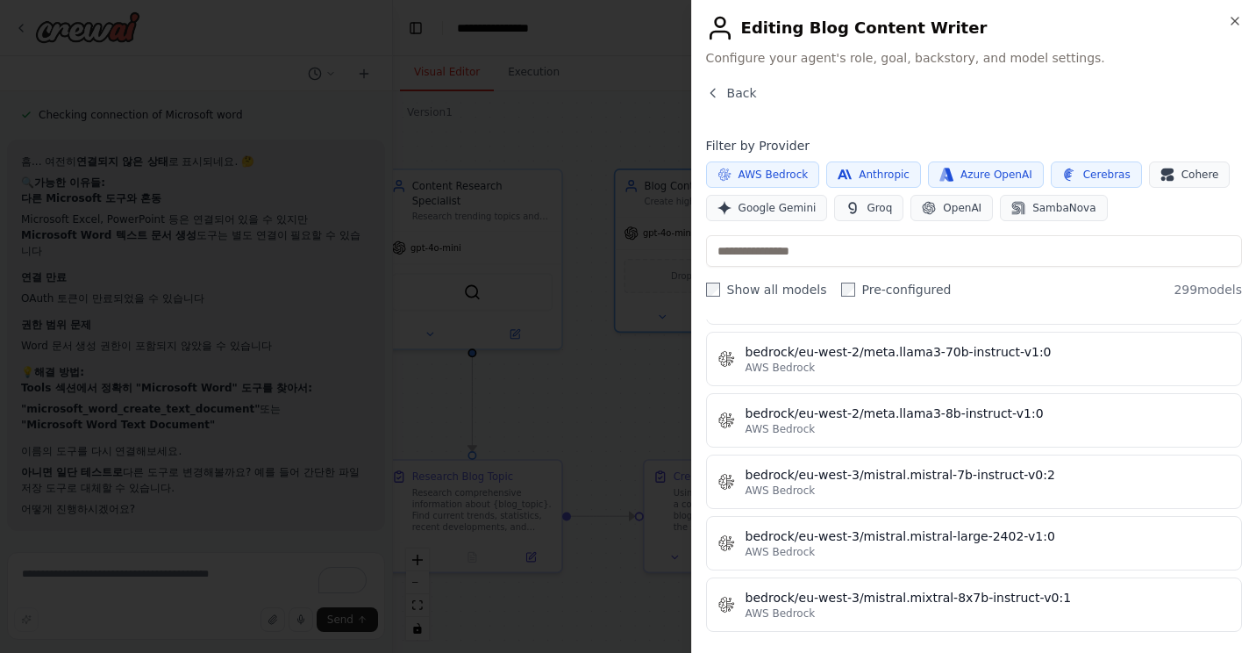
click at [1083, 174] on span "Cerebras" at bounding box center [1106, 175] width 47 height 14
click at [1107, 171] on span "Cerebras" at bounding box center [1106, 175] width 47 height 14
click at [1181, 171] on span "Cohere" at bounding box center [1200, 175] width 38 height 14
click at [742, 201] on span "Google Gemini" at bounding box center [777, 208] width 78 height 14
click at [857, 203] on button "Groq" at bounding box center [868, 208] width 69 height 26
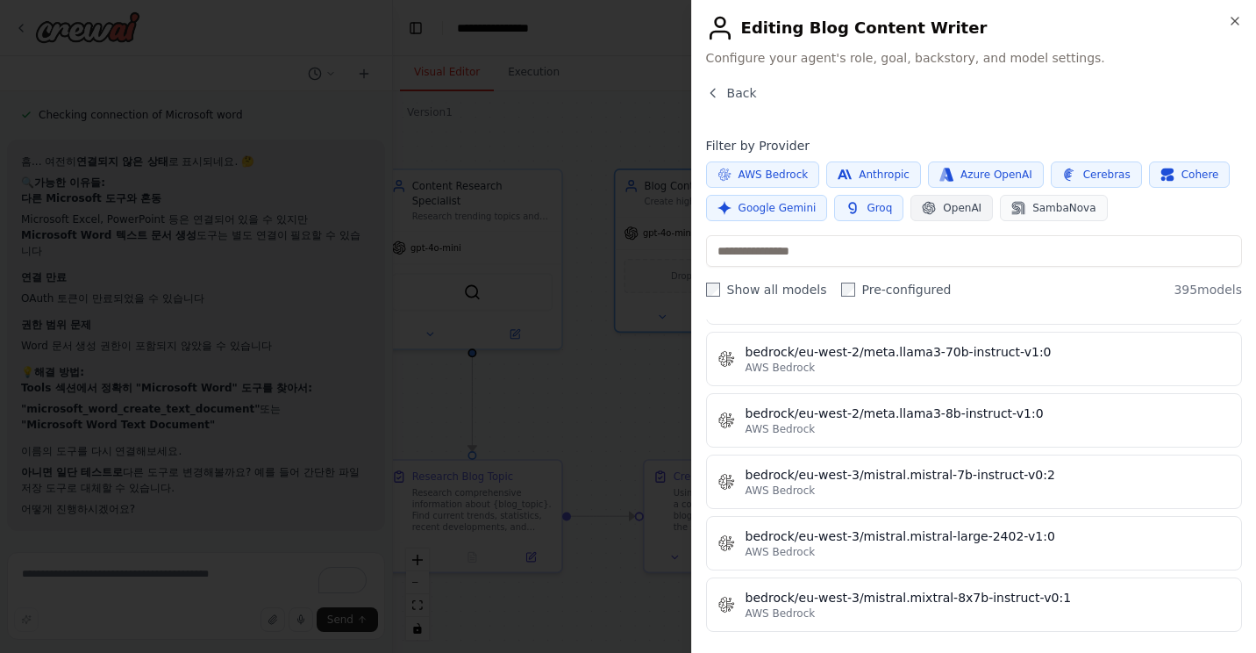
click at [953, 203] on span "OpenAI" at bounding box center [962, 208] width 39 height 14
click at [1051, 208] on span "SambaNova" at bounding box center [1063, 208] width 63 height 14
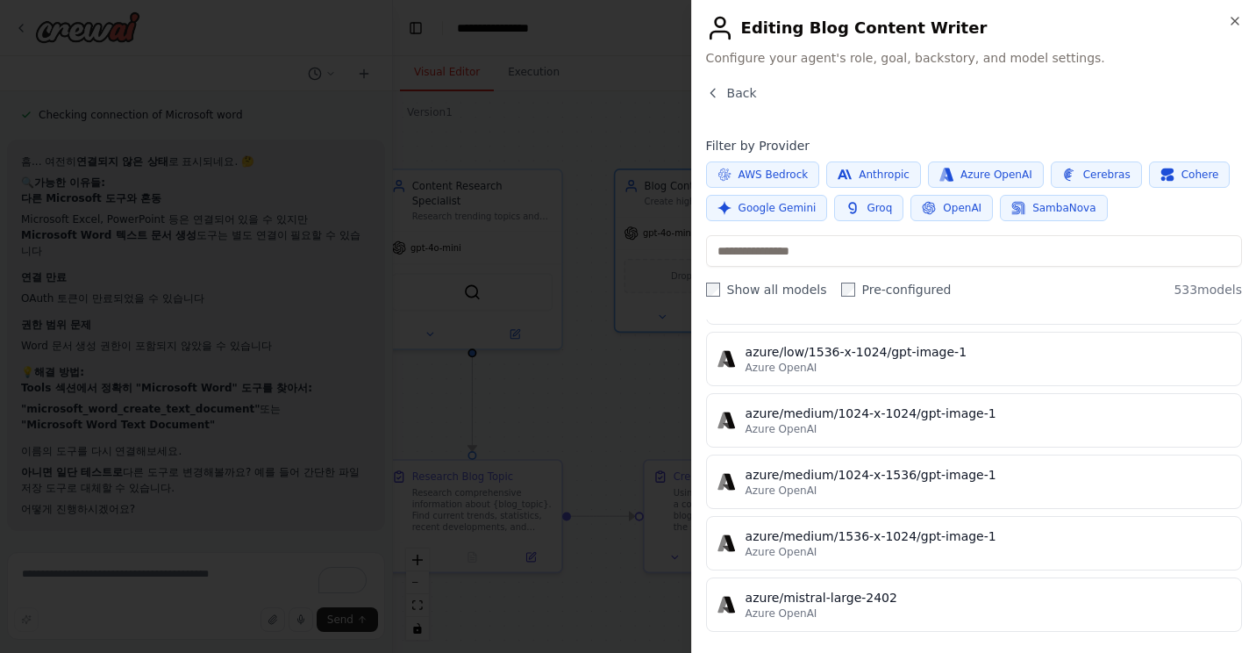
scroll to position [15939, 0]
click at [716, 89] on icon "button" at bounding box center [713, 93] width 14 height 14
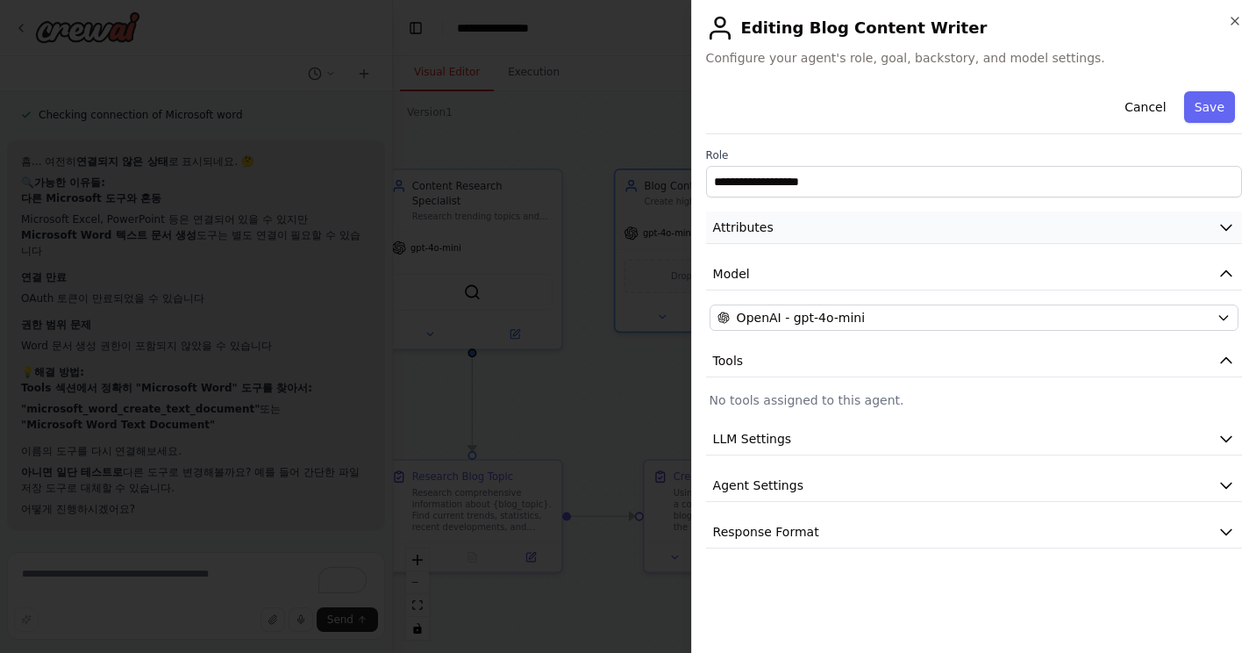
click at [1224, 223] on icon "button" at bounding box center [1226, 227] width 18 height 18
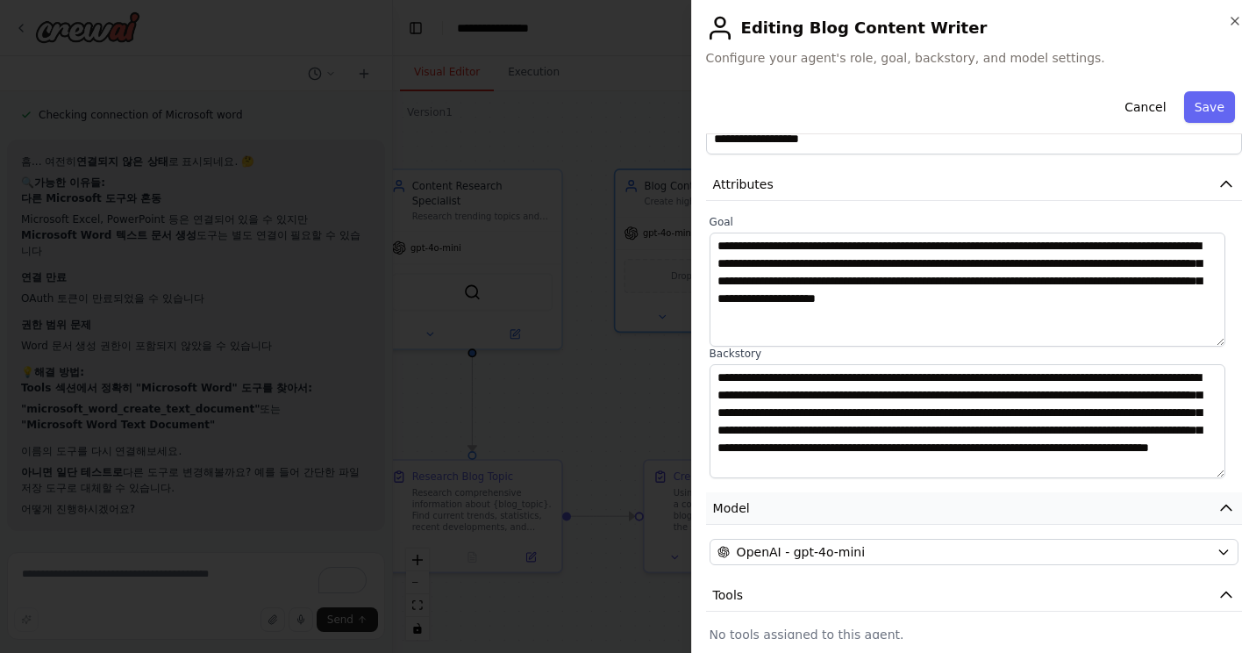
scroll to position [201, 0]
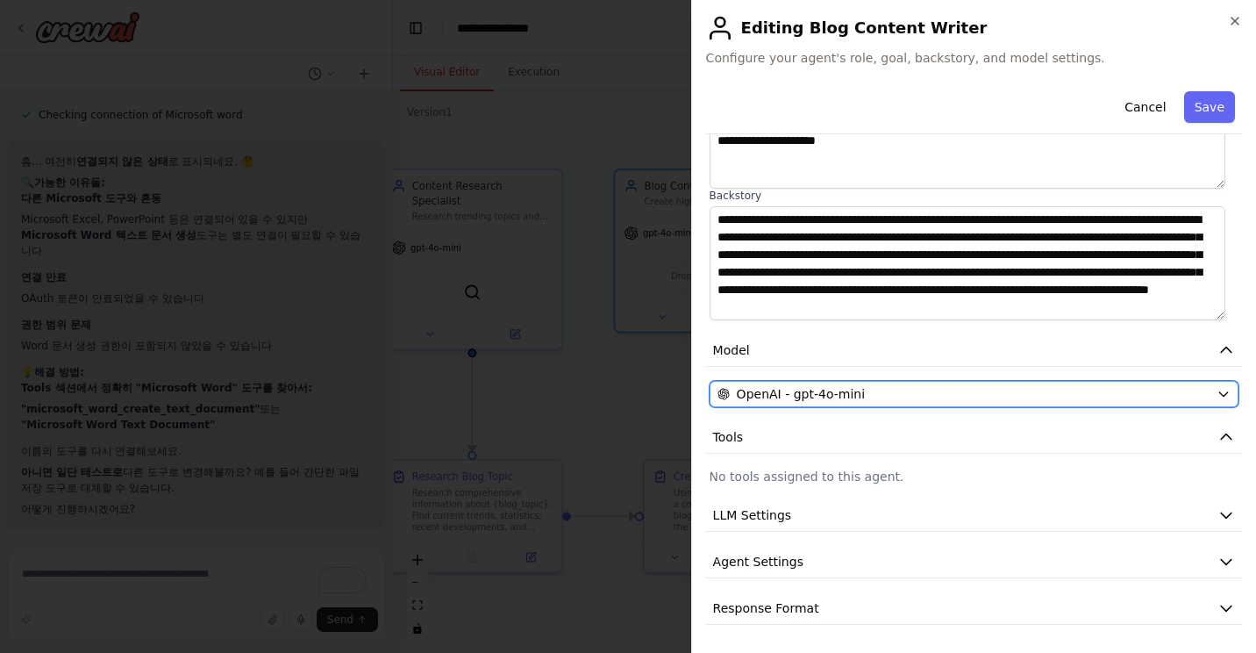
click at [1216, 389] on icon "button" at bounding box center [1223, 394] width 14 height 14
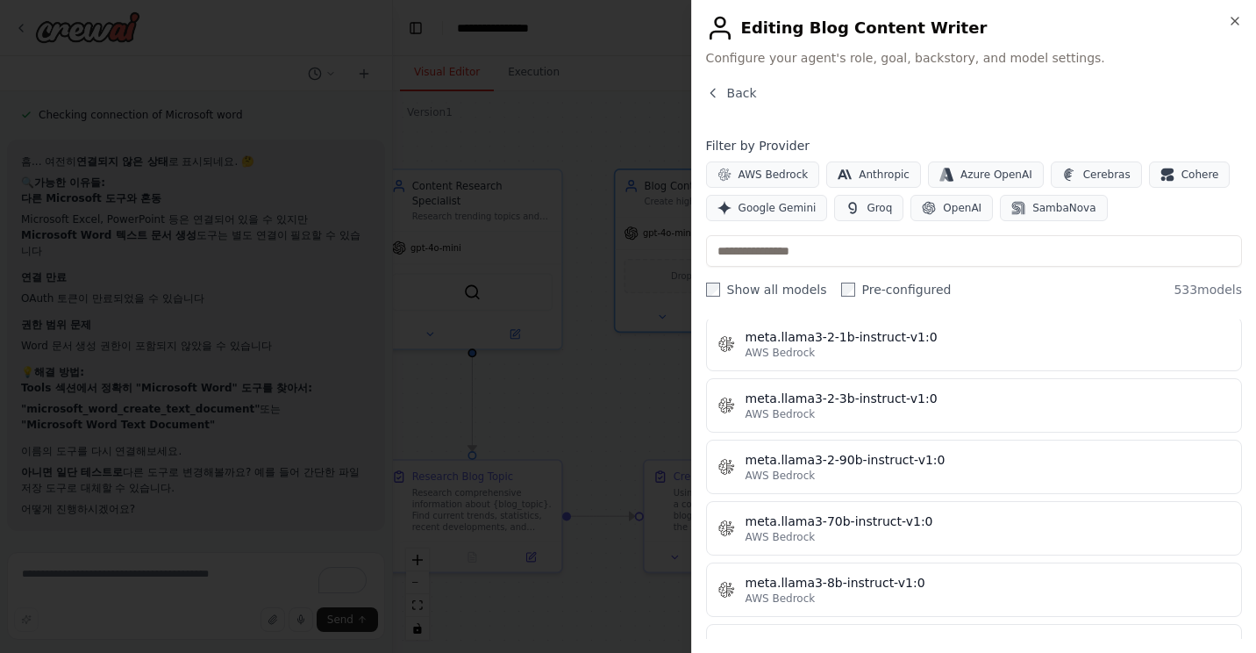
scroll to position [8592, 0]
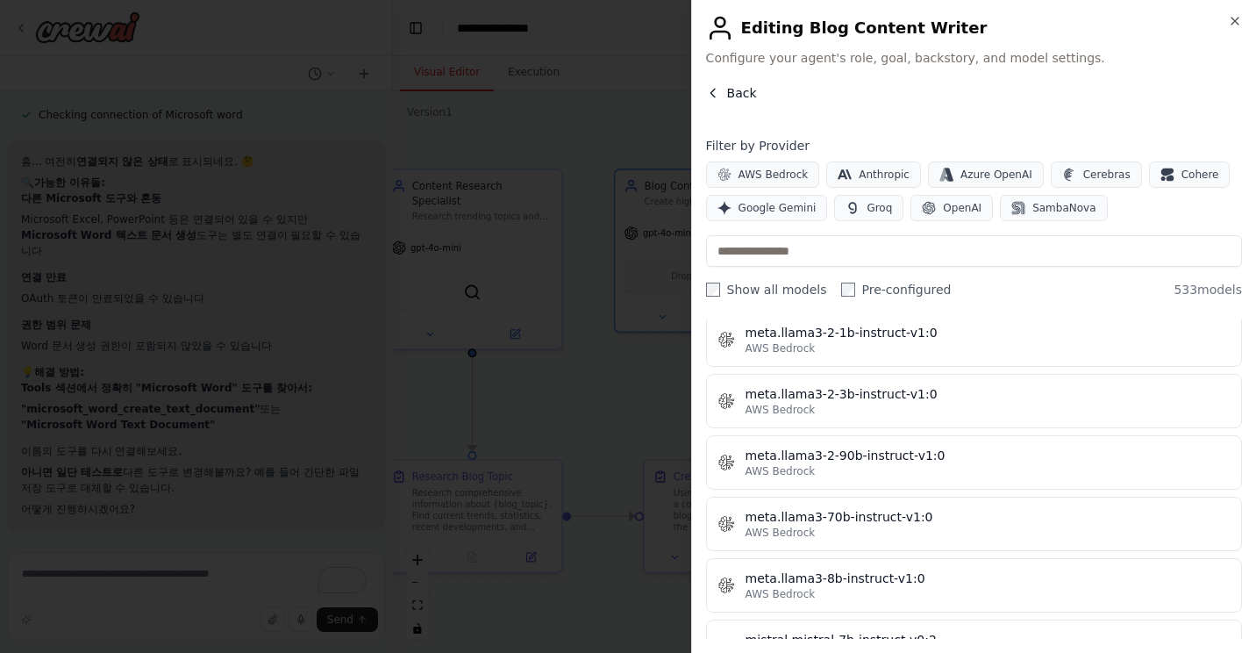
click at [710, 89] on icon "button" at bounding box center [713, 93] width 14 height 14
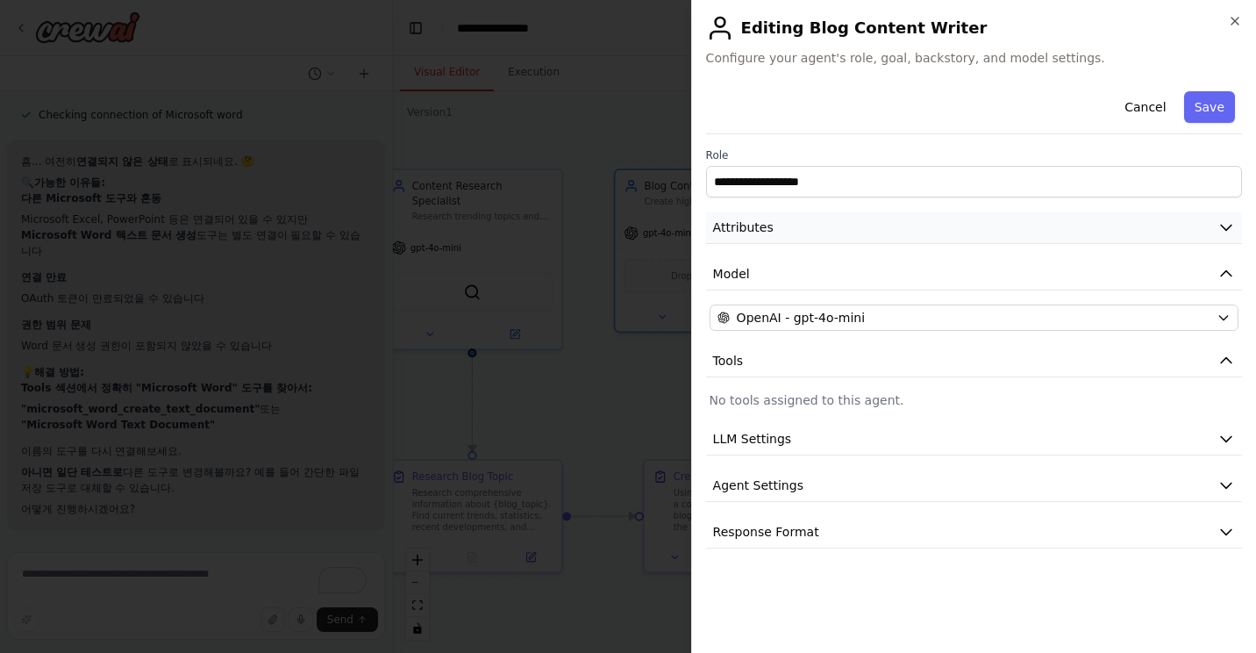
click at [1227, 223] on icon "button" at bounding box center [1226, 227] width 18 height 18
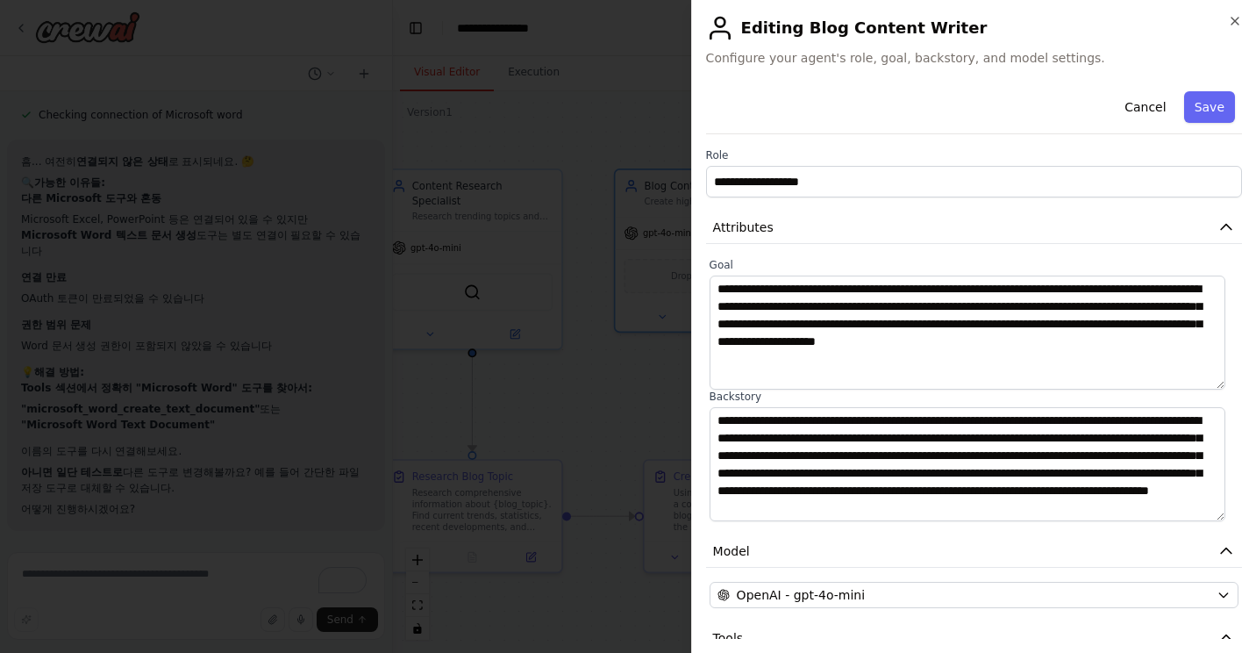
scroll to position [201, 0]
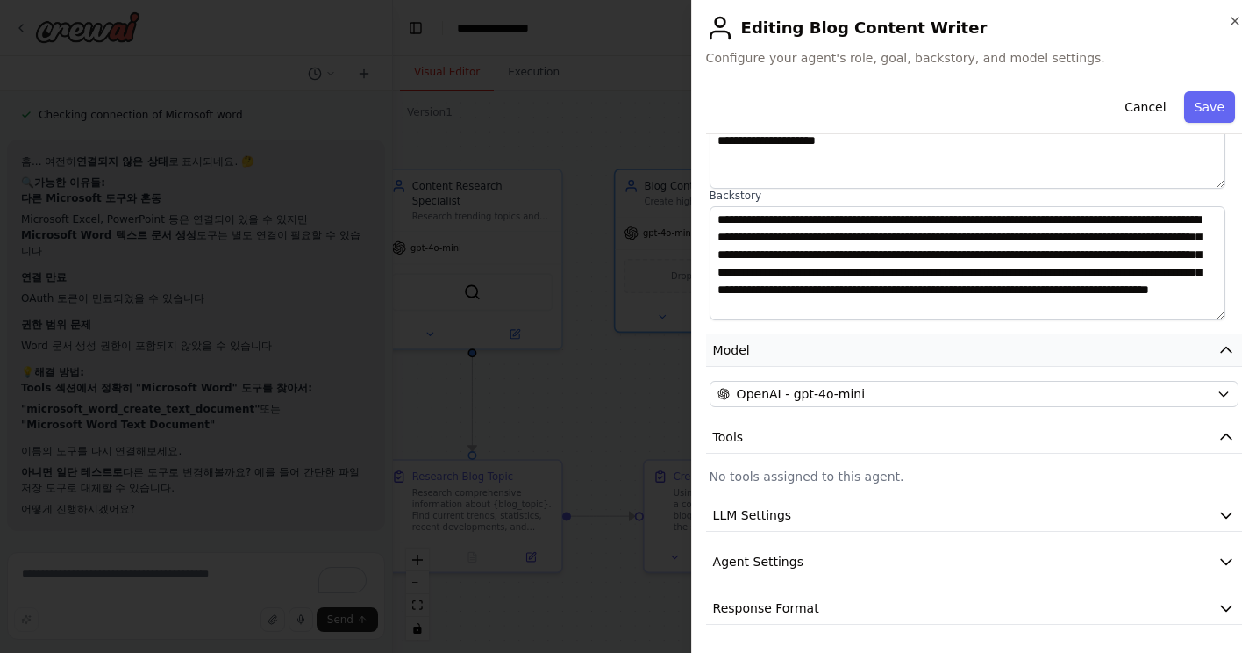
click at [1217, 348] on icon "button" at bounding box center [1226, 350] width 18 height 18
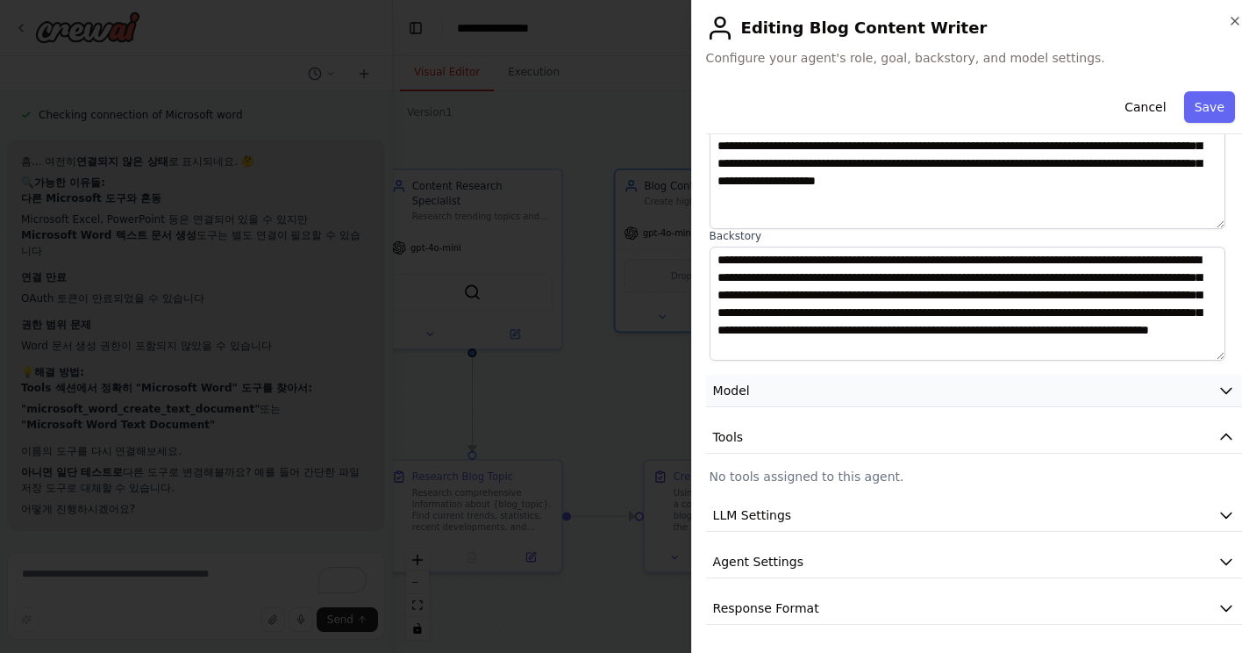
scroll to position [160, 0]
click at [1217, 382] on icon "button" at bounding box center [1226, 391] width 18 height 18
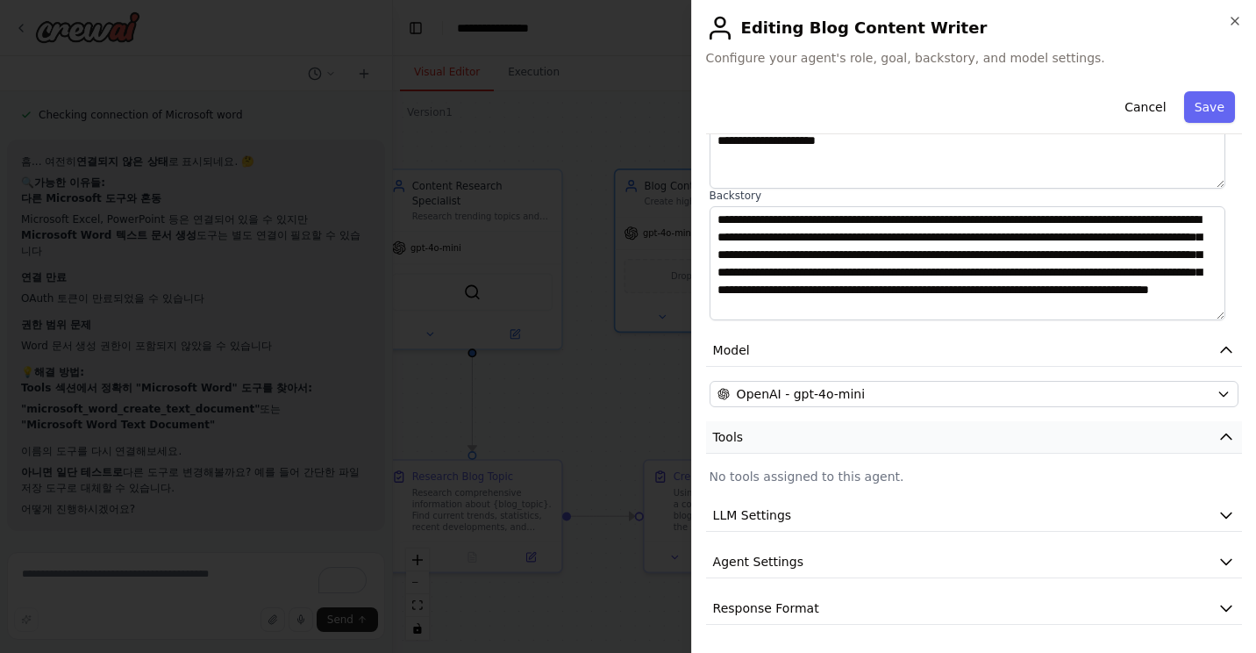
click at [1217, 430] on icon "button" at bounding box center [1226, 437] width 18 height 18
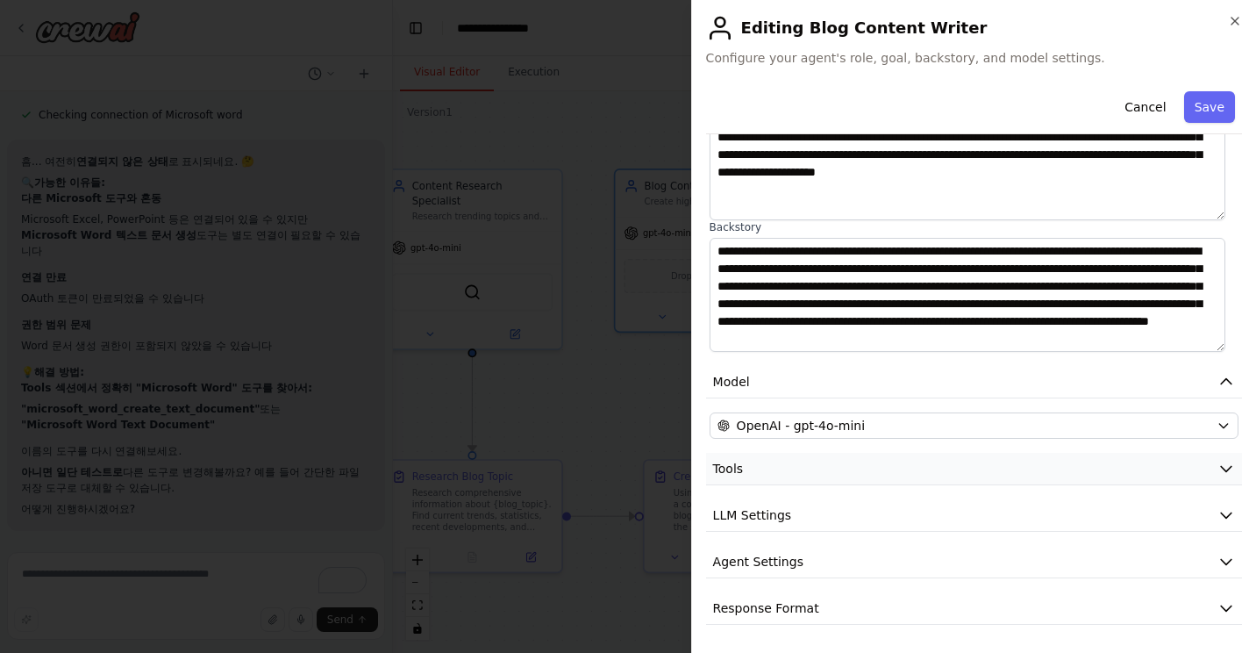
click at [1217, 463] on icon "button" at bounding box center [1226, 469] width 18 height 18
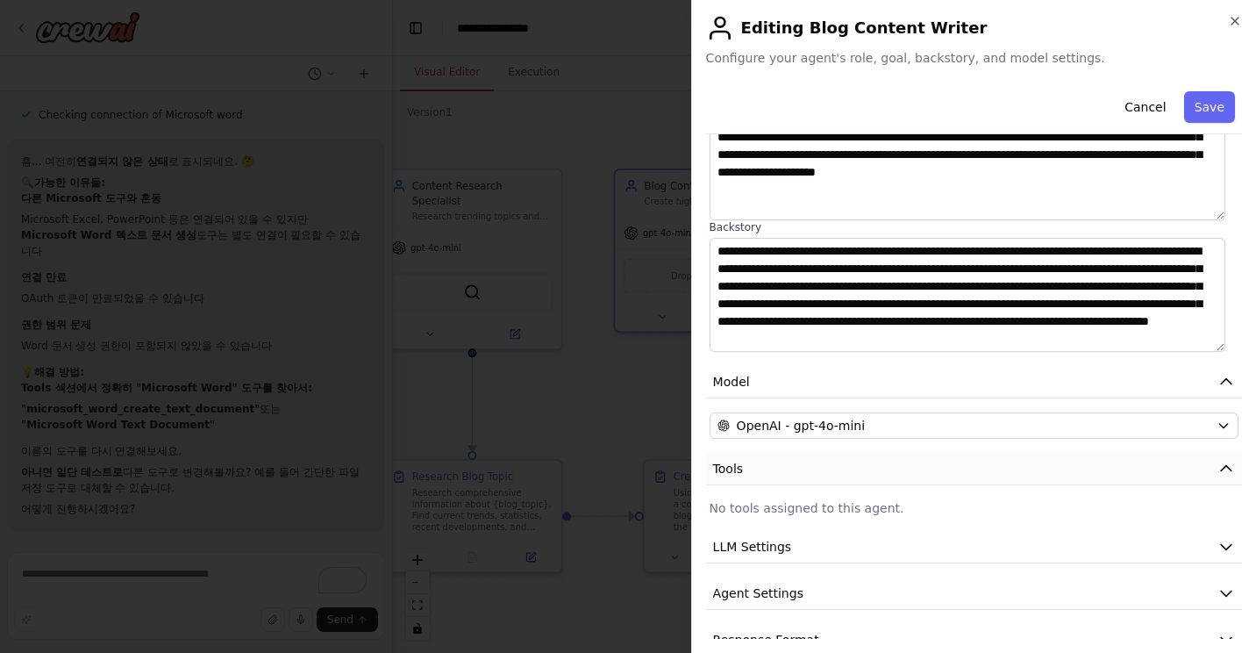
scroll to position [201, 0]
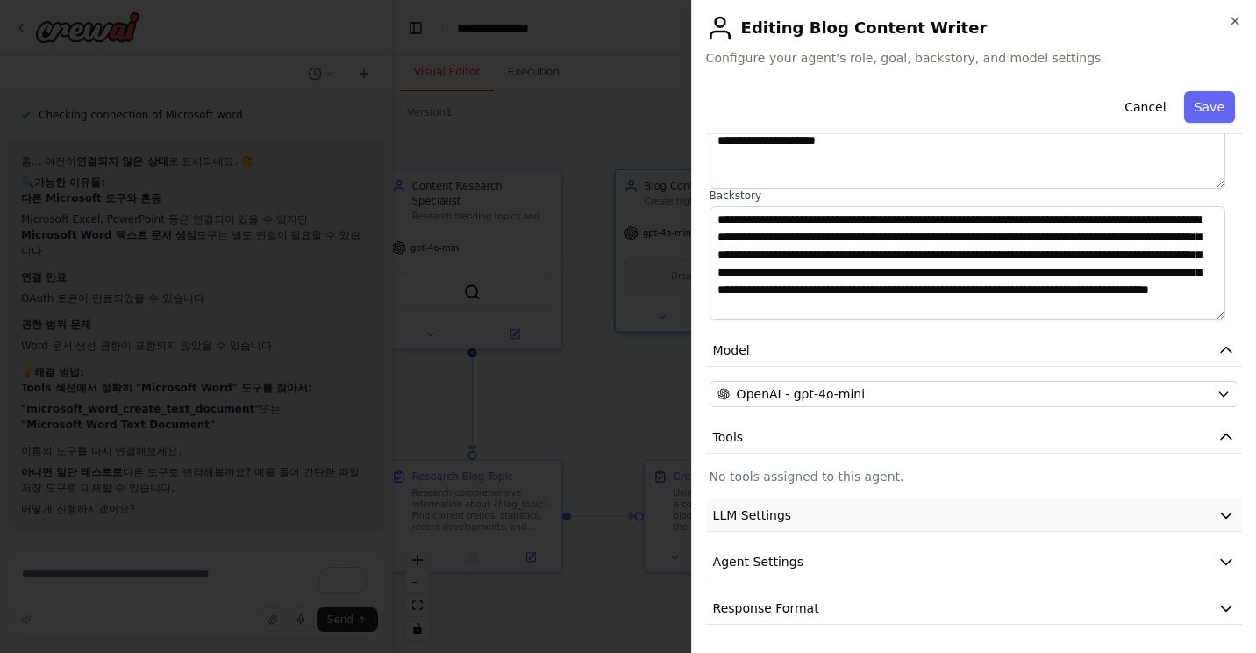
click at [1217, 510] on icon "button" at bounding box center [1226, 515] width 18 height 18
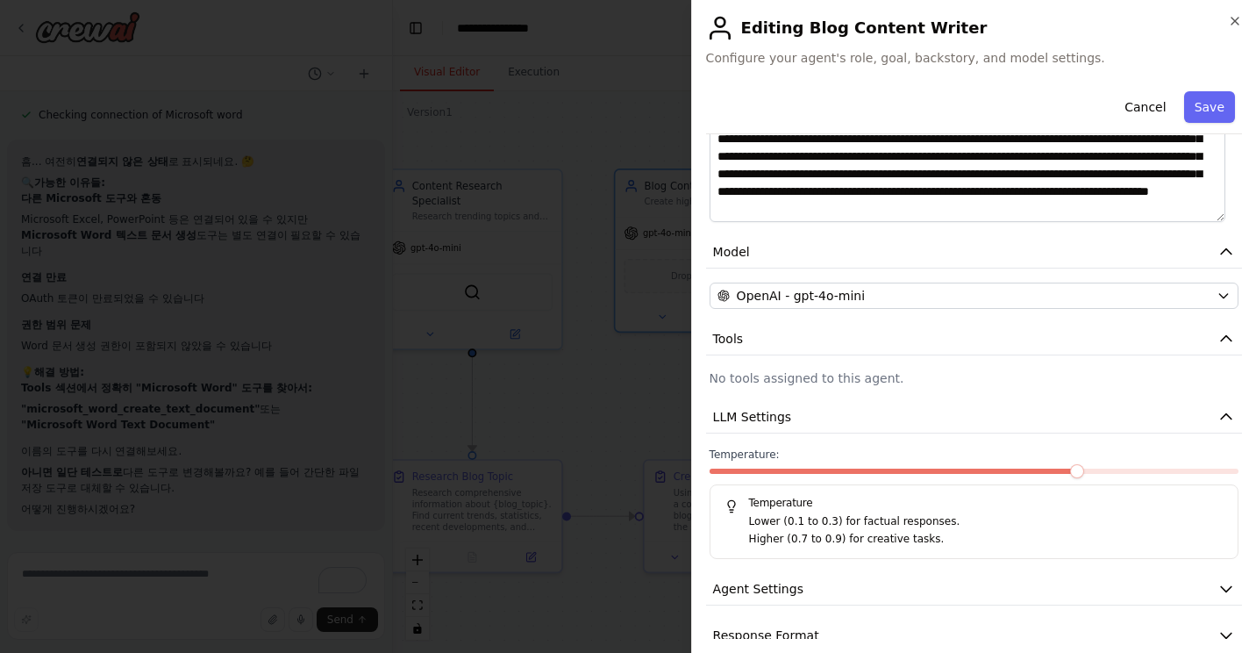
scroll to position [326, 0]
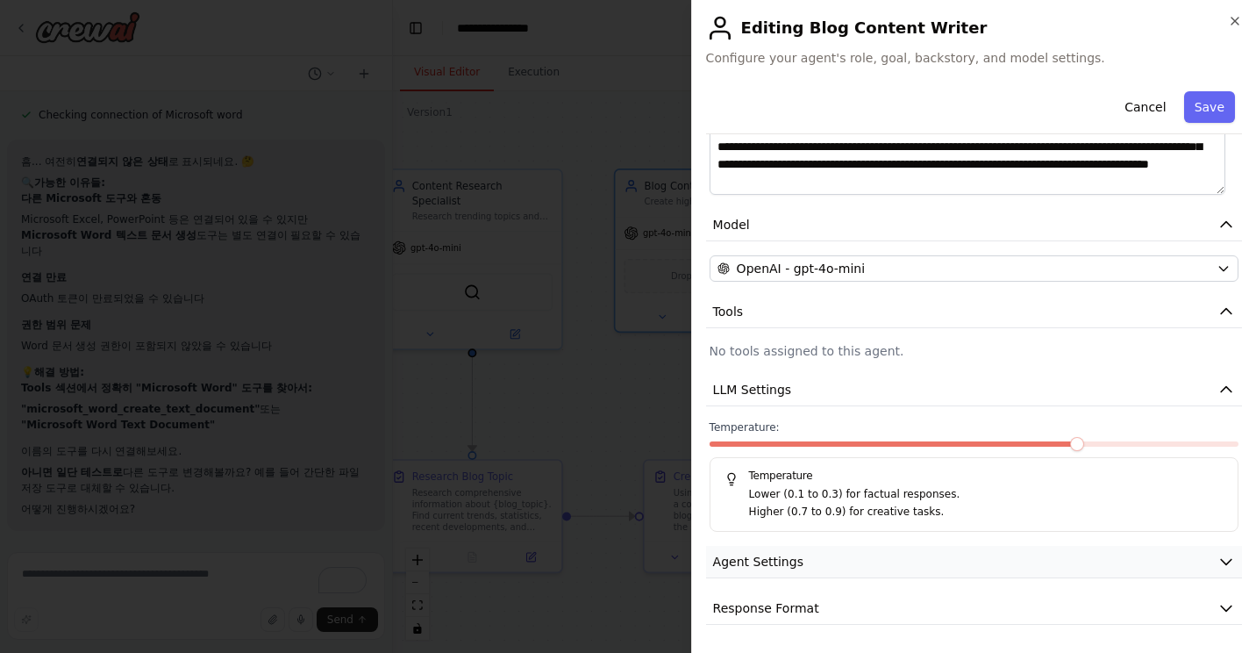
click at [1217, 554] on icon "button" at bounding box center [1226, 562] width 18 height 18
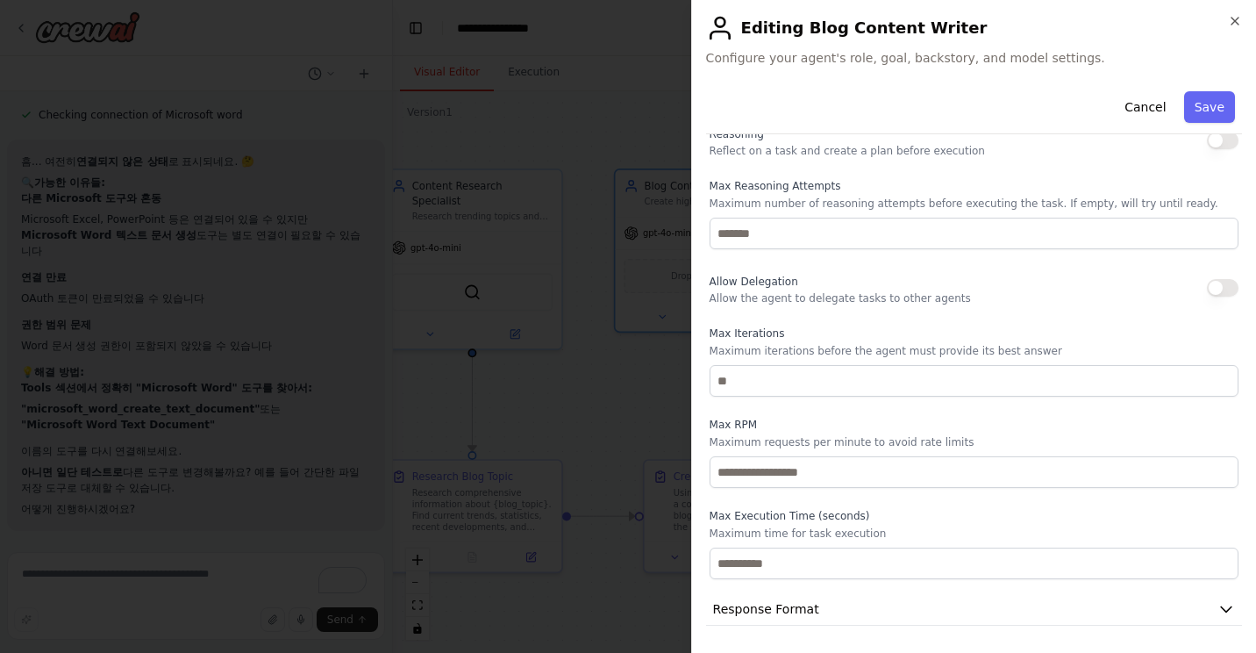
scroll to position [796, 0]
click at [1207, 282] on button "button" at bounding box center [1223, 287] width 32 height 18
click at [1217, 612] on icon "button" at bounding box center [1226, 608] width 18 height 18
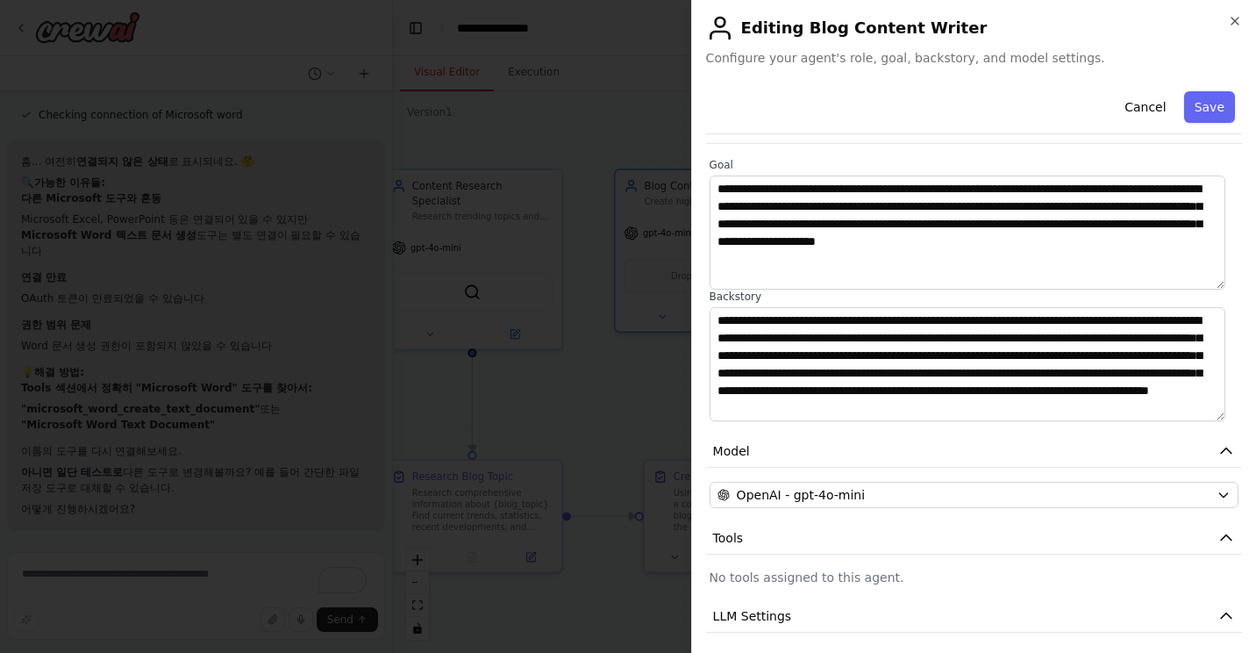
scroll to position [0, 0]
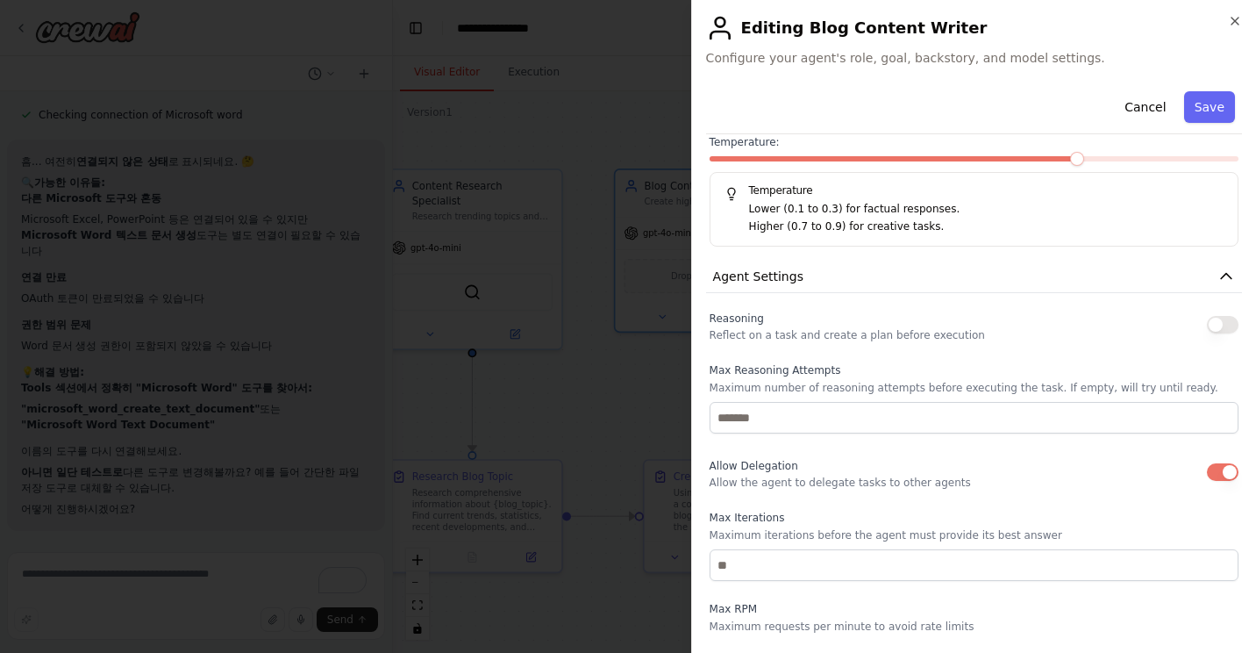
click at [1202, 459] on div "Allow Delegation Allow the agent to delegate tasks to other agents" at bounding box center [974, 471] width 529 height 35
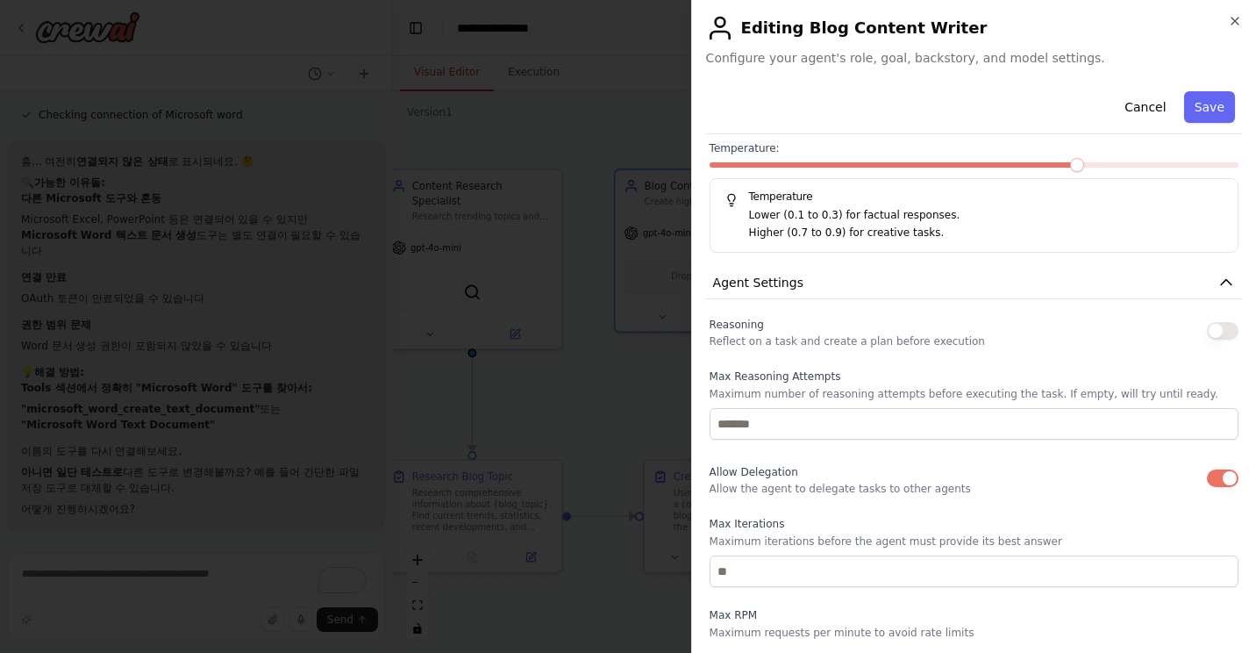
scroll to position [603, 0]
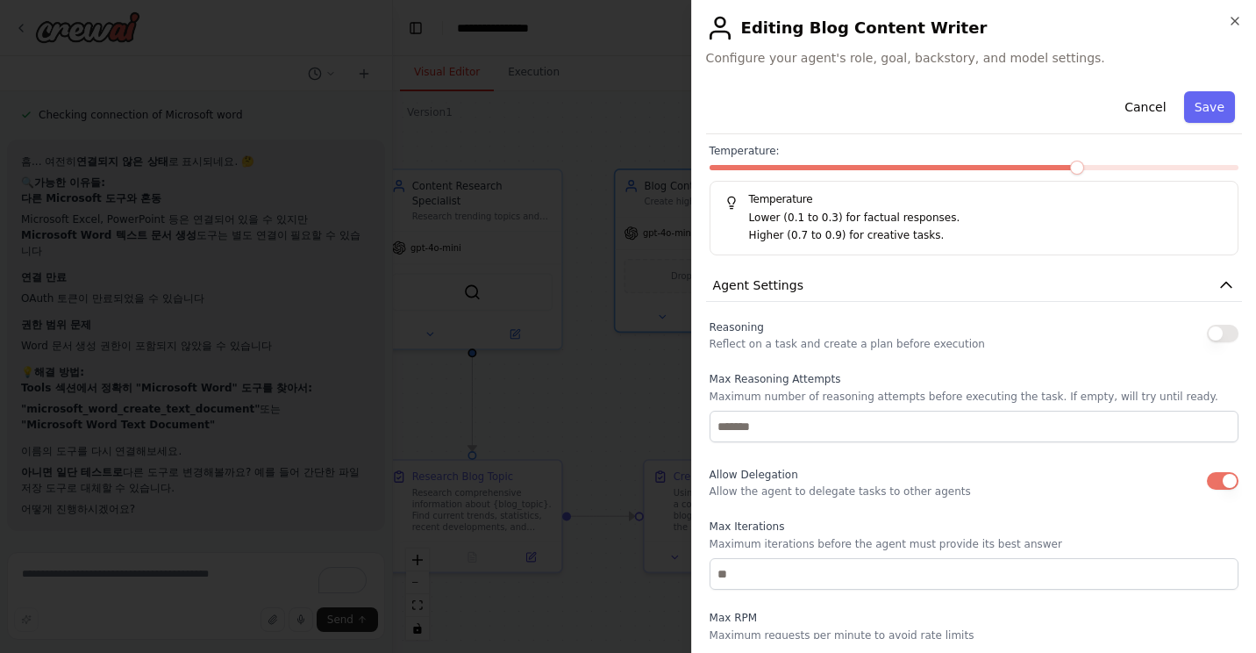
click at [1207, 481] on button "button" at bounding box center [1223, 481] width 32 height 18
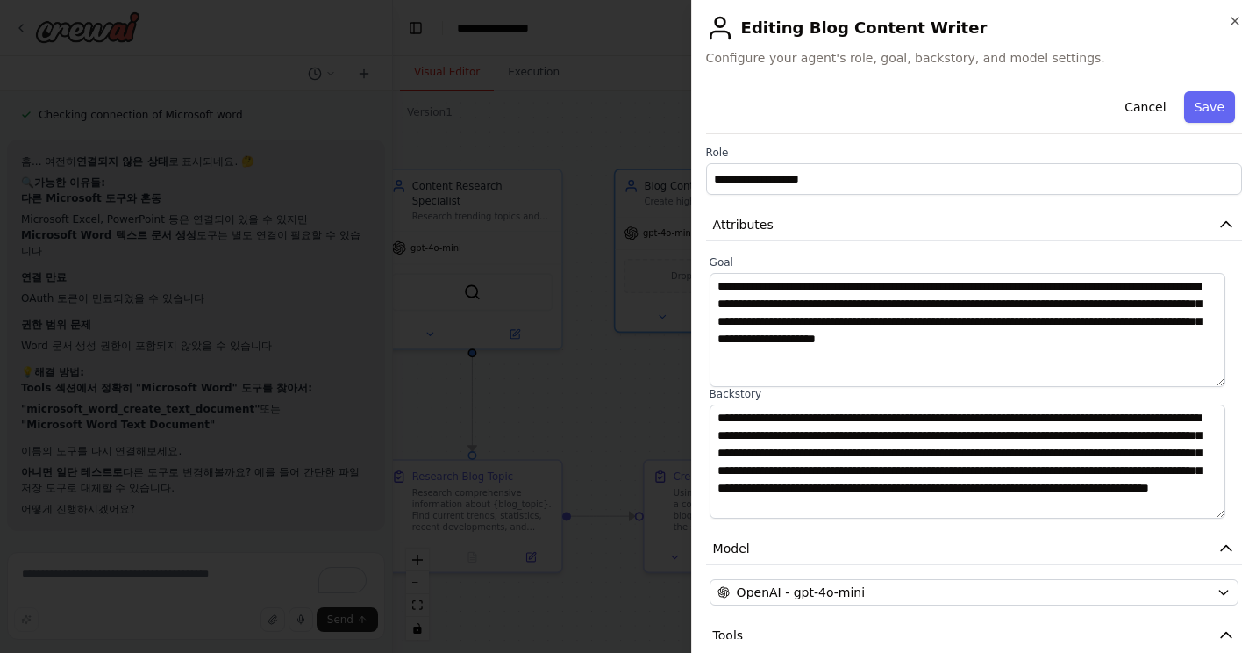
scroll to position [0, 0]
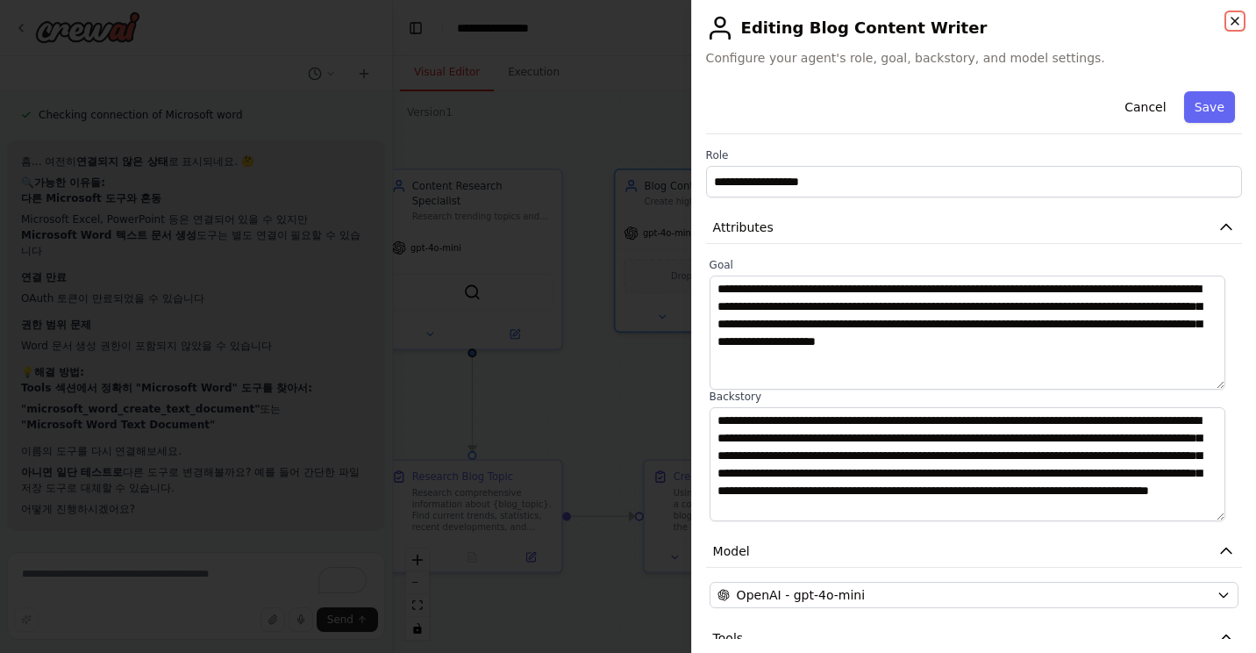
click at [1230, 18] on icon "button" at bounding box center [1235, 21] width 14 height 14
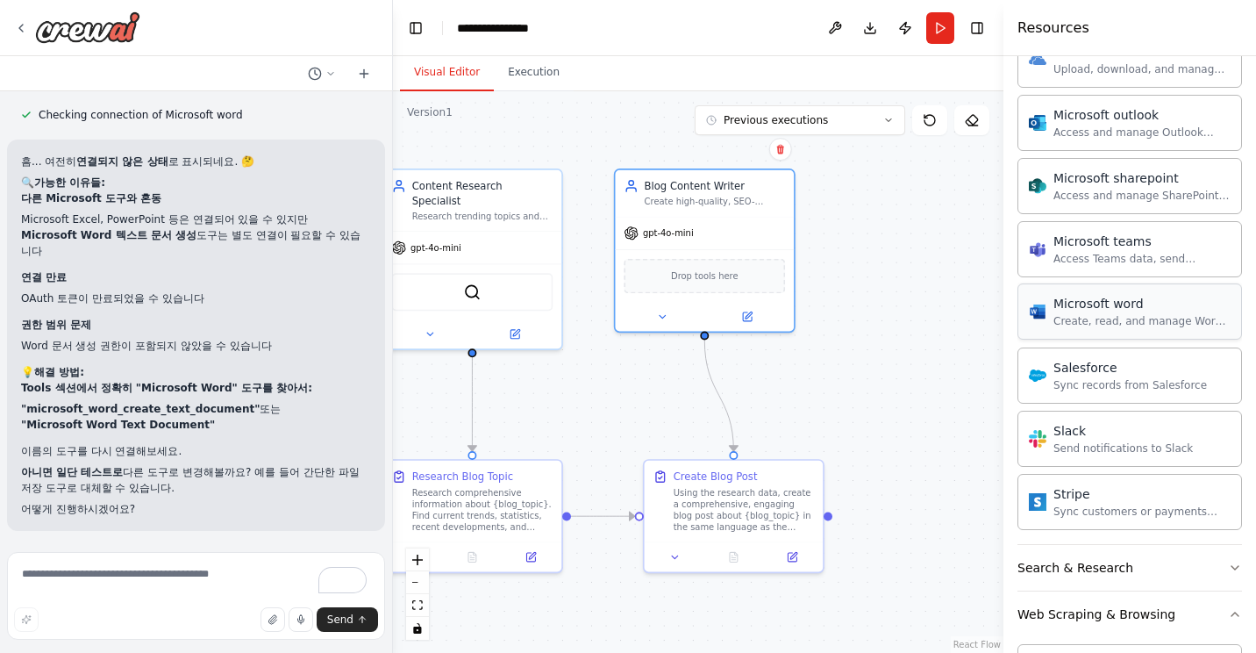
click at [1095, 319] on div "Create, read, and manage Word documents and text files in OneDrive or SharePoin…" at bounding box center [1141, 321] width 177 height 14
drag, startPoint x: 1097, startPoint y: 311, endPoint x: 1149, endPoint y: 307, distance: 51.9
click at [1149, 307] on div "Microsoft word" at bounding box center [1141, 304] width 177 height 18
drag, startPoint x: 1082, startPoint y: 314, endPoint x: 1123, endPoint y: 307, distance: 41.8
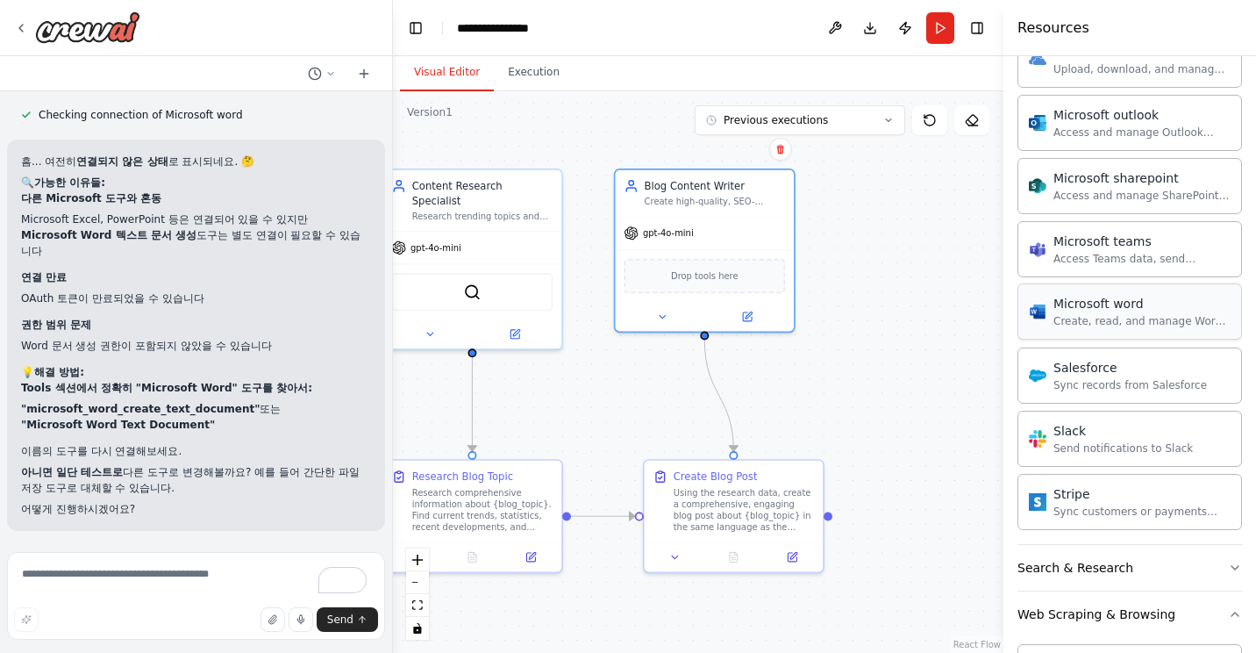
drag, startPoint x: 1123, startPoint y: 307, endPoint x: 1195, endPoint y: 312, distance: 71.2
drag, startPoint x: 1195, startPoint y: 312, endPoint x: 776, endPoint y: 368, distance: 422.1
click at [776, 368] on div ".deletable-edge-delete-btn { width: 20px; height: 20px; border: 0px solid #ffff…" at bounding box center [698, 371] width 610 height 561
click at [742, 282] on div "Drop tools here" at bounding box center [704, 272] width 161 height 35
click at [748, 310] on icon at bounding box center [746, 313] width 11 height 11
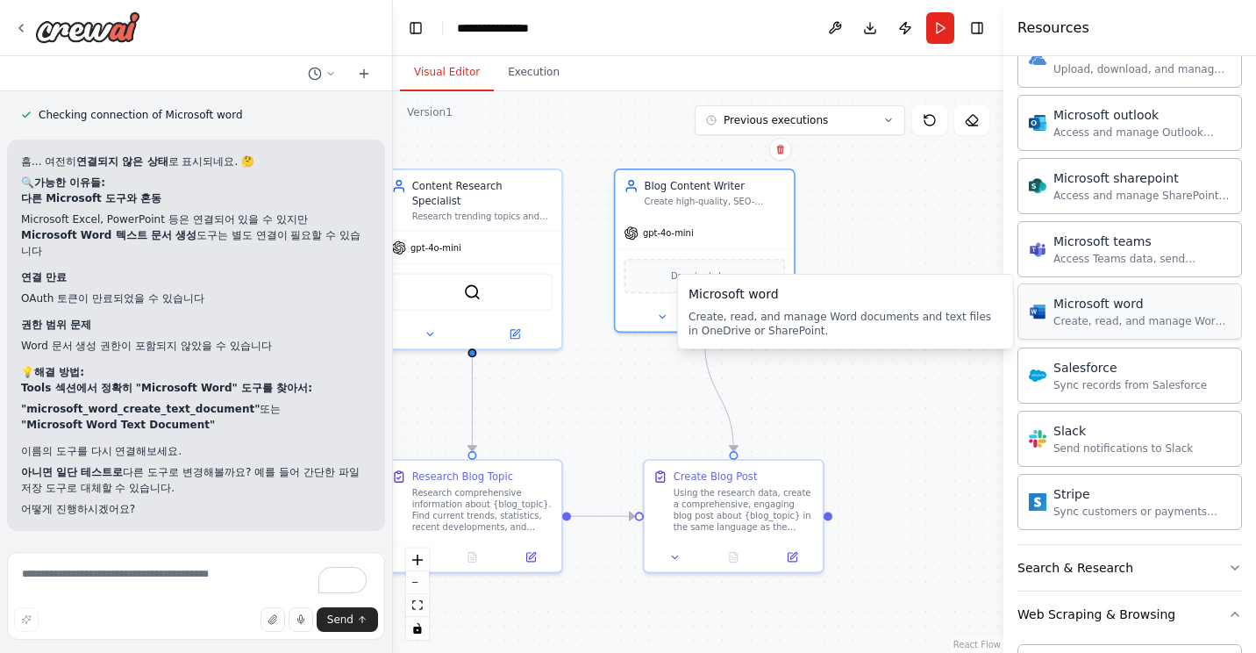
click at [1173, 319] on div "Create, read, and manage Word documents and text files in OneDrive or SharePoin…" at bounding box center [1141, 321] width 177 height 14
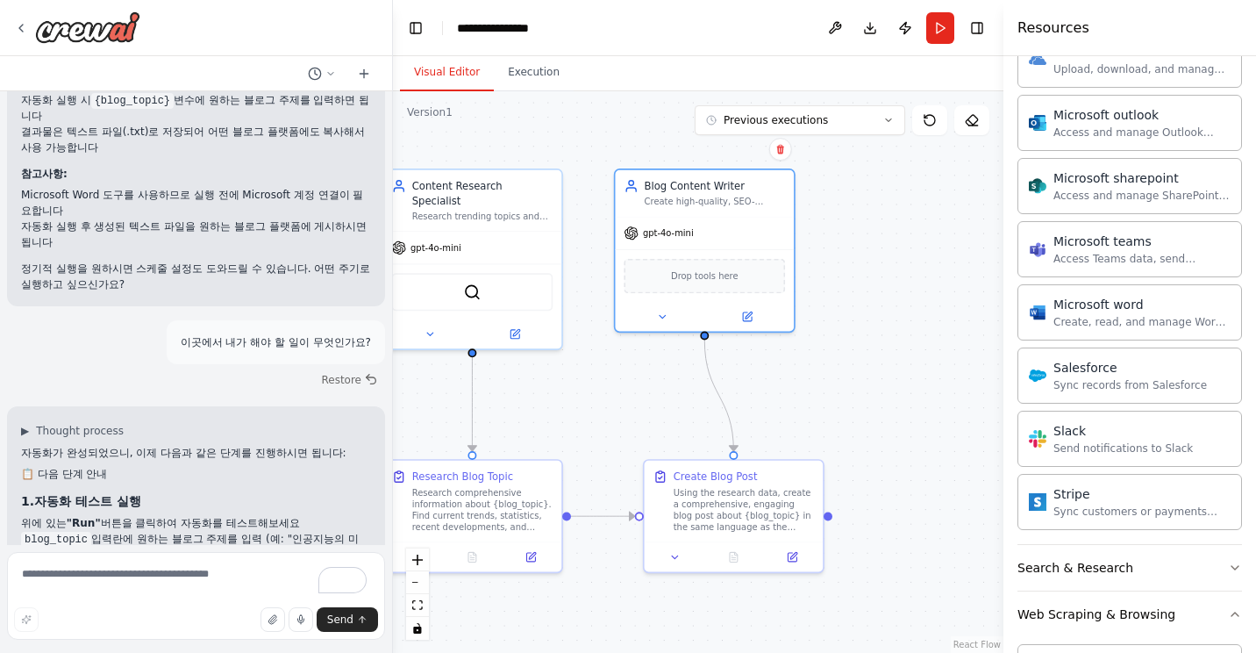
scroll to position [1924, 0]
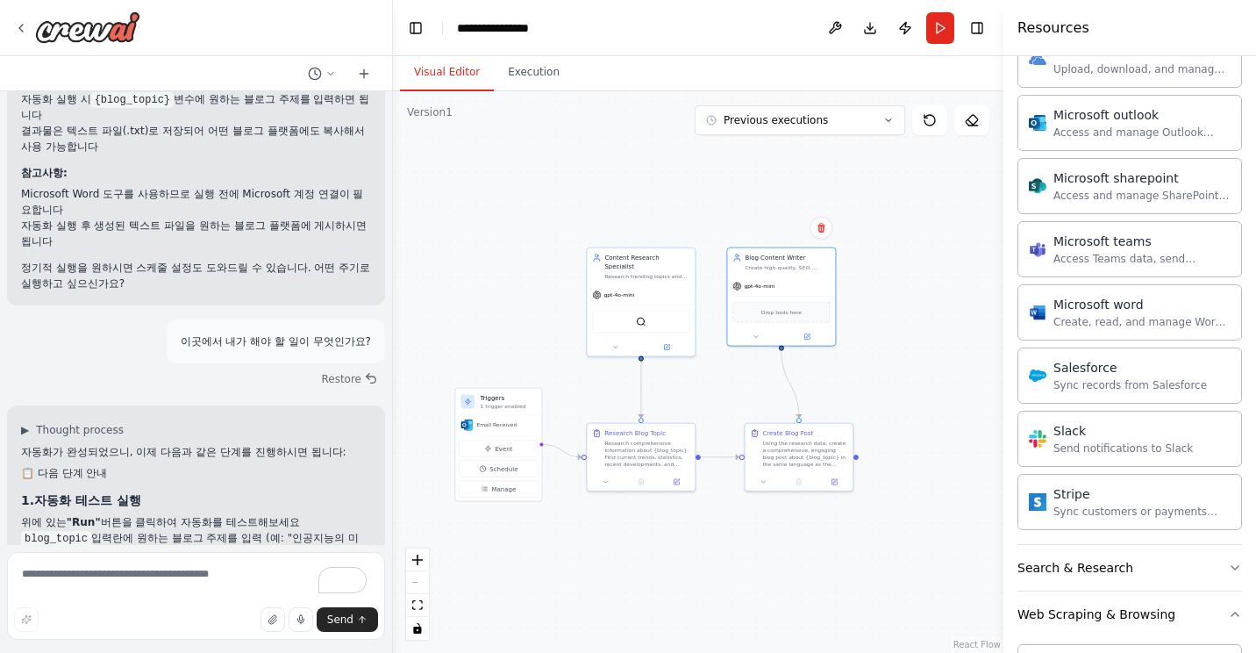
drag, startPoint x: 756, startPoint y: 369, endPoint x: 914, endPoint y: 364, distance: 158.0
click at [914, 364] on div ".deletable-edge-delete-btn { width: 20px; height: 20px; border: 0px solid #ffff…" at bounding box center [698, 371] width 610 height 561
click at [889, 122] on icon at bounding box center [888, 120] width 11 height 11
click at [950, 261] on div ".deletable-edge-delete-btn { width: 20px; height: 20px; border: 0px solid #ffff…" at bounding box center [698, 371] width 610 height 561
click at [930, 118] on icon at bounding box center [930, 120] width 14 height 14
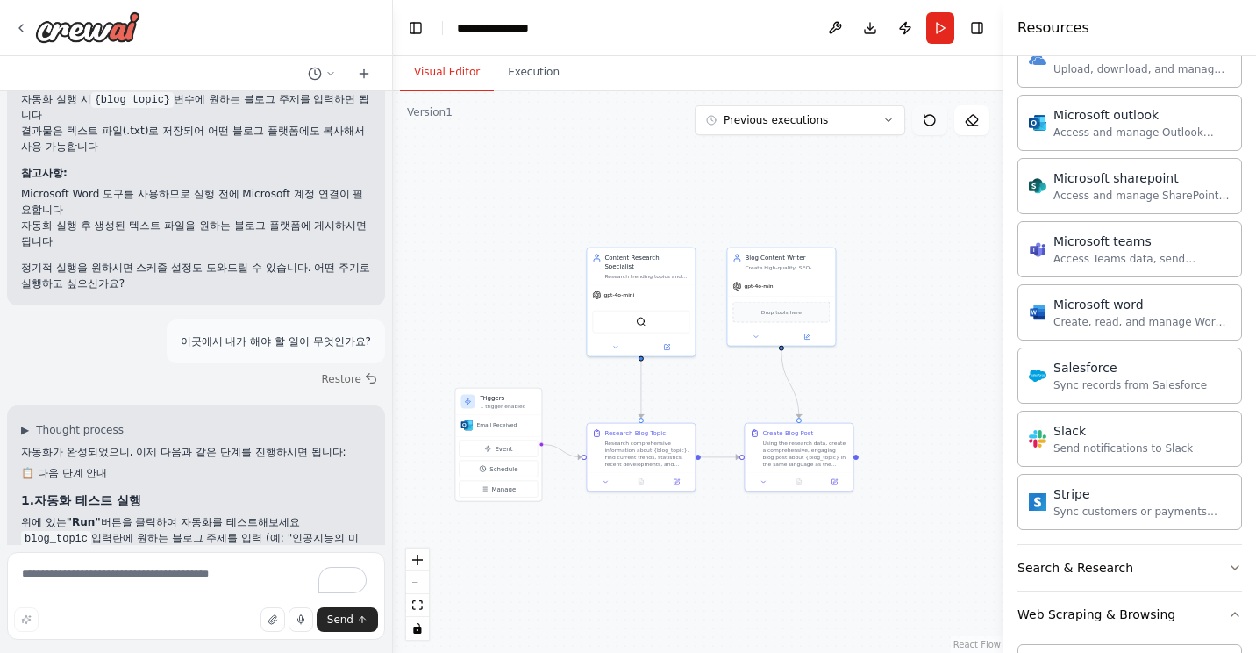
click at [928, 118] on icon at bounding box center [930, 120] width 14 height 14
click at [808, 341] on div at bounding box center [781, 335] width 108 height 18
click at [836, 481] on icon at bounding box center [833, 479] width 5 height 5
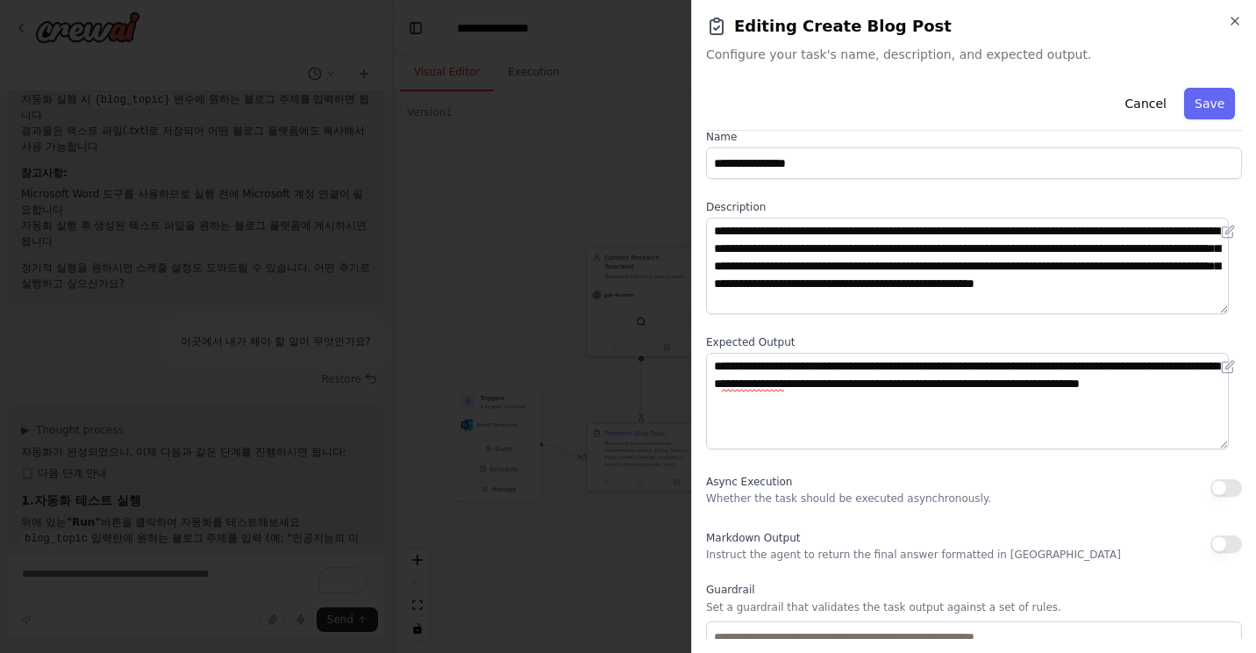
scroll to position [0, 0]
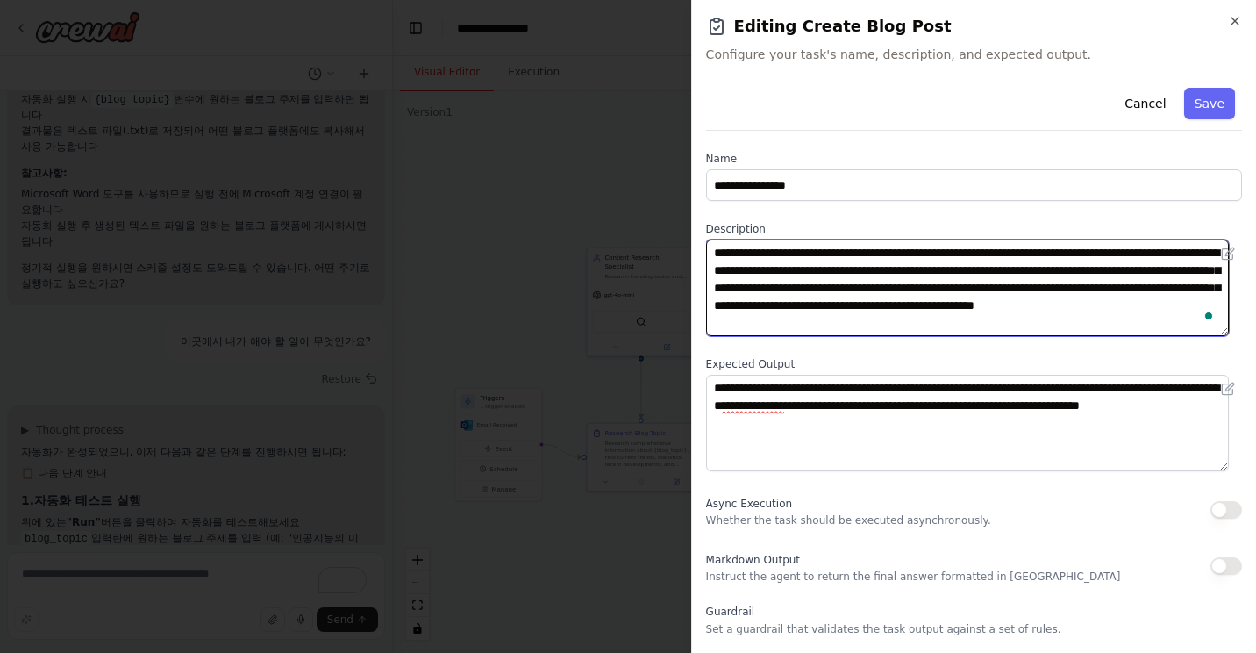
click at [1202, 318] on html "블로그 자동화 ▶ Thought process 안녕하세요! 블로그 자동화를 도와드리겠습니다. 먼저 현재 프로젝트 상태를 확인하고, 어떤 종류의…" at bounding box center [628, 614] width 1256 height 1228
